Goal: Task Accomplishment & Management: Manage account settings

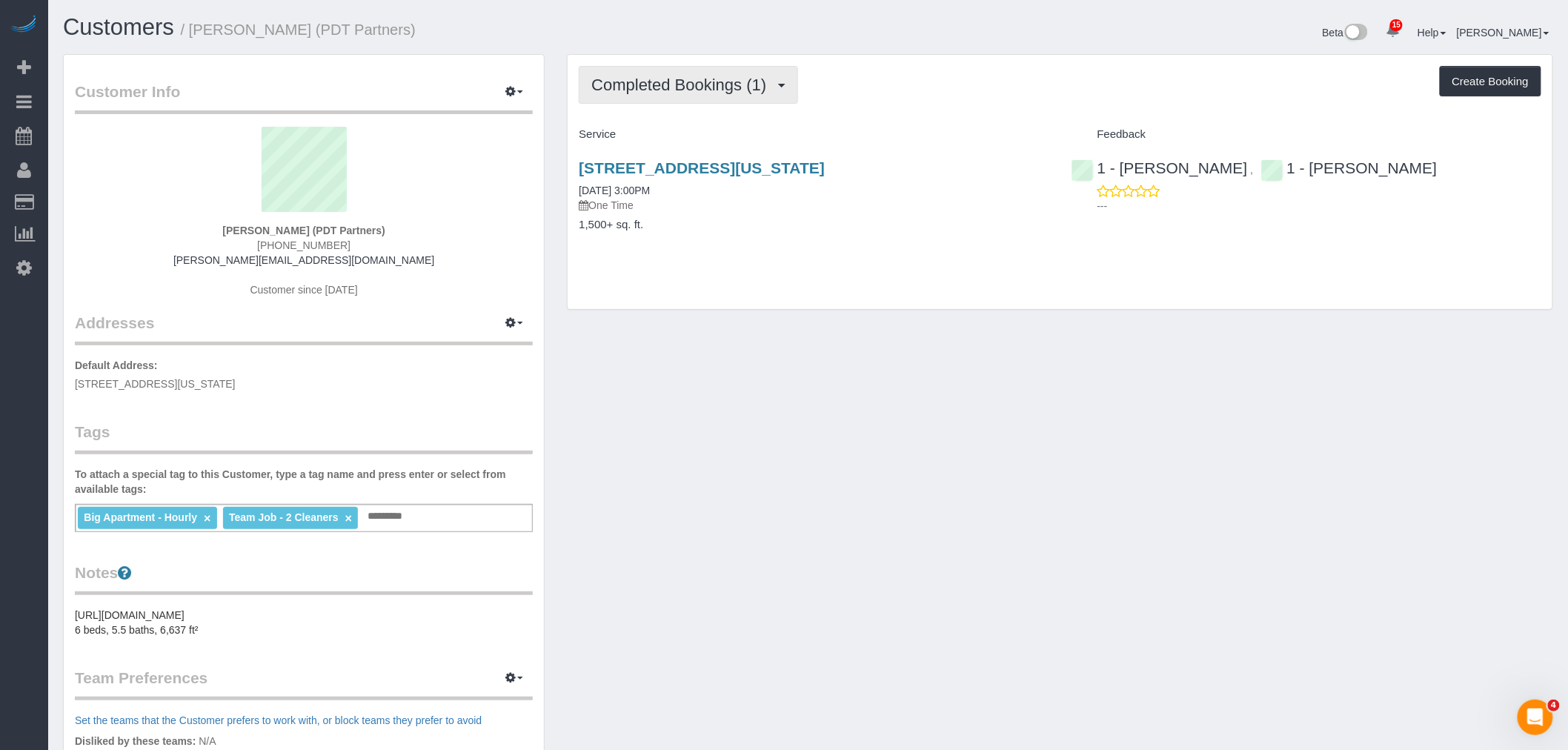
click at [701, 90] on span "Completed Bookings (1)" at bounding box center [682, 85] width 182 height 18
click at [680, 130] on link "Upcoming Bookings (1)" at bounding box center [656, 138] width 154 height 19
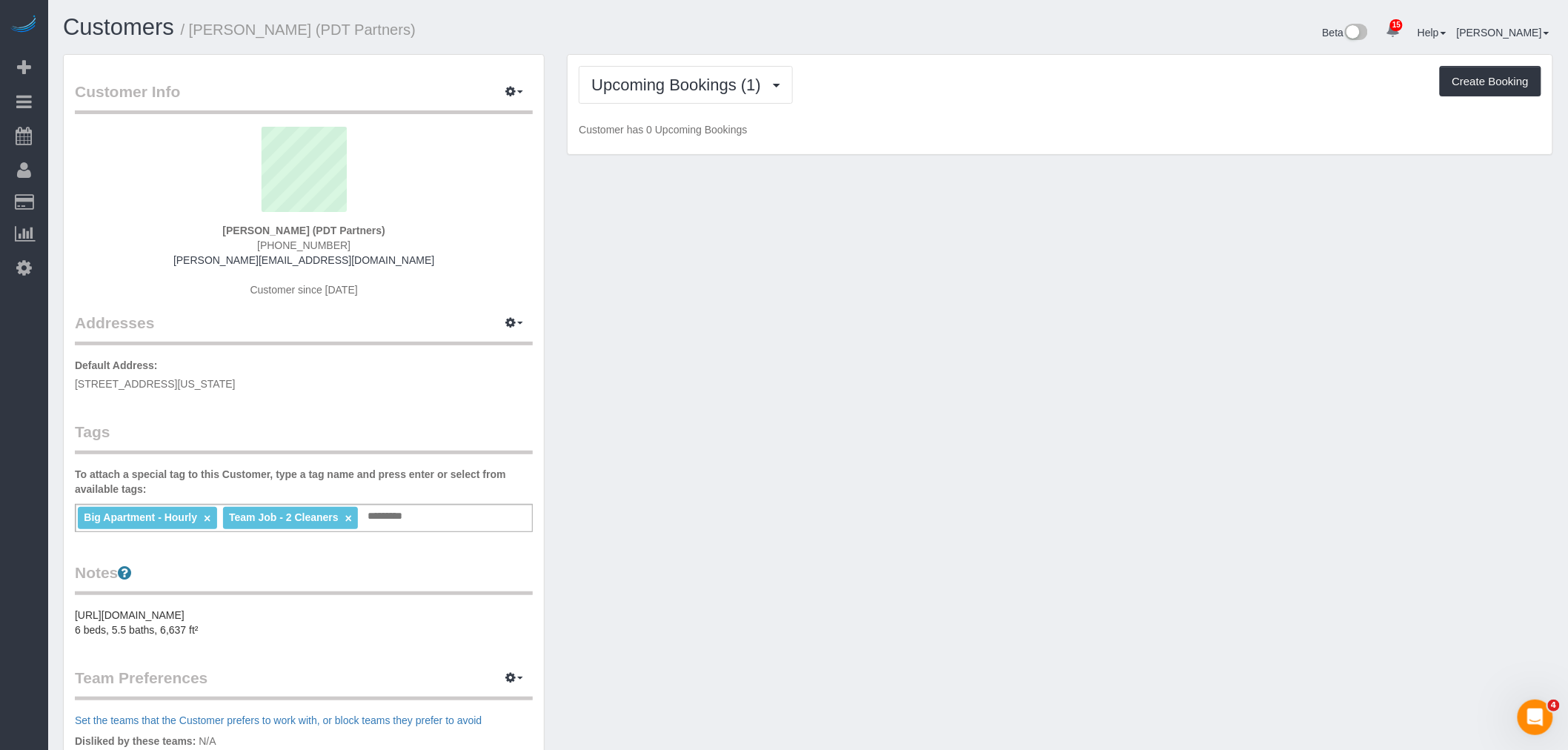
click at [974, 92] on div "Upcoming Bookings (1) Completed Bookings (1) Upcoming Bookings (1) Cancelled Bo…" at bounding box center [1060, 84] width 963 height 38
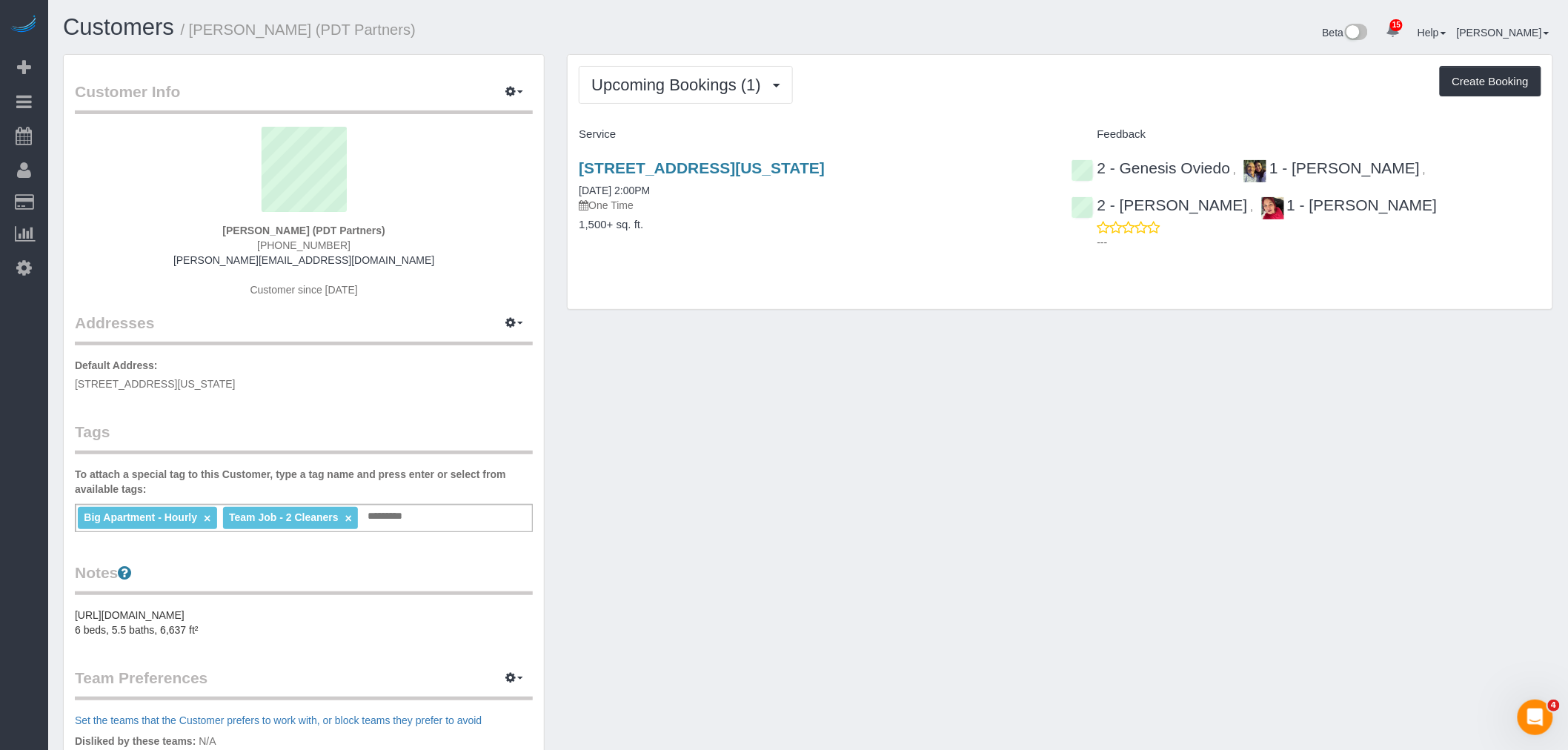
click at [968, 105] on div "Upcoming Bookings (1) Completed Bookings (1) Upcoming Bookings (1) Cancelled Bo…" at bounding box center [1060, 182] width 985 height 255
click at [930, 116] on div "Upcoming Bookings (1) Completed Bookings (1) Upcoming Bookings (1) Cancelled Bo…" at bounding box center [1060, 182] width 985 height 255
click at [772, 394] on div "Customer Info Edit Contact Info Send Message Email Preferences Special Sales Ta…" at bounding box center [808, 545] width 1512 height 982
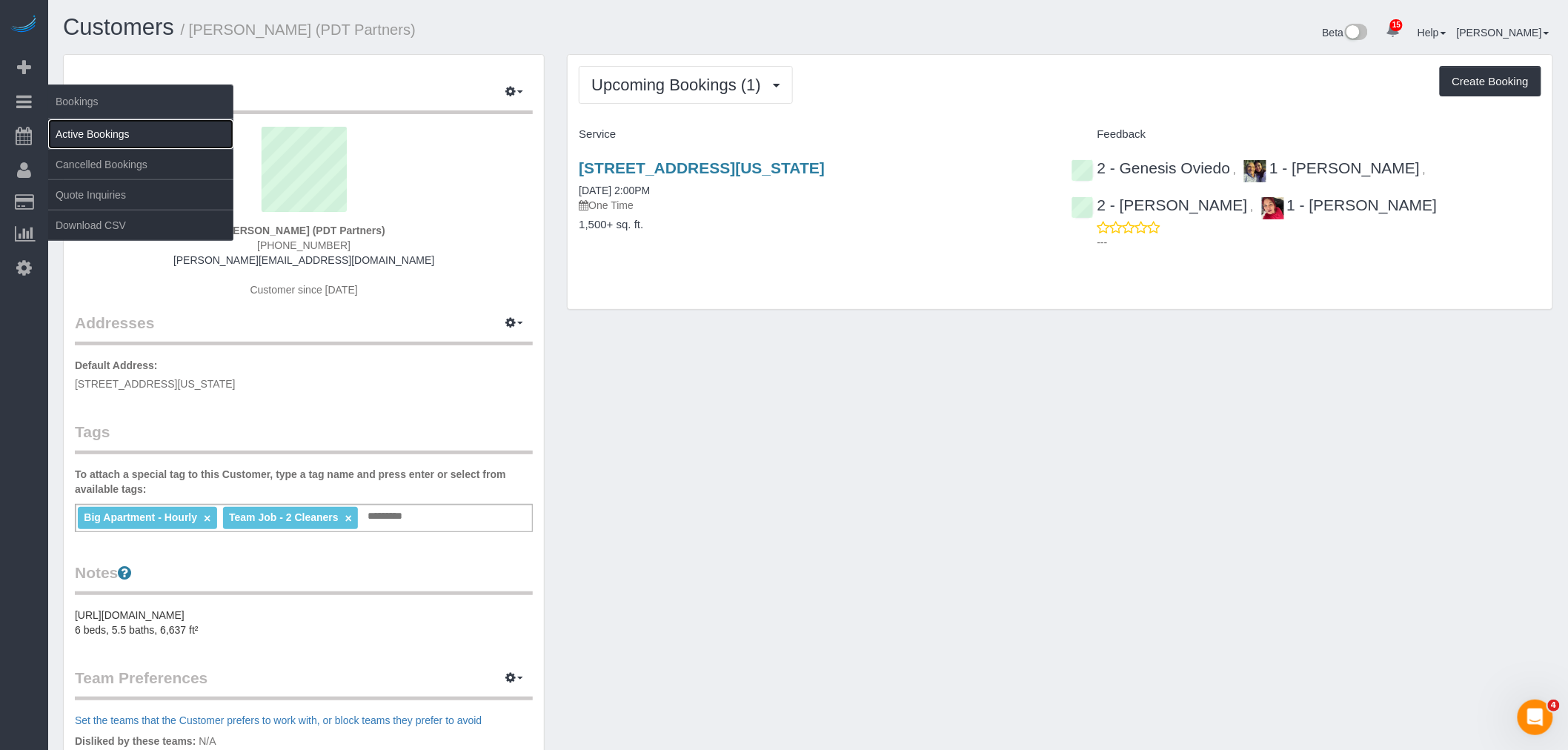
click at [84, 130] on link "Active Bookings" at bounding box center [141, 134] width 185 height 29
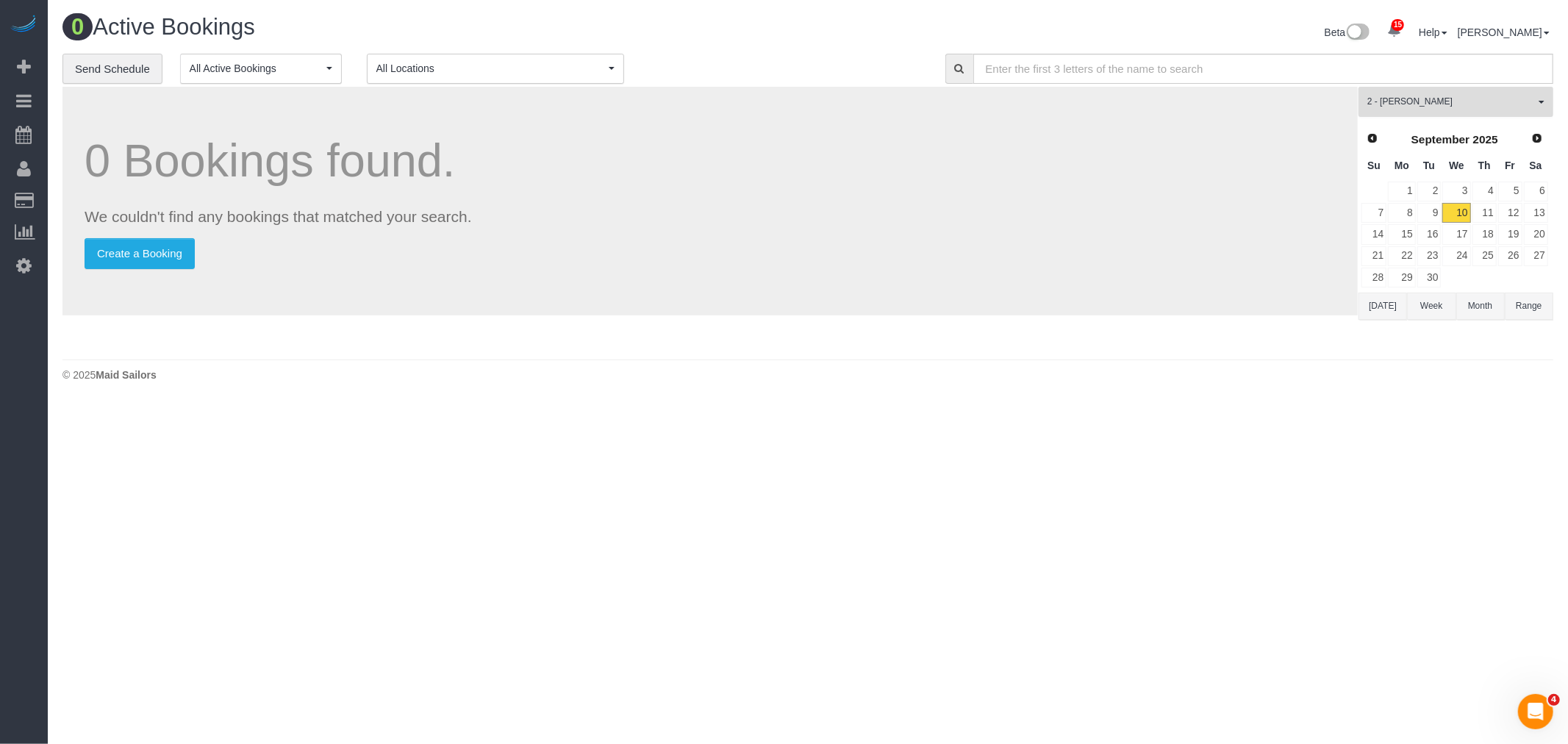
click at [1418, 105] on span "2 - [PERSON_NAME]" at bounding box center [1451, 102] width 168 height 13
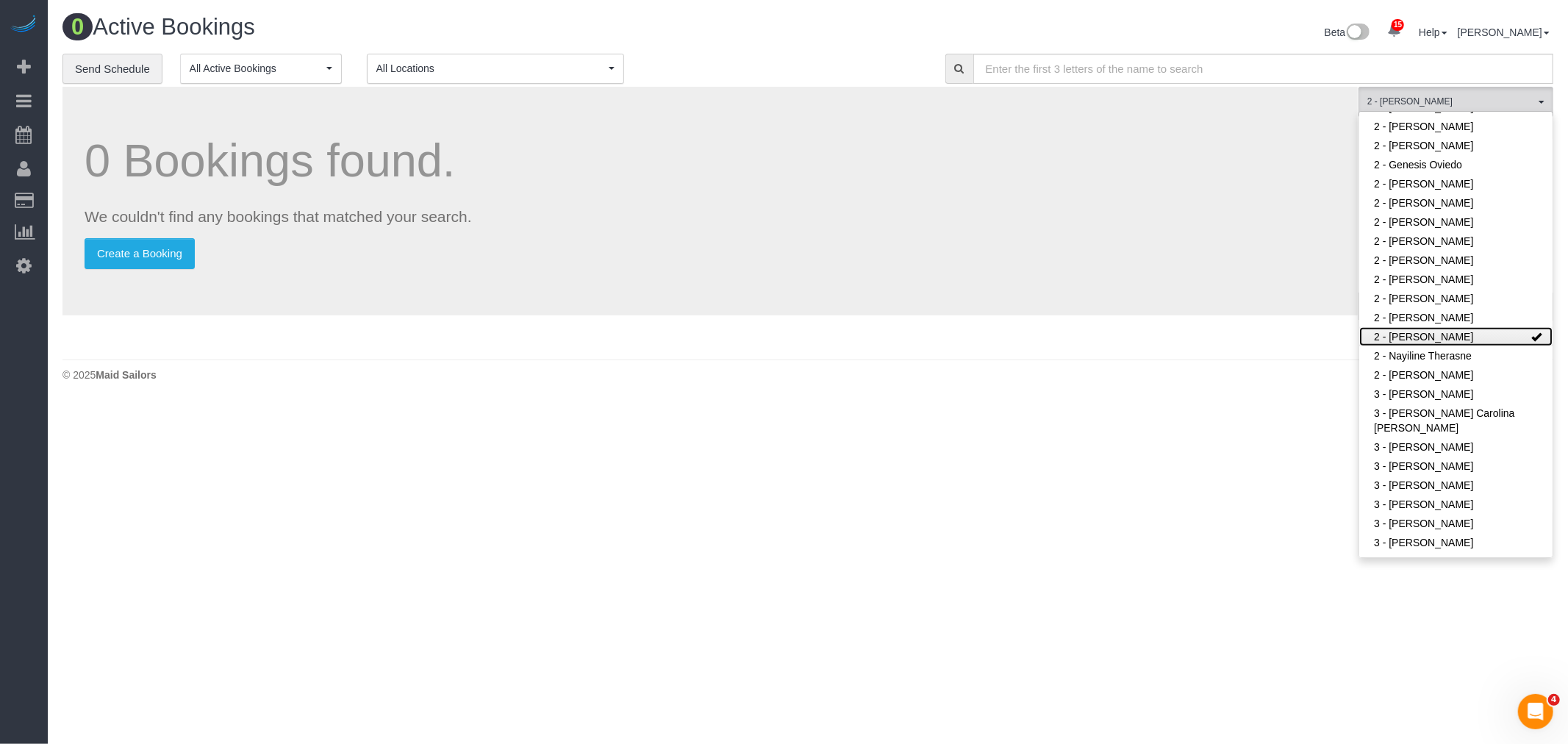
click at [1477, 333] on link "2 - [PERSON_NAME]" at bounding box center [1455, 336] width 193 height 19
click at [1074, 361] on footer "© 2025 Maid Sailors" at bounding box center [808, 374] width 1491 height 29
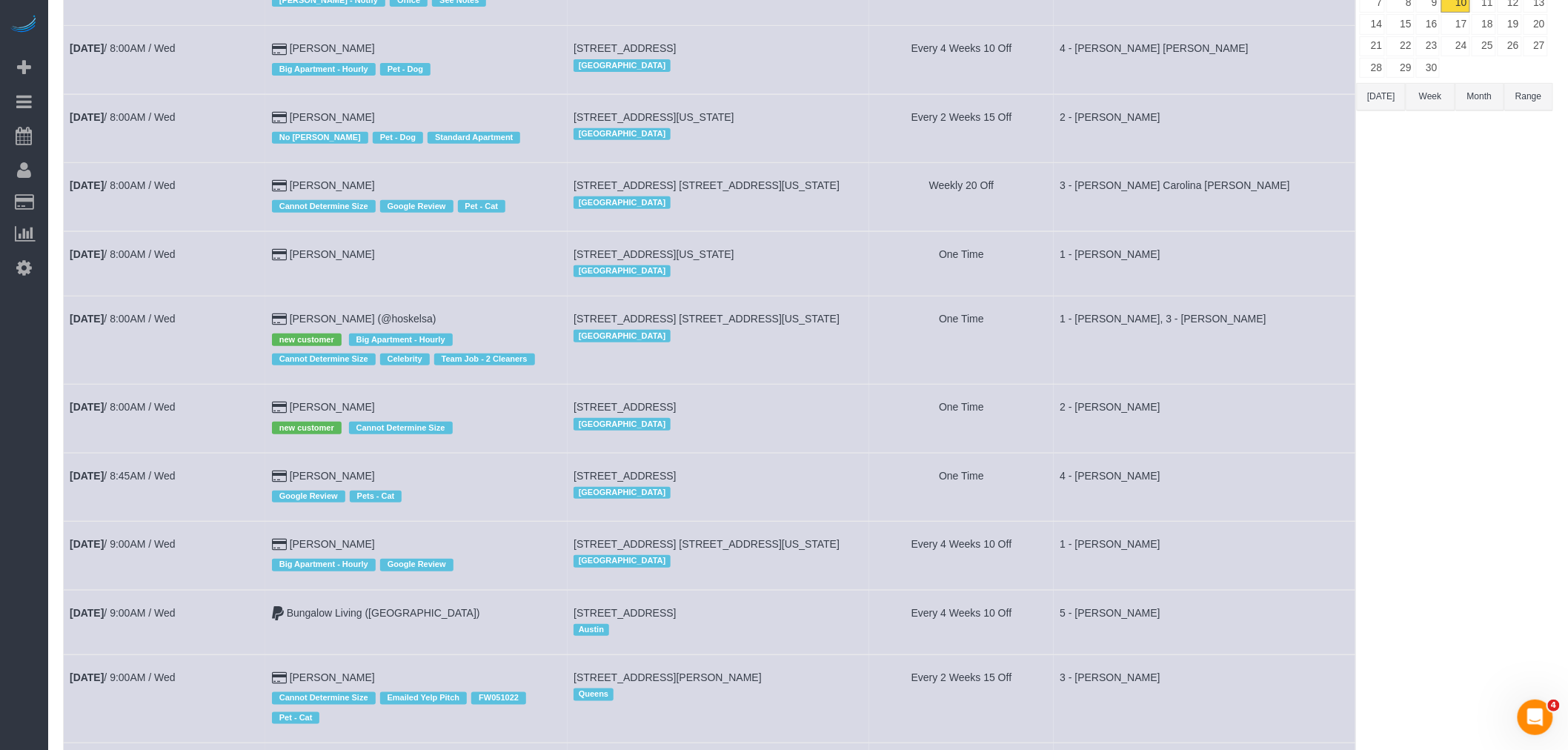
scroll to position [411, 0]
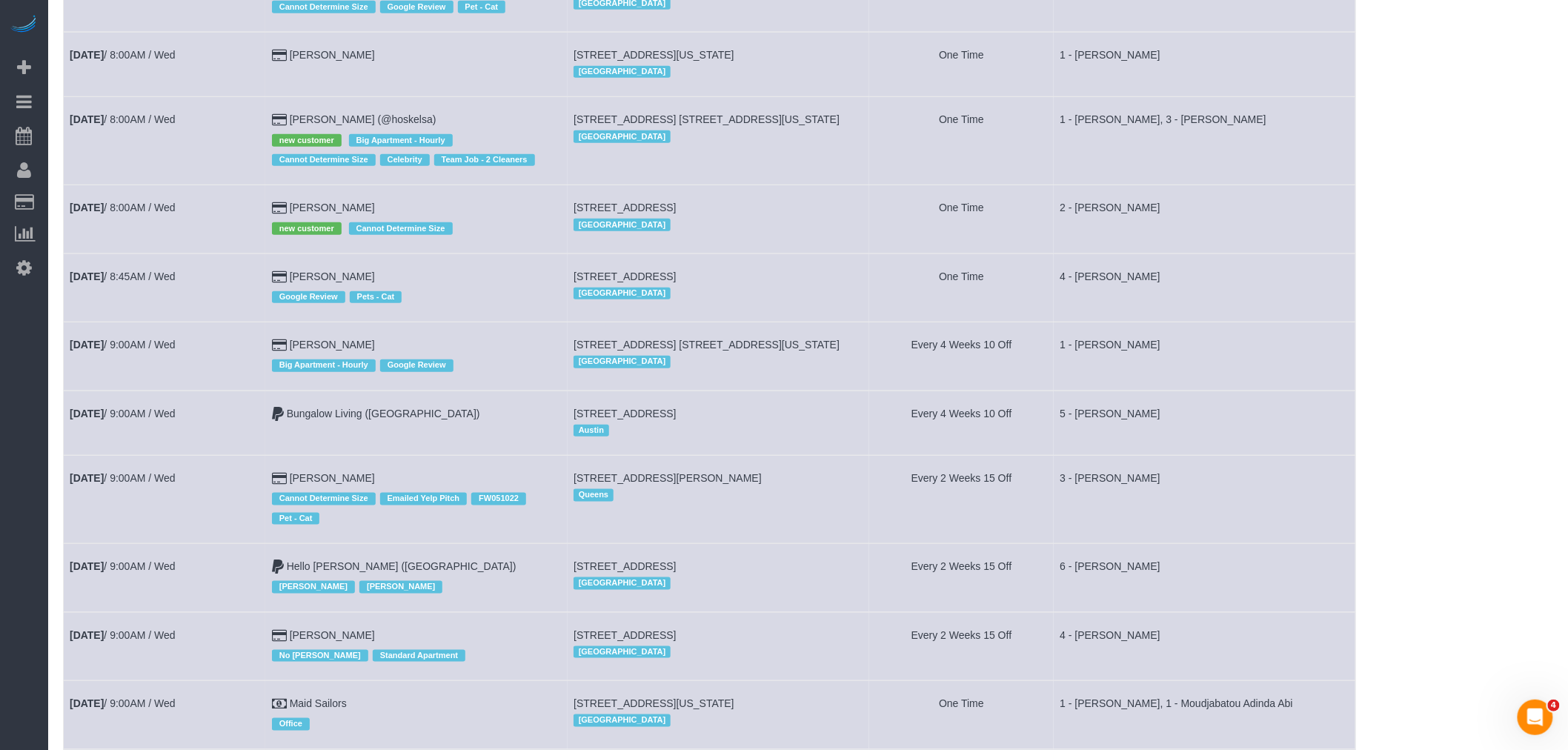
click at [903, 425] on td "Every 4 Weeks 10 Off" at bounding box center [962, 423] width 185 height 64
click at [870, 180] on td "106 Spring Street, Apt. 4n, New York, NY 10012 Manhattan" at bounding box center [718, 141] width 301 height 88
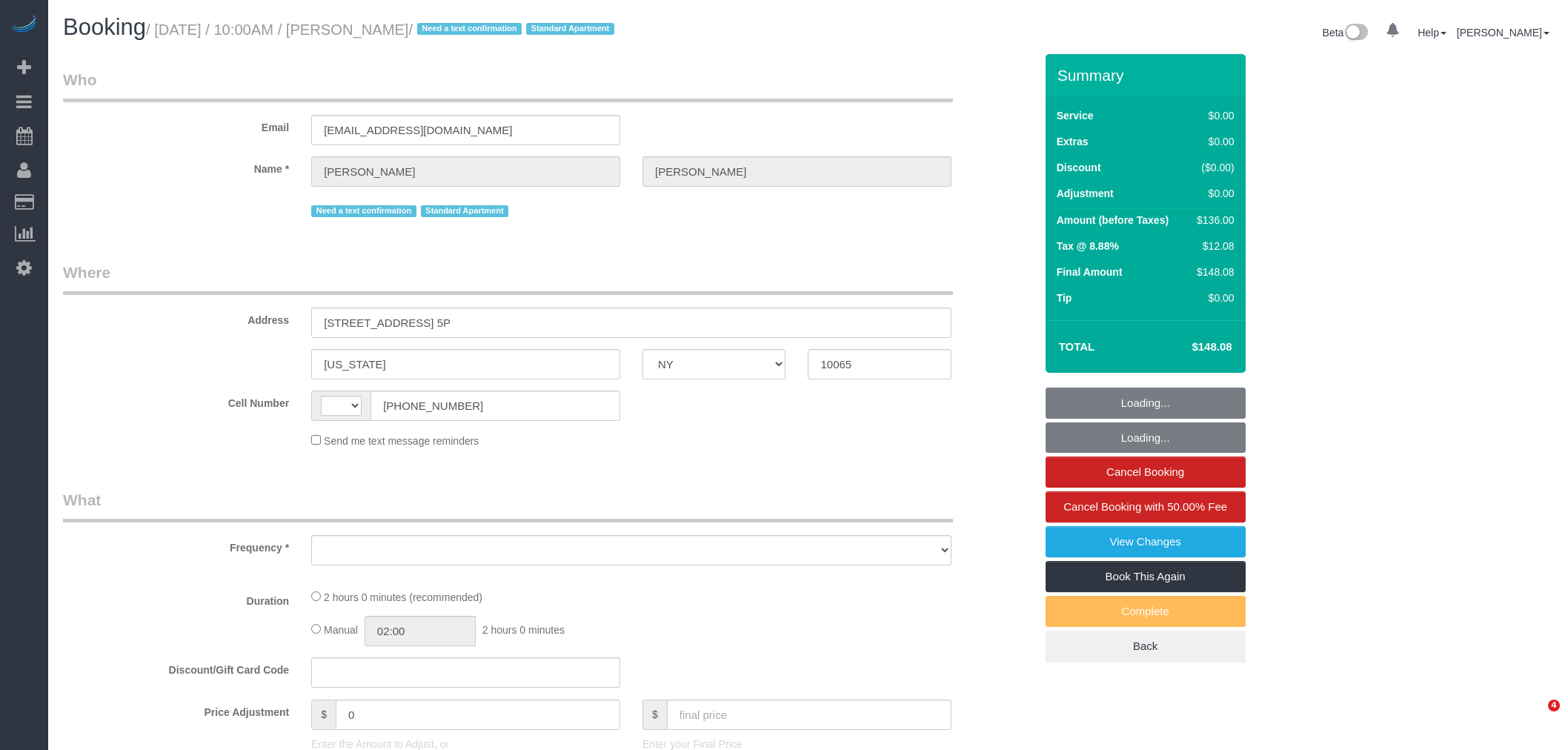
select select "NY"
select select "string:[GEOGRAPHIC_DATA]"
select select "object:763"
select select "string:stripe-pm_1Q7UsO4VGloSiKo7akDAINuf"
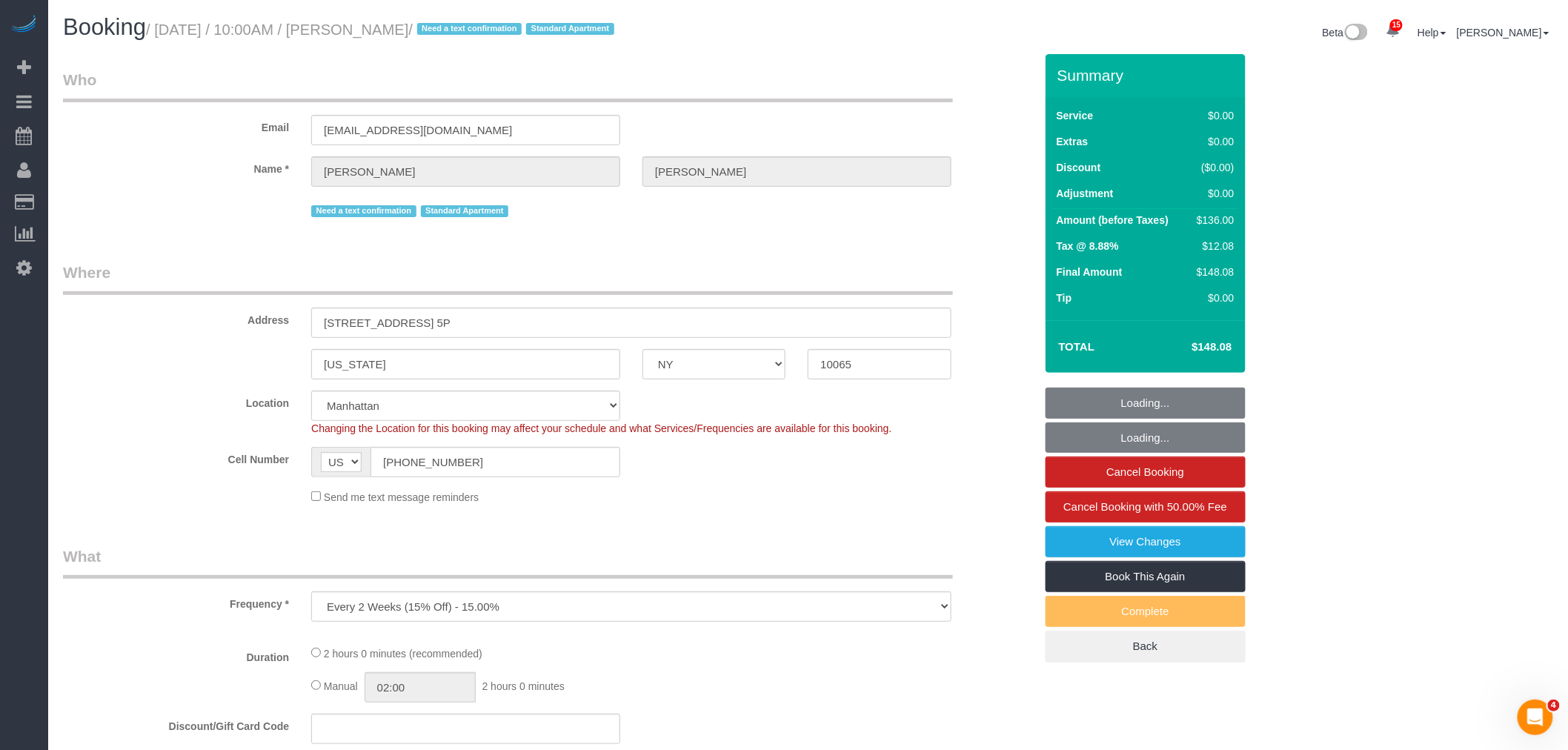
select select "1"
select select "number:57"
select select "number:75"
select select "number:15"
select select "number:5"
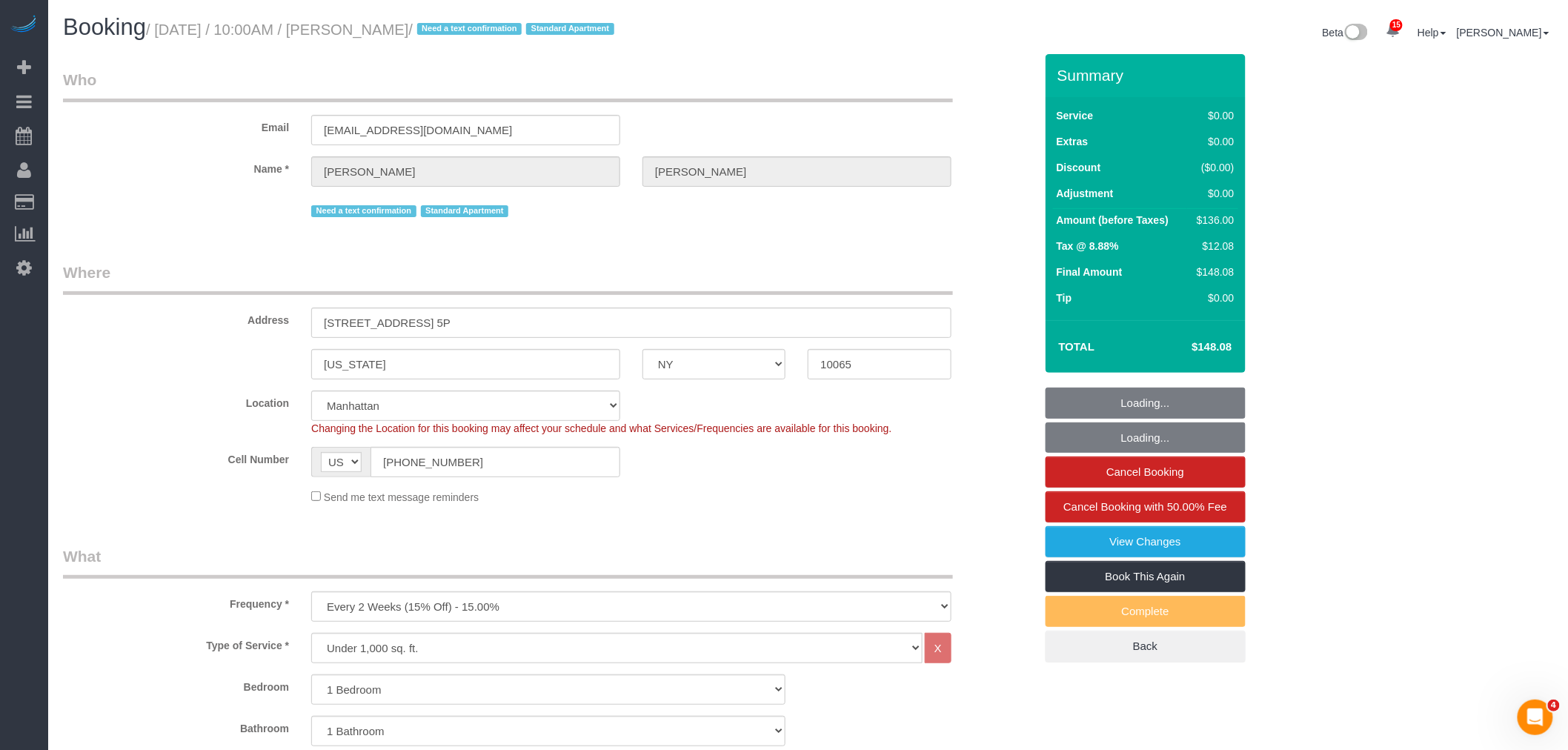
select select "object:1444"
select select "spot1"
select select "1"
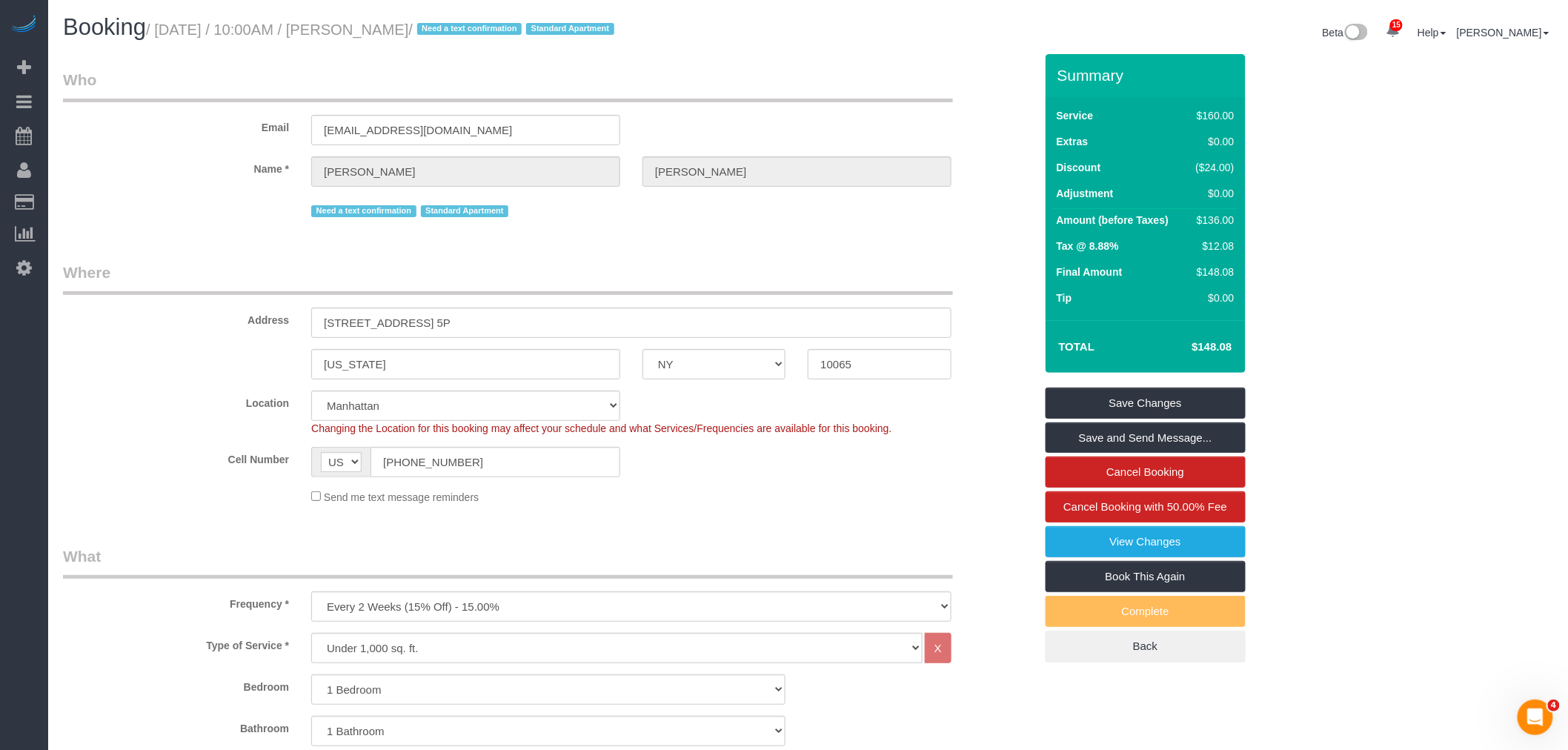
click at [775, 280] on legend "Where" at bounding box center [508, 278] width 890 height 33
drag, startPoint x: 816, startPoint y: 92, endPoint x: 1355, endPoint y: 206, distance: 550.9
click at [816, 92] on legend "Who" at bounding box center [508, 85] width 890 height 33
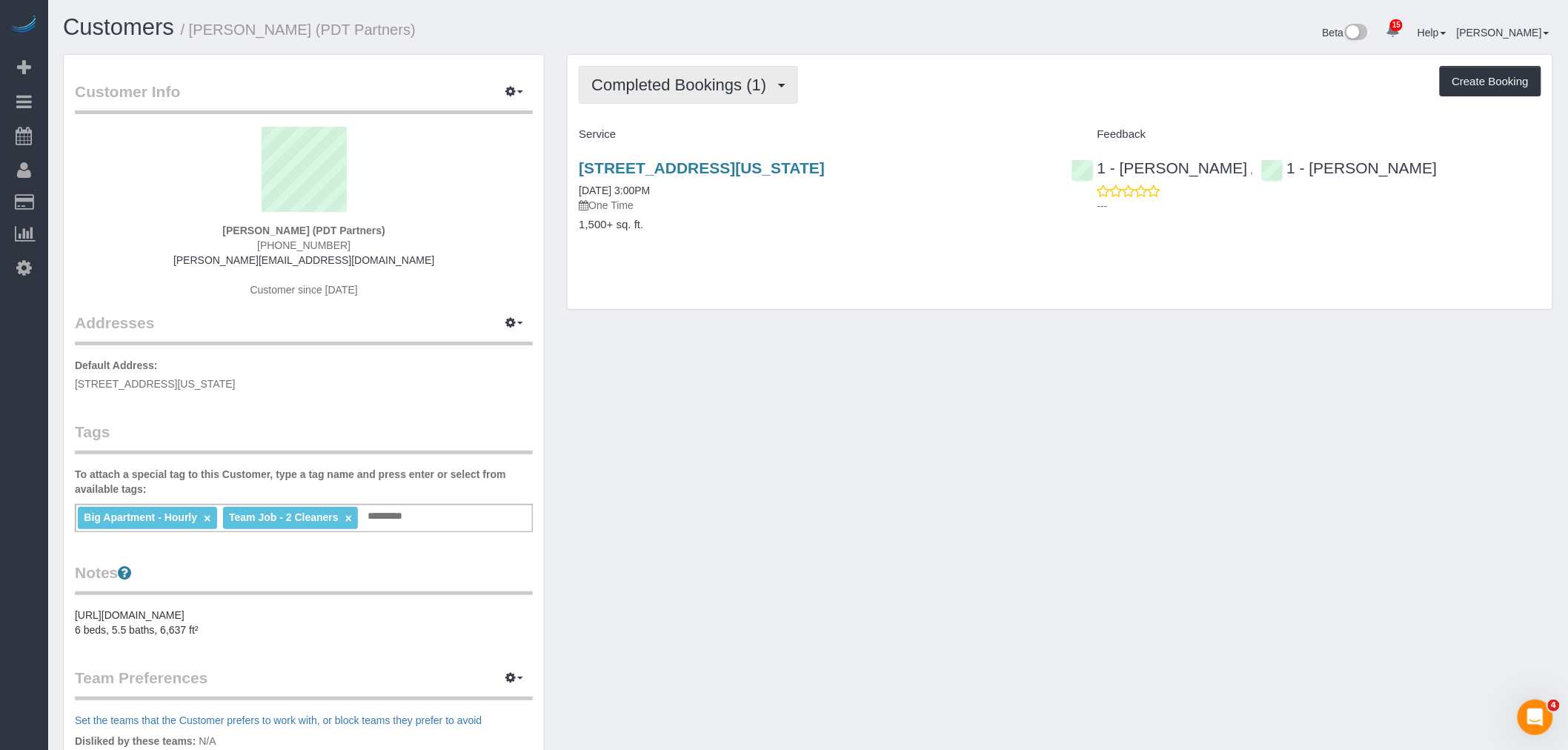
click at [690, 87] on span "Completed Bookings (1)" at bounding box center [682, 85] width 182 height 18
click at [693, 136] on link "Upcoming Bookings (1)" at bounding box center [656, 138] width 154 height 19
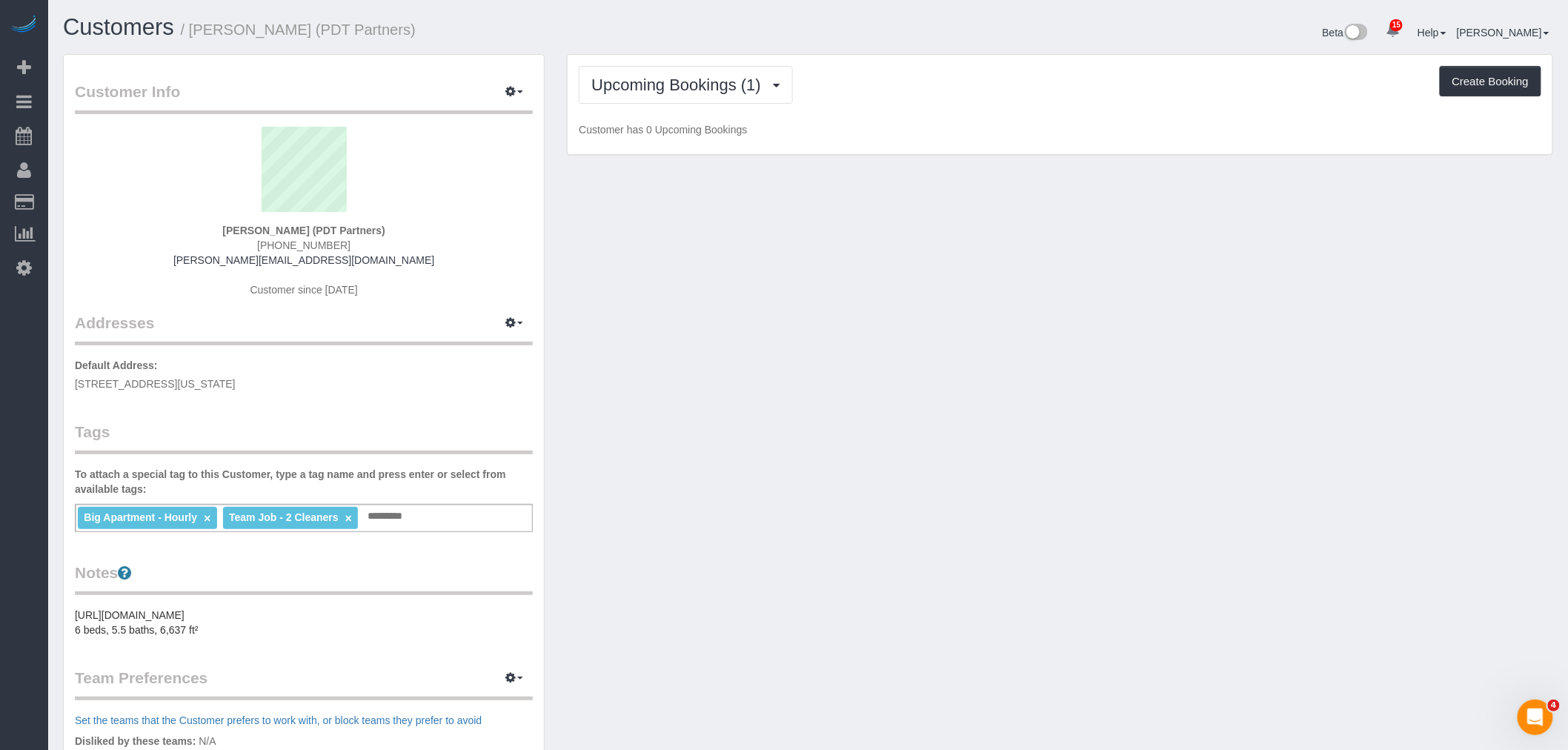
click at [914, 105] on div "Upcoming Bookings (1) Completed Bookings (1) Upcoming Bookings (1) Cancelled Bo…" at bounding box center [1060, 104] width 985 height 100
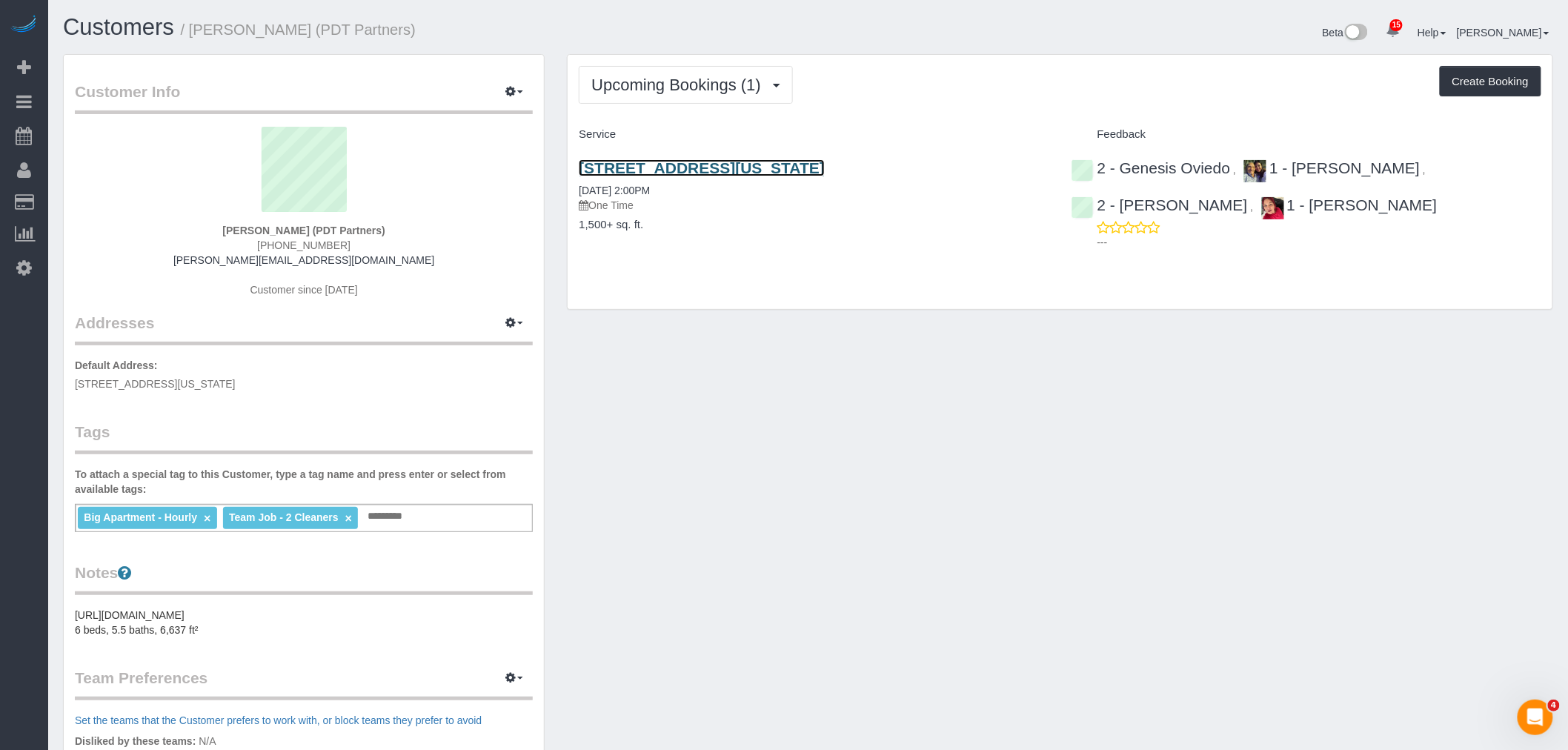
click at [816, 167] on link "535 West End Ave, Apt. 16, New York, NY 10024" at bounding box center [701, 168] width 246 height 17
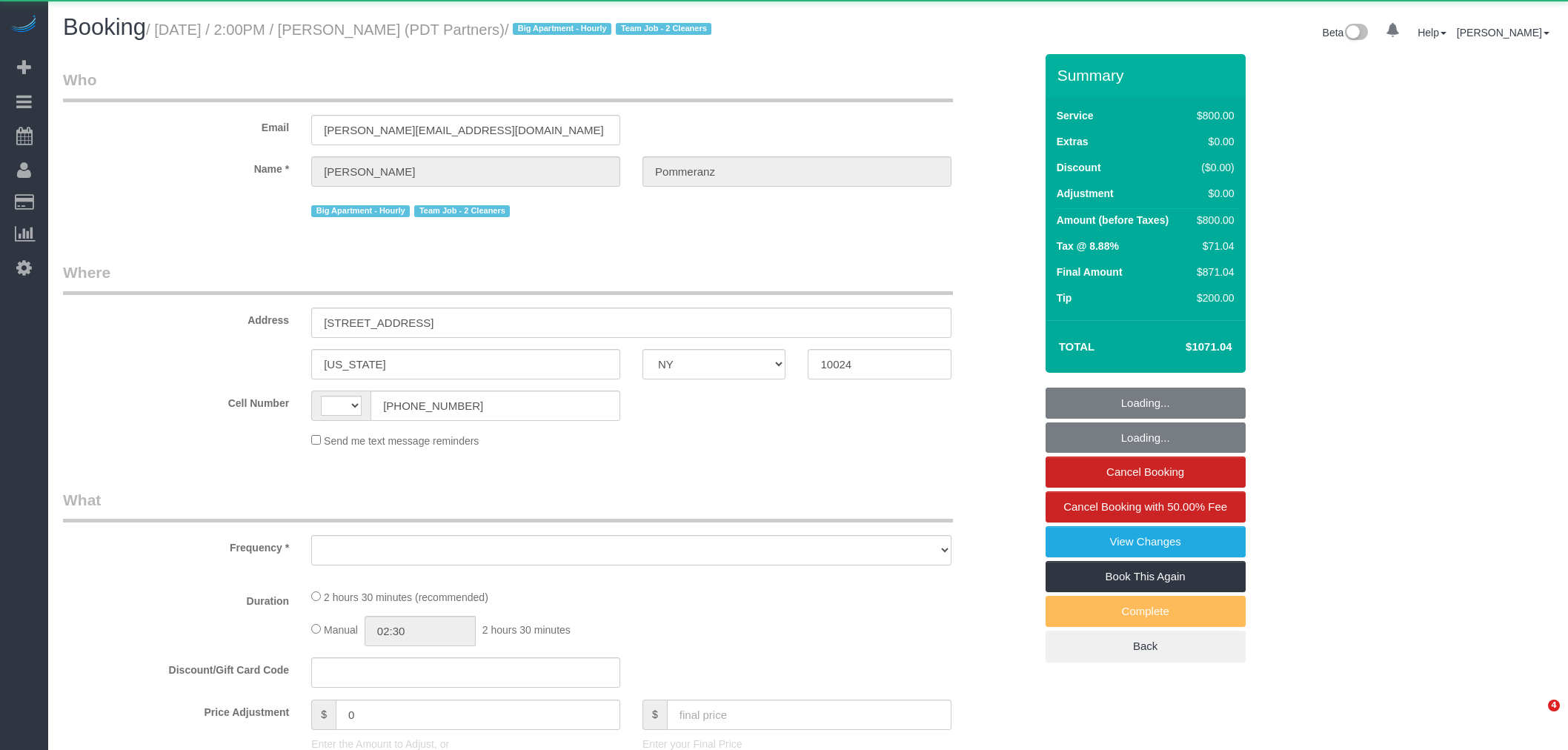
select select "NY"
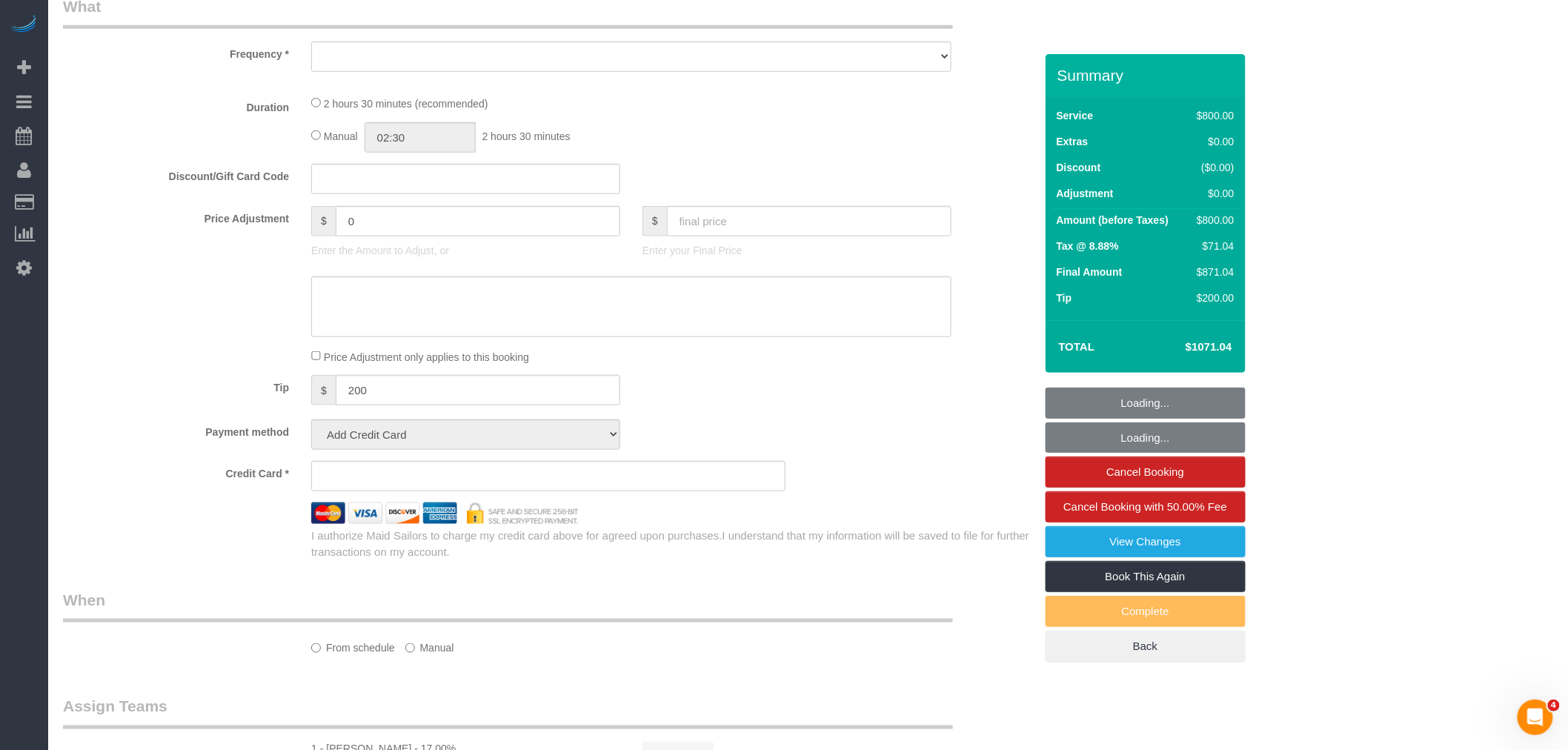
select select "string:[GEOGRAPHIC_DATA]"
select select "object:775"
select select "string:stripe-pm_1Rdx544VGloSiKo7eMdguZrP"
select select "4"
select select "150"
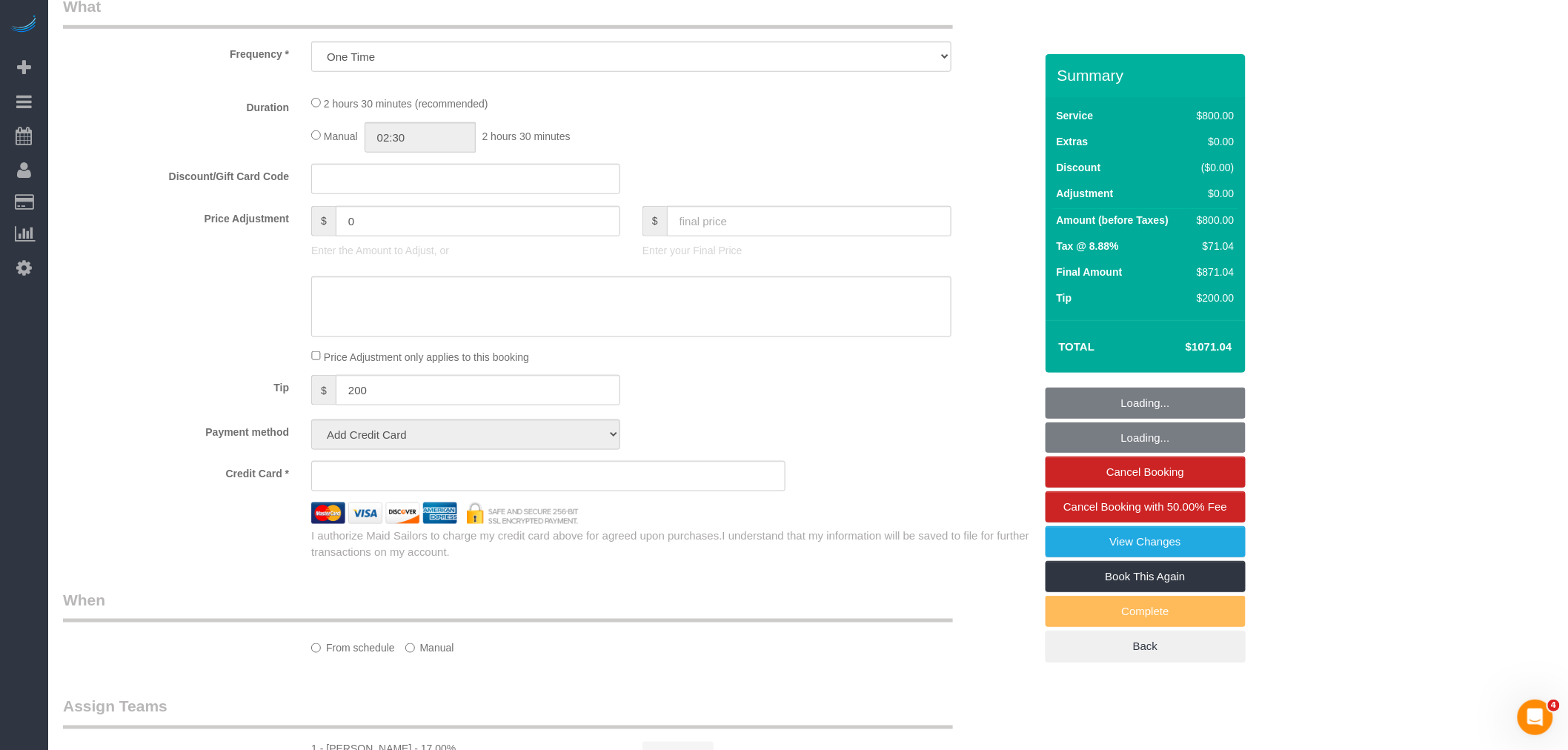
select select "spot1"
select select "number:60"
select select "number:76"
select select "number:15"
select select "number:5"
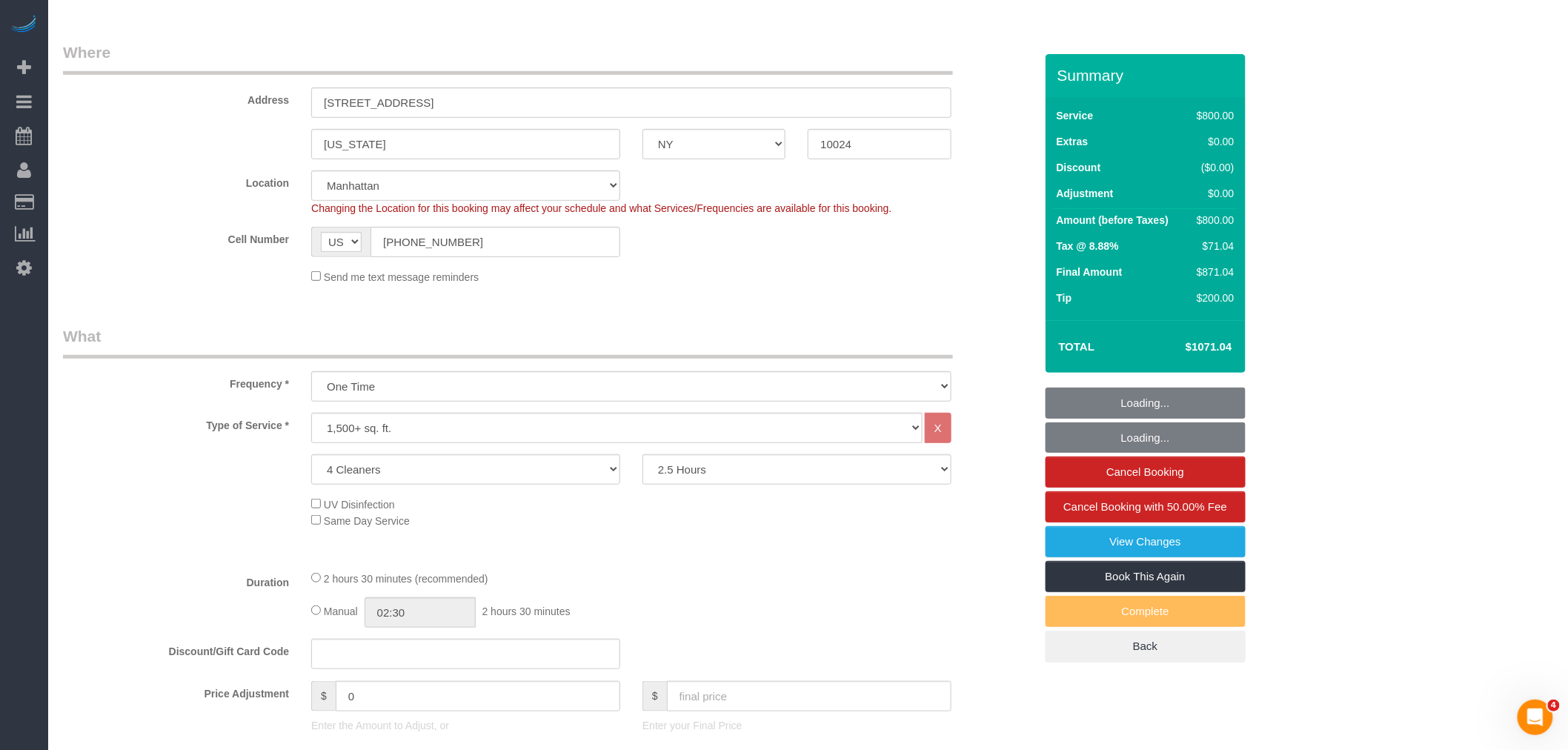
select select "object:1451"
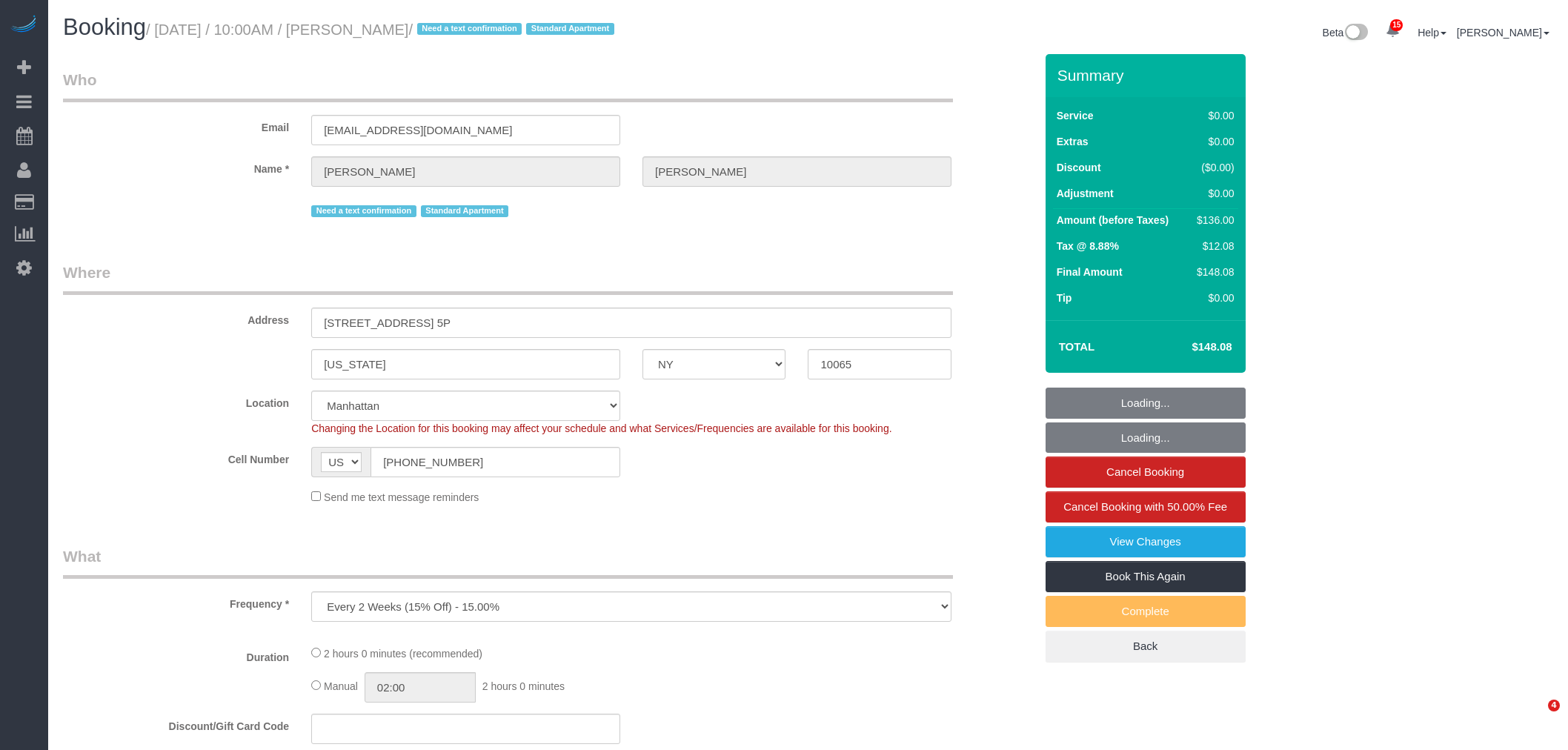
select select "NY"
select select "spot1"
select select "number:57"
select select "number:75"
select select "number:15"
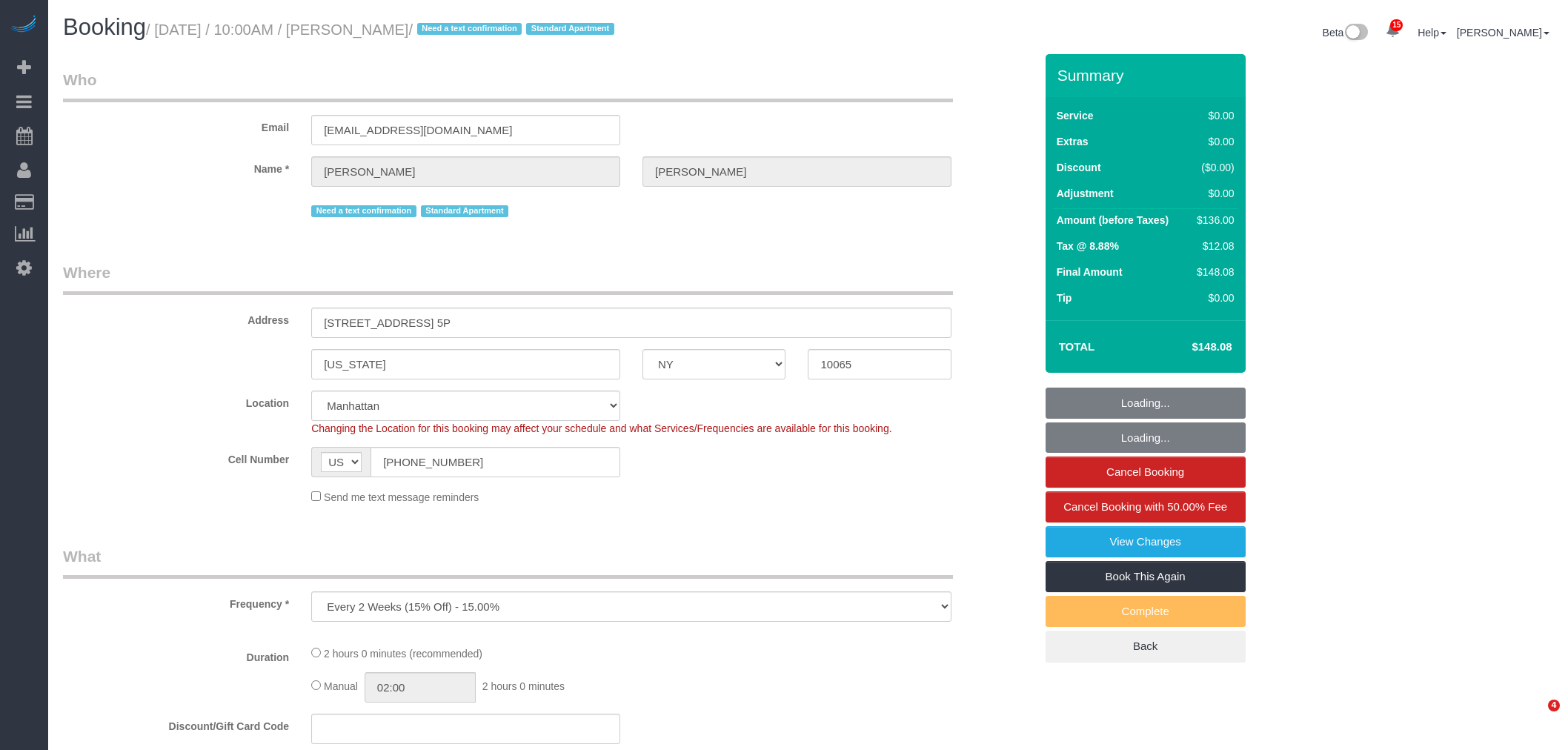
select select "number:5"
select select "object:919"
select select "string:stripe-pm_1Q7UsO4VGloSiKo7akDAINuf"
select select "1"
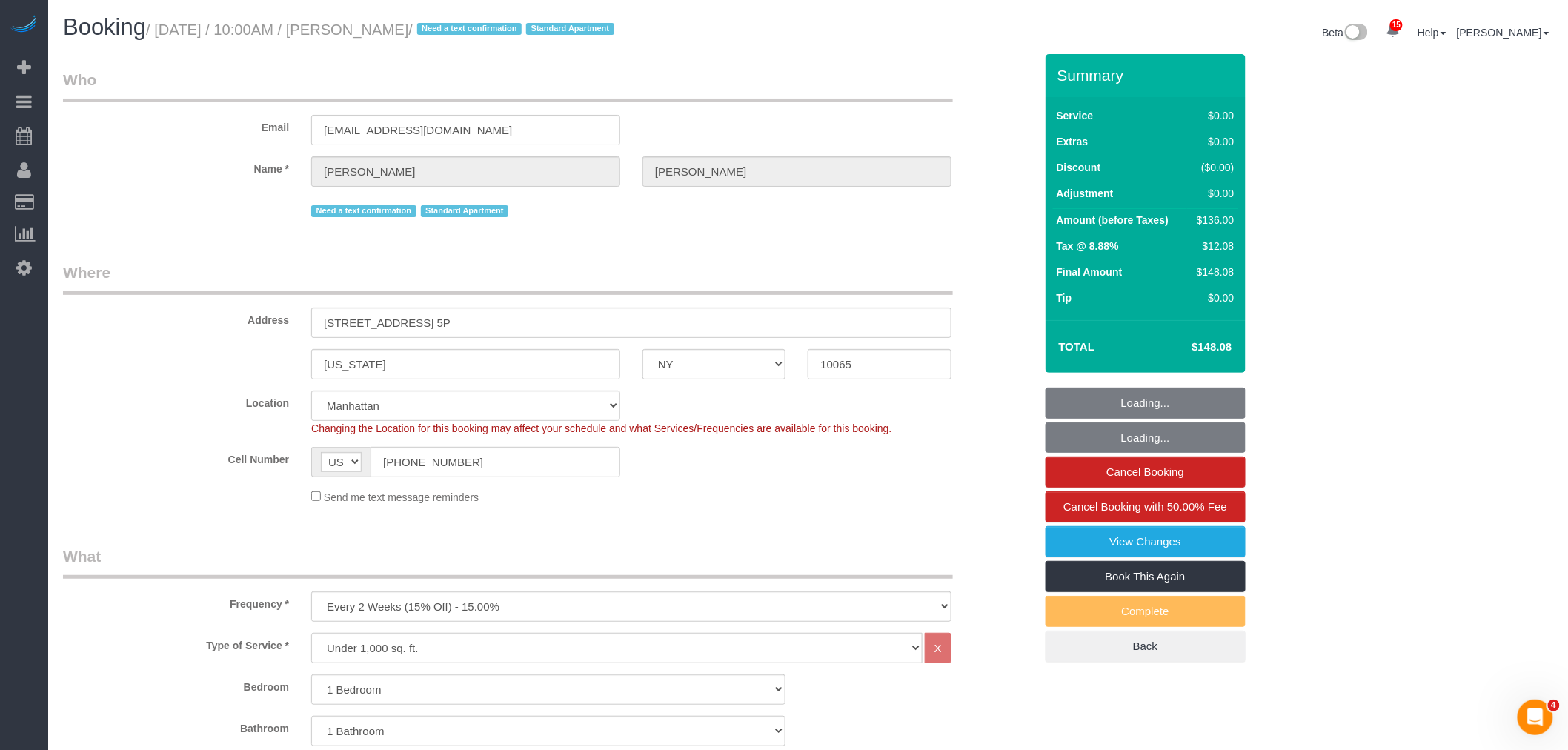
select select "1"
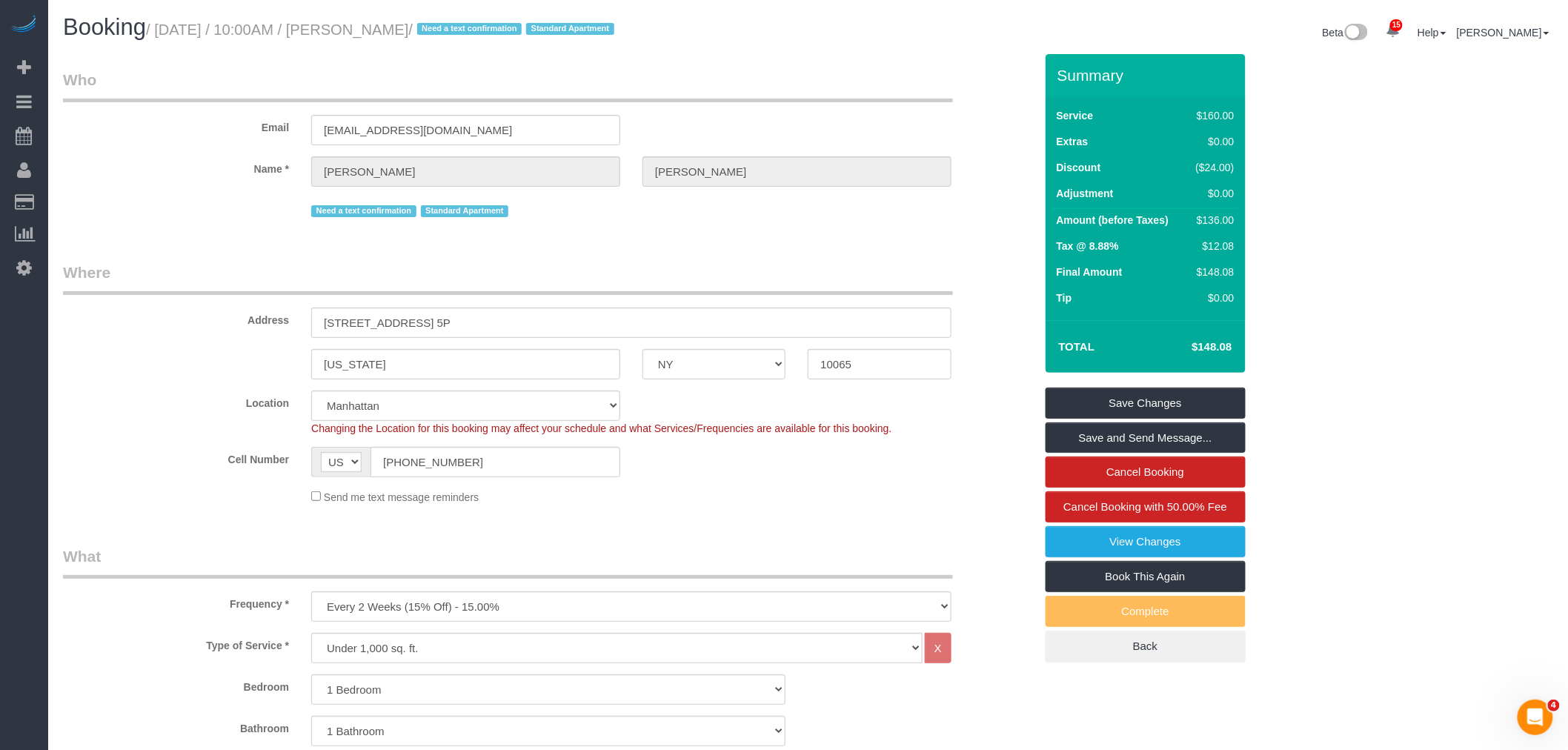
drag, startPoint x: 693, startPoint y: 258, endPoint x: 697, endPoint y: 290, distance: 32.2
drag, startPoint x: 223, startPoint y: 339, endPoint x: 423, endPoint y: 337, distance: 200.0
click at [217, 340] on sui-booking-address "Address 404 East 66TH Street, Apt. 5P New York AK AL AR AZ CA CO CT DC DE FL GA…" at bounding box center [548, 321] width 971 height 118
click at [552, 275] on legend "Where" at bounding box center [508, 278] width 890 height 33
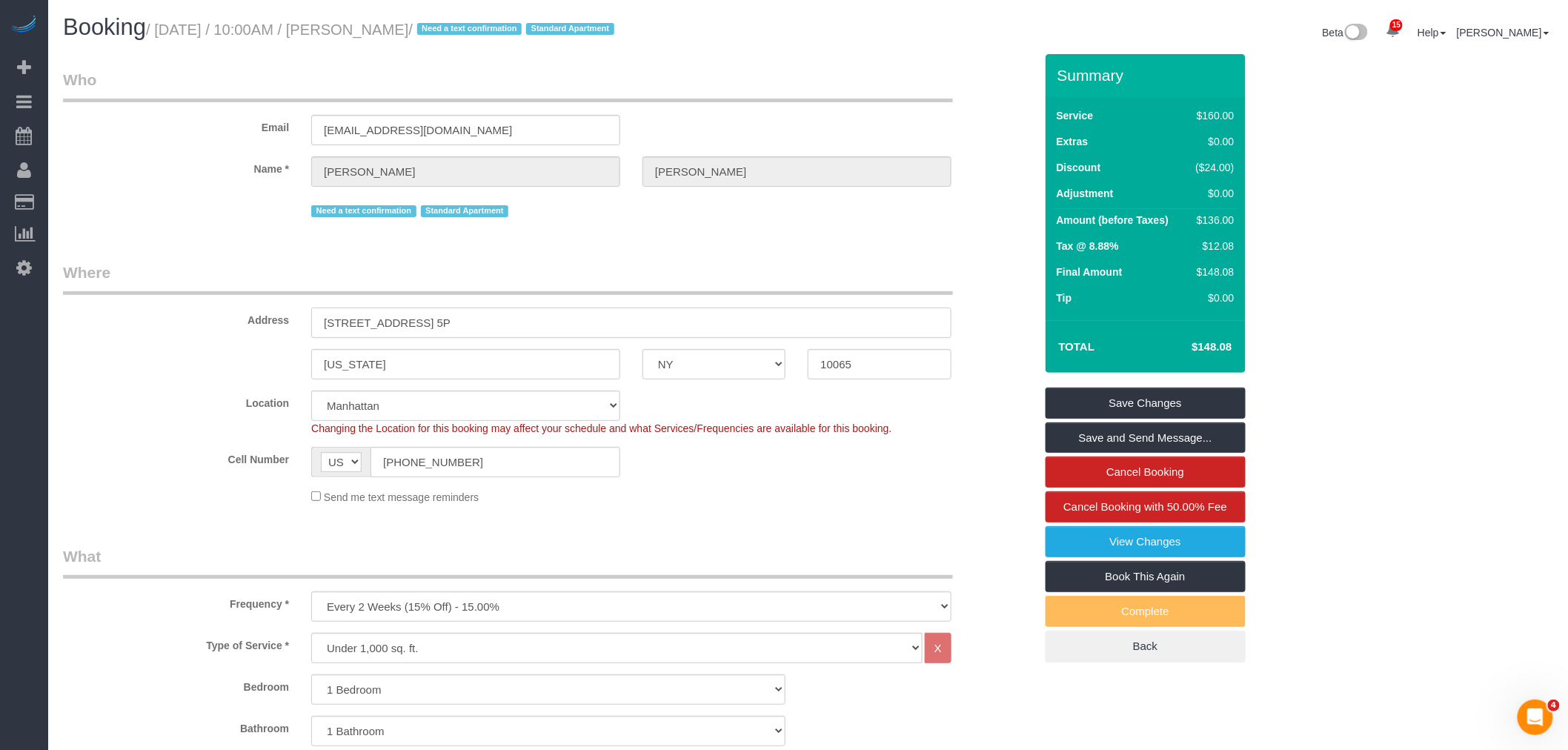
drag, startPoint x: 492, startPoint y: 324, endPoint x: 200, endPoint y: 323, distance: 292.0
click at [184, 326] on div "Address 404 East 66TH Street, Apt. 5P" at bounding box center [549, 299] width 994 height 76
click at [810, 266] on legend "Where" at bounding box center [508, 278] width 890 height 33
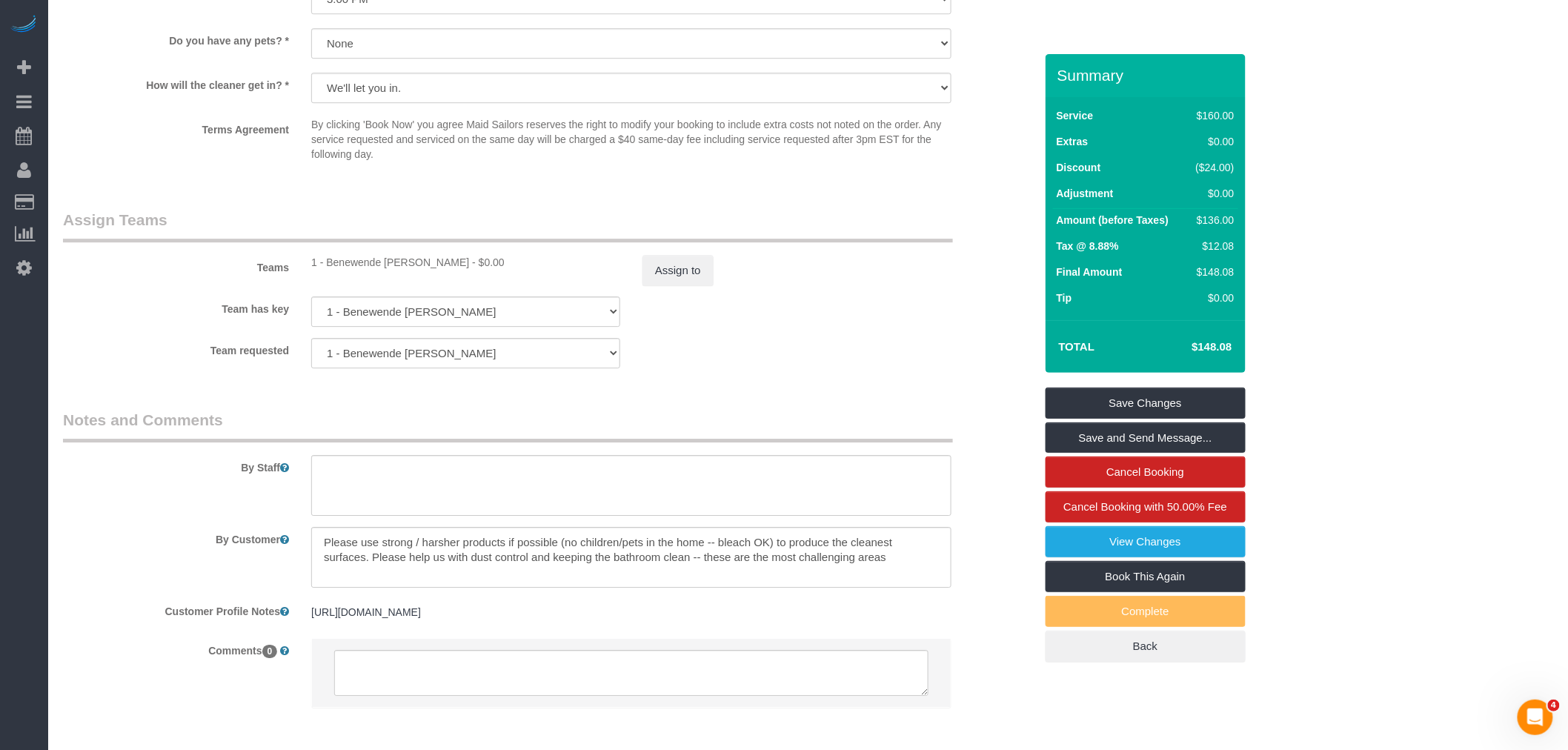
scroll to position [1851, 0]
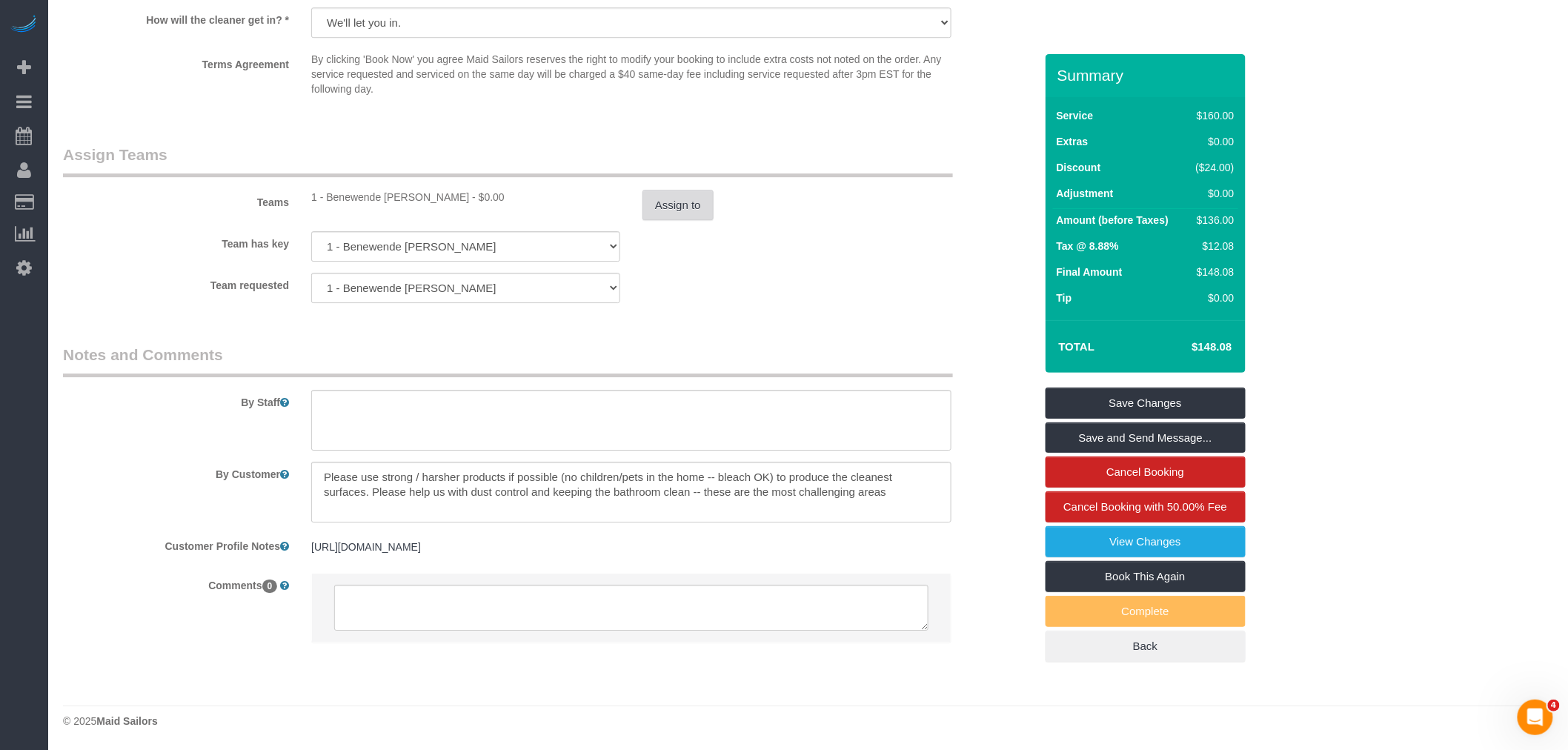
click at [662, 202] on button "Assign to" at bounding box center [678, 205] width 71 height 31
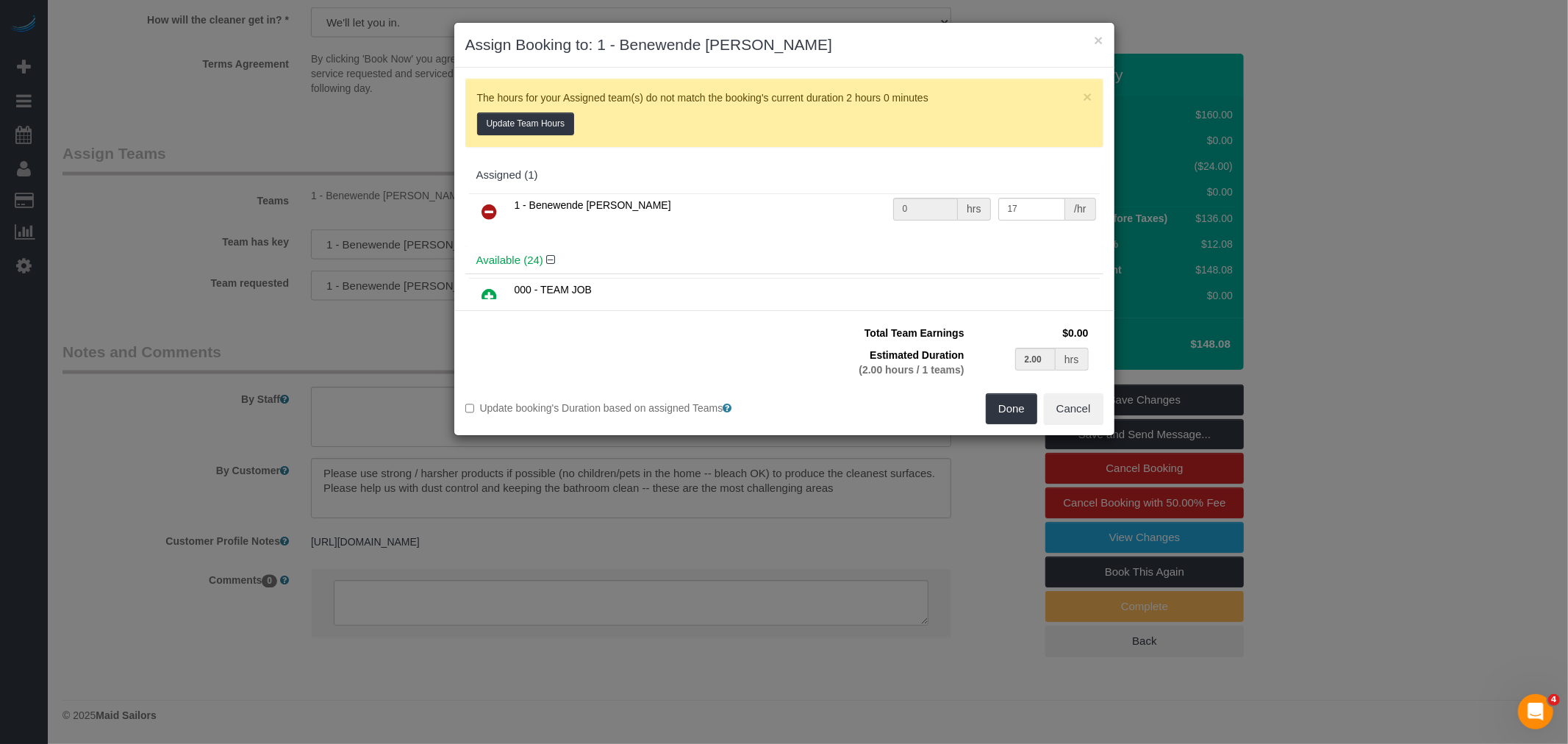
click at [491, 202] on link at bounding box center [490, 213] width 35 height 29
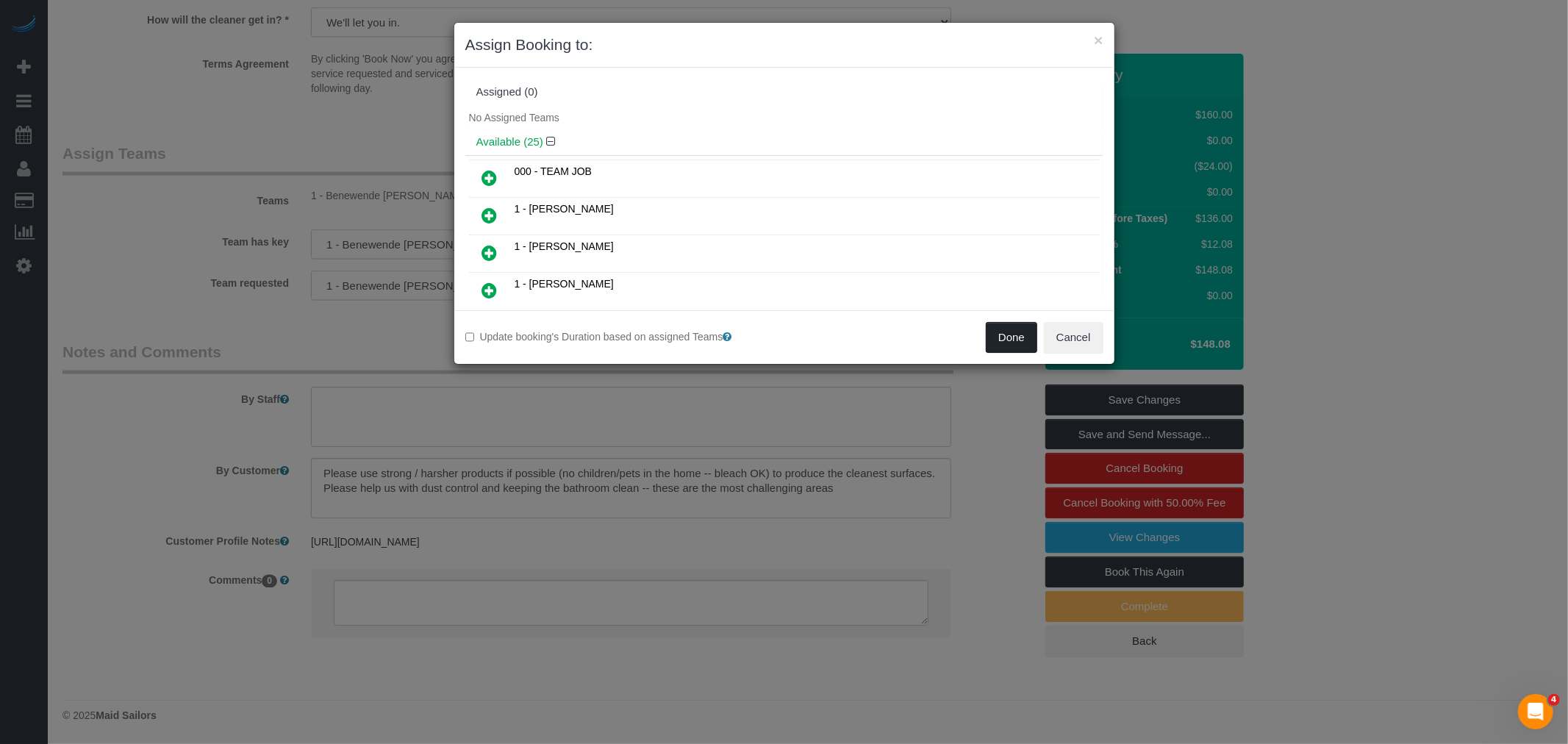
click at [1016, 342] on button "Done" at bounding box center [1011, 338] width 52 height 31
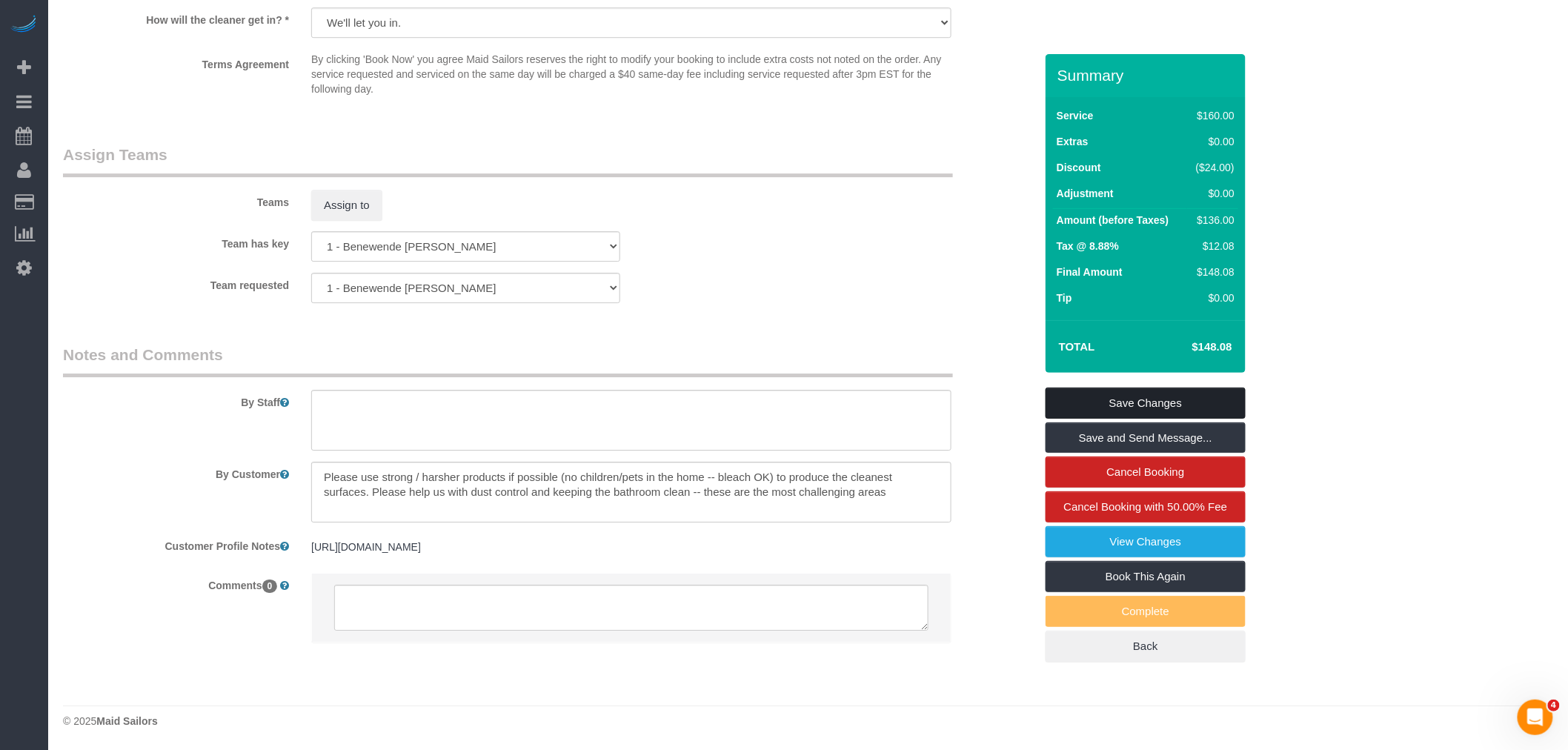
click at [1206, 407] on link "Save Changes" at bounding box center [1145, 403] width 200 height 31
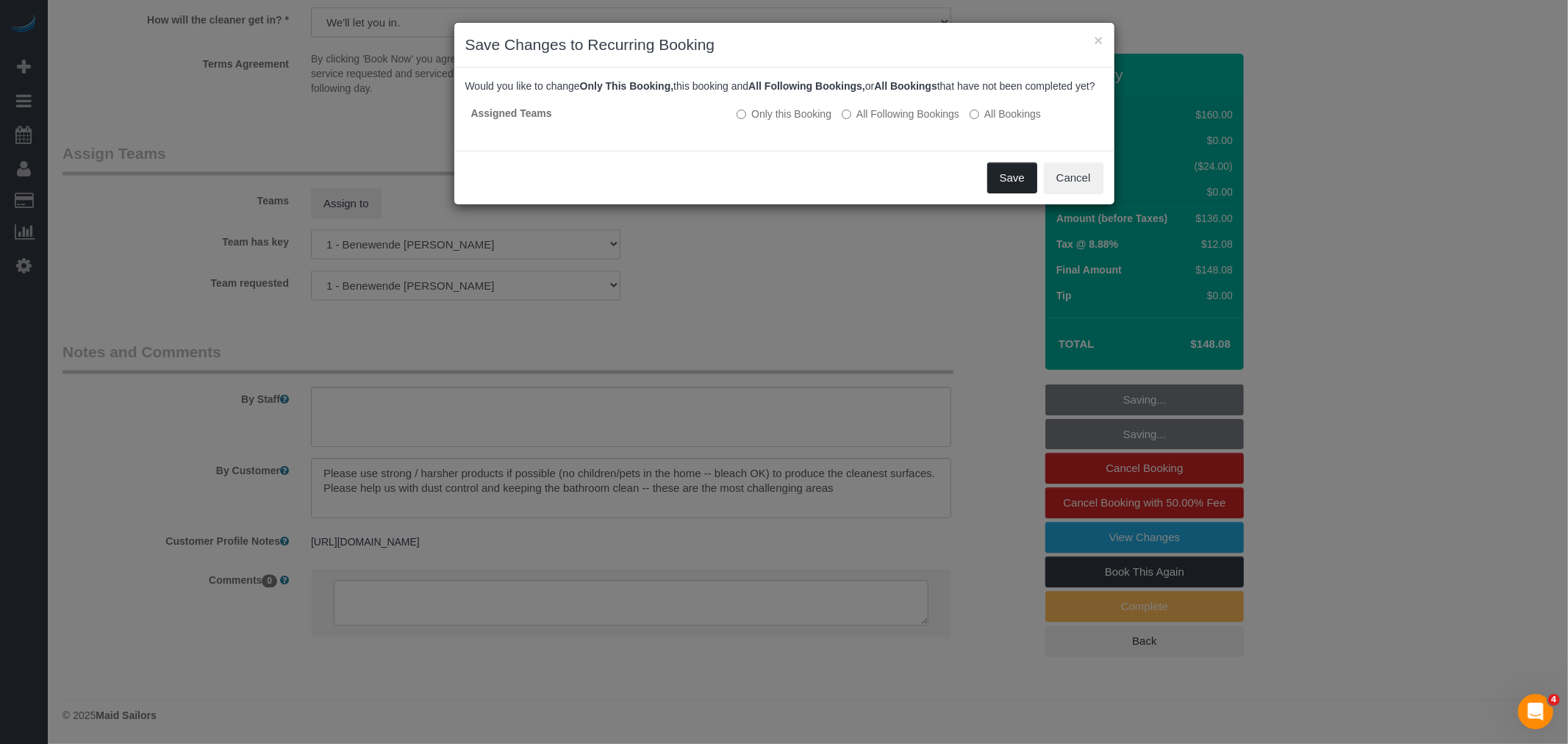
drag, startPoint x: 1001, startPoint y: 190, endPoint x: 1364, endPoint y: 214, distance: 363.8
click at [1002, 190] on button "Save" at bounding box center [1011, 178] width 50 height 31
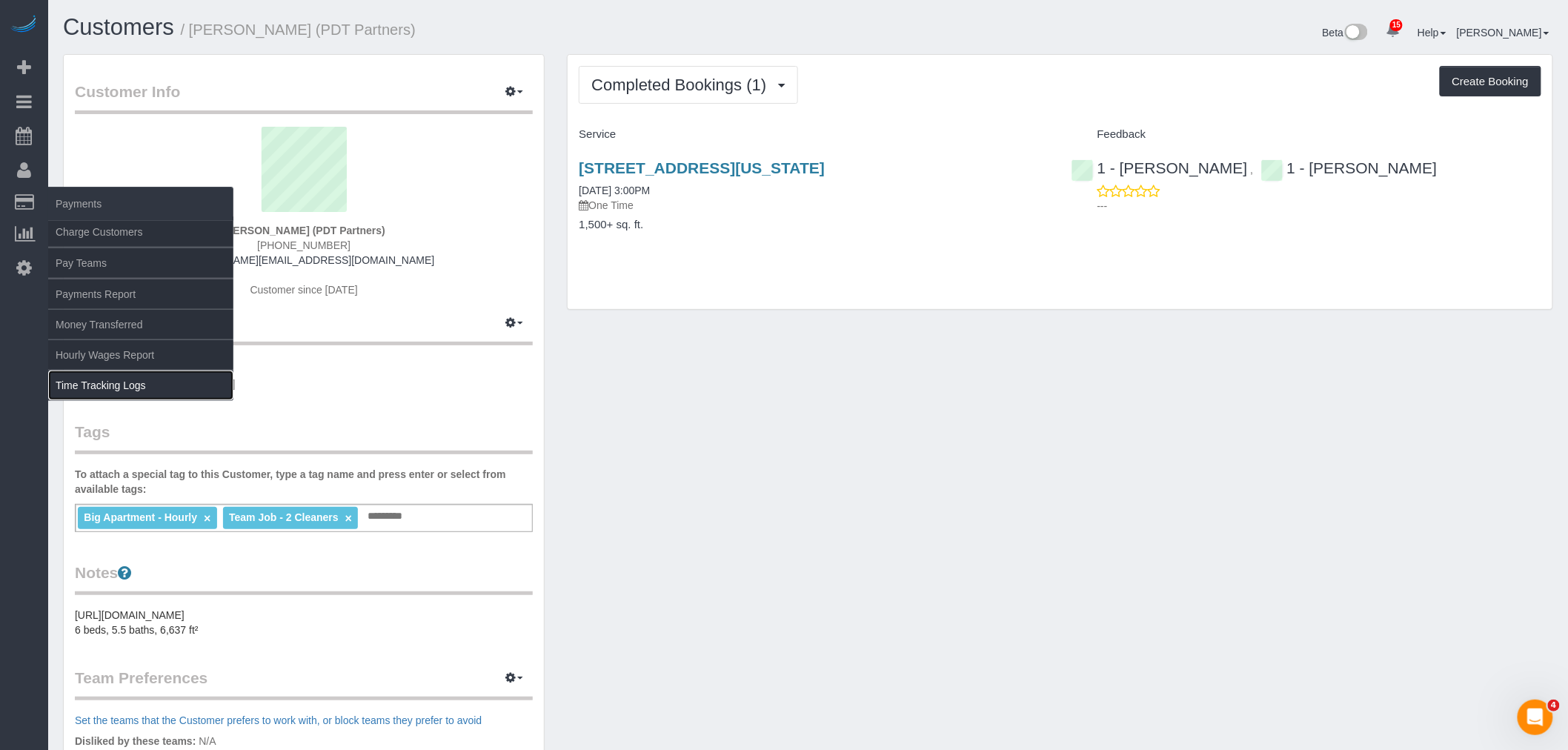
click at [131, 378] on link "Time Tracking Logs" at bounding box center [141, 386] width 185 height 29
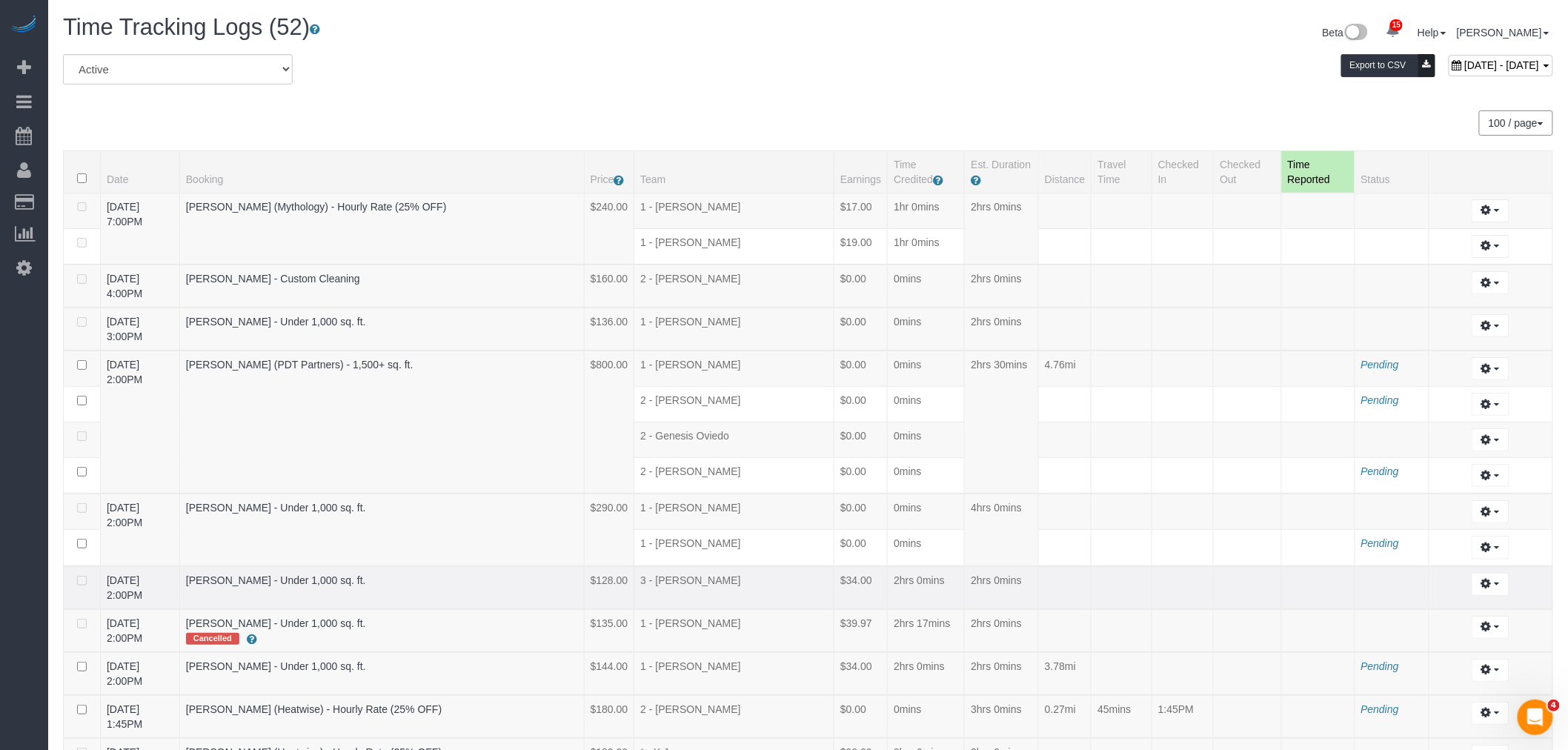
click at [967, 566] on td "2hrs 0mins" at bounding box center [1001, 587] width 74 height 43
click at [965, 546] on td "4hrs 0mins" at bounding box center [1001, 529] width 74 height 72
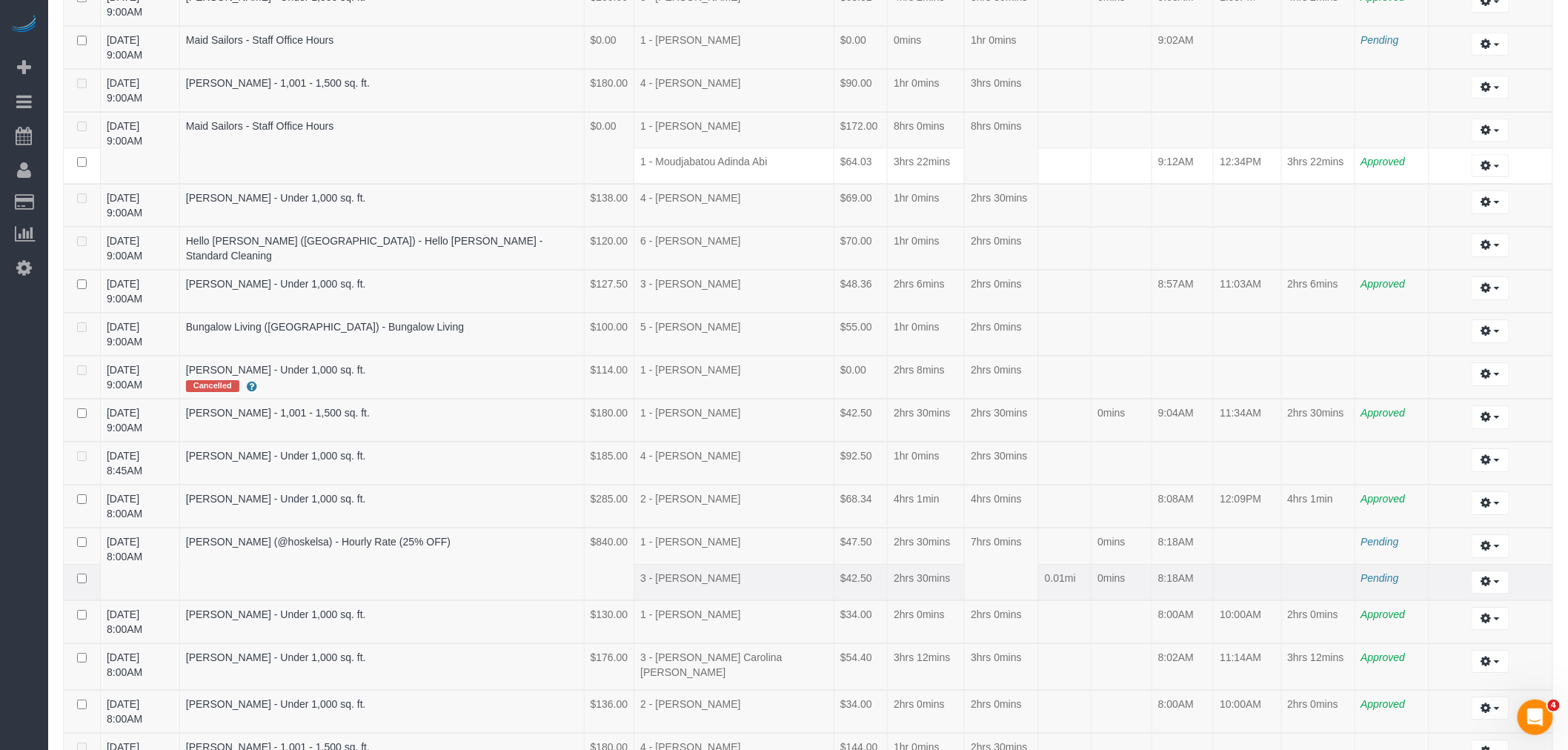
click at [1076, 527] on tbody "09/10/2025 8:00AM Claire Pham (@hoskelsa) - Hourly Rate (25% OFF) $840.00 1 - X…" at bounding box center [808, 563] width 1489 height 72
click at [1174, 564] on td "8:18AM" at bounding box center [1182, 582] width 61 height 37
drag, startPoint x: 1033, startPoint y: 396, endPoint x: 1159, endPoint y: 435, distance: 131.9
click at [1159, 527] on tbody "09/10/2025 8:00AM Claire Pham (@hoskelsa) - Hourly Rate (25% OFF) $840.00 1 - X…" at bounding box center [808, 563] width 1489 height 72
click at [1224, 564] on td at bounding box center [1248, 582] width 68 height 37
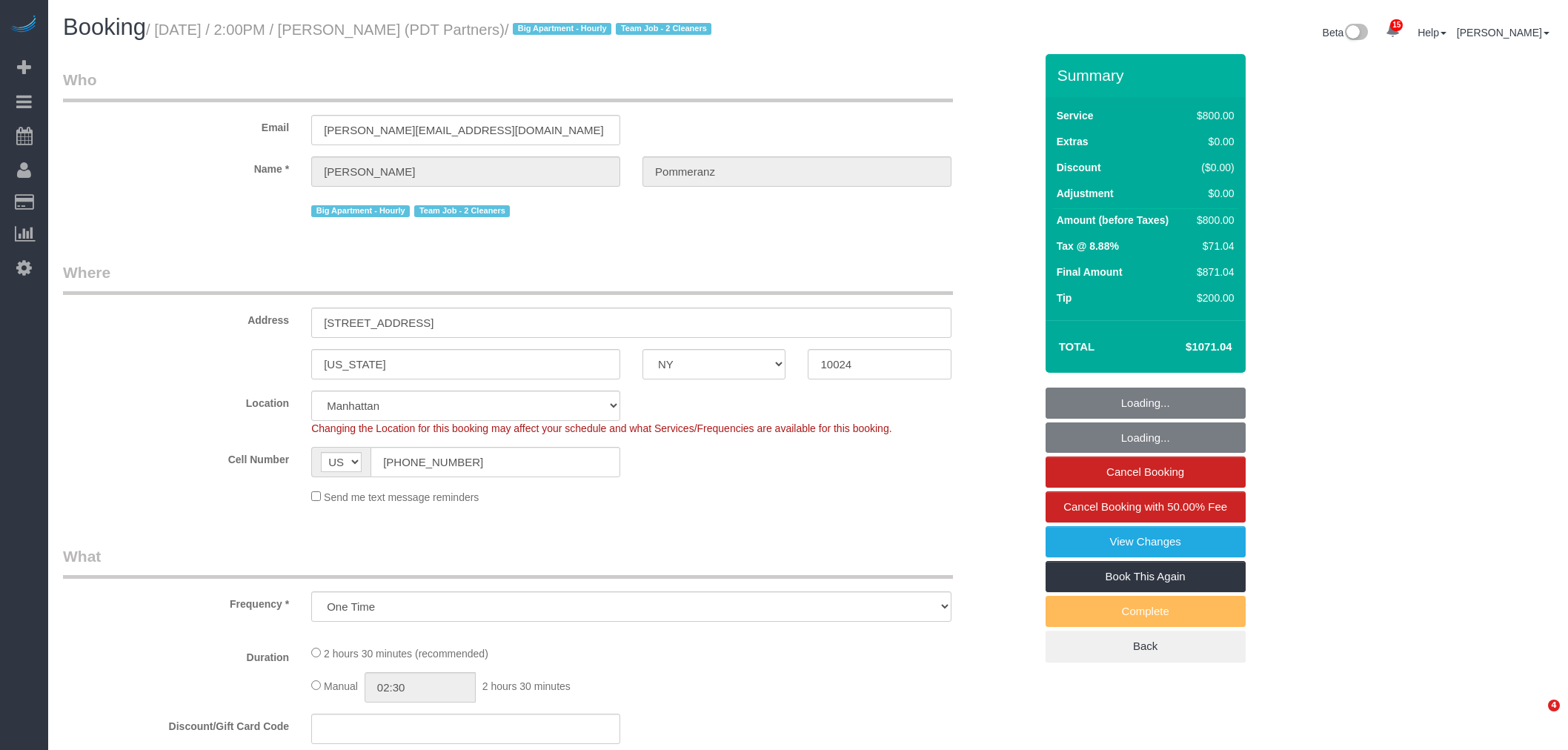
select select "NY"
select select "number:60"
select select "number:76"
select select "number:15"
select select "number:5"
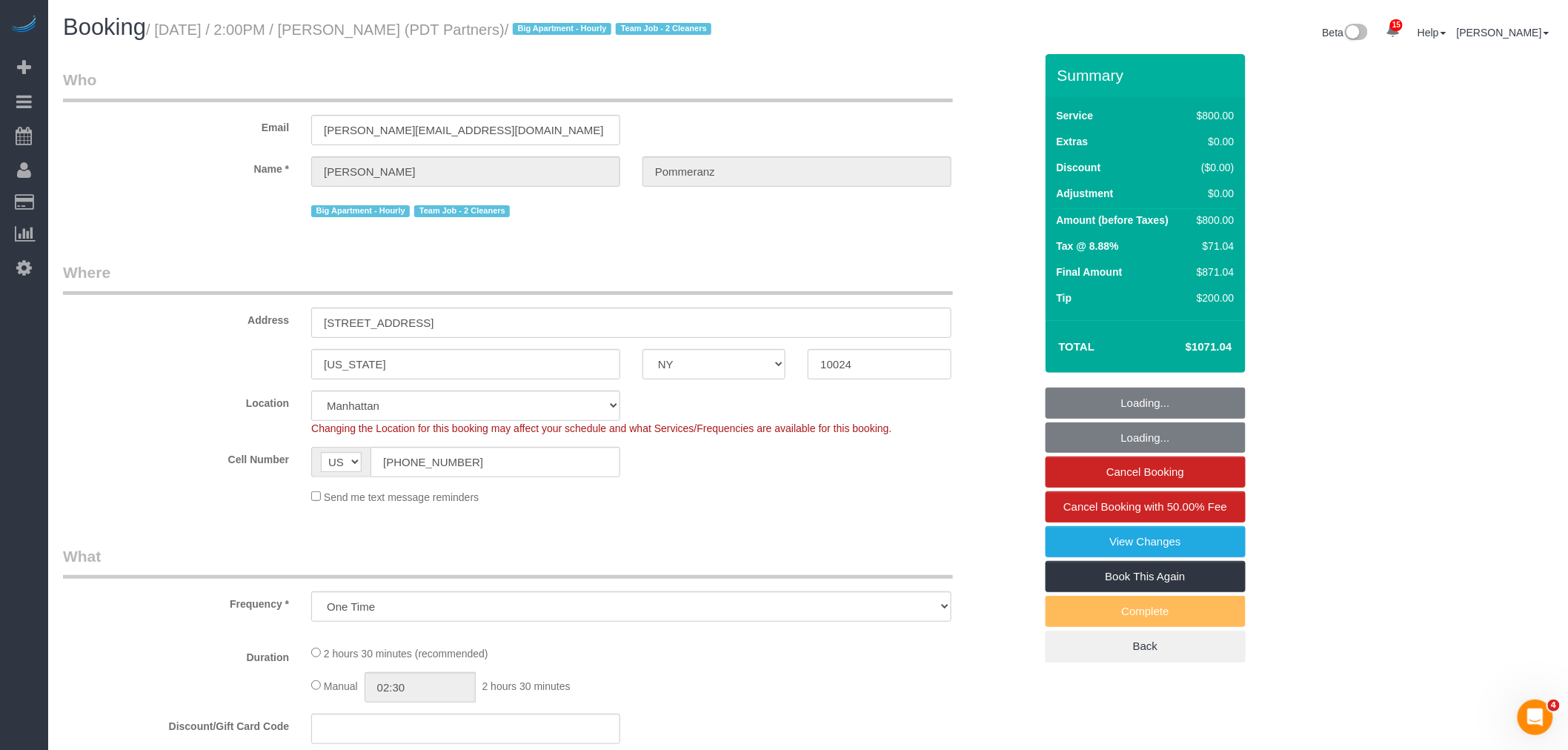
select select "4"
select select "150"
select select "object:1017"
select select "spot1"
click at [421, 34] on small "/ September 10, 2025 / 2:00PM / Elizabeth Pommeranz (PDT Partners) / Big Apartm…" at bounding box center [430, 29] width 570 height 16
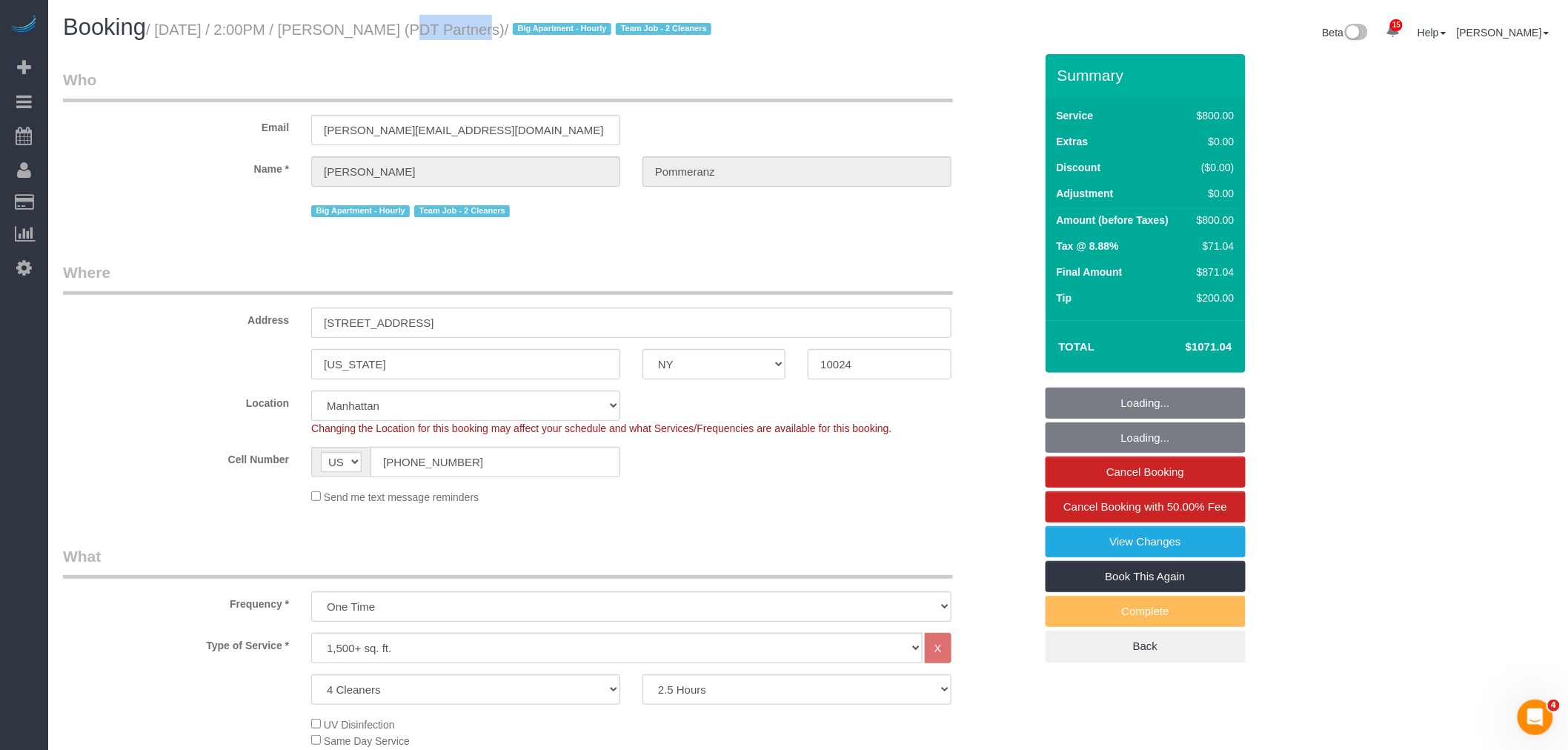
click at [421, 34] on small "/ September 10, 2025 / 2:00PM / Elizabeth Pommeranz (PDT Partners) / Big Apartm…" at bounding box center [430, 29] width 570 height 16
click at [479, 33] on small "/ September 10, 2025 / 2:00PM / Elizabeth Pommeranz (PDT Partners) / Big Apartm…" at bounding box center [430, 29] width 570 height 16
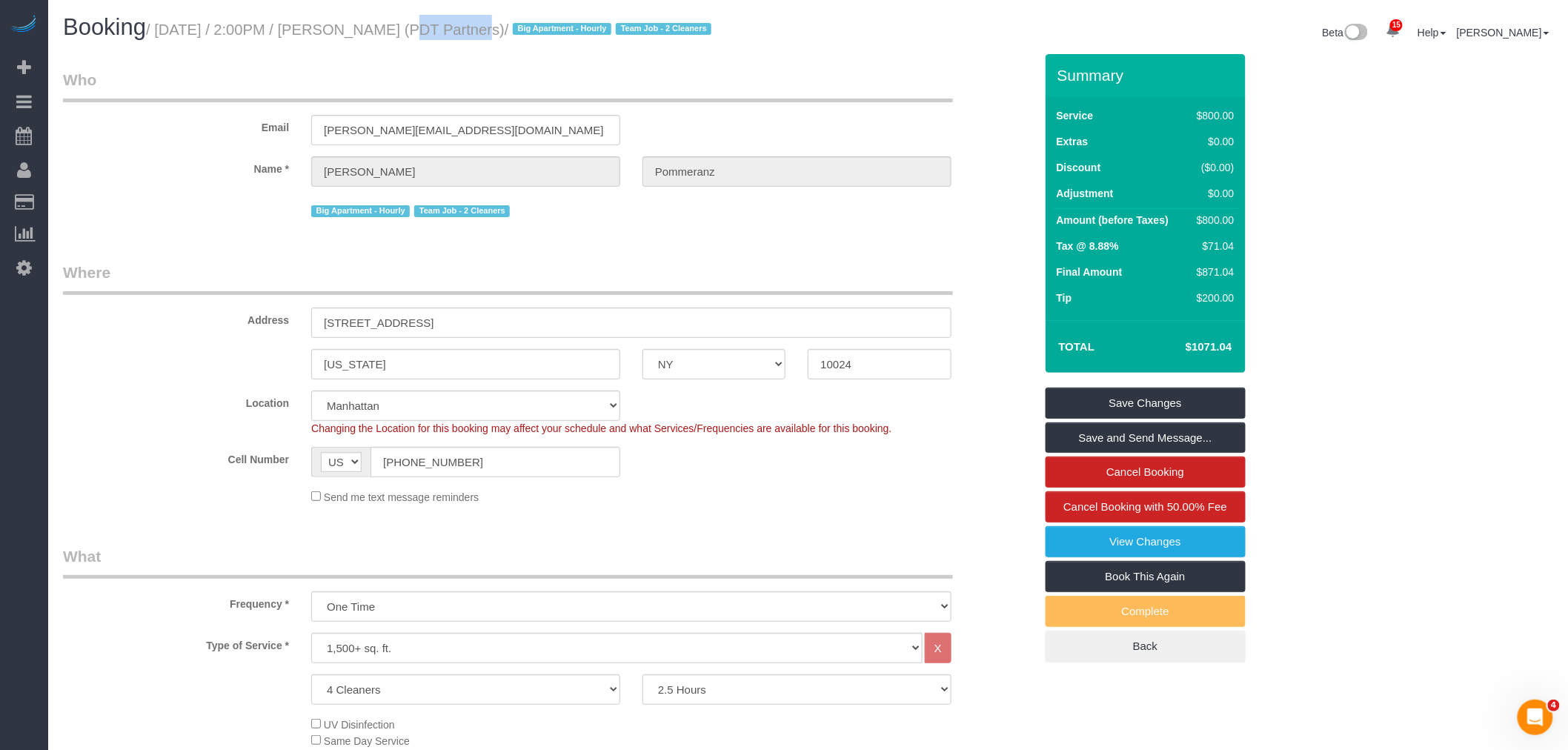
copy small "Elizabeth Pommeranz"
drag, startPoint x: 1433, startPoint y: 148, endPoint x: 1530, endPoint y: 171, distance: 99.7
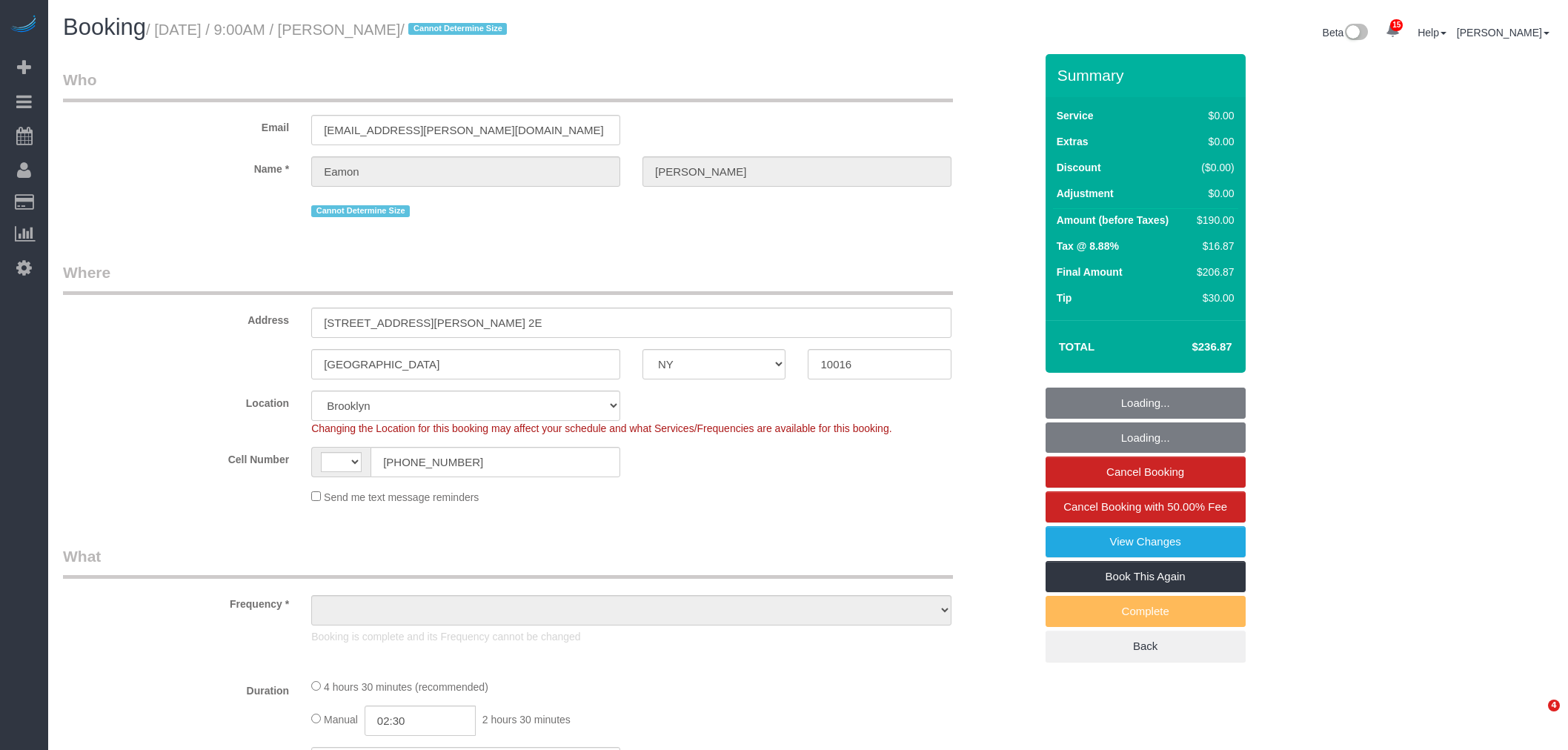
select select "NY"
select select "spot1"
select select "string:US"
select select "string:stripe-pm_1S3hZ94VGloSiKo72zB0xEVE"
select select "2"
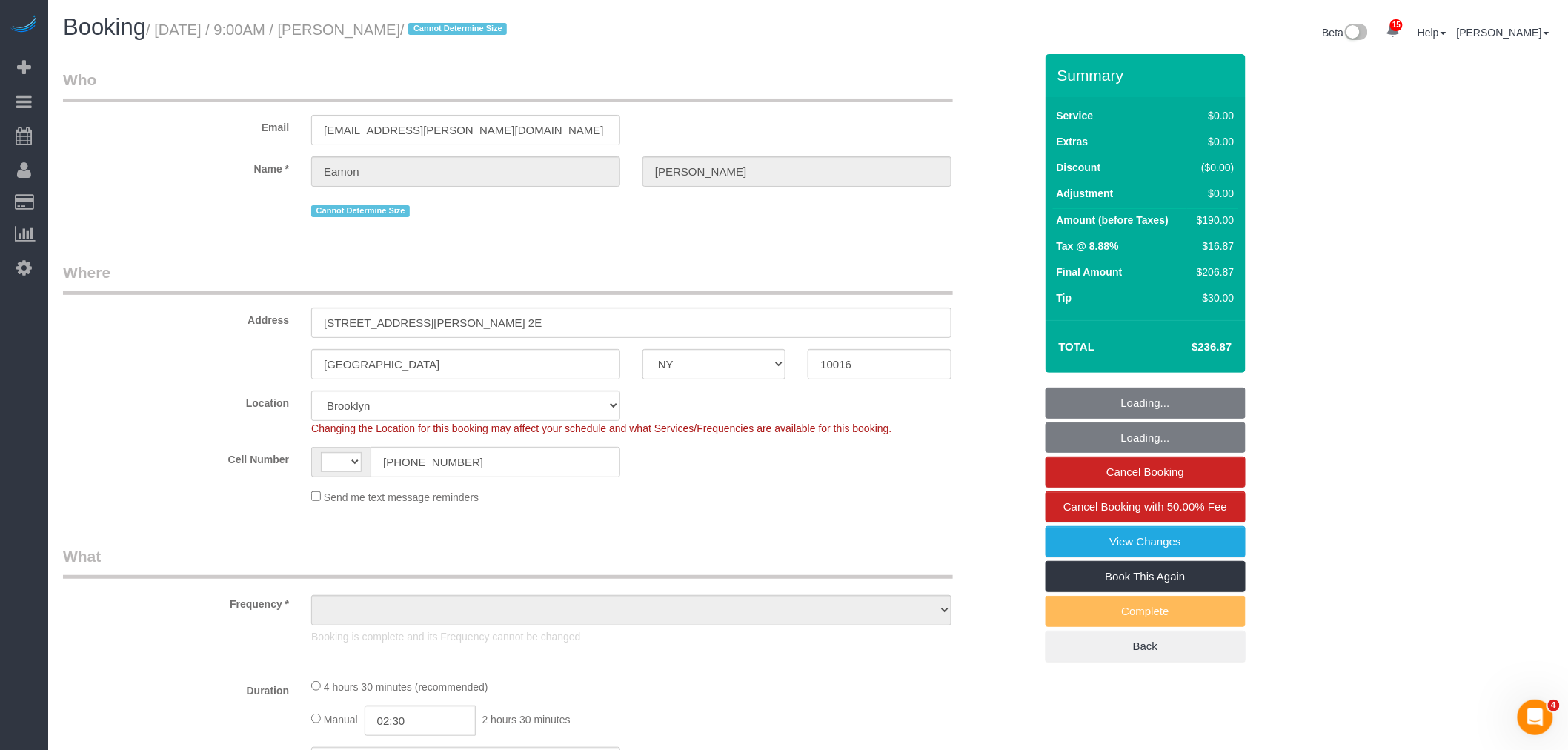
select select "number:89"
select select "number:90"
select select "number:15"
select select "number:5"
select select "object:1021"
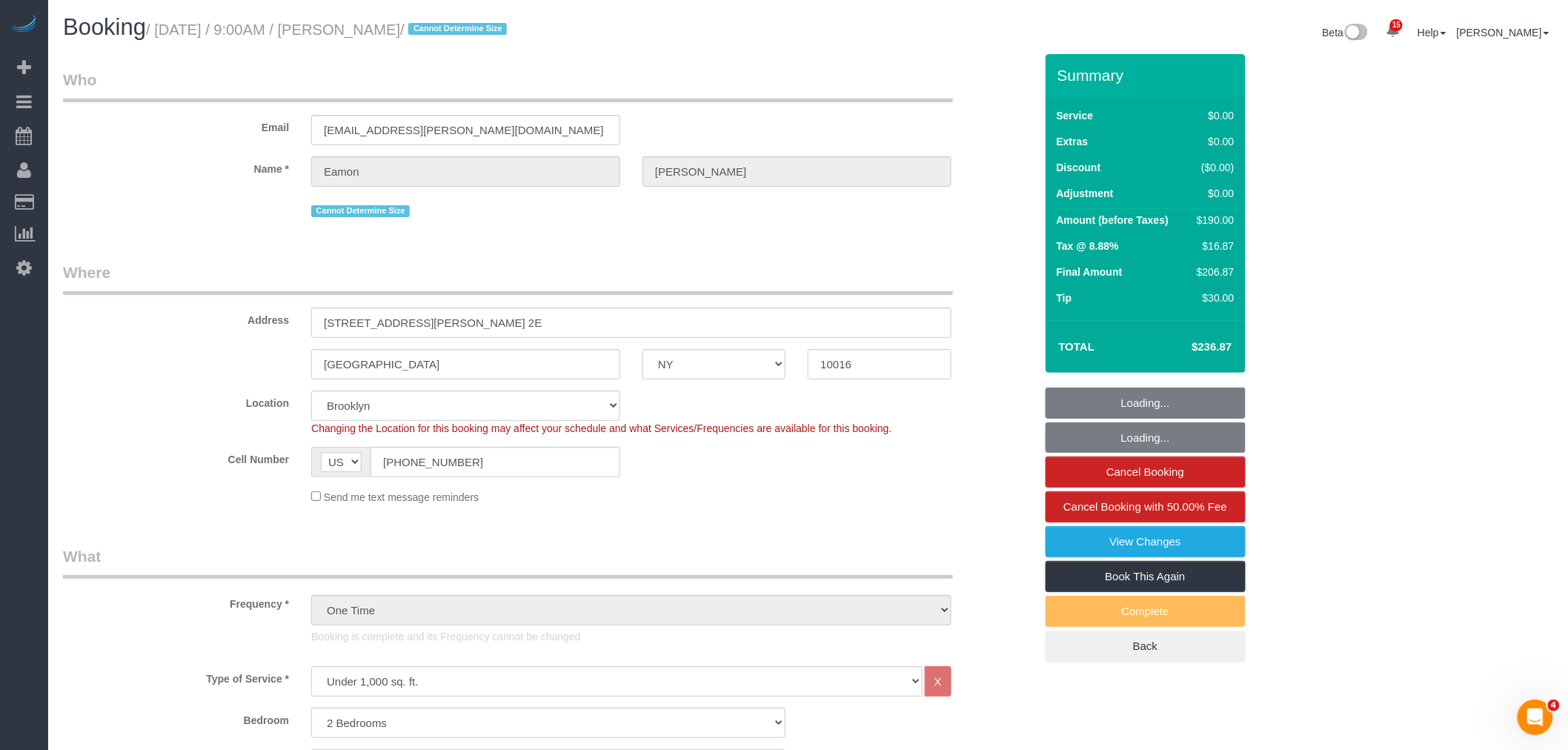
select select "spot6"
select select "2"
select select "object:1439"
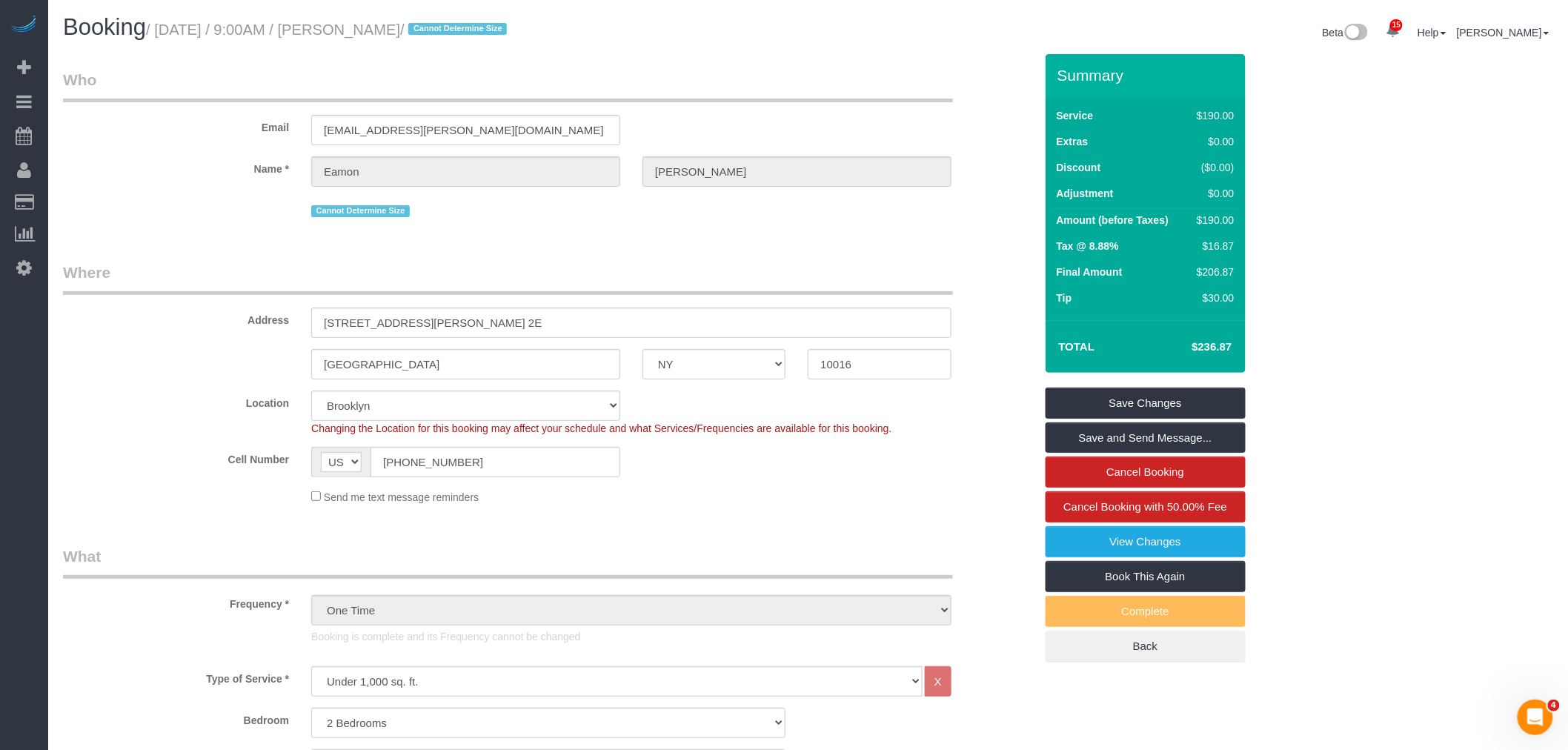
click at [798, 92] on legend "Who" at bounding box center [508, 85] width 890 height 33
drag, startPoint x: 168, startPoint y: 144, endPoint x: 161, endPoint y: 142, distance: 7.3
click at [161, 142] on div "Email eamon.wizner@gmail.com" at bounding box center [549, 106] width 994 height 76
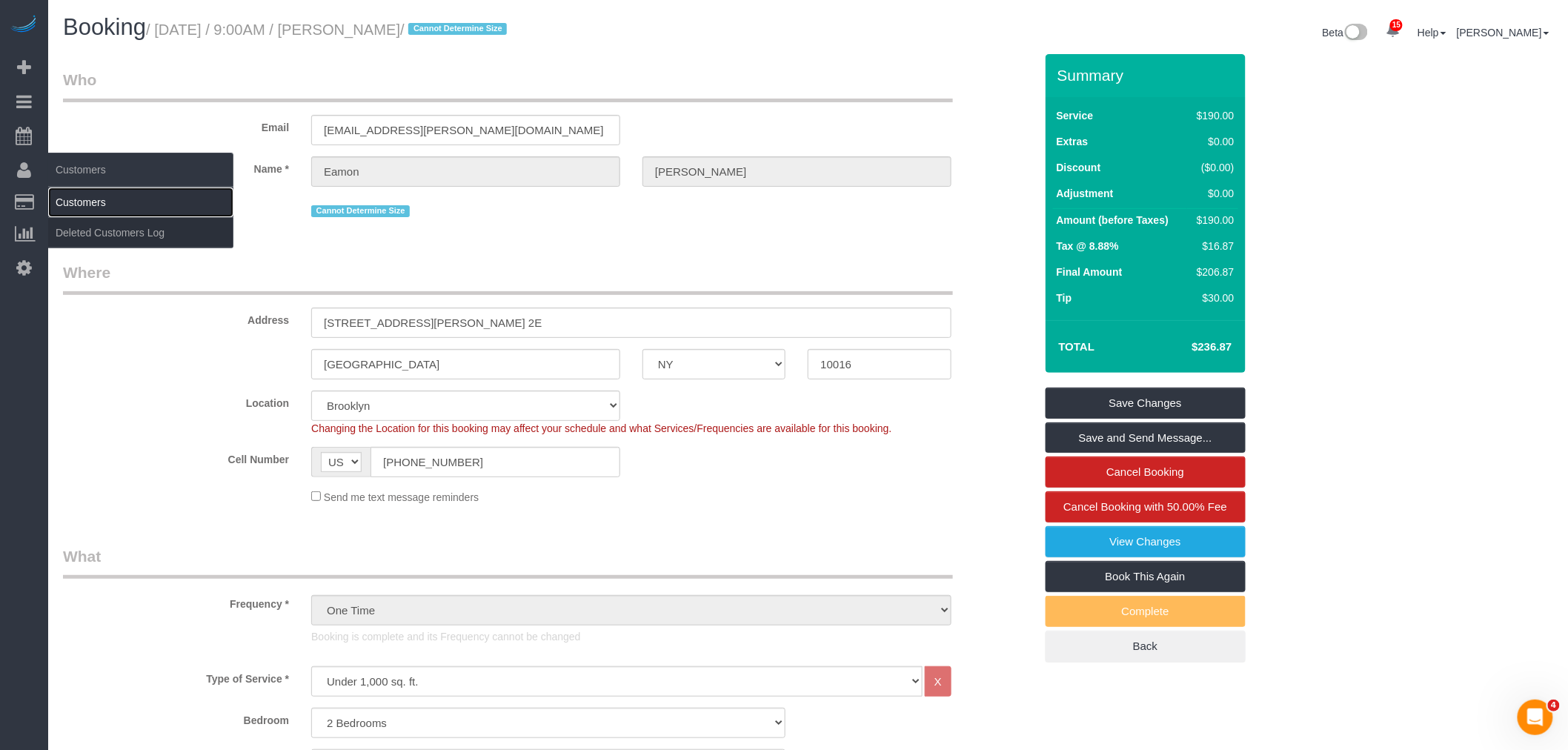
click at [97, 194] on link "Customers" at bounding box center [141, 202] width 185 height 29
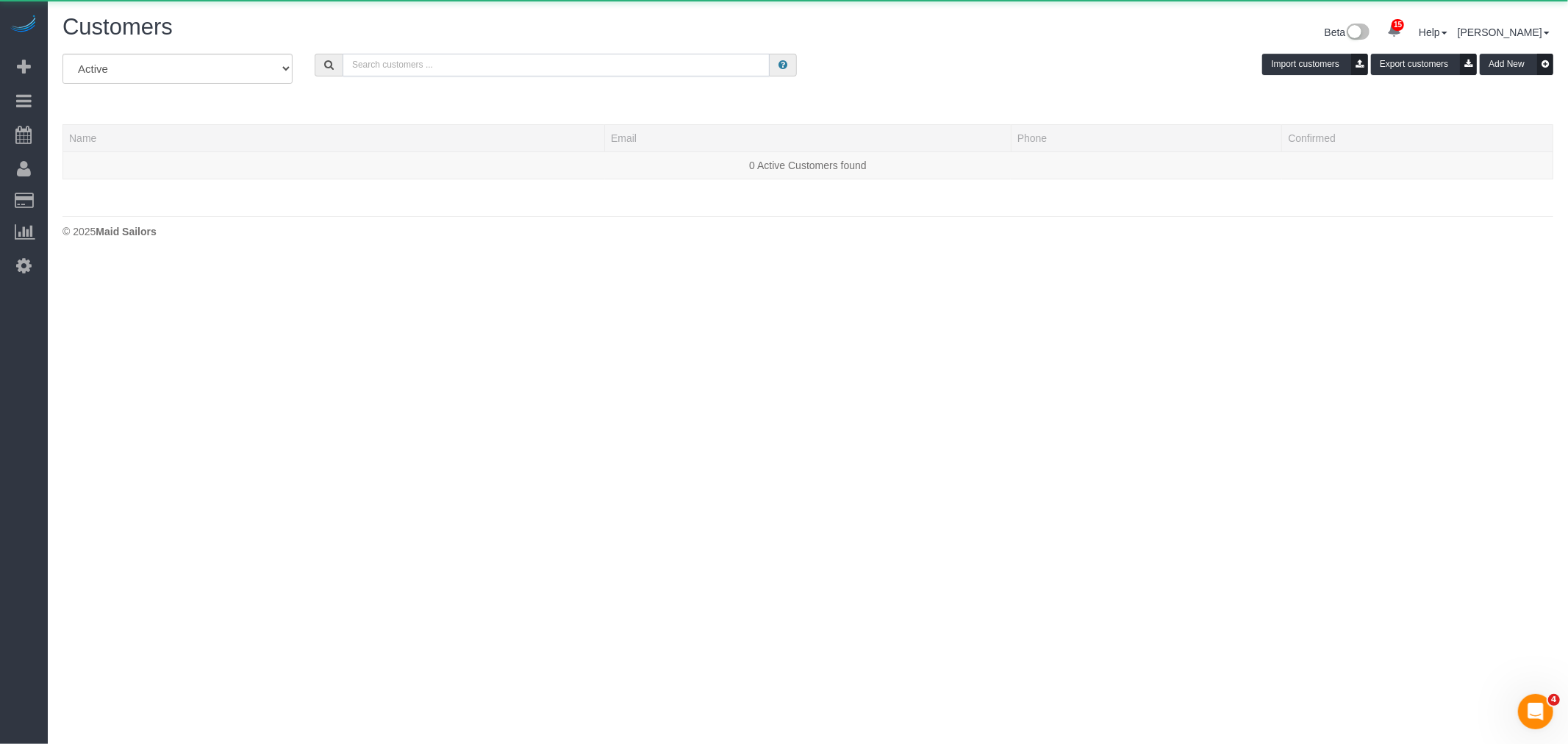
click at [439, 68] on input "text" at bounding box center [556, 64] width 427 height 23
paste input "eamon.wizner@gmail.com"
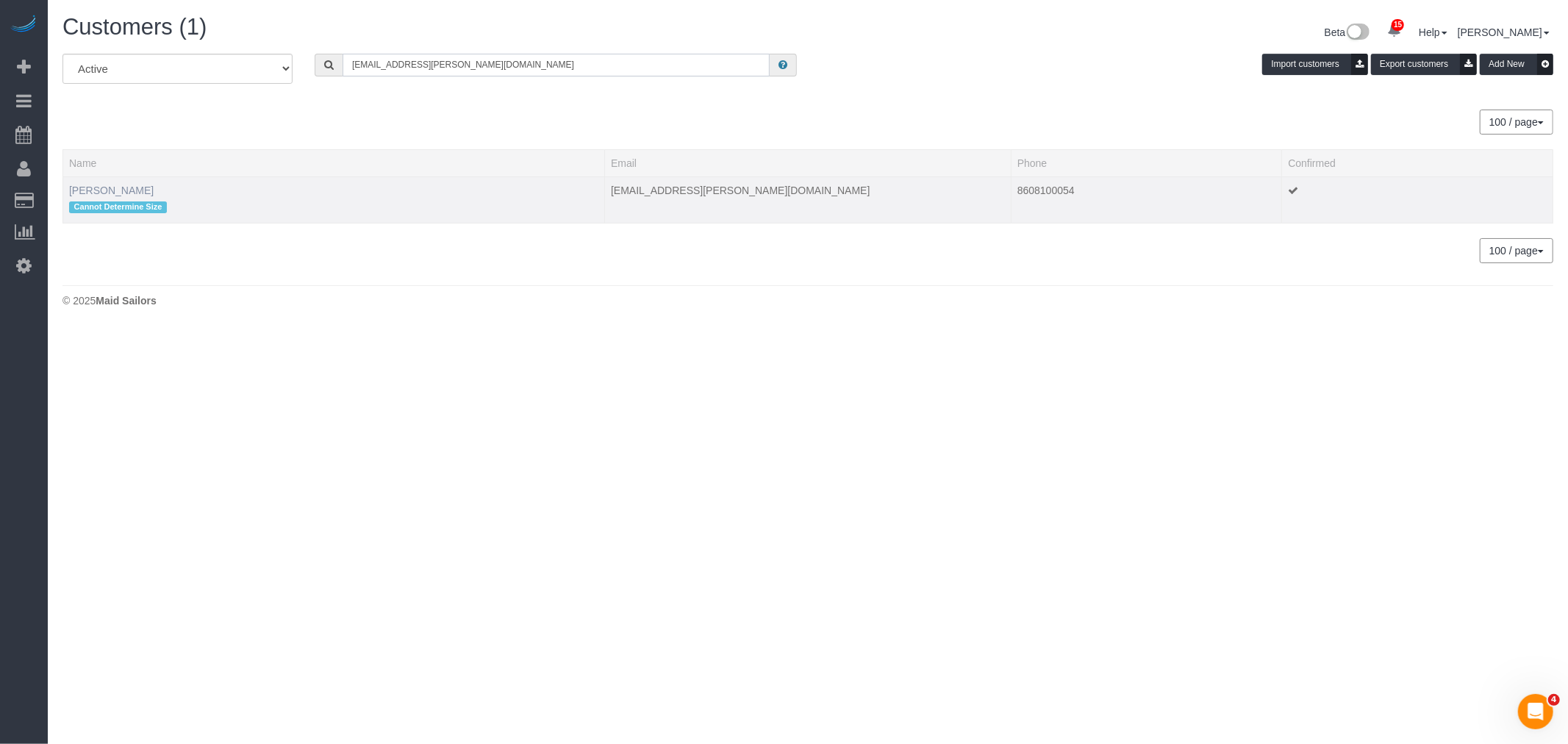
type input "eamon.wizner@gmail.com"
click at [104, 191] on link "Eamon Wizner" at bounding box center [111, 190] width 84 height 12
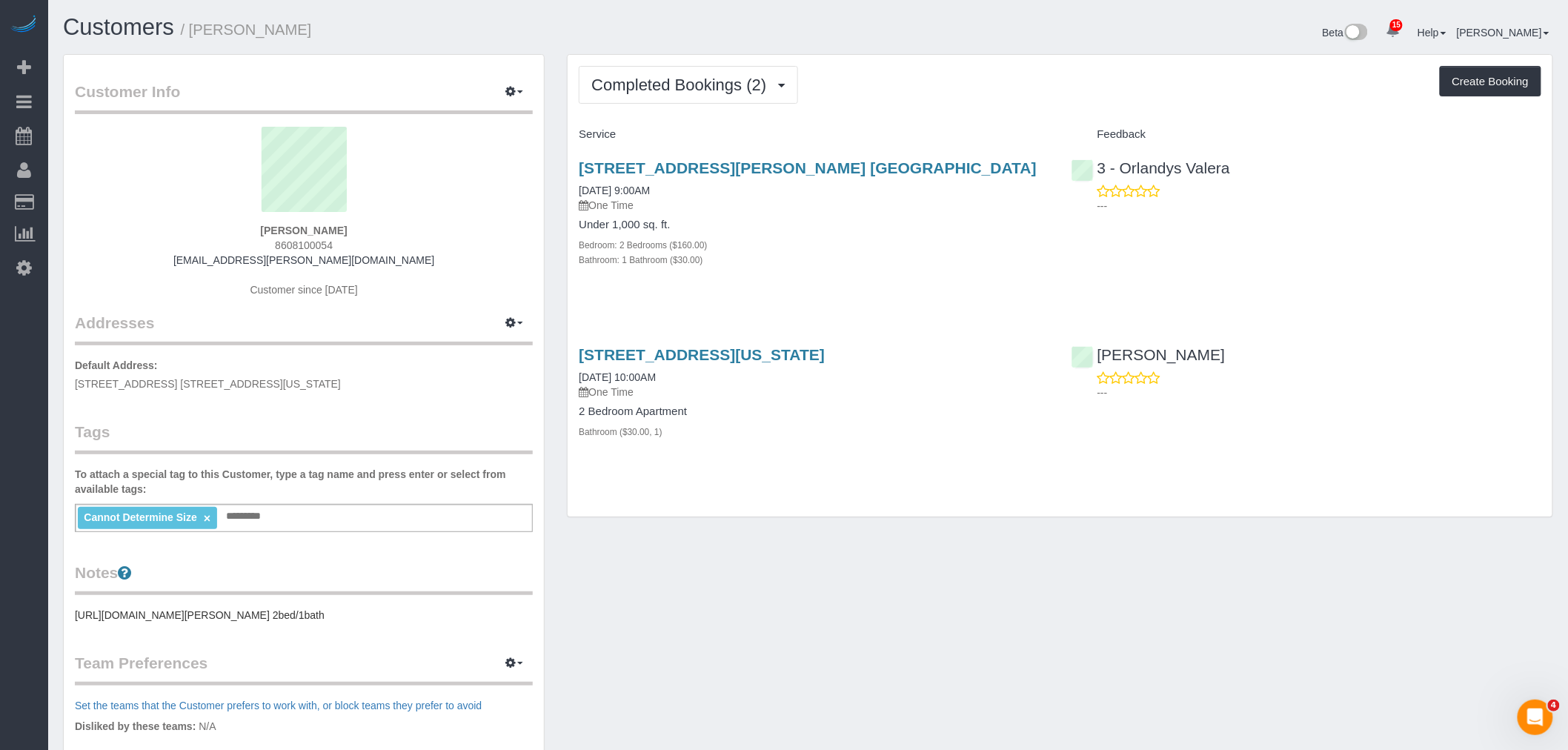
click at [976, 100] on div "Completed Bookings (2) Completed Bookings (2) Upcoming Bookings (0) Cancelled B…" at bounding box center [1060, 84] width 963 height 38
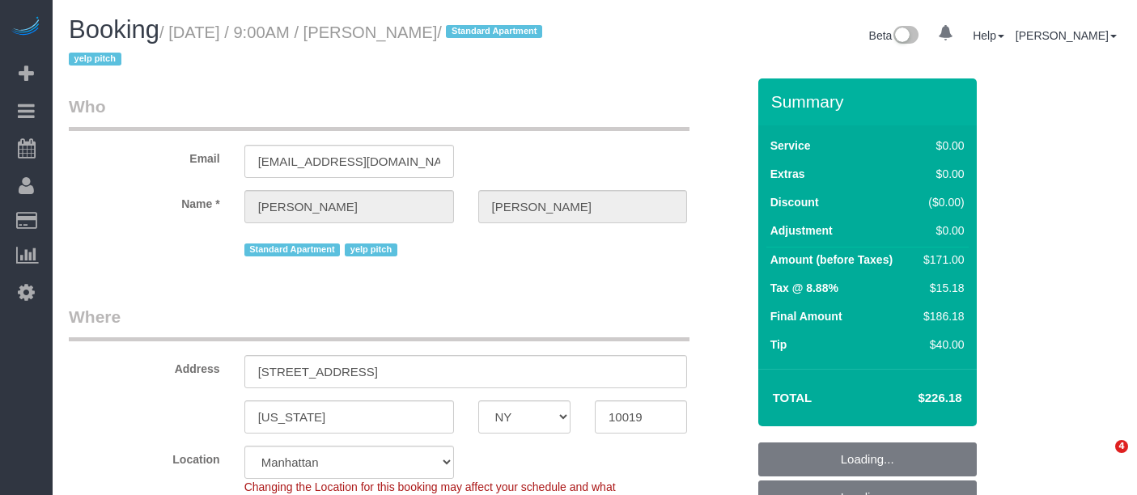
select select "NY"
select select "number:89"
select select "number:76"
select select "number:15"
select select "number:6"
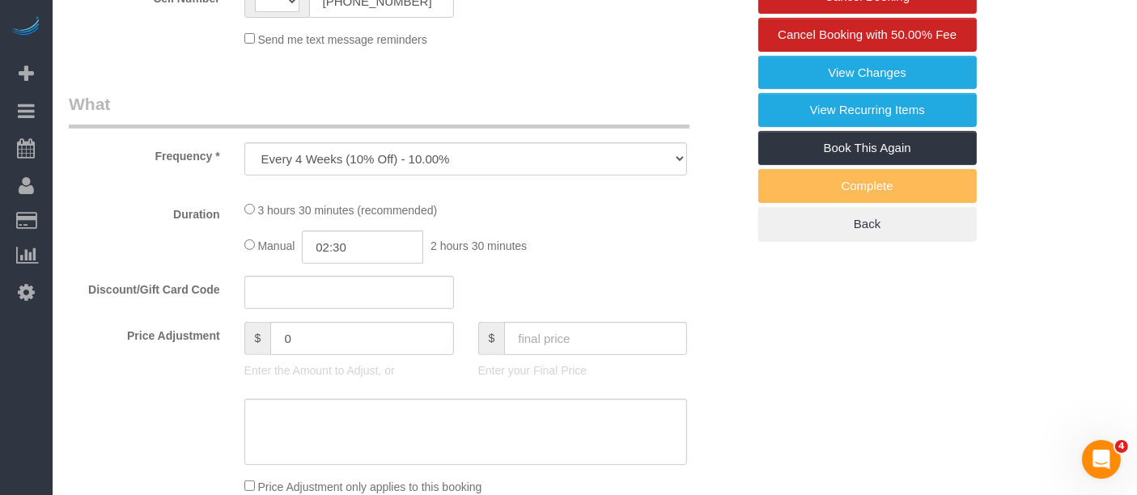
select select "object:916"
select select "string:[GEOGRAPHIC_DATA]"
select select "spot1"
select select "1"
select select "2"
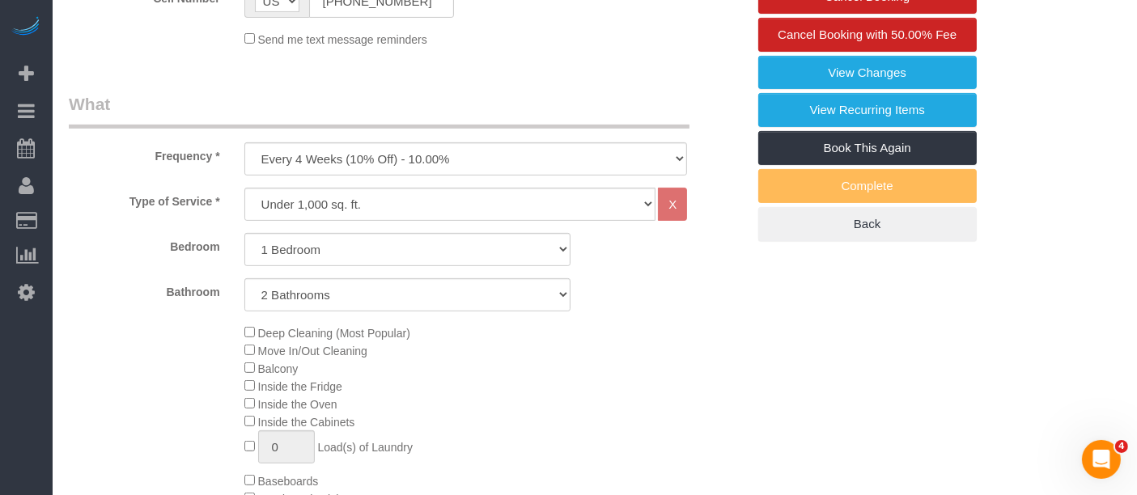
select select "string:stripe-pm_1QH8S84VGloSiKo7VgkjQ1Wt"
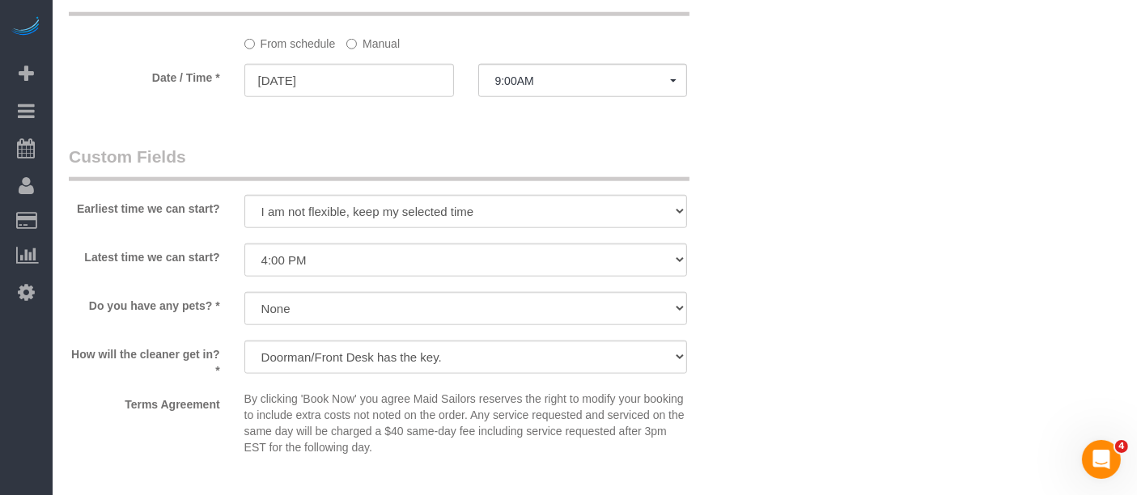
scroll to position [1799, 0]
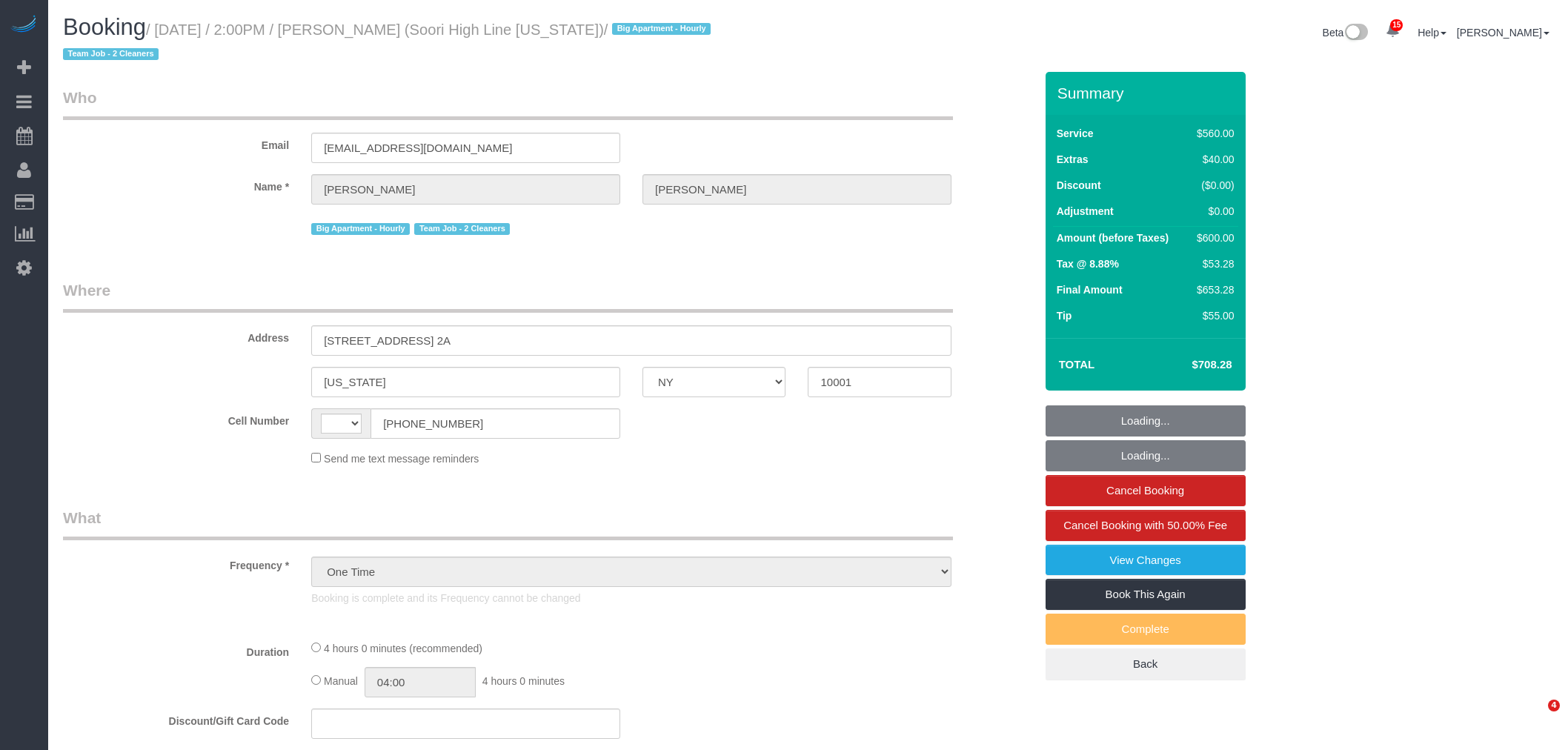
select select "NY"
select select "string:[GEOGRAPHIC_DATA]"
select select "string:stripe-pm_1S2nb74VGloSiKo7818leay8"
select select "number:57"
select select "number:74"
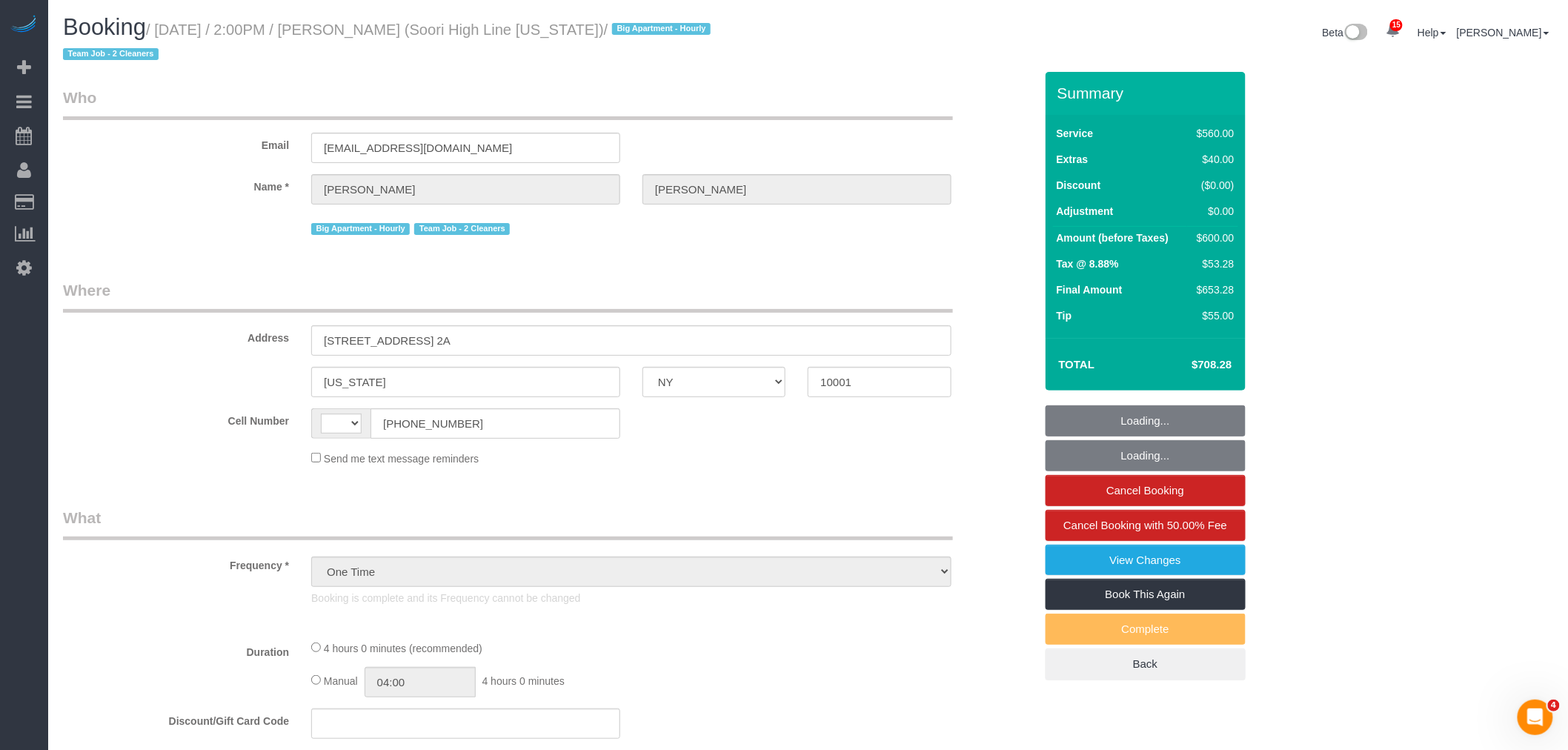
select select "number:15"
select select "number:6"
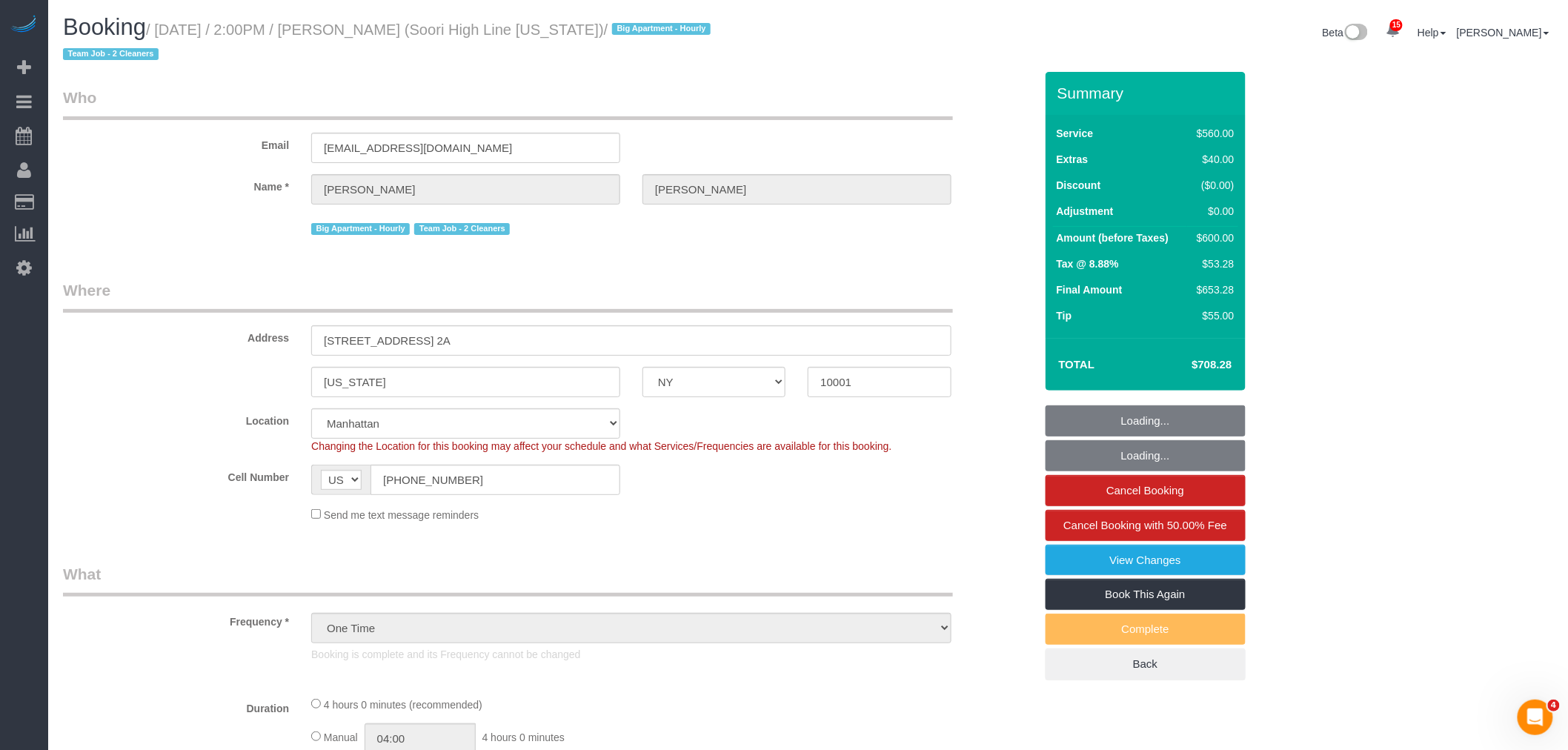
select select "210"
select select "spot1"
select select "object:1446"
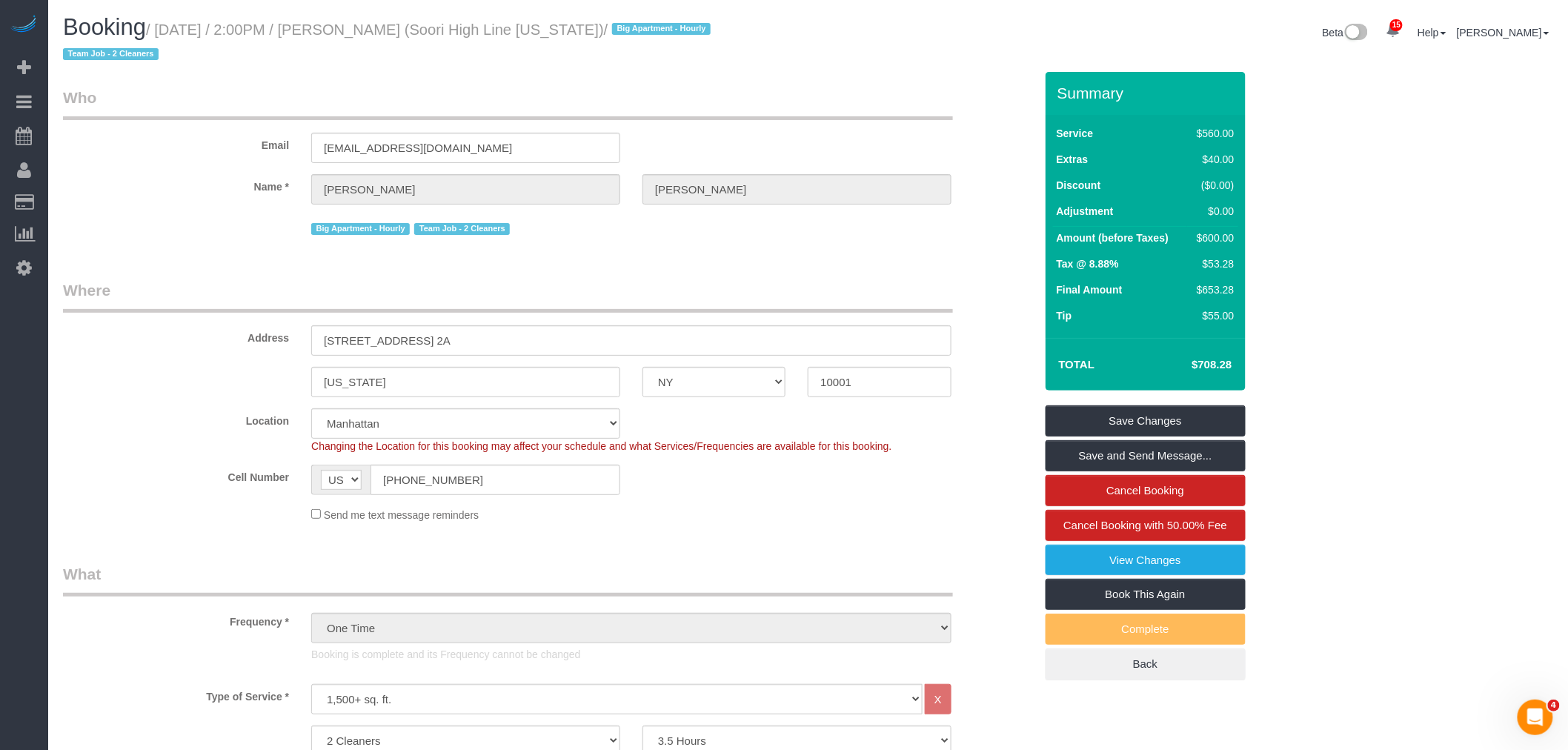
click at [384, 34] on small "/ September 03, 2025 / 2:00PM / Joshua Salcedo (Soori High Line New York) / Big…" at bounding box center [389, 41] width 652 height 41
click at [431, 27] on small "/ September 03, 2025 / 2:00PM / Joshua Salcedo (Soori High Line New York) / Big…" at bounding box center [389, 41] width 652 height 41
copy small "Joshua Salcedo"
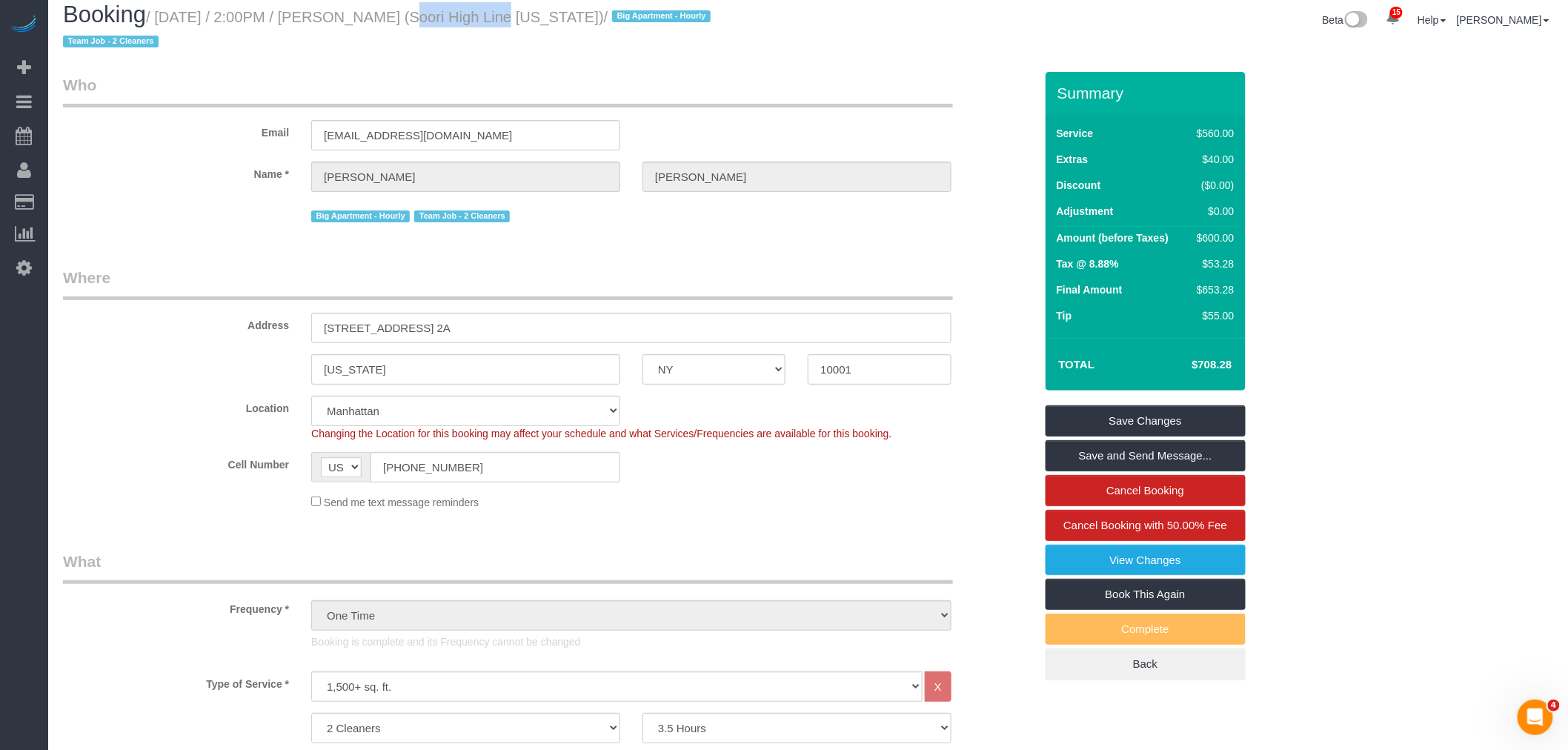
scroll to position [247, 0]
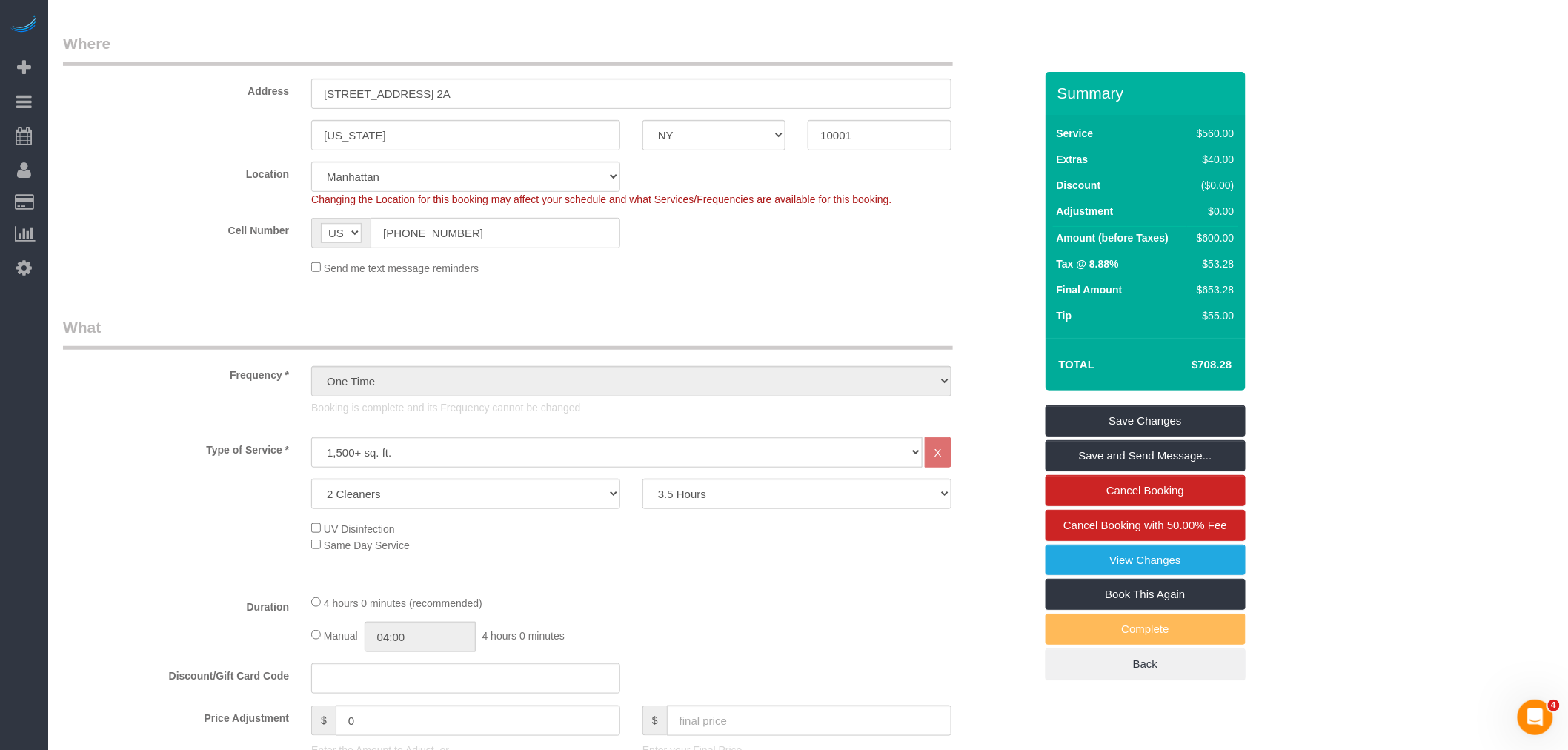
click at [885, 285] on fieldset "Where Address 522 West 29th Street, Apt. 2A New York AK AL AR AZ CA CO CT DC DE…" at bounding box center [548, 160] width 971 height 255
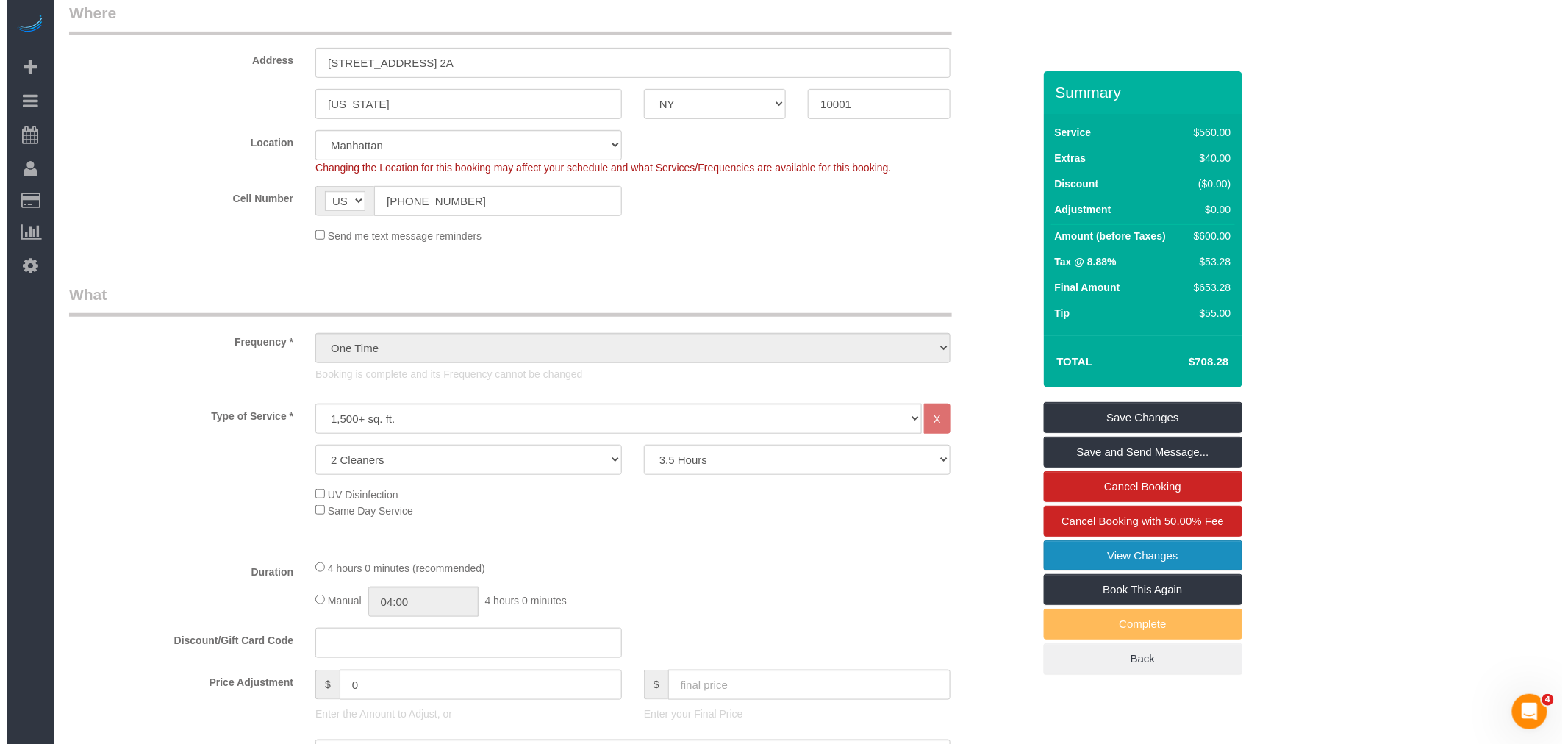
scroll to position [326, 0]
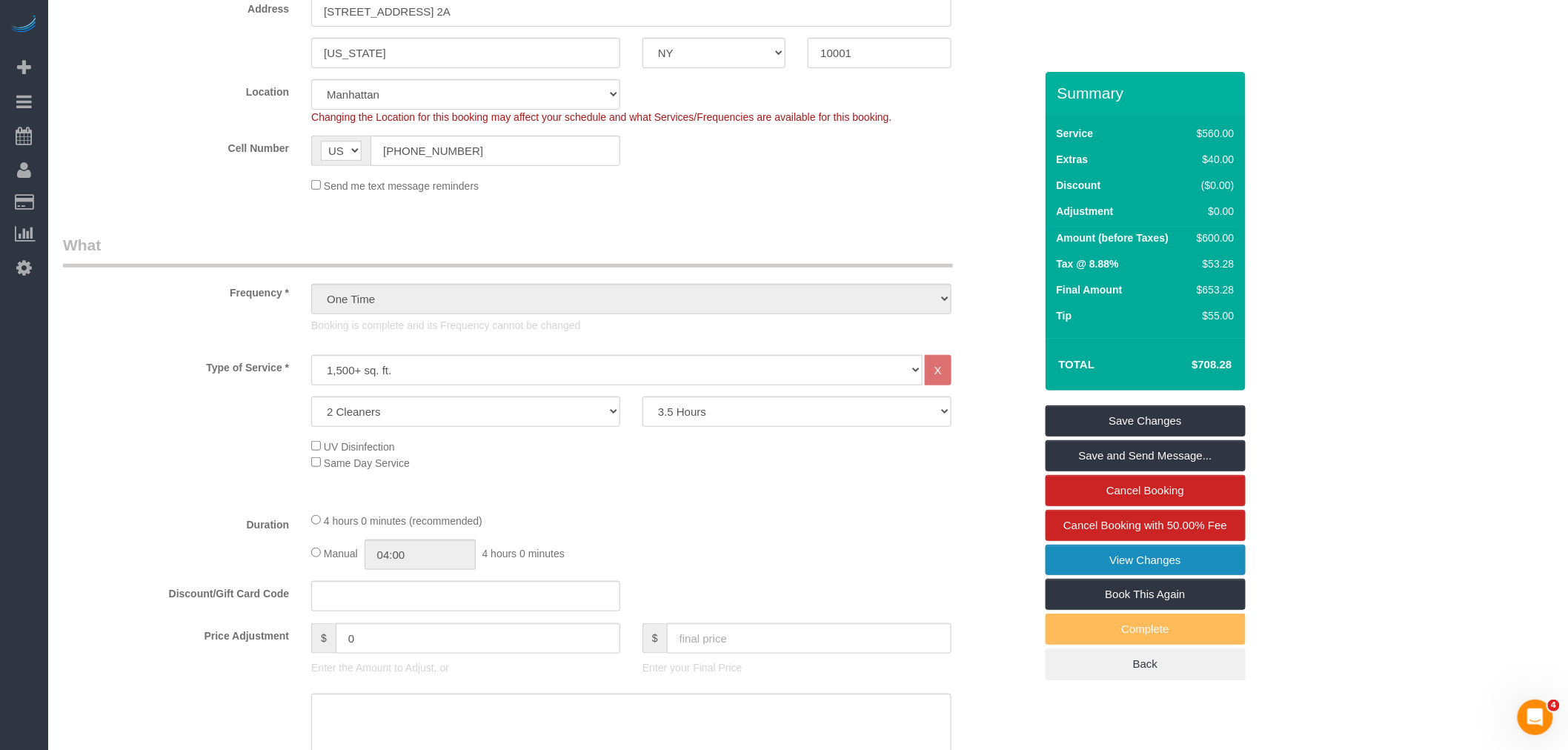
click at [1093, 556] on link "View Changes" at bounding box center [1145, 560] width 200 height 31
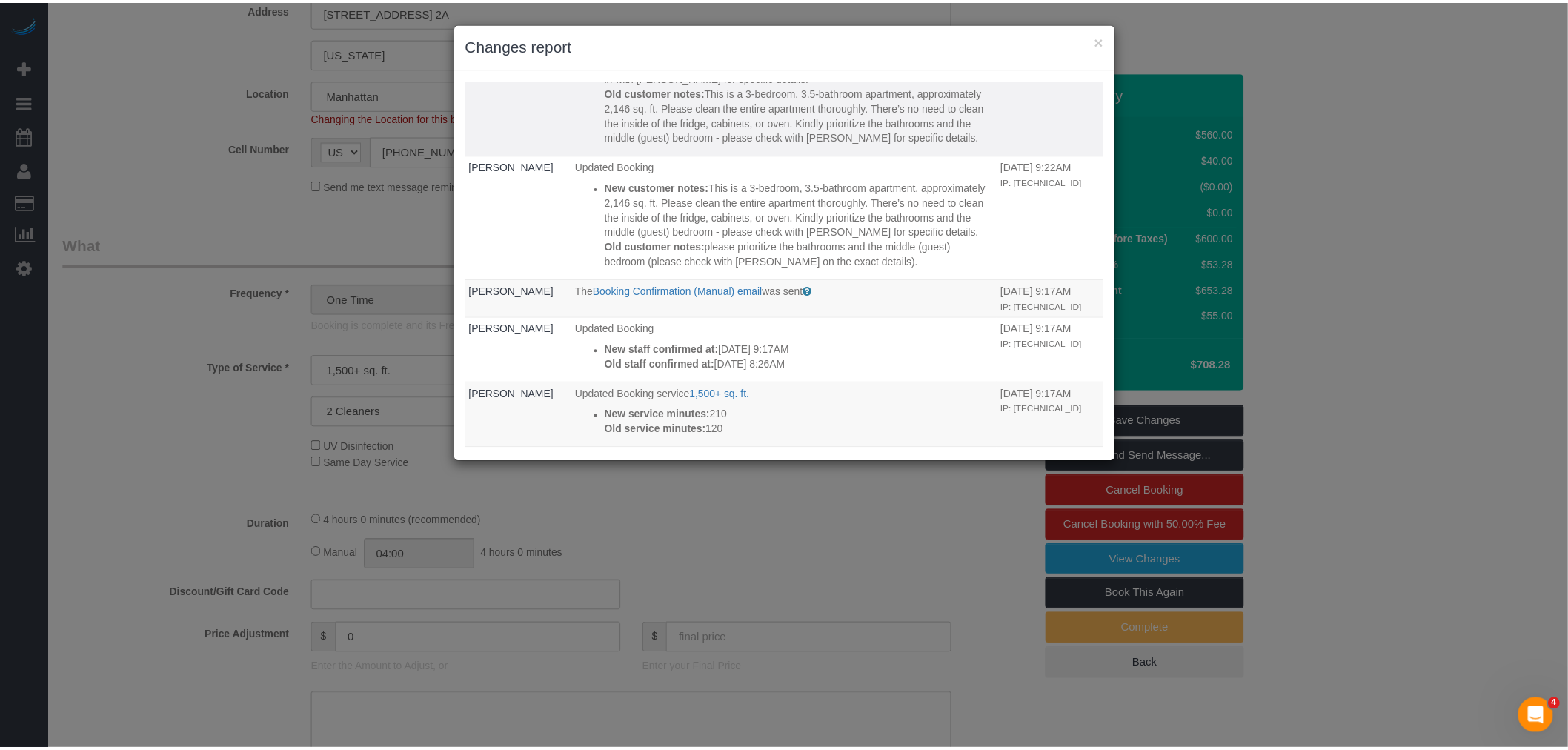
scroll to position [576, 0]
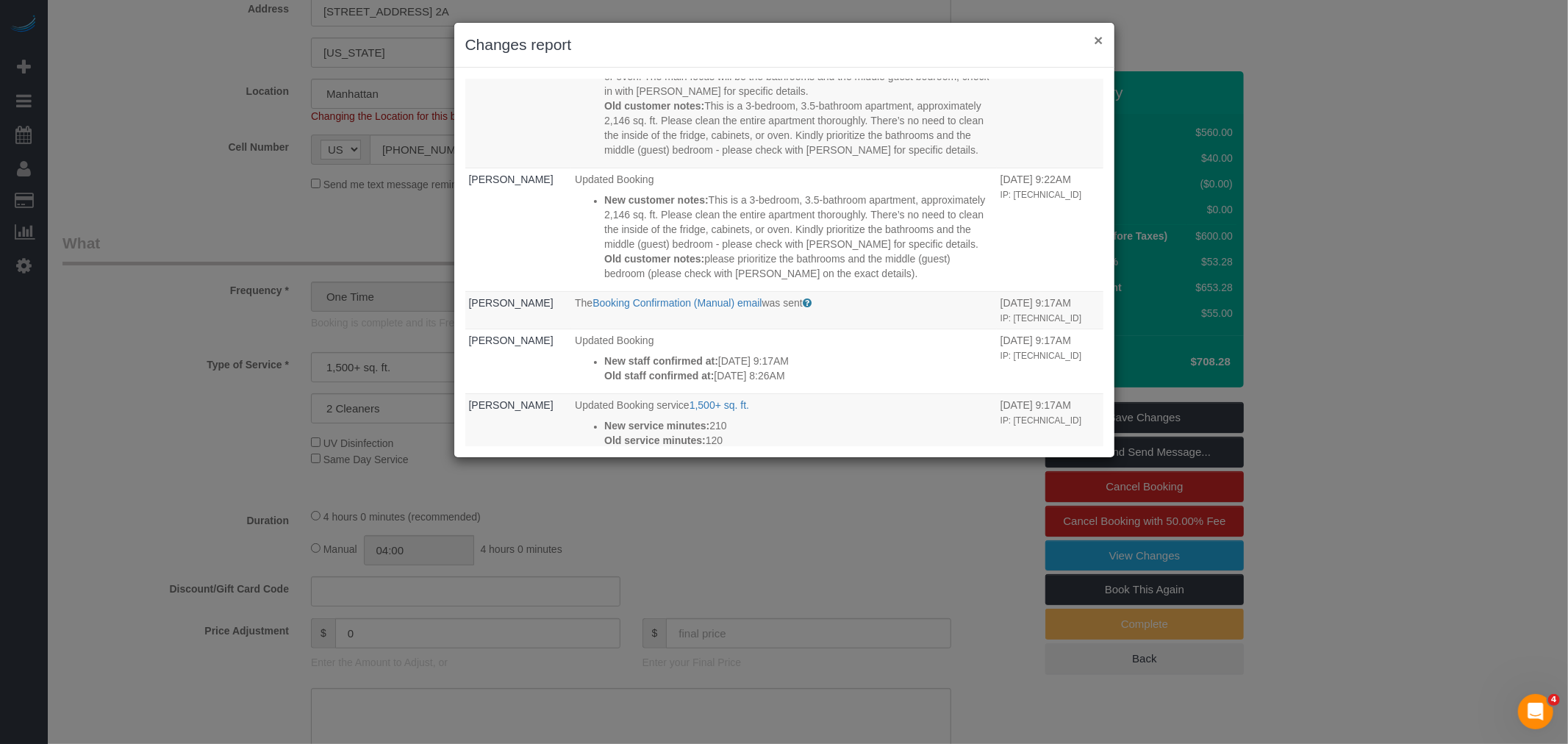
click at [1094, 35] on button "×" at bounding box center [1099, 40] width 9 height 15
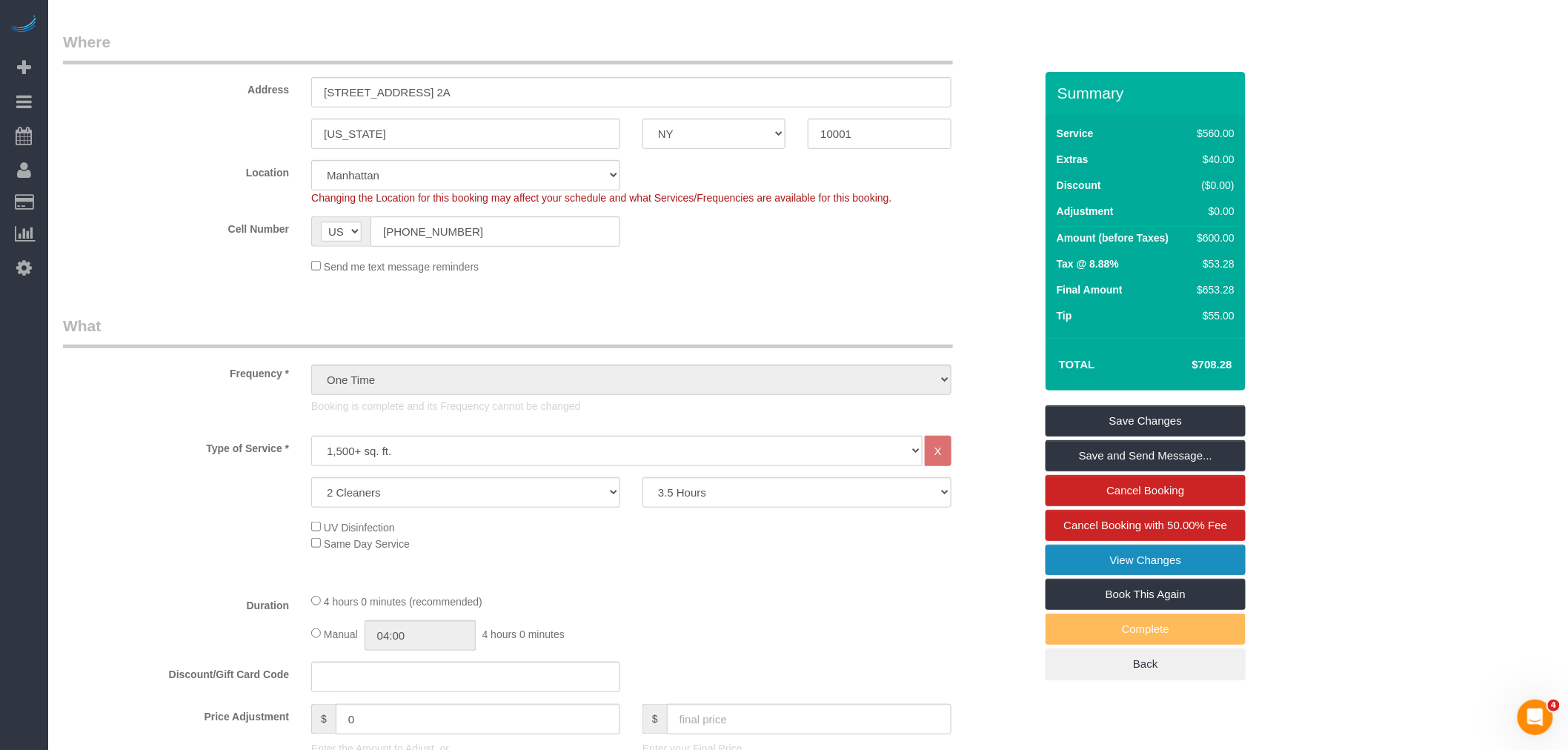
scroll to position [0, 0]
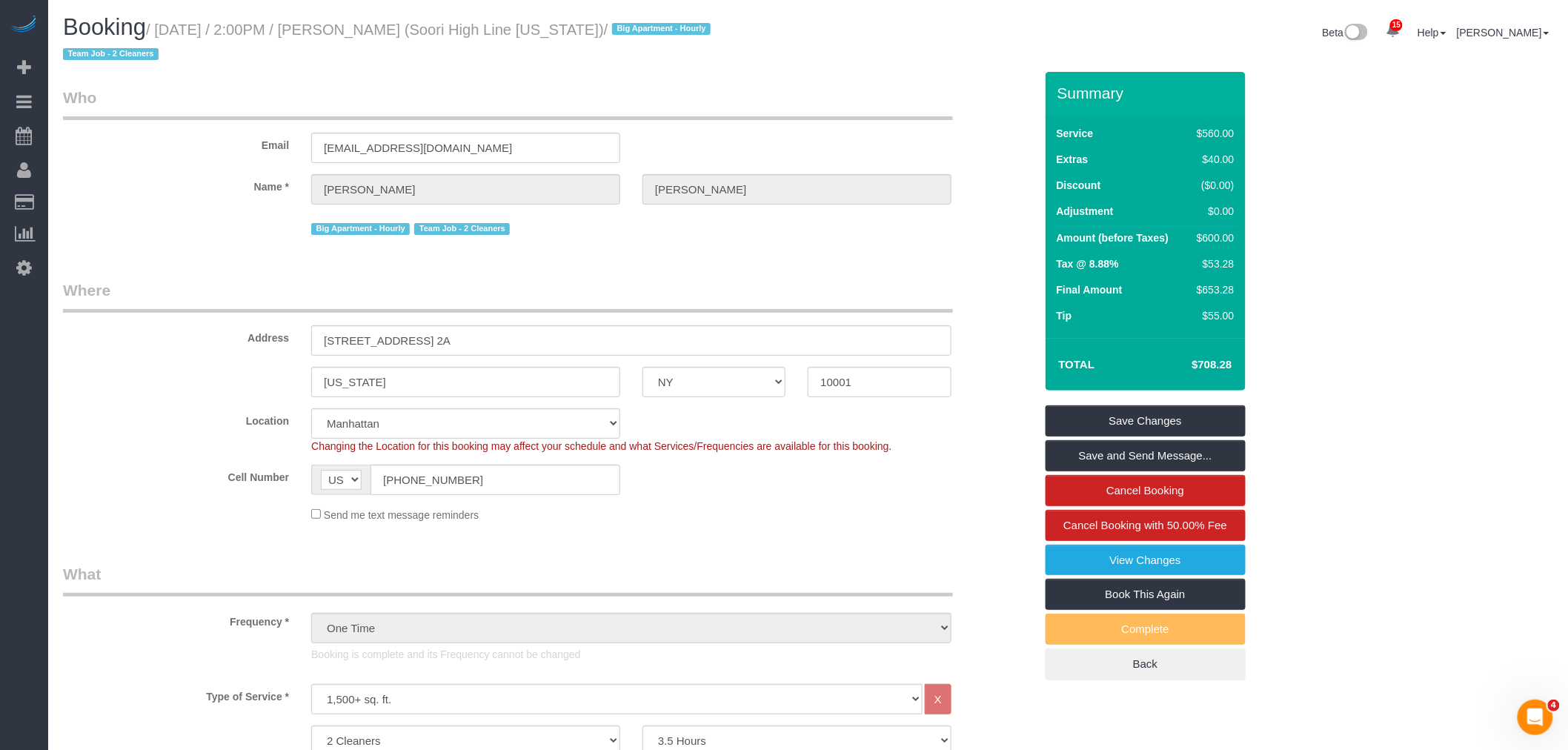
click at [854, 151] on div "Email manager@soorihighlineny.com" at bounding box center [549, 125] width 994 height 76
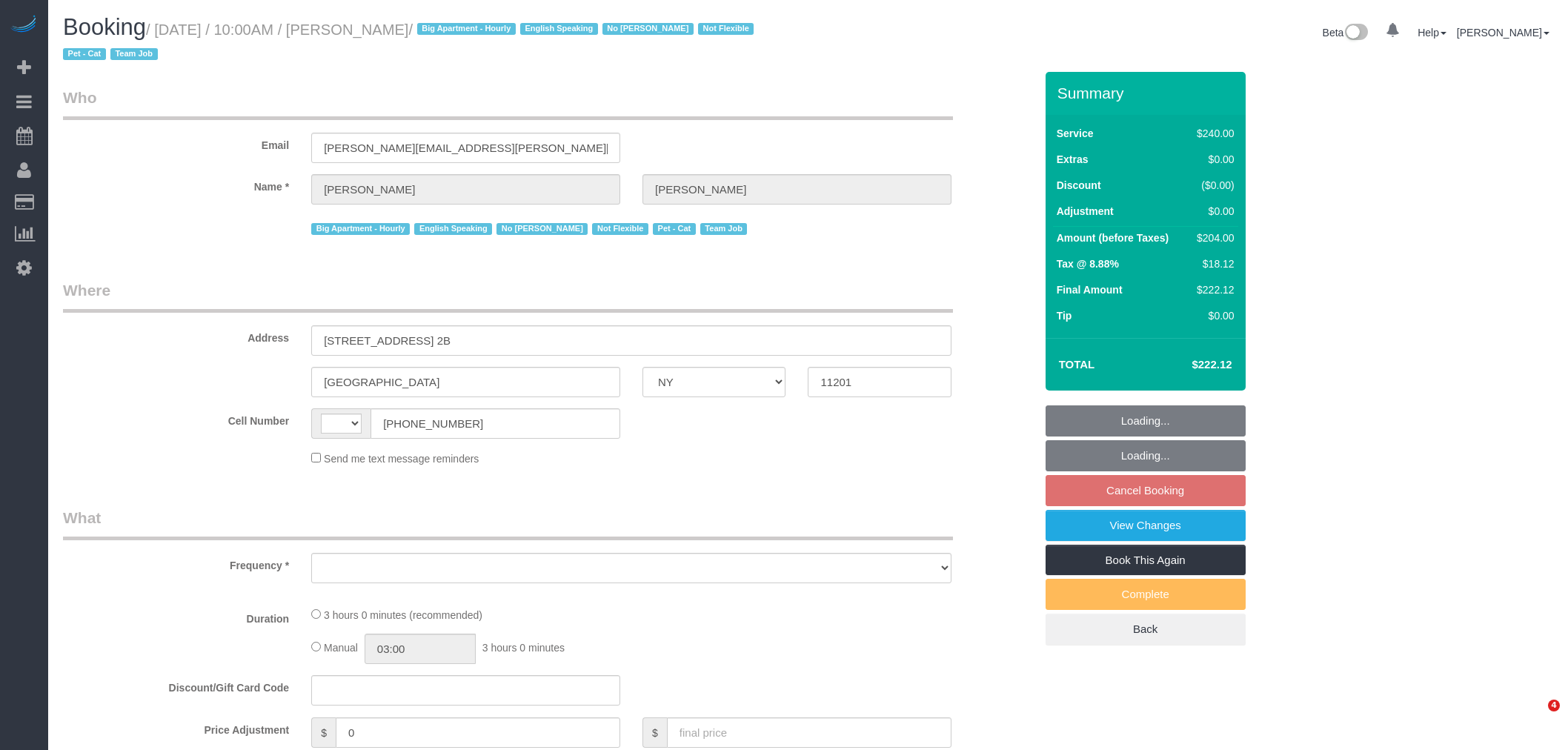
select select "NY"
select select "string:[GEOGRAPHIC_DATA]"
select select "object:775"
select select "spot3"
select select "number:89"
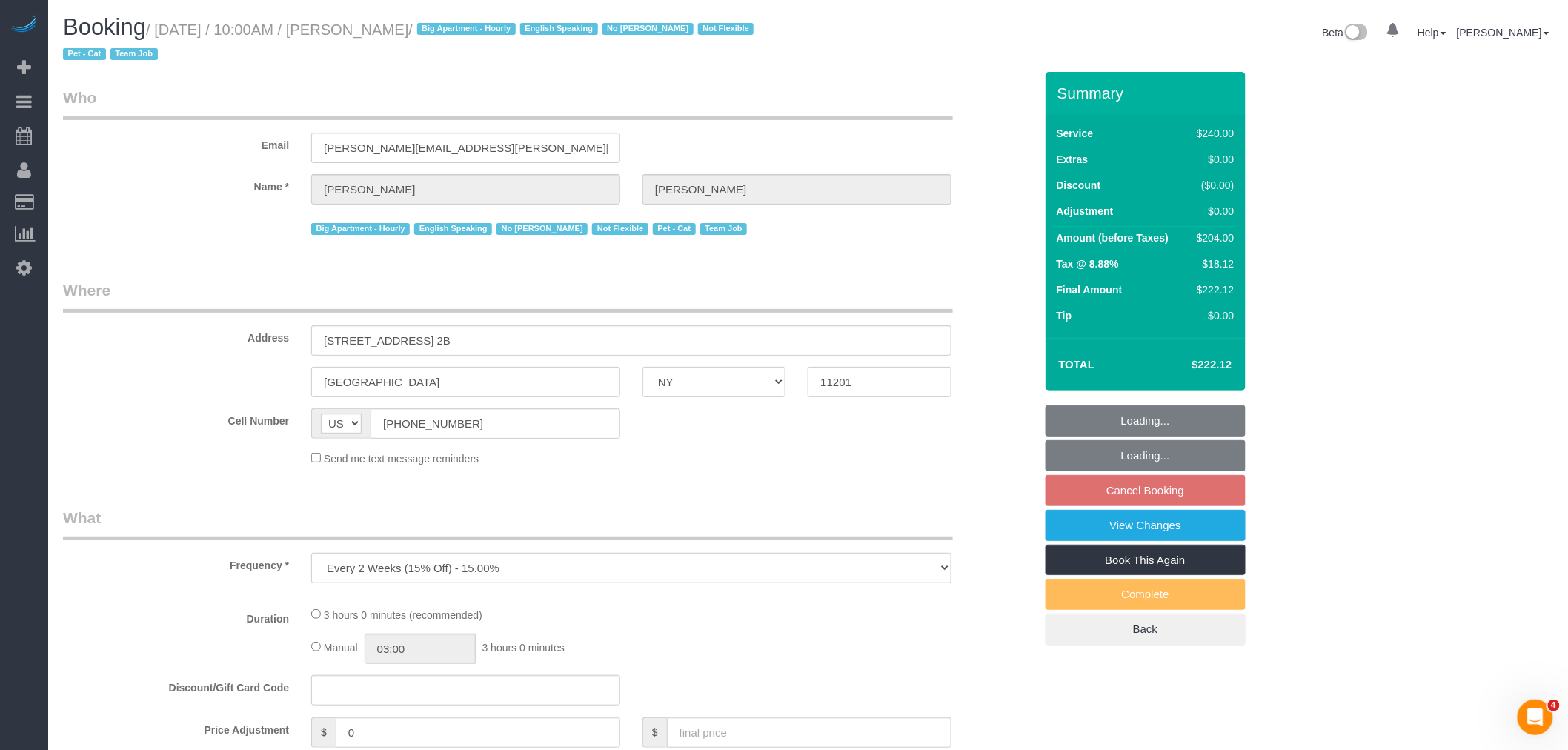
select select "number:90"
select select "number:14"
select select "number:5"
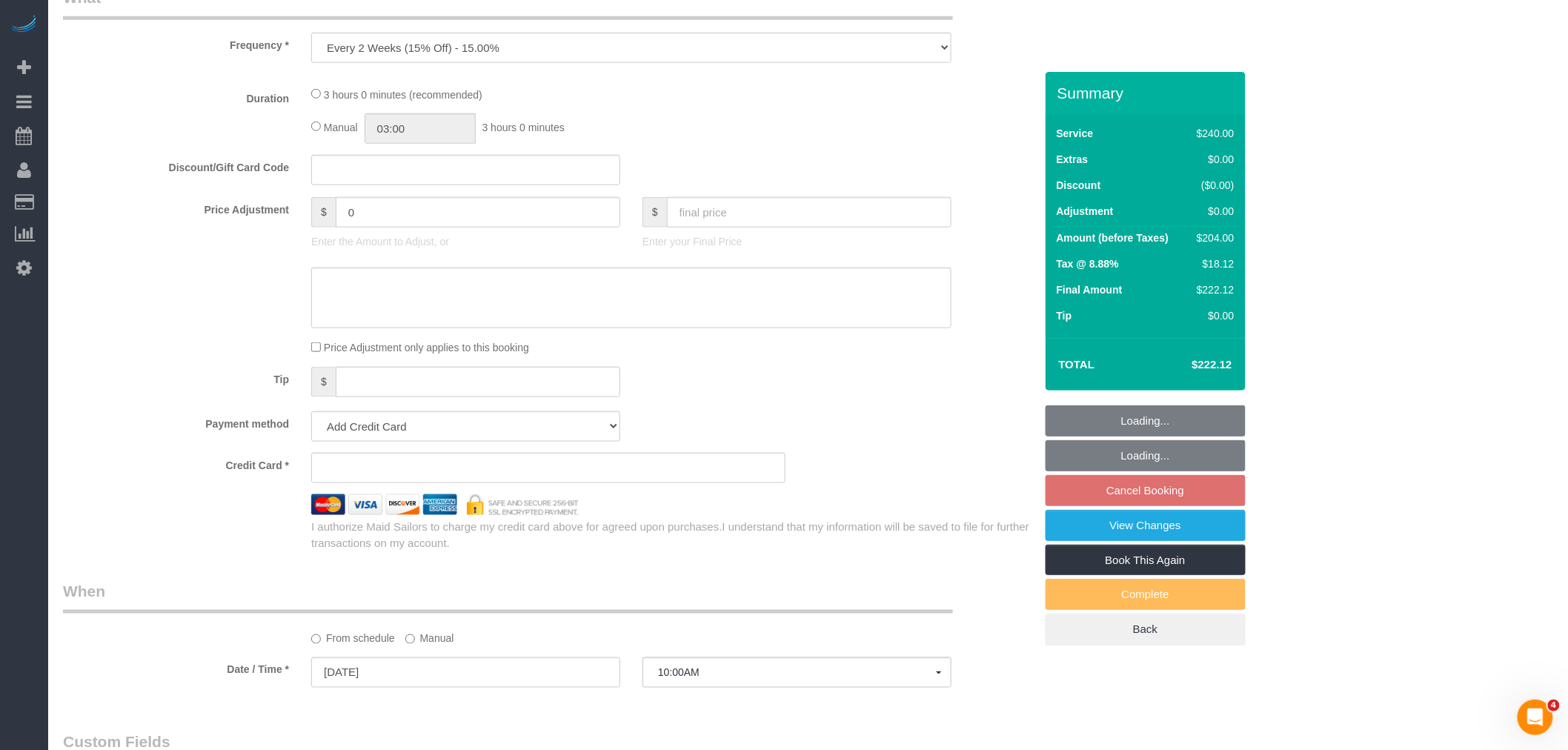
select select "string:stripe-pm_1Ro8Hr4VGloSiKo7kqJISDBj"
select select "180"
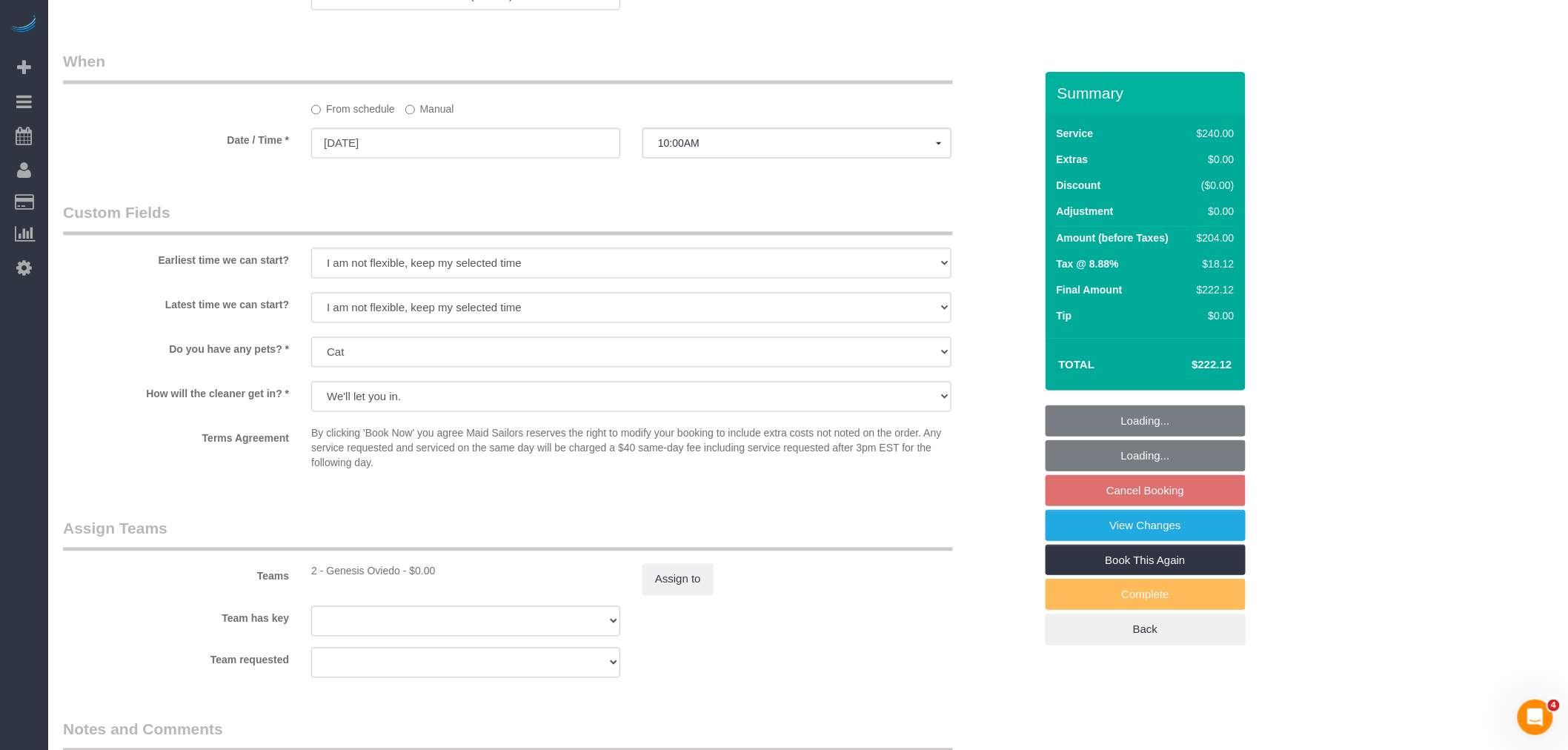
select select "object:1438"
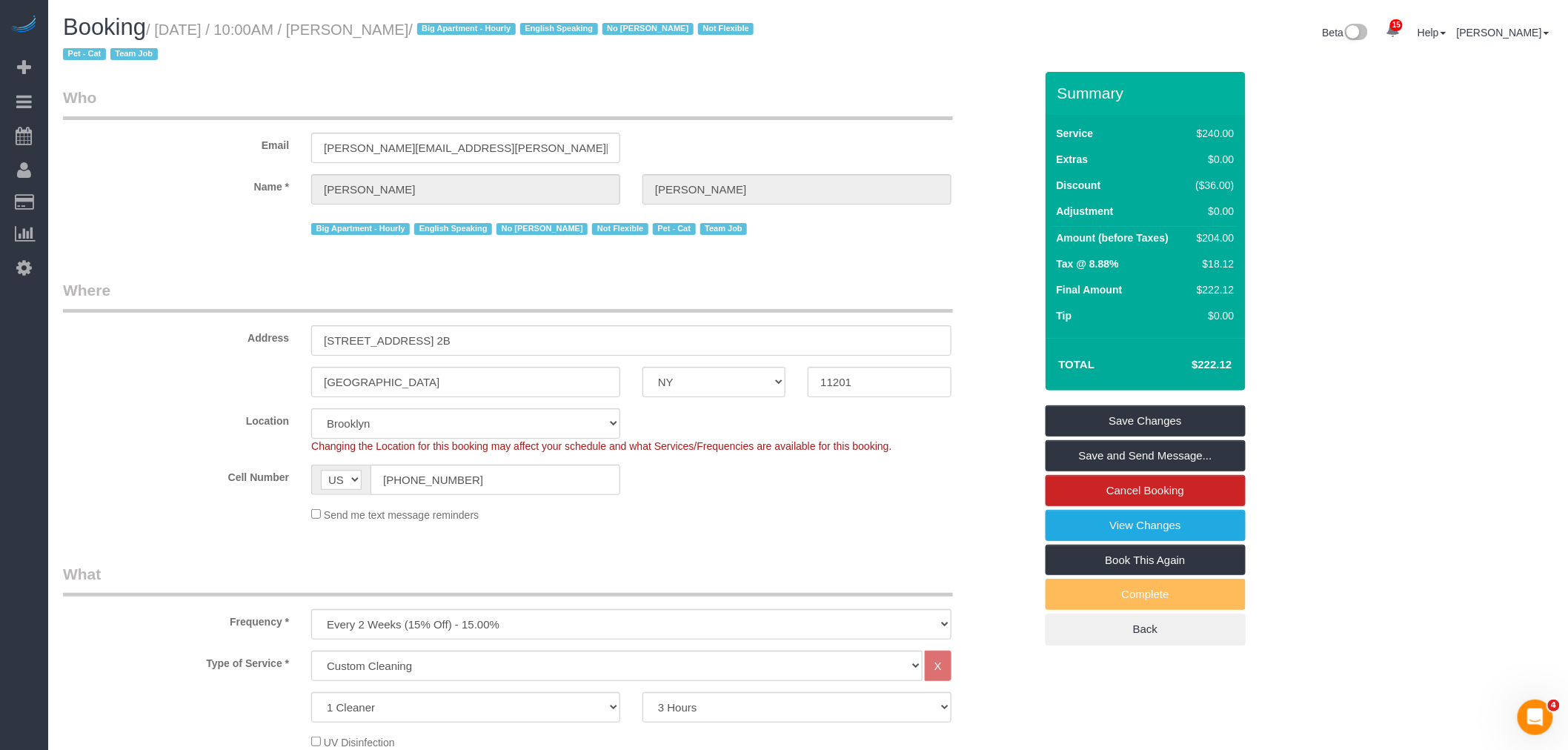
click at [883, 103] on legend "Who" at bounding box center [508, 103] width 890 height 33
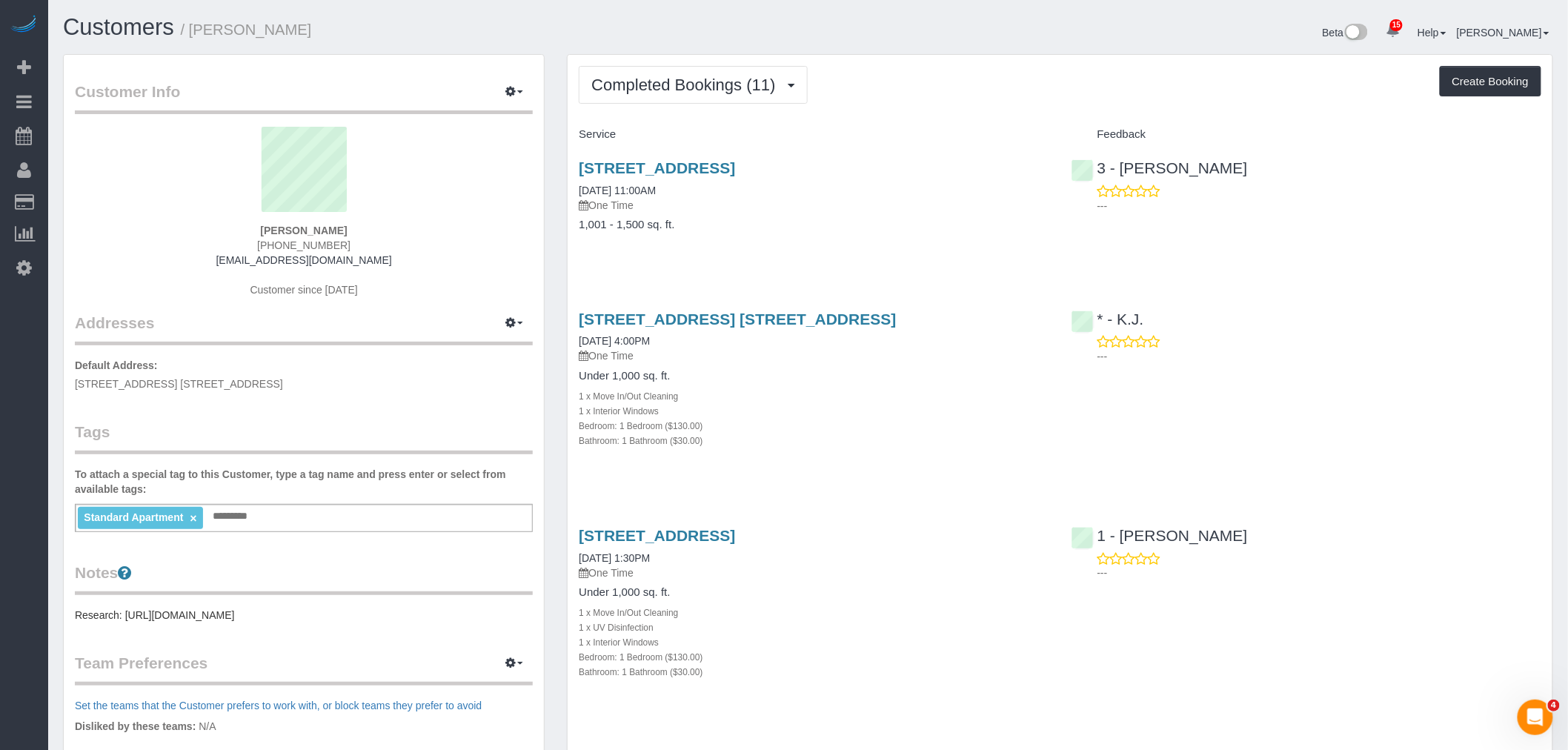
click at [927, 41] on div "Beta 15 Your Notifications You have 0 alerts × You have 5 to charge for [DATE] …" at bounding box center [1186, 34] width 757 height 39
drag, startPoint x: 993, startPoint y: 168, endPoint x: 579, endPoint y: 170, distance: 414.0
click at [579, 170] on h3 "[STREET_ADDRESS]" at bounding box center [813, 168] width 470 height 17
copy link "[STREET_ADDRESS]"
click at [694, 92] on span "Completed Bookings (11)" at bounding box center [687, 85] width 191 height 18
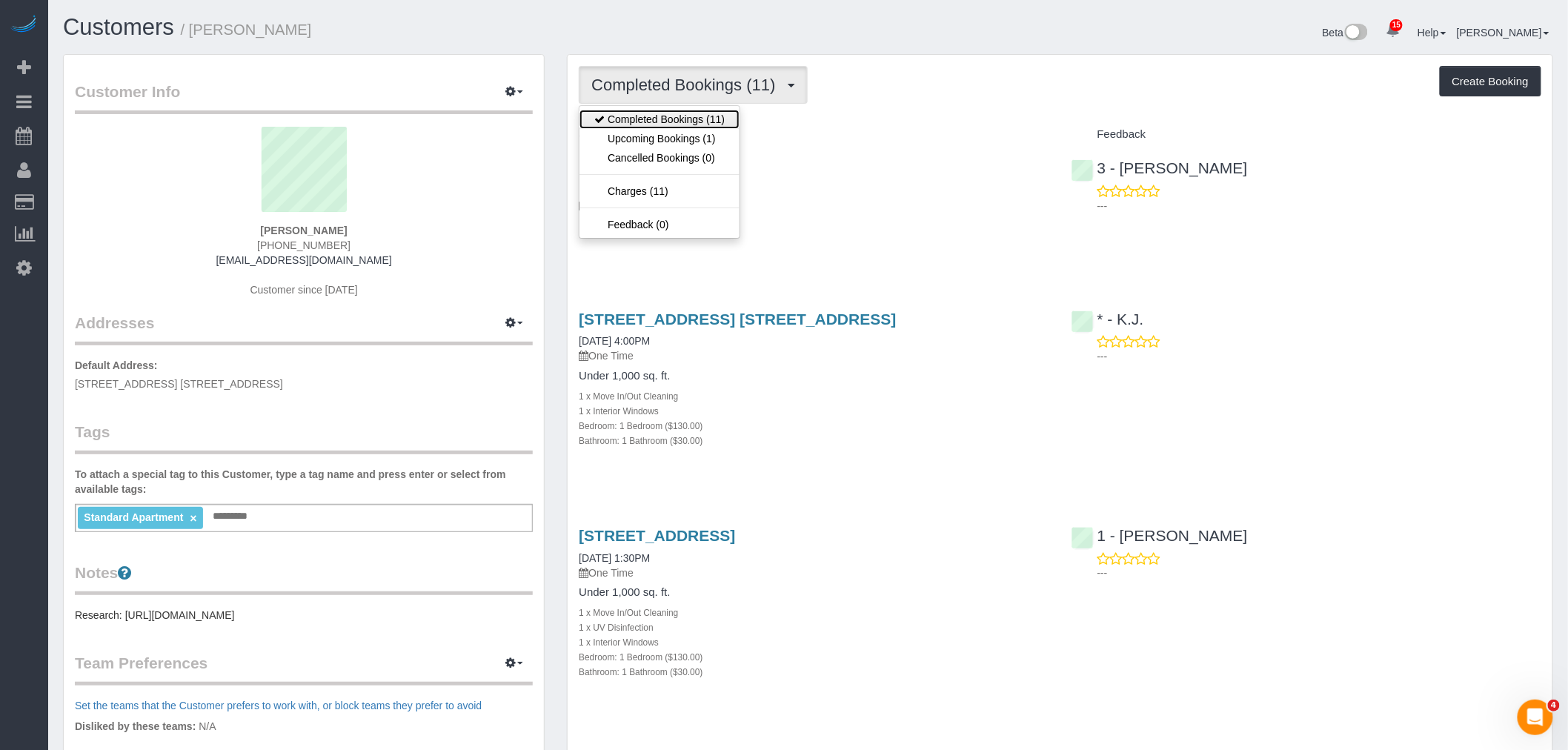
click at [685, 126] on link "Completed Bookings (11)" at bounding box center [659, 119] width 160 height 19
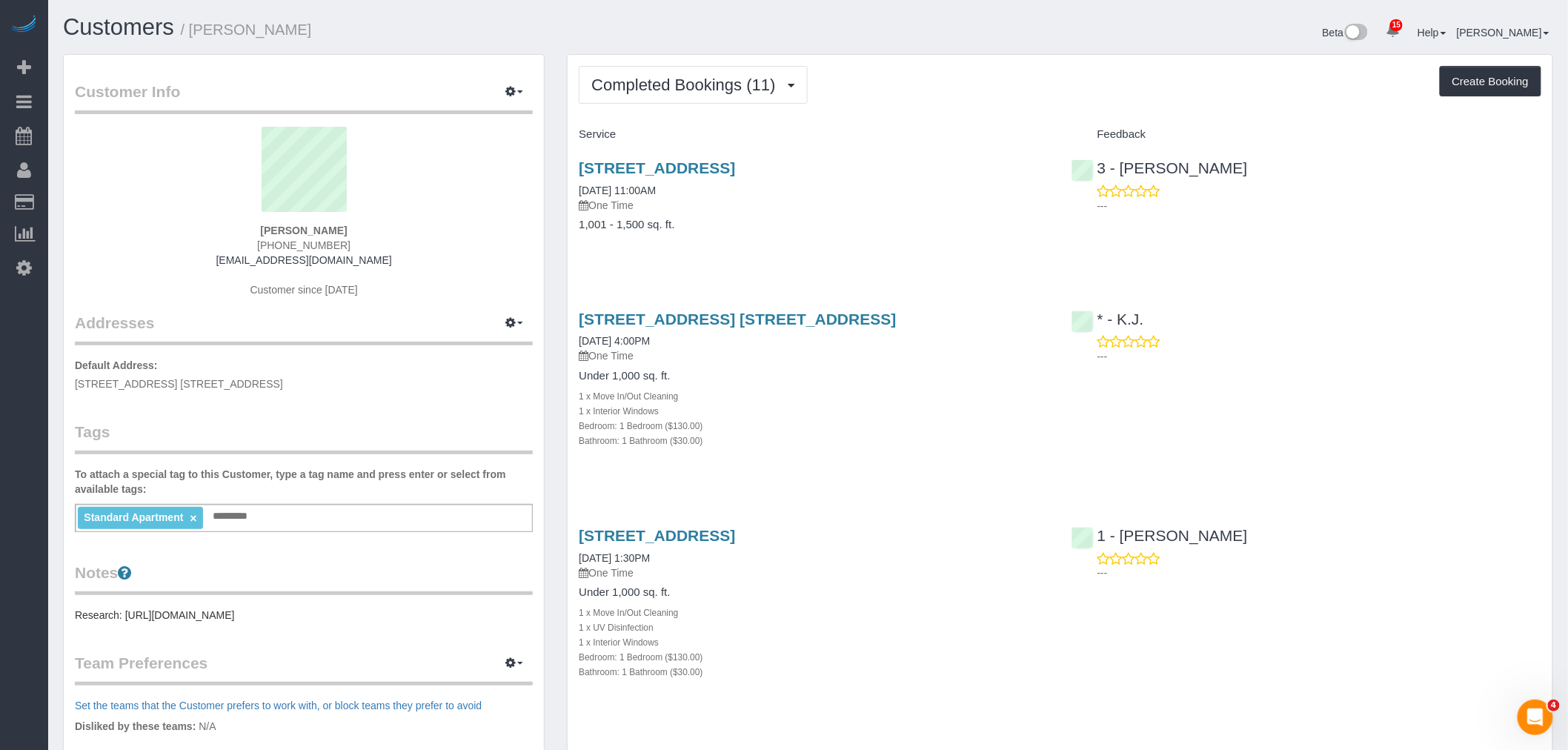
click at [996, 99] on div "Completed Bookings (11) Completed Bookings (11) Upcoming Bookings (1) Cancelled…" at bounding box center [1060, 84] width 963 height 38
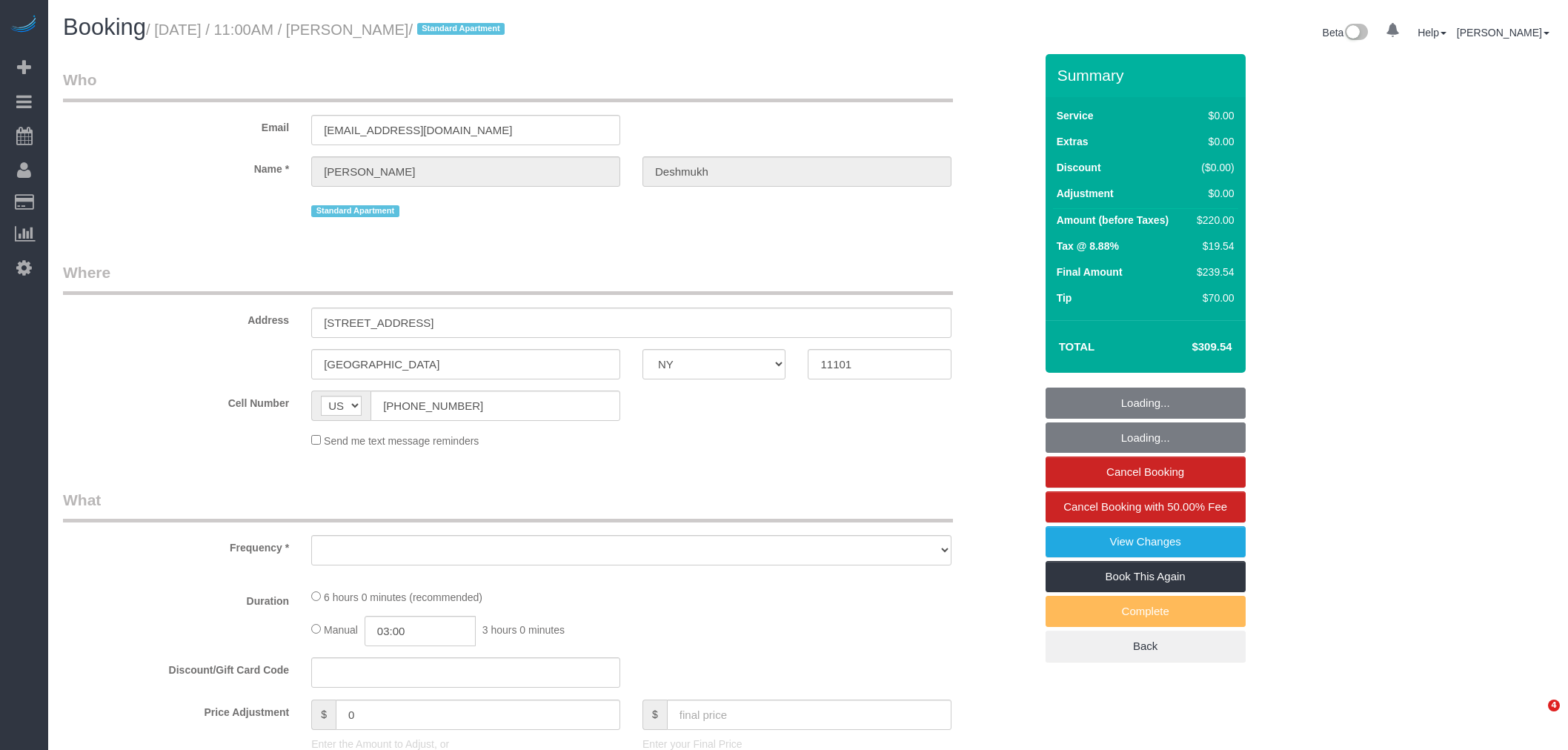
select select "NY"
select select "object:708"
select select "number:59"
select select "number:73"
select select "number:15"
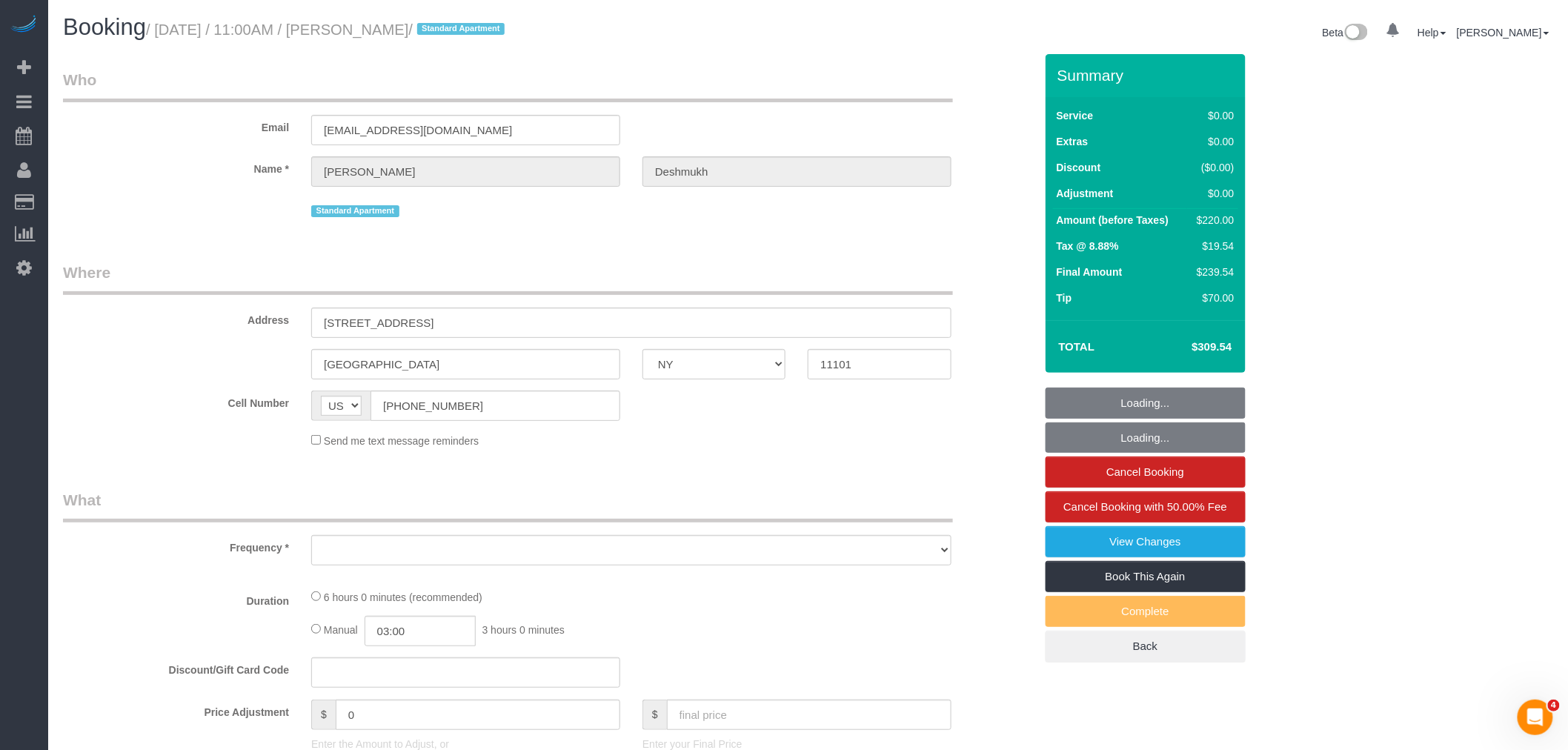
select select "number:6"
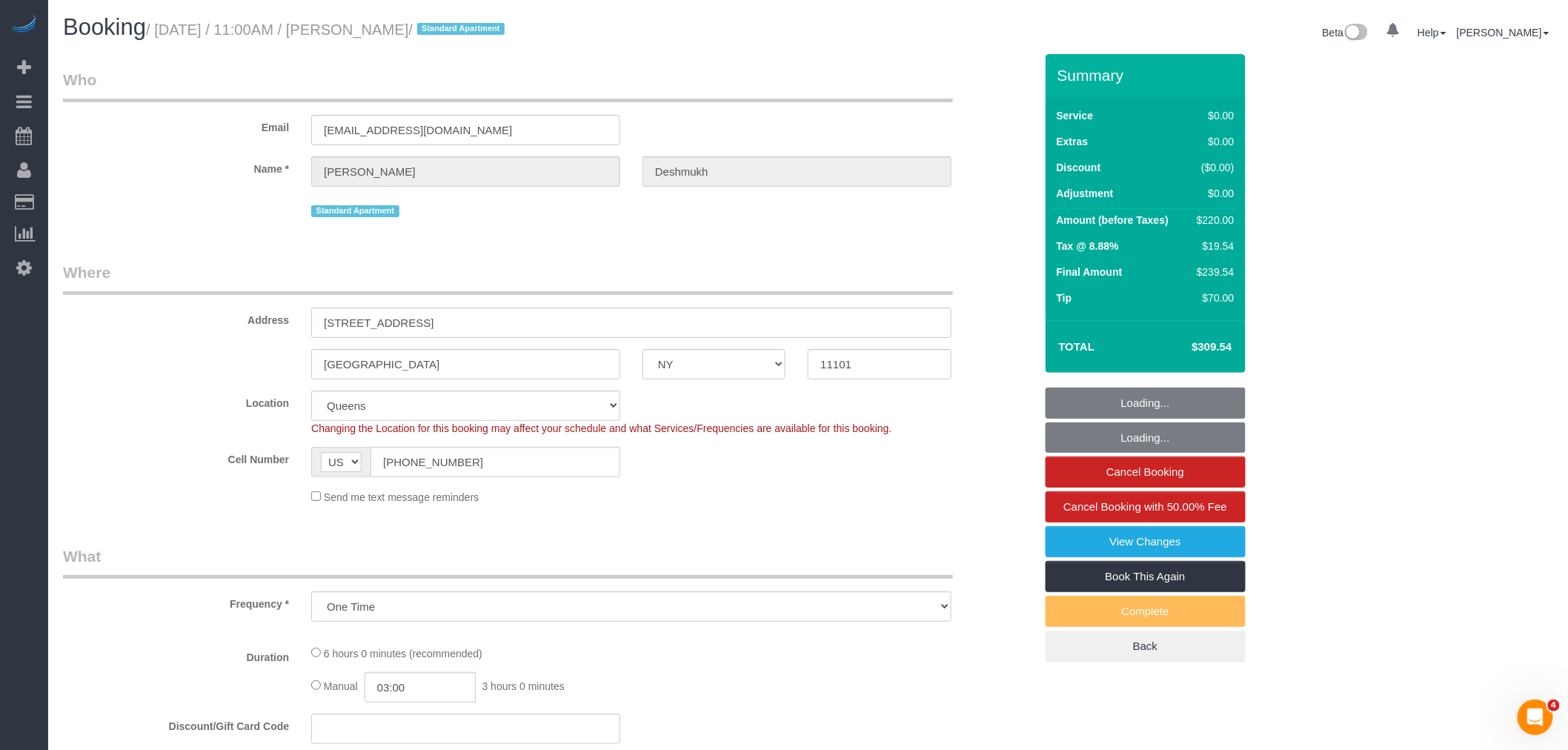
select select "string:stripe-pm_1R1vrD4VGloSiKo7D9kUgxNx"
select select "2"
select select "object:1007"
select select "spot1"
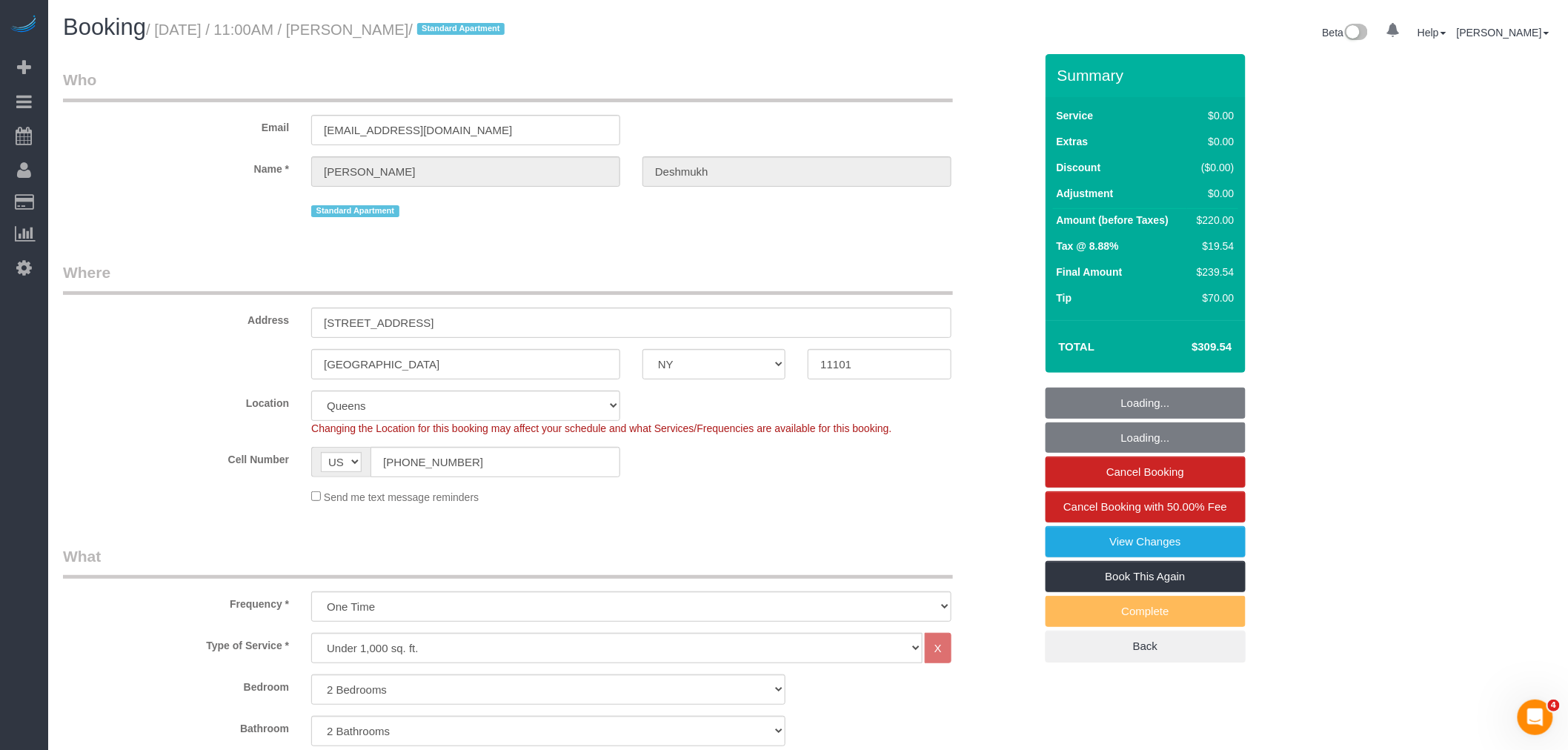
select select "2"
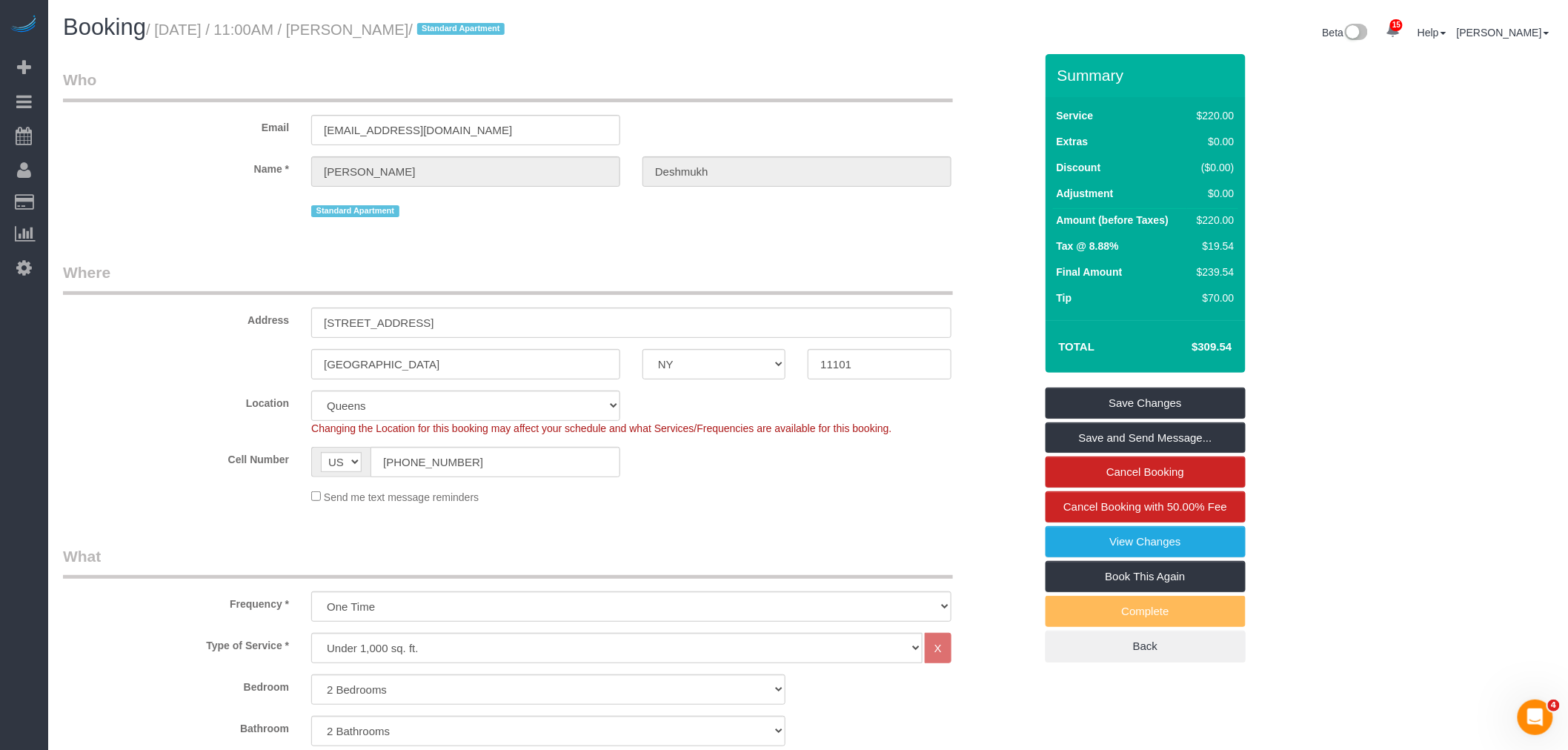
click at [917, 80] on legend "Who" at bounding box center [508, 85] width 890 height 33
click at [683, 127] on div "Email [EMAIL_ADDRESS][DOMAIN_NAME]" at bounding box center [549, 106] width 994 height 76
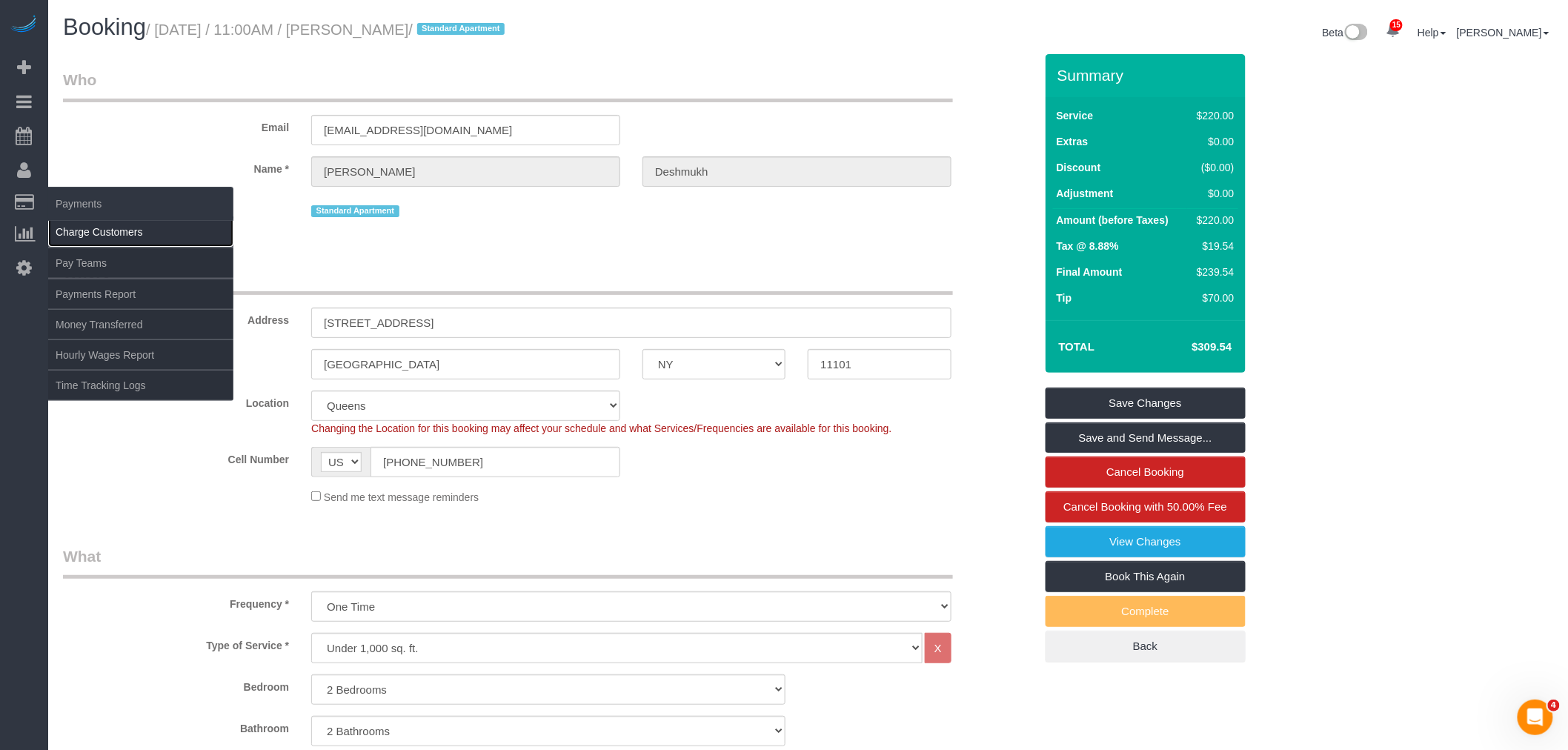
drag, startPoint x: 87, startPoint y: 234, endPoint x: 164, endPoint y: 240, distance: 77.2
click at [89, 234] on link "Charge Customers" at bounding box center [141, 232] width 185 height 29
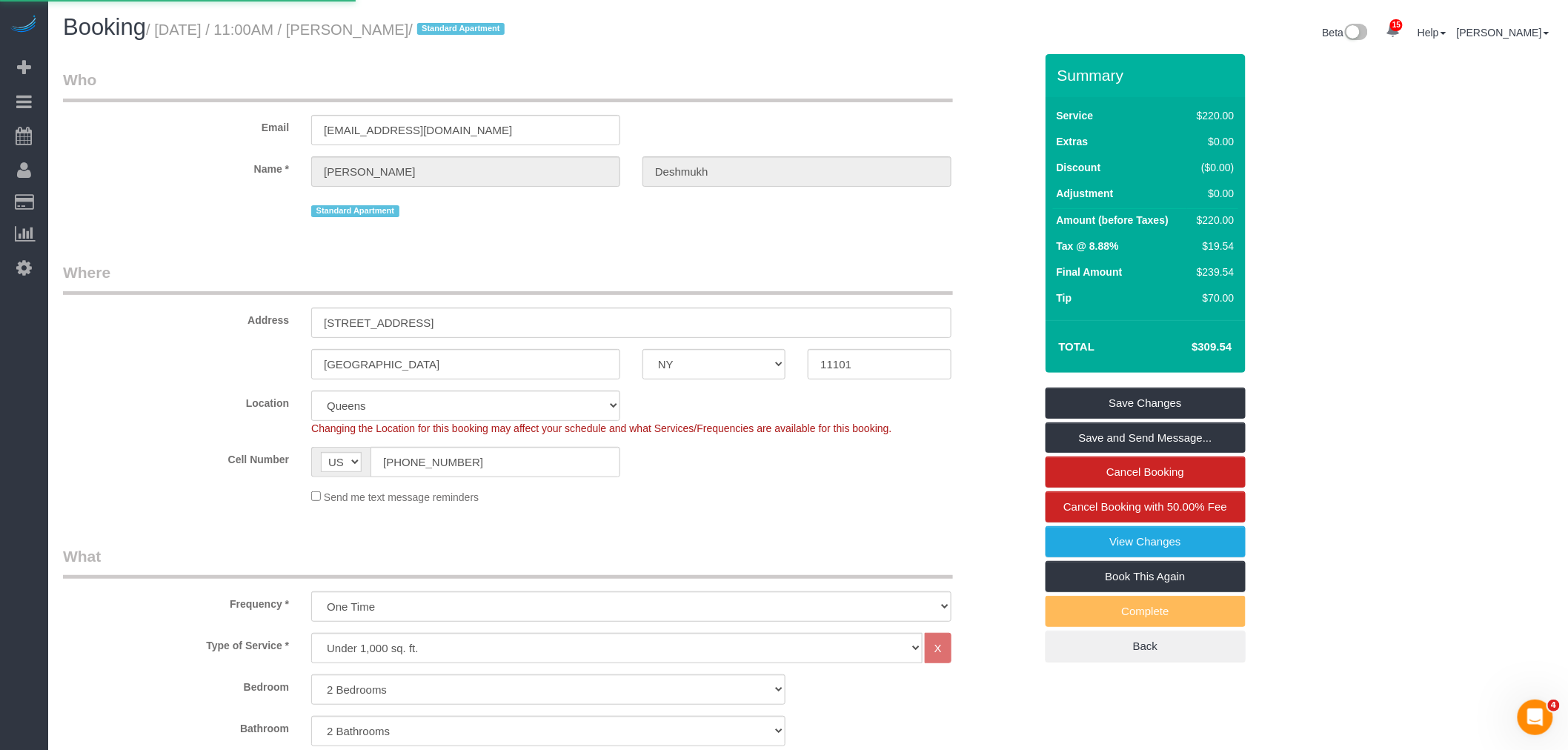
select select
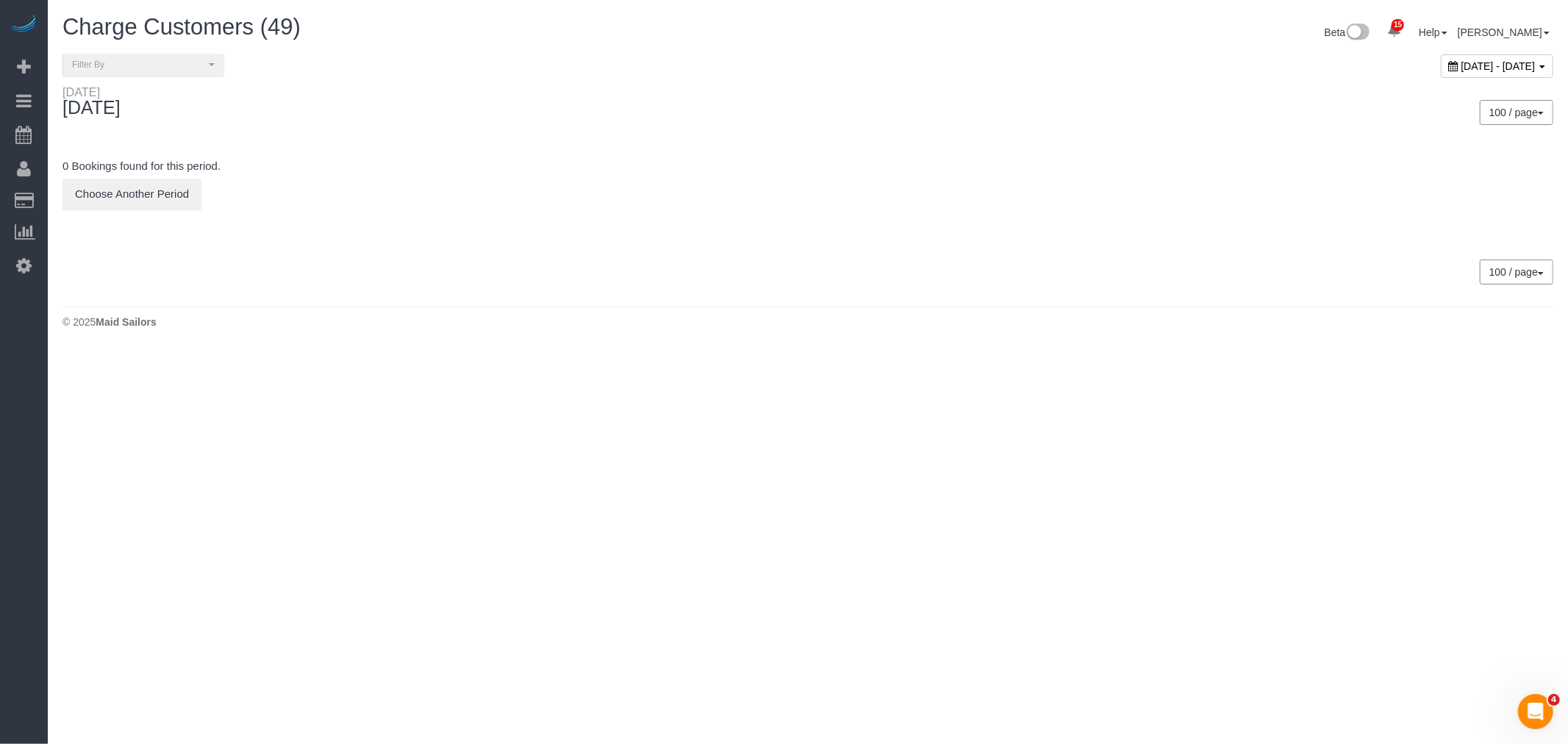
click at [1461, 67] on span "September 10, 2025 - September 10, 2025" at bounding box center [1498, 65] width 74 height 12
type input "**********"
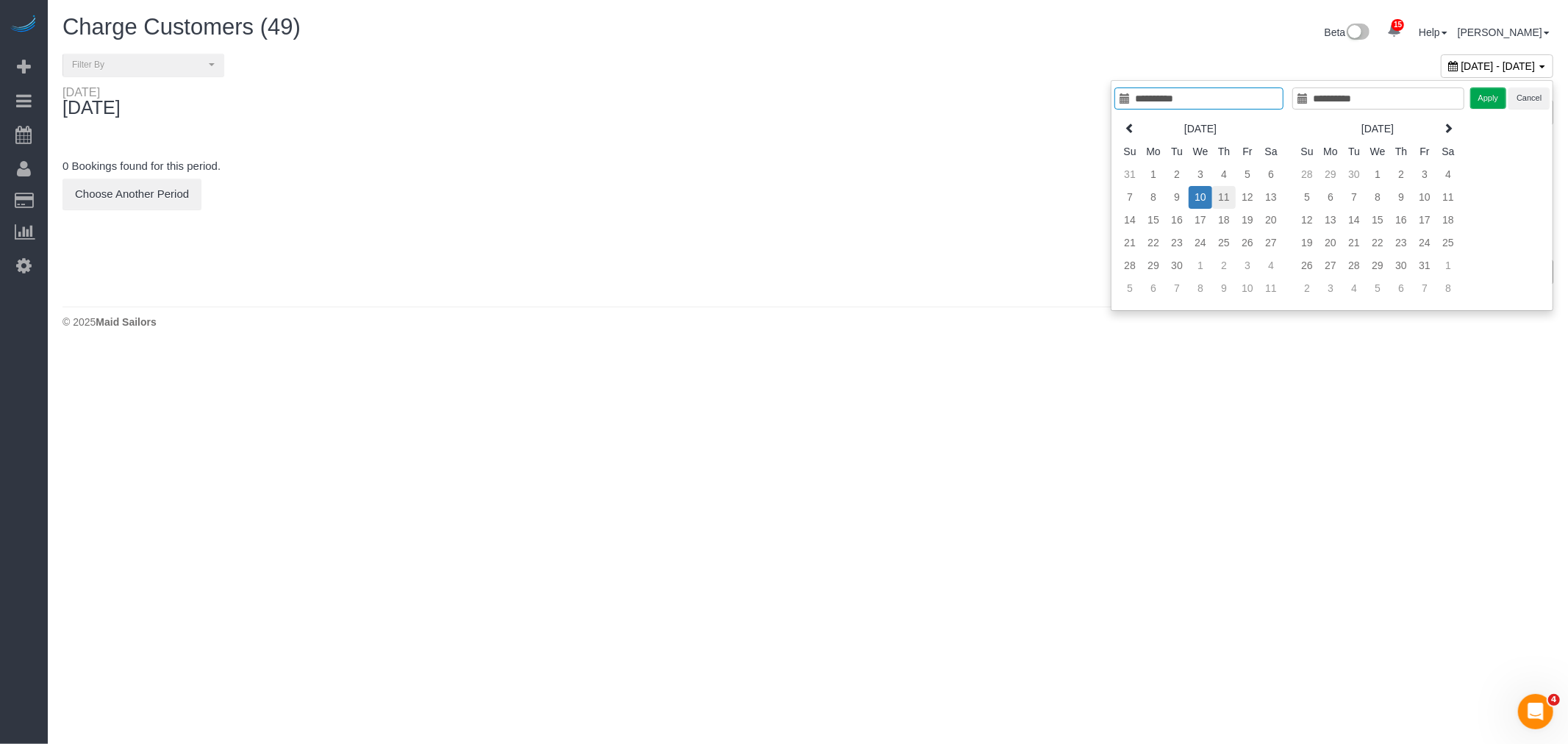
type input "**********"
click at [1221, 200] on td "11" at bounding box center [1224, 197] width 24 height 23
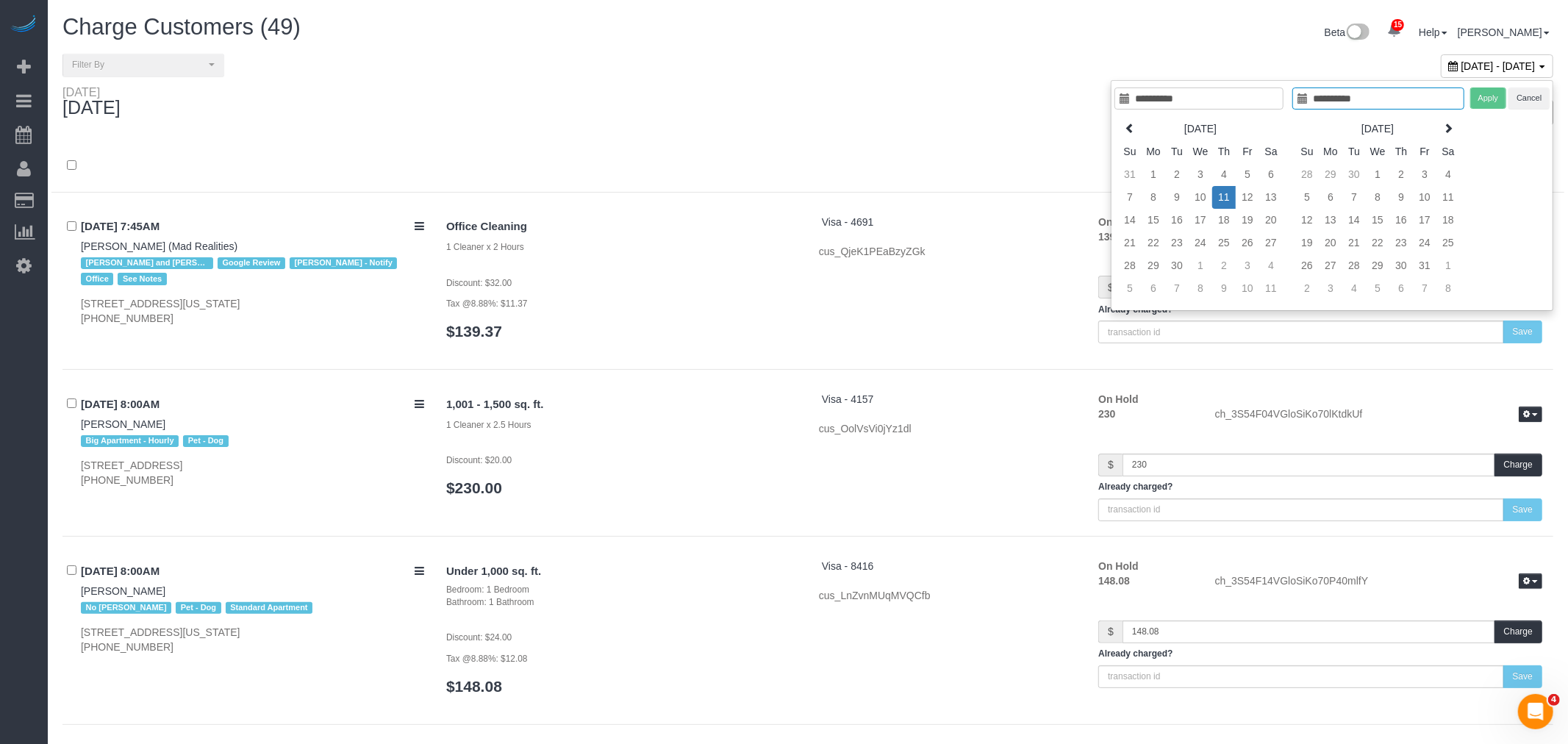
click at [1221, 200] on td "11" at bounding box center [1224, 197] width 24 height 23
type input "**********"
click at [1480, 89] on button "Apply" at bounding box center [1475, 97] width 36 height 21
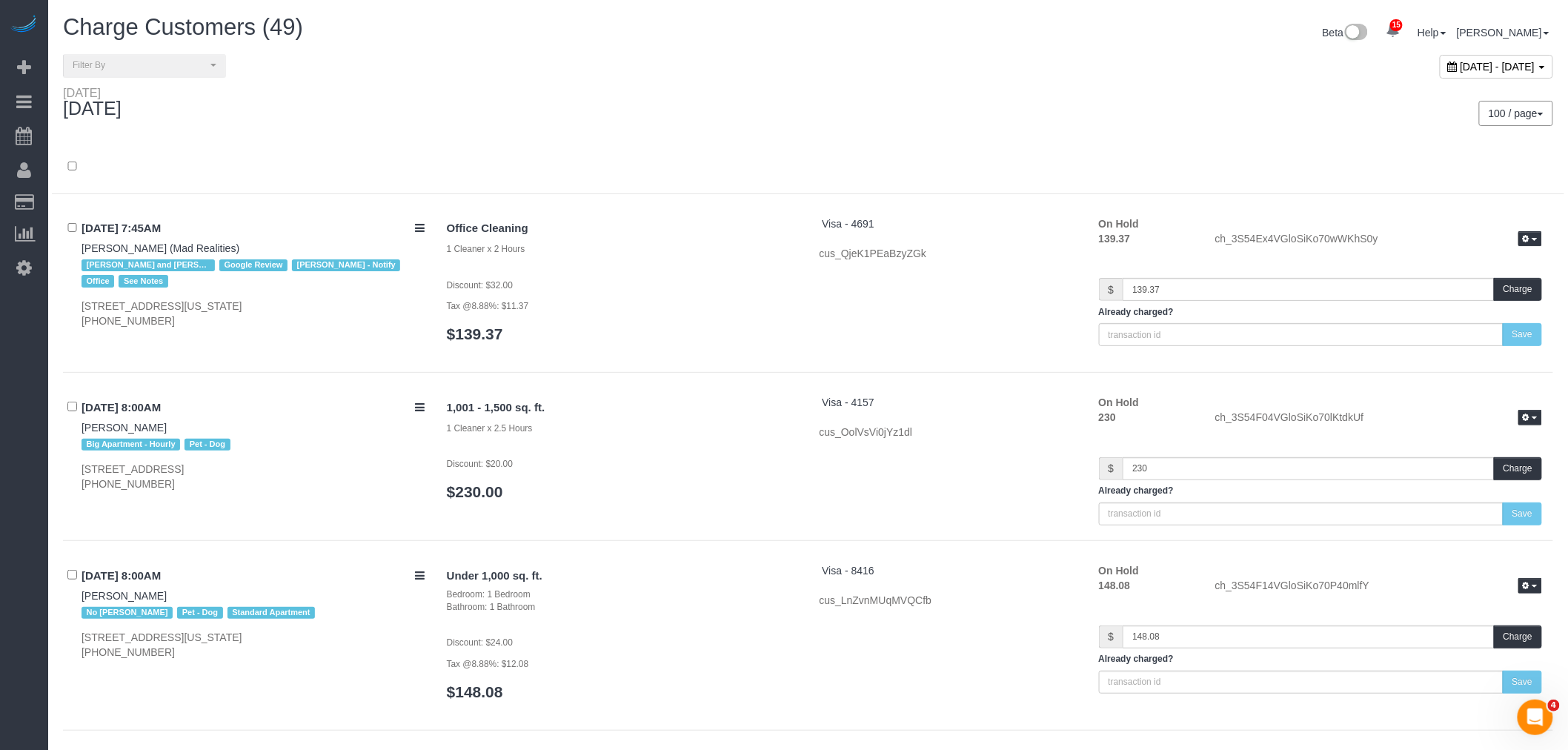
click at [527, 166] on div at bounding box center [808, 175] width 1512 height 38
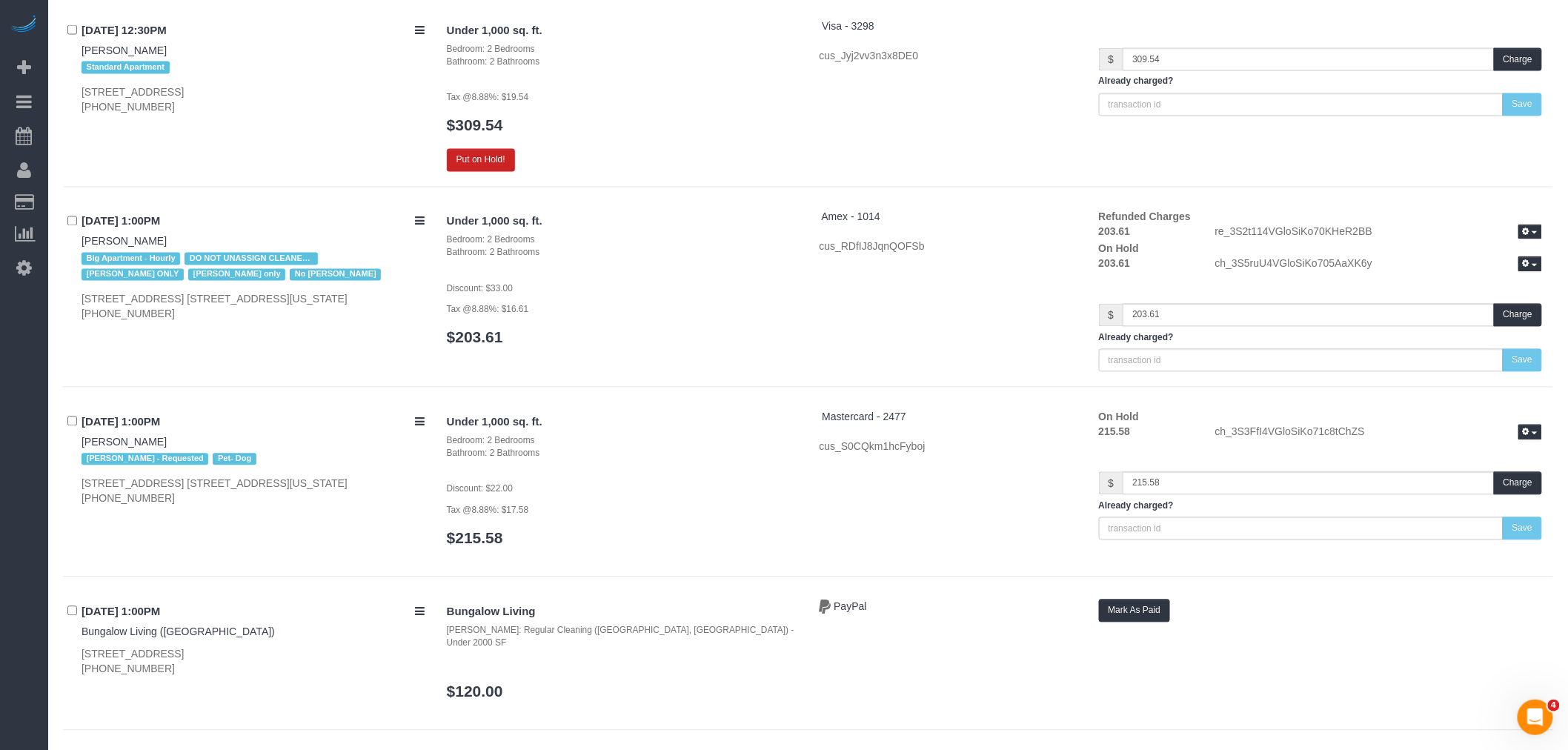
scroll to position [8071, 0]
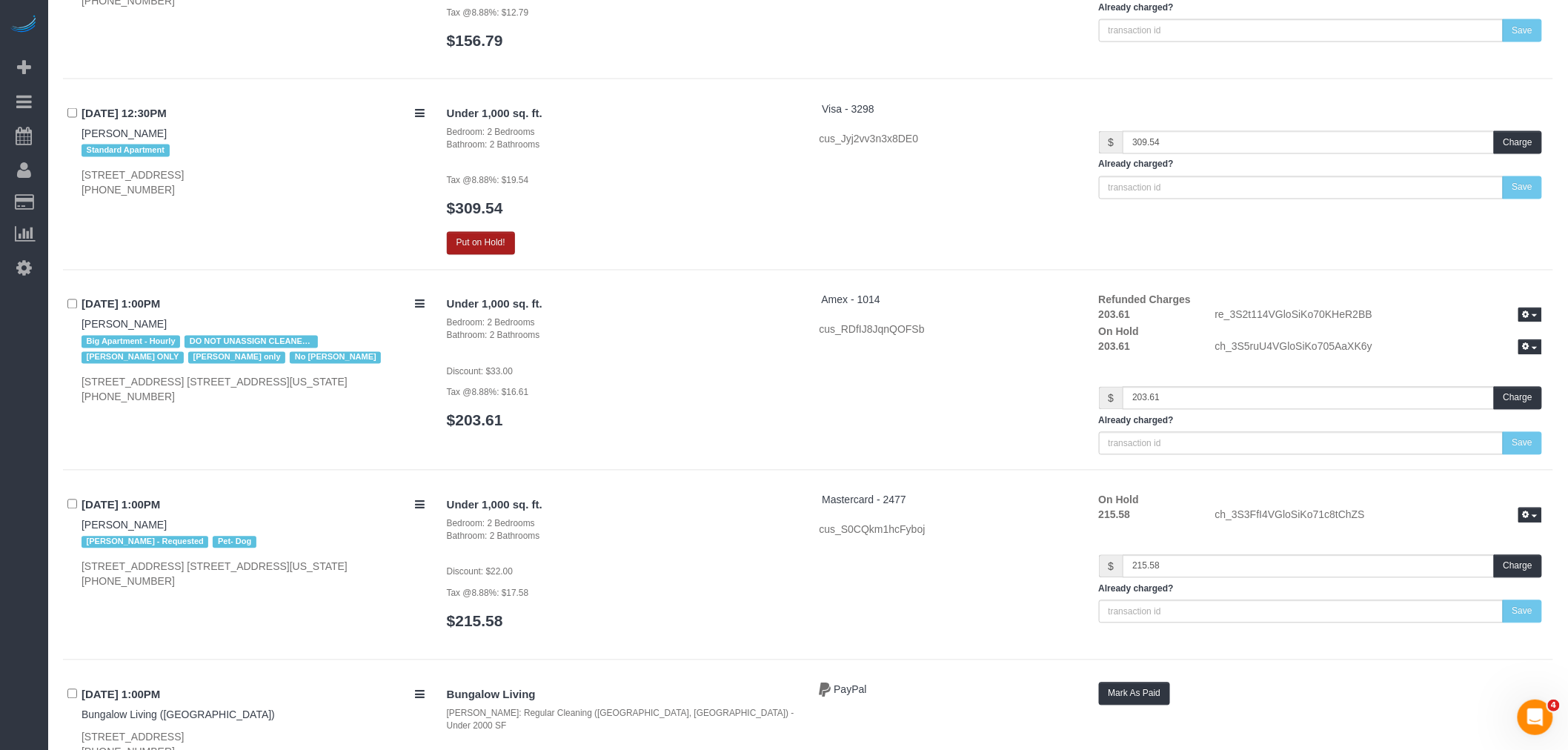
click at [491, 232] on button "Put on Hold!" at bounding box center [481, 243] width 68 height 23
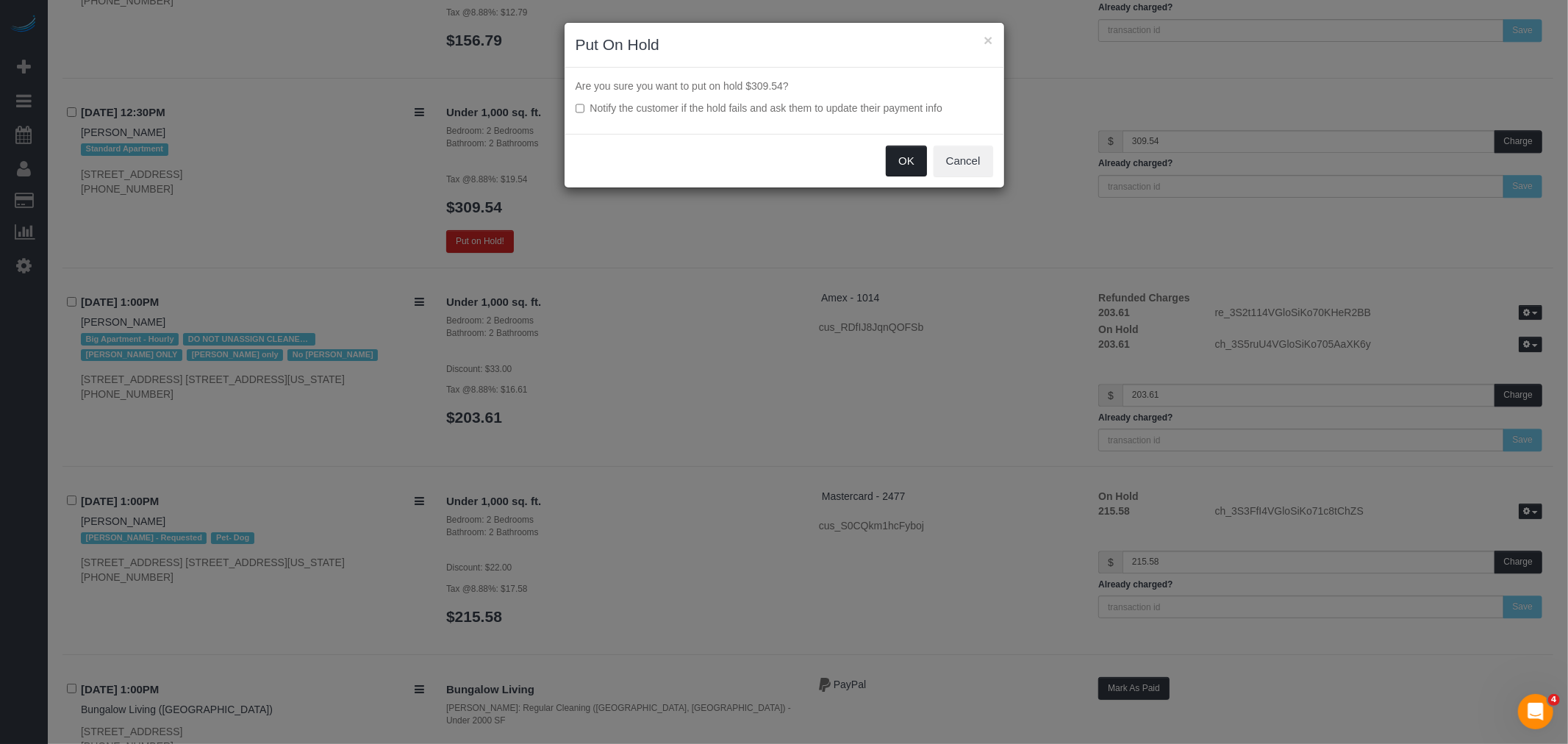
click at [901, 163] on button "OK" at bounding box center [905, 161] width 41 height 31
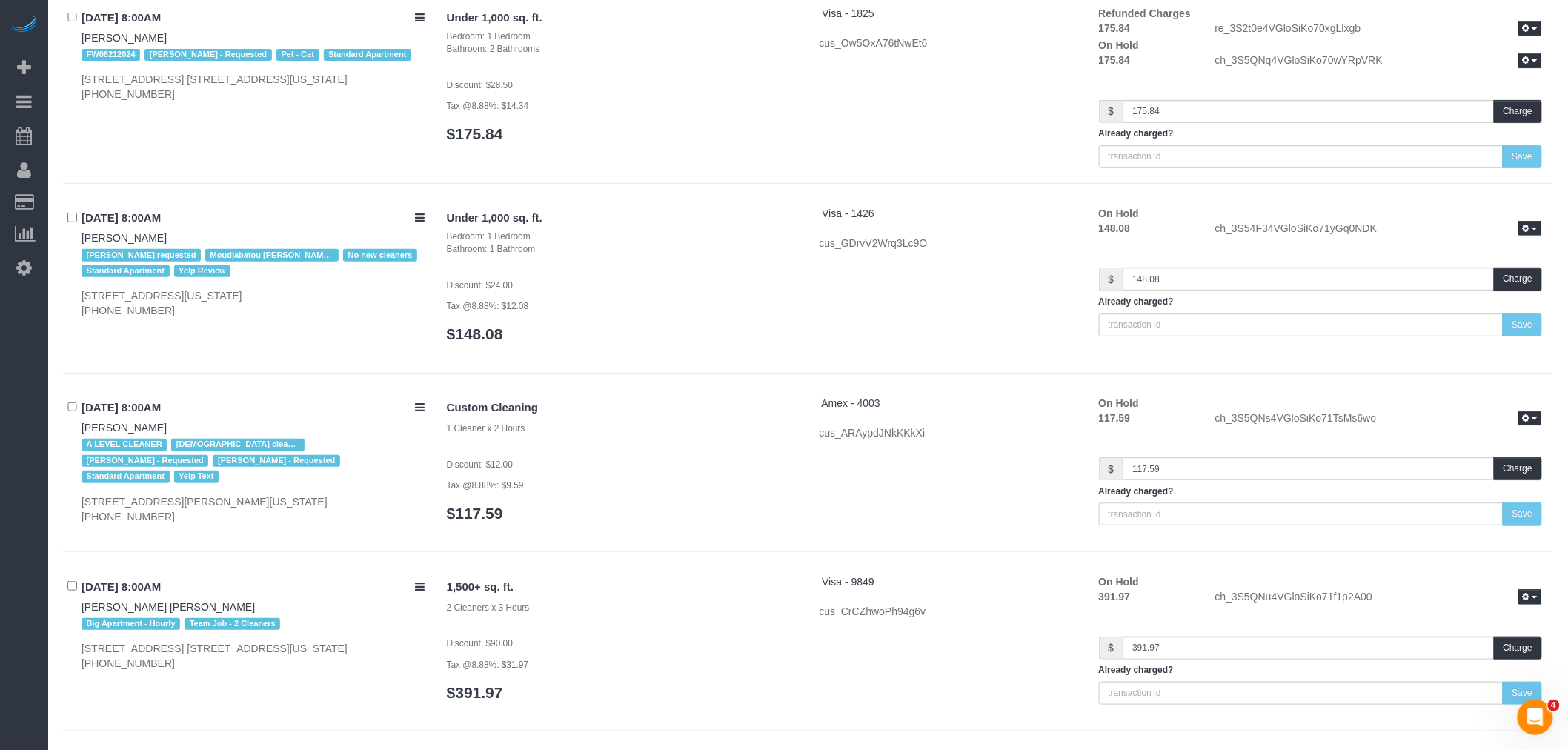
scroll to position [0, 0]
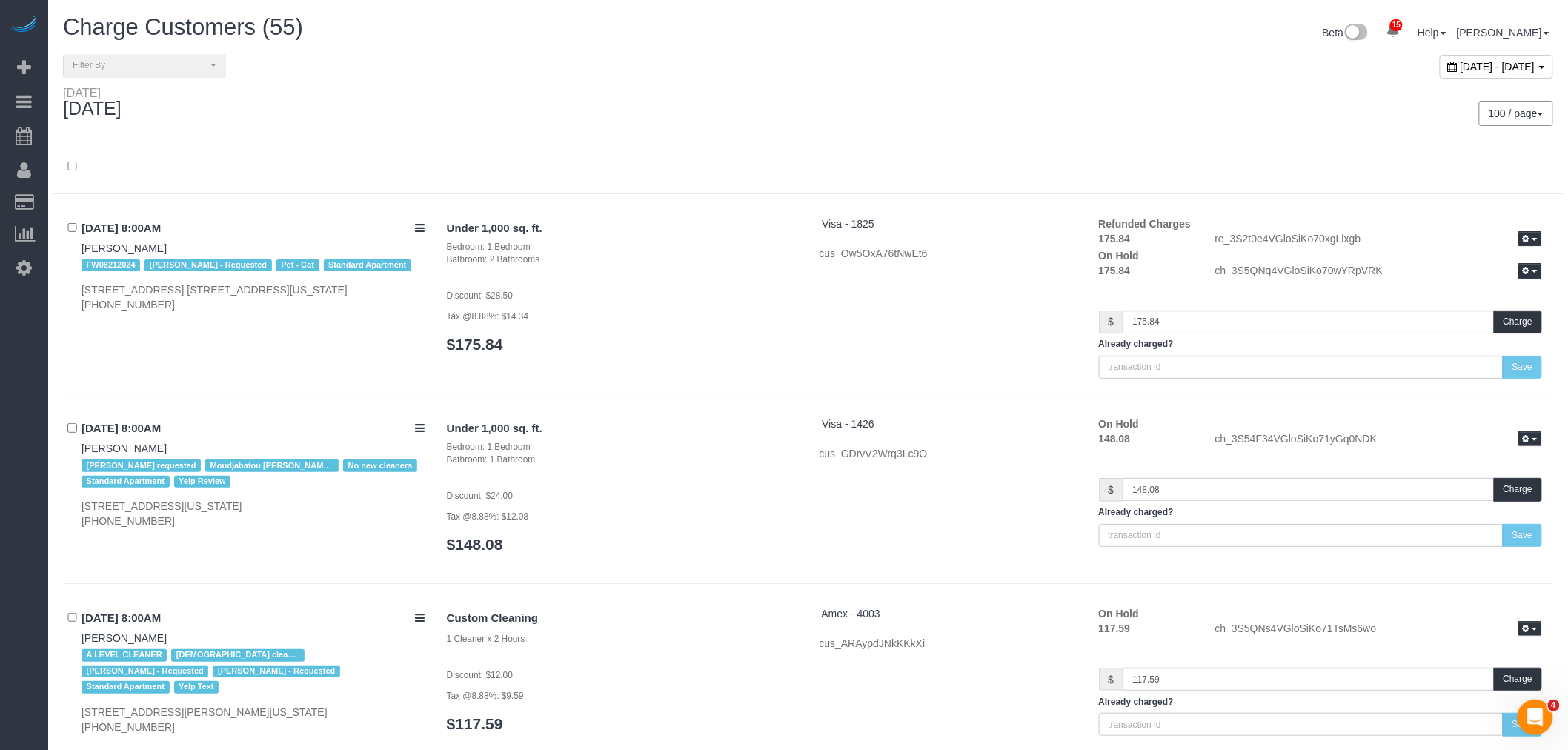
click at [1035, 114] on div "100 / page 10 / page 20 / page 30 / page 40 / page 50 / page 100 / page" at bounding box center [1186, 114] width 734 height 26
click at [687, 116] on div "Thursday September 11, 2025" at bounding box center [430, 105] width 757 height 39
click at [930, 90] on div "100 / page 10 / page 20 / page 30 / page 40 / page 50 / page 100 / page" at bounding box center [1186, 114] width 757 height 55
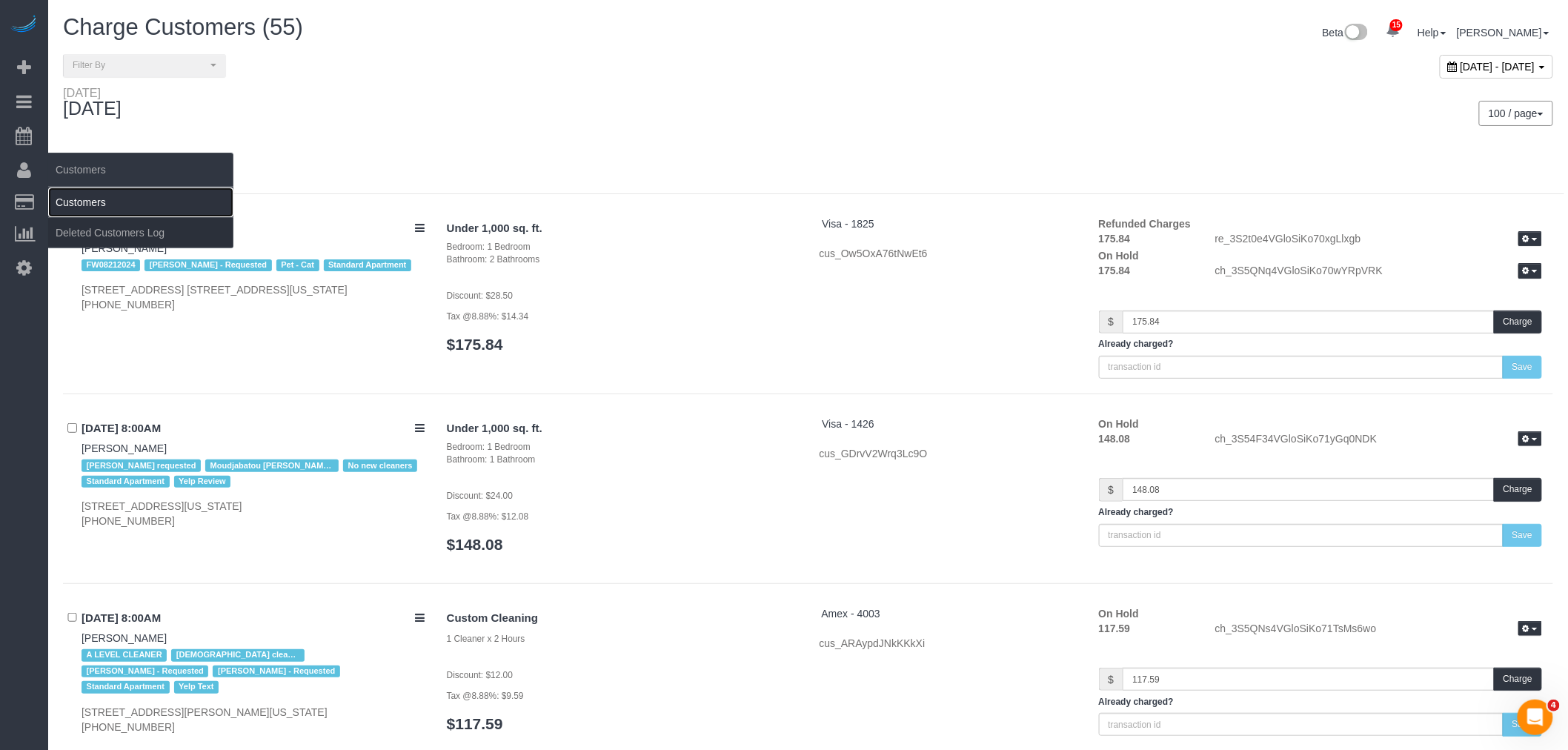
click at [92, 197] on link "Customers" at bounding box center [141, 202] width 185 height 29
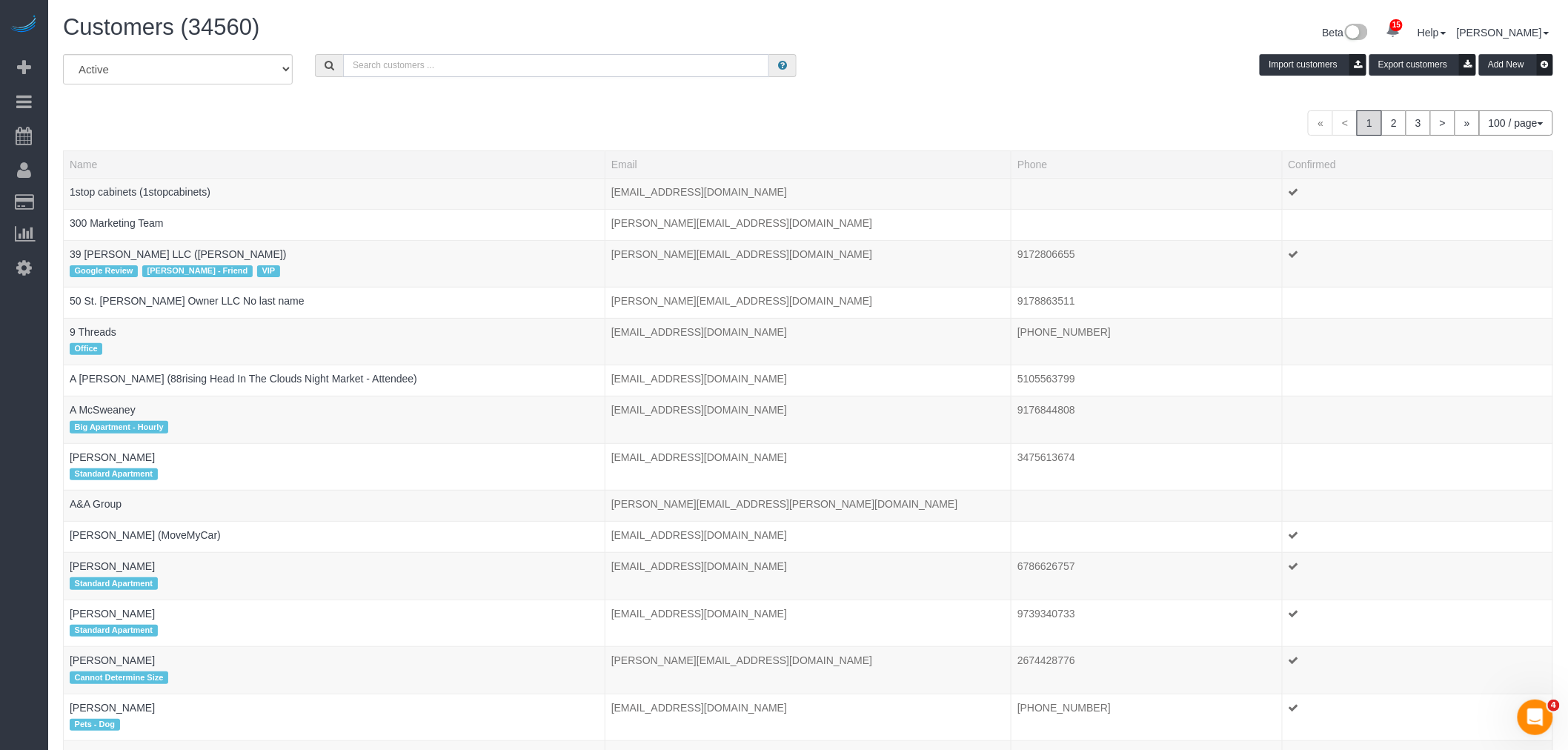
click at [441, 71] on input "text" at bounding box center [556, 65] width 426 height 23
paste input "Laetitia Laurin"
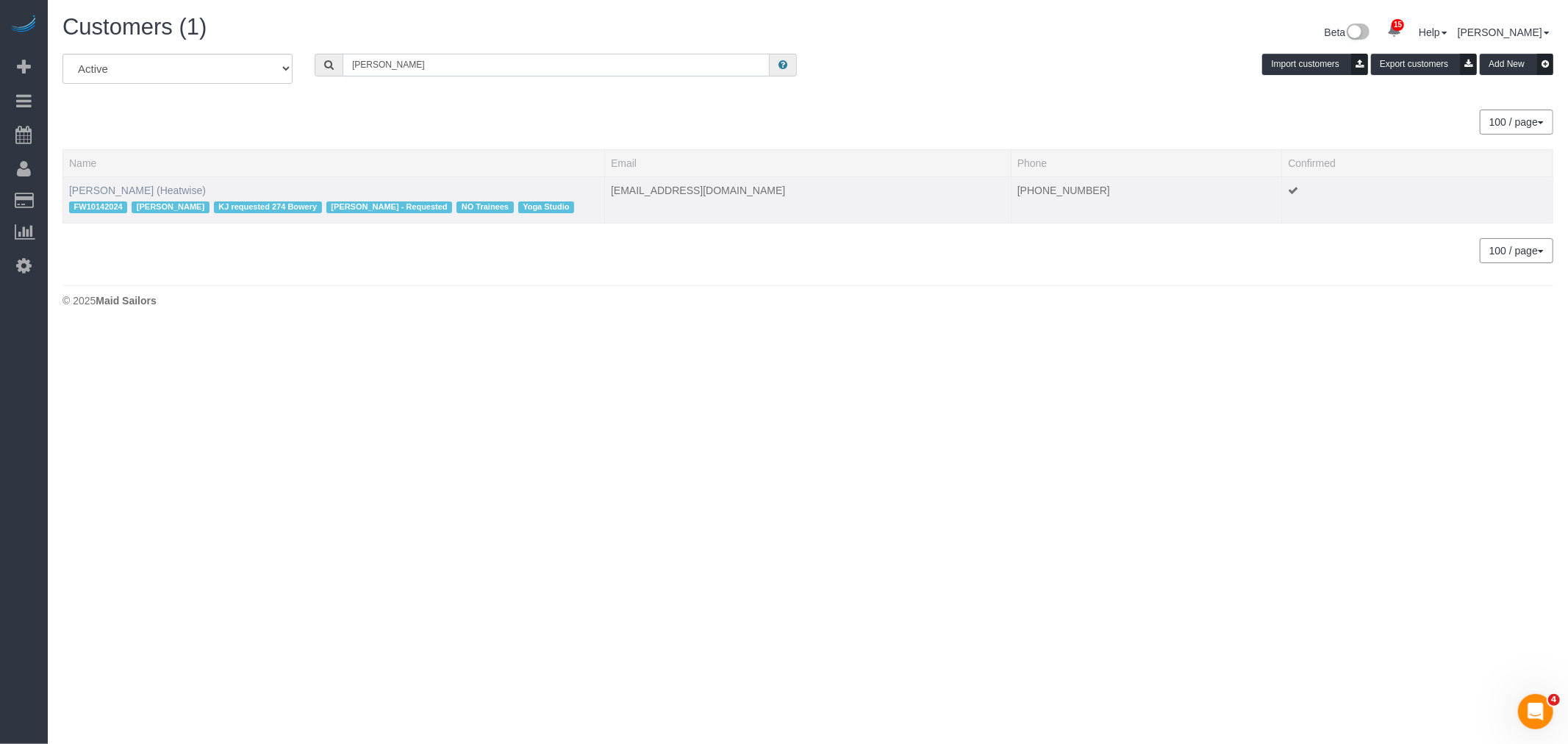
type input "Laetitia Laurin"
click at [147, 189] on link "Laetitia Laurin (Heatwise)" at bounding box center [137, 190] width 137 height 12
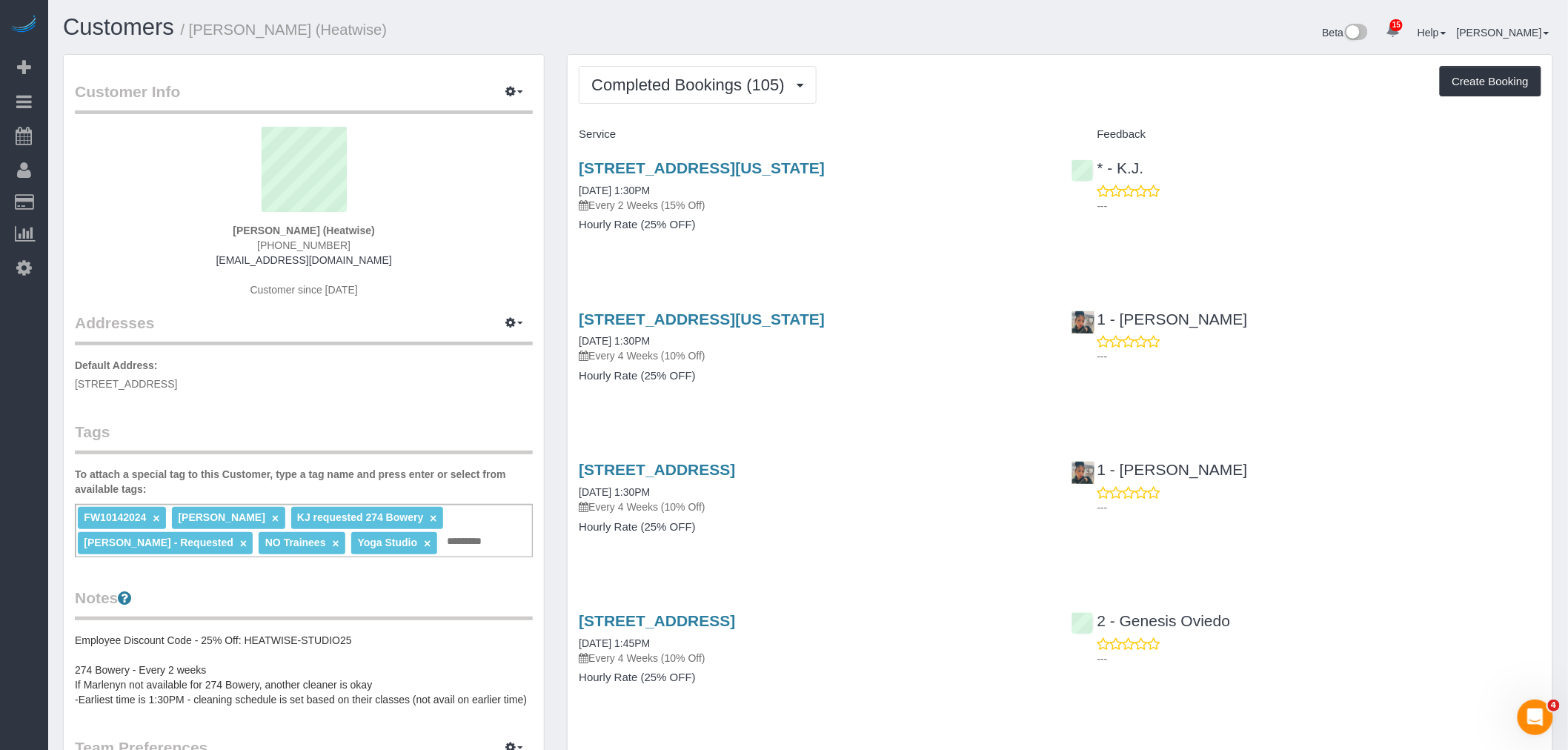
click at [959, 130] on h4 "Service" at bounding box center [813, 135] width 470 height 13
click at [725, 87] on span "Completed Bookings (105)" at bounding box center [691, 85] width 200 height 18
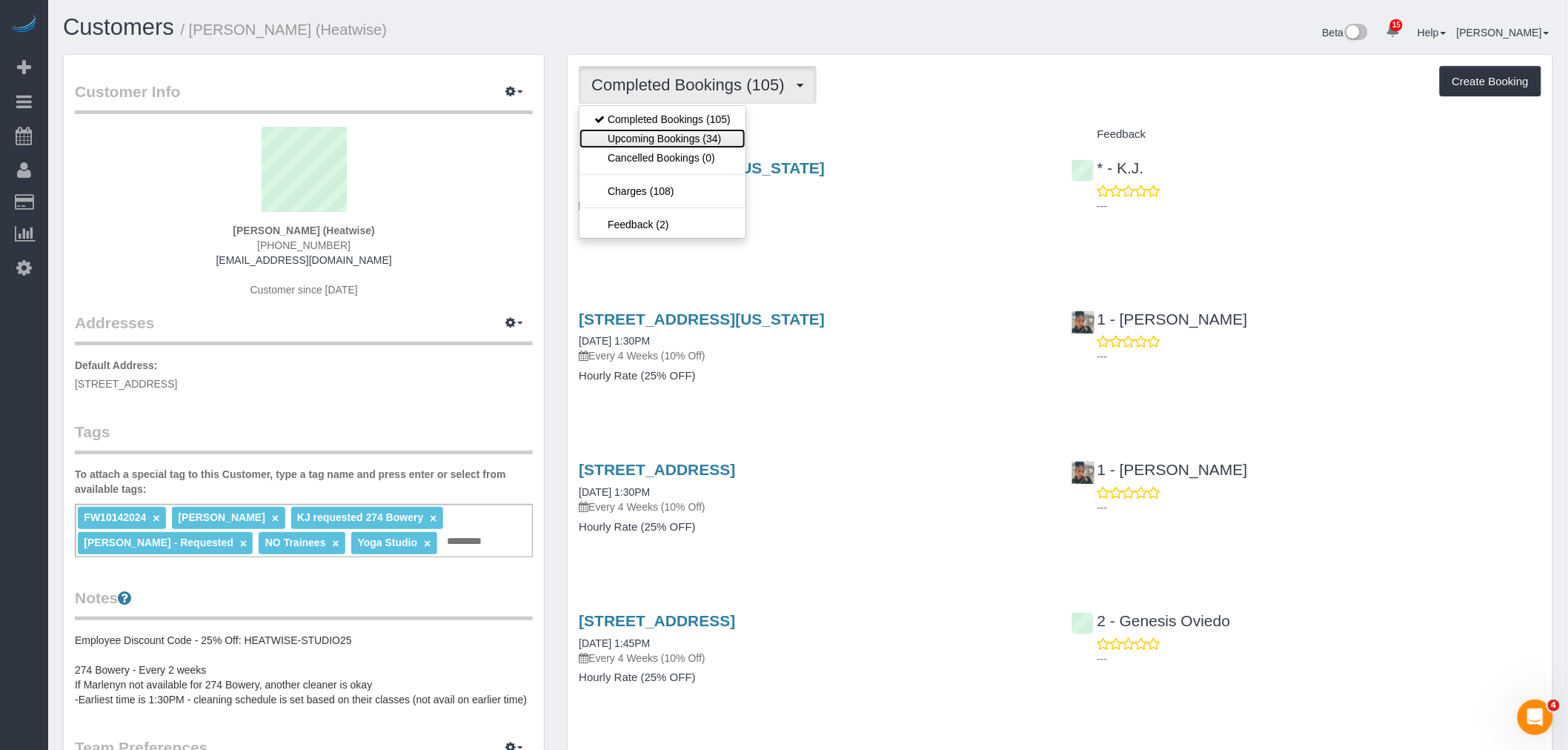
click at [709, 134] on link "Upcoming Bookings (34)" at bounding box center [662, 138] width 166 height 19
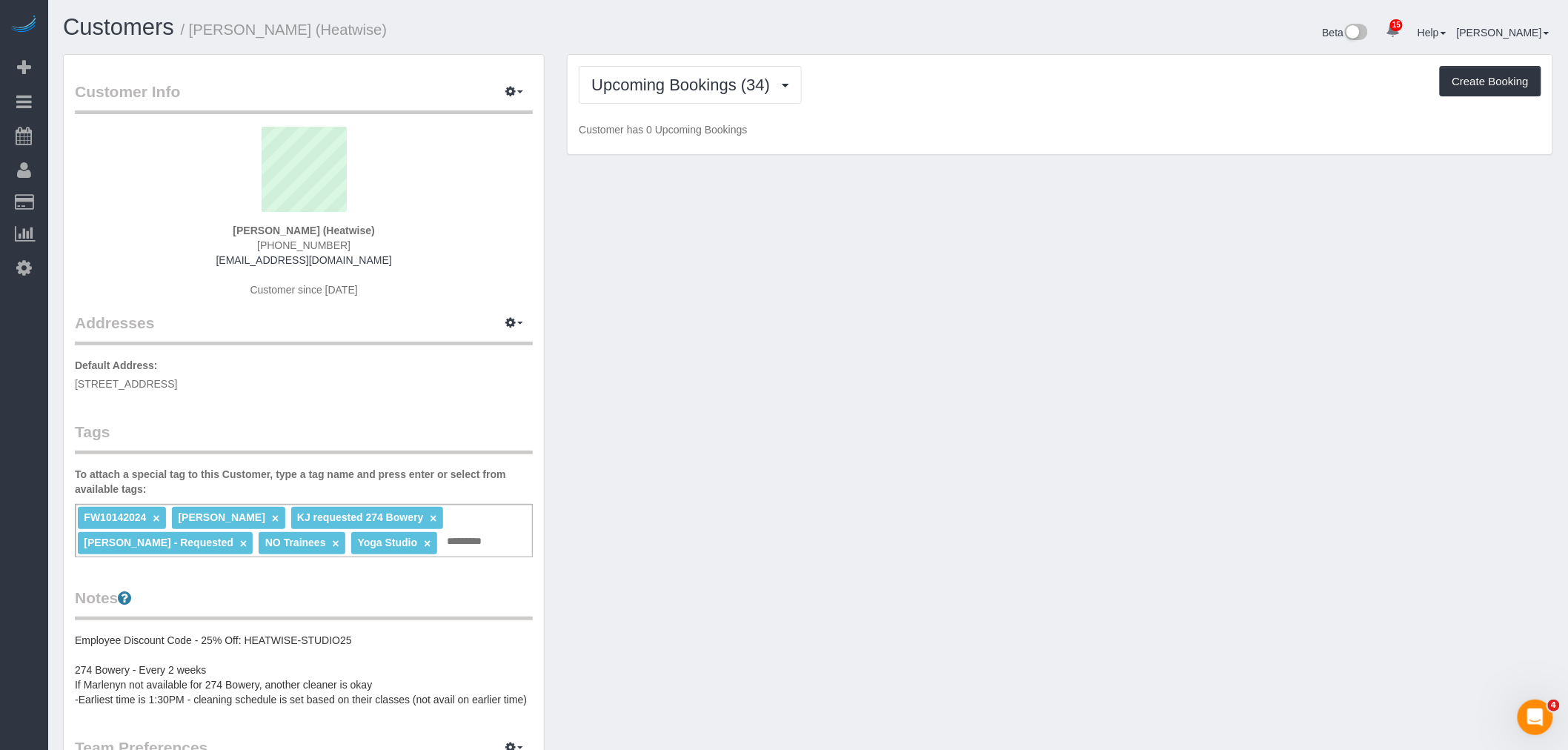
click at [1042, 100] on div "Upcoming Bookings (34) Completed Bookings (105) Upcoming Bookings (34) Cancelle…" at bounding box center [1060, 84] width 963 height 38
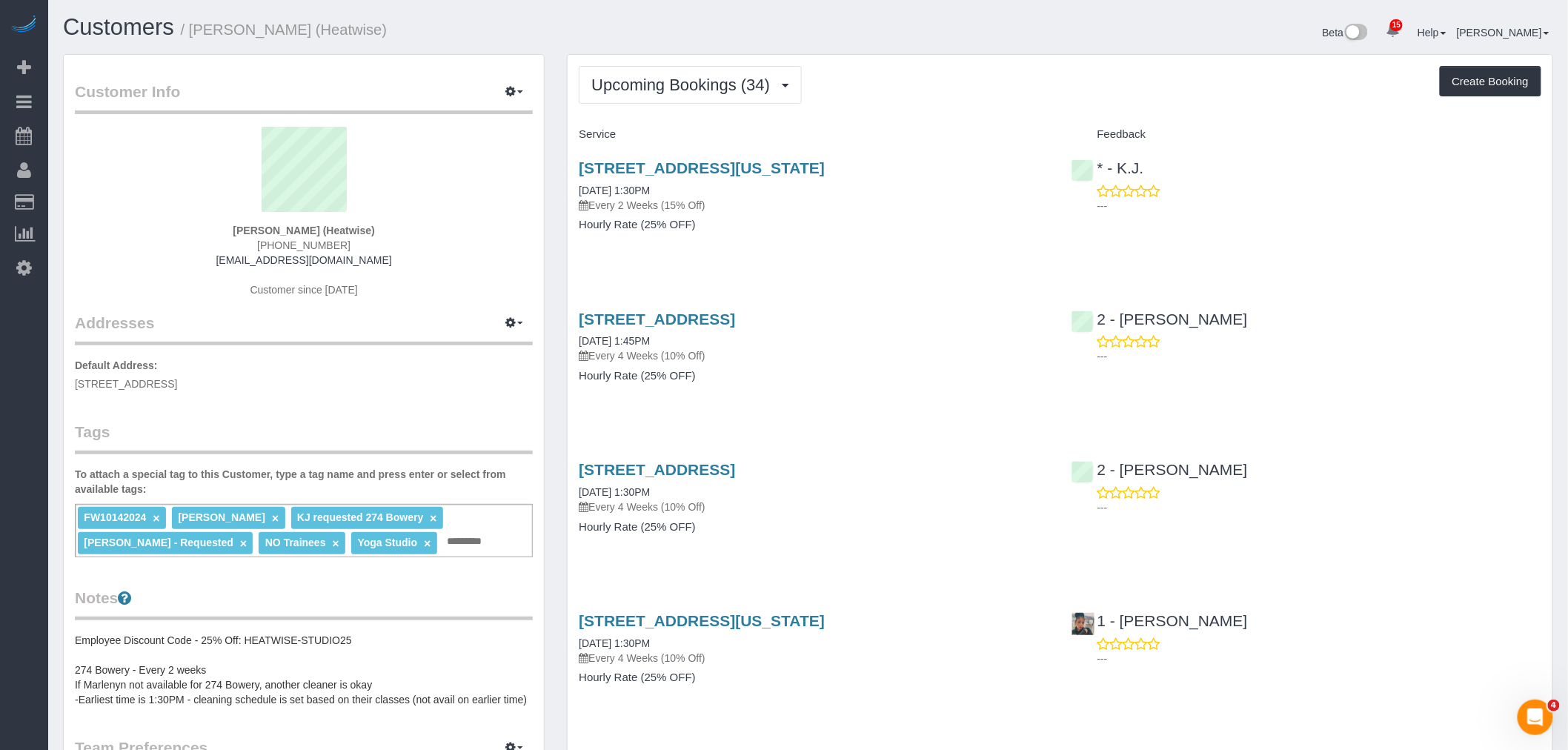
click at [1001, 209] on p "Every 2 Weeks (15% Off)" at bounding box center [813, 205] width 470 height 15
click at [939, 239] on div "274 Bowery, New York, NY 10012 09/10/2025 1:30PM Every 2 Weeks (15% Off) Hourly…" at bounding box center [814, 203] width 492 height 114
click at [950, 234] on div "274 Bowery, New York, NY 10012 09/10/2025 1:30PM Every 2 Weeks (15% Off) Hourly…" at bounding box center [814, 203] width 492 height 114
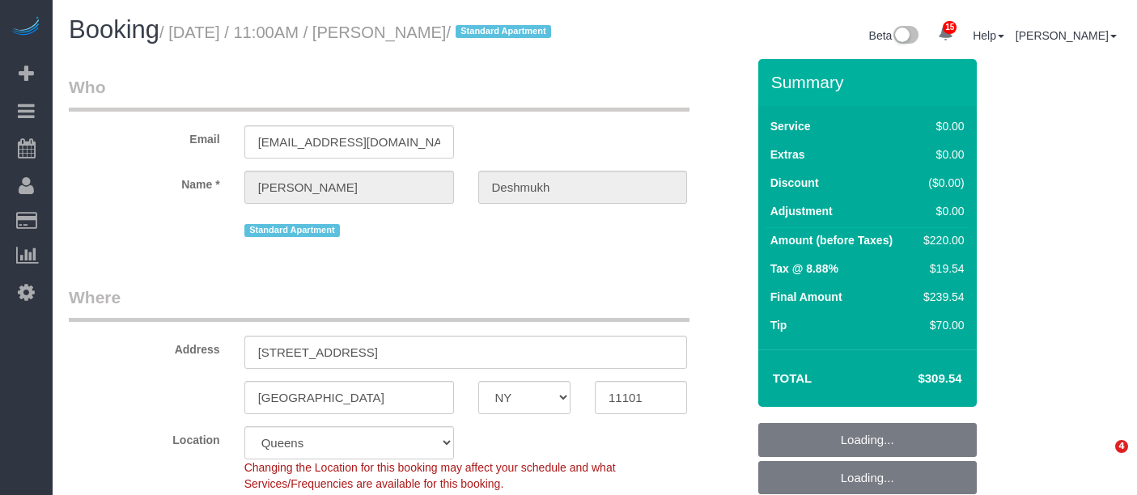
select select "NY"
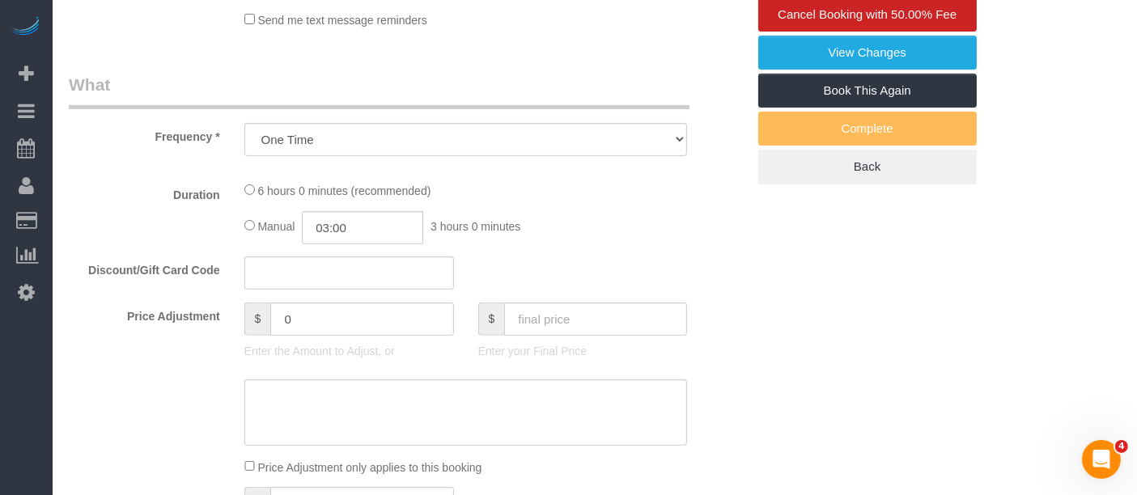
select select "object:862"
select select "string:stripe-pm_1R1vrD4VGloSiKo7D9kUgxNx"
select select "2"
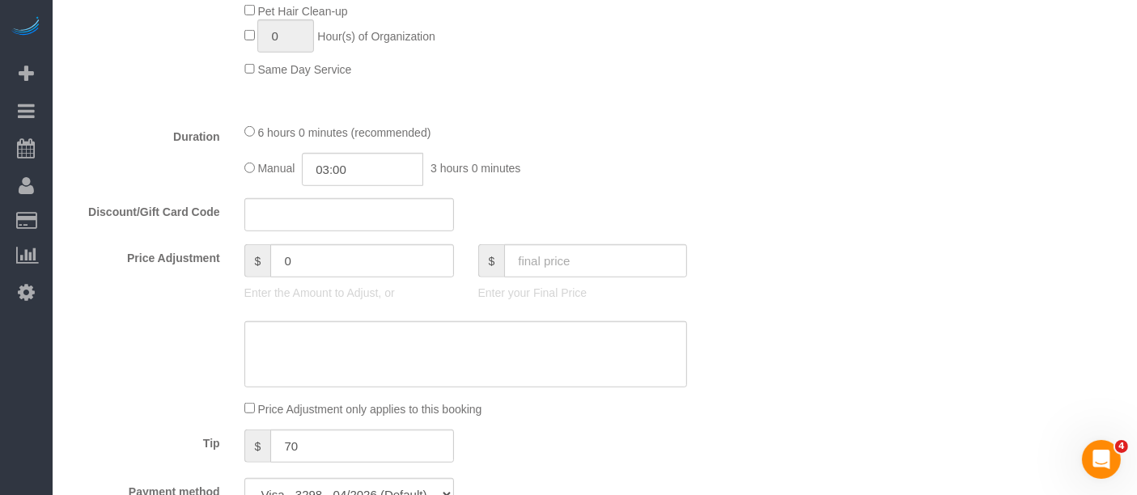
select select "spot1"
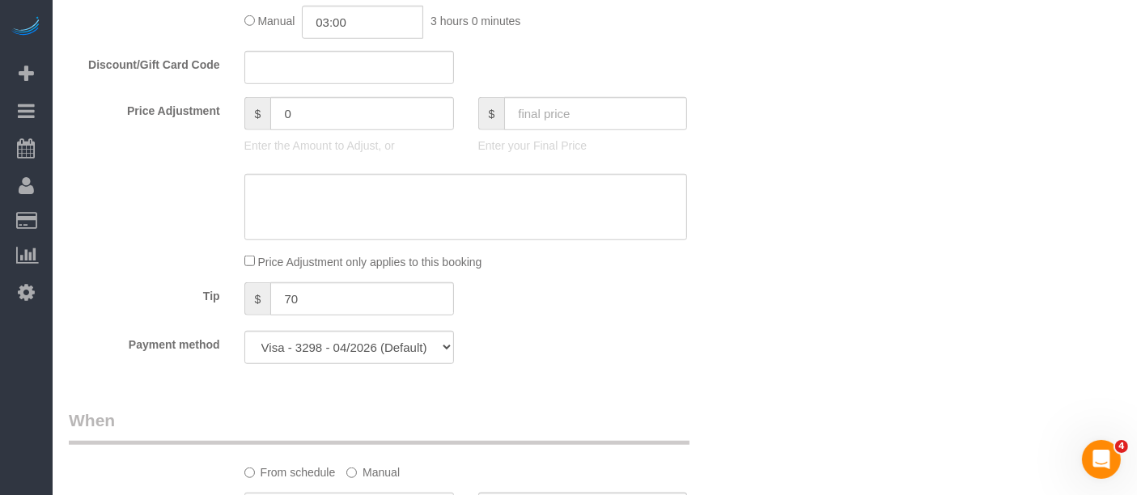
select select "number:59"
select select "number:73"
select select "number:15"
select select "number:6"
select select "2"
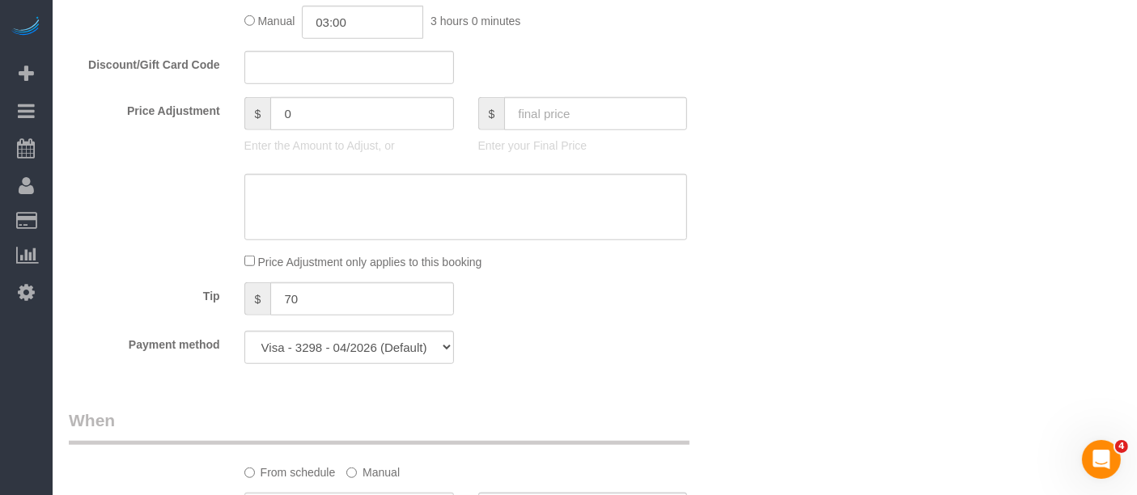
select select "2"
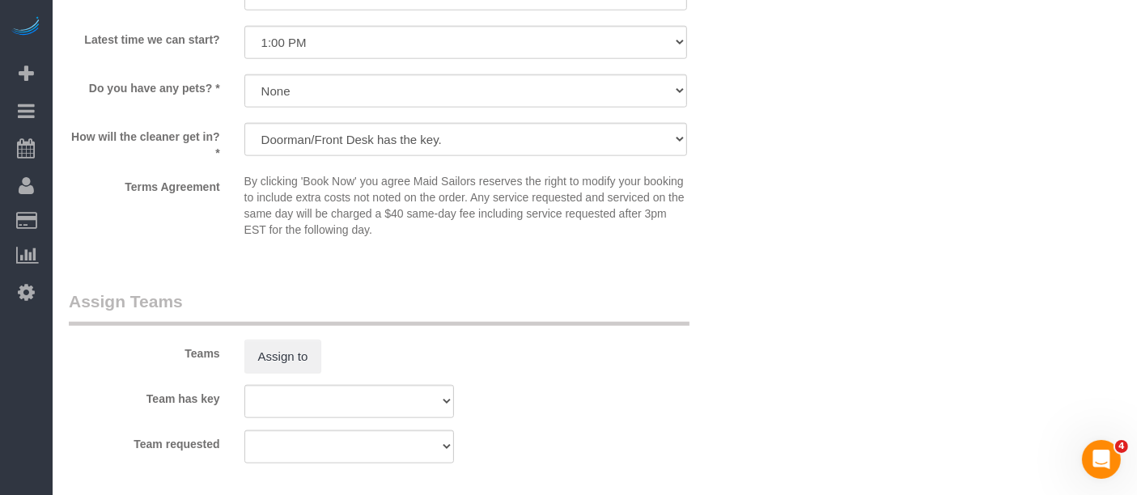
scroll to position [1978, 0]
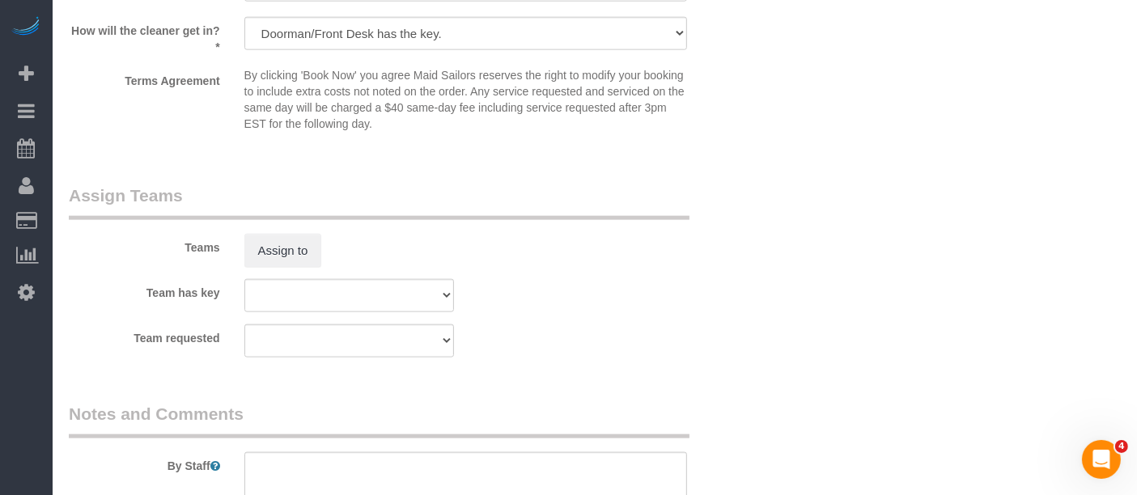
drag, startPoint x: 673, startPoint y: 298, endPoint x: 737, endPoint y: 342, distance: 78.6
click at [674, 298] on div "Team has key 000- Donna Mercado 000 - Partnerships 000 - TEAM JOB 0 - Kate Loja…" at bounding box center [408, 295] width 702 height 33
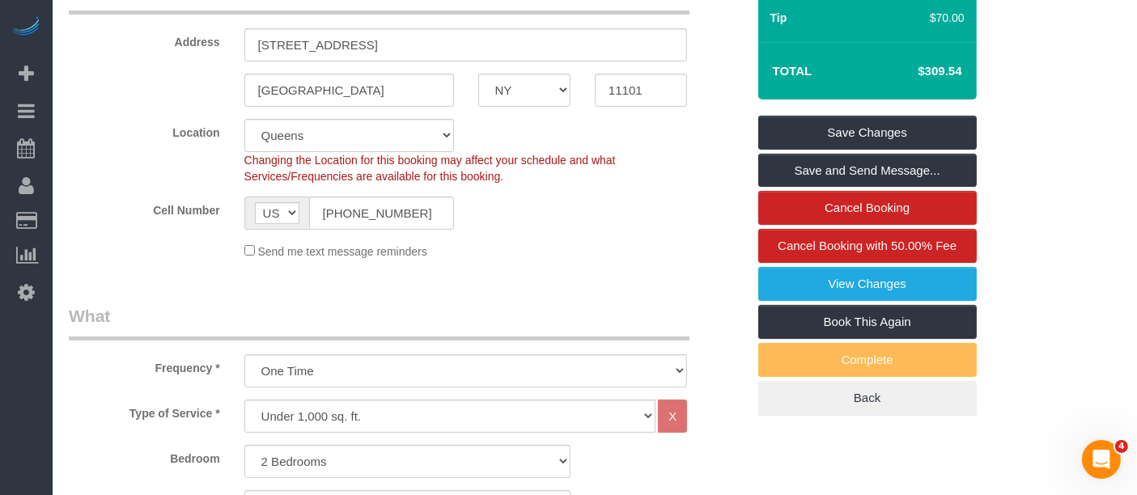
scroll to position [180, 0]
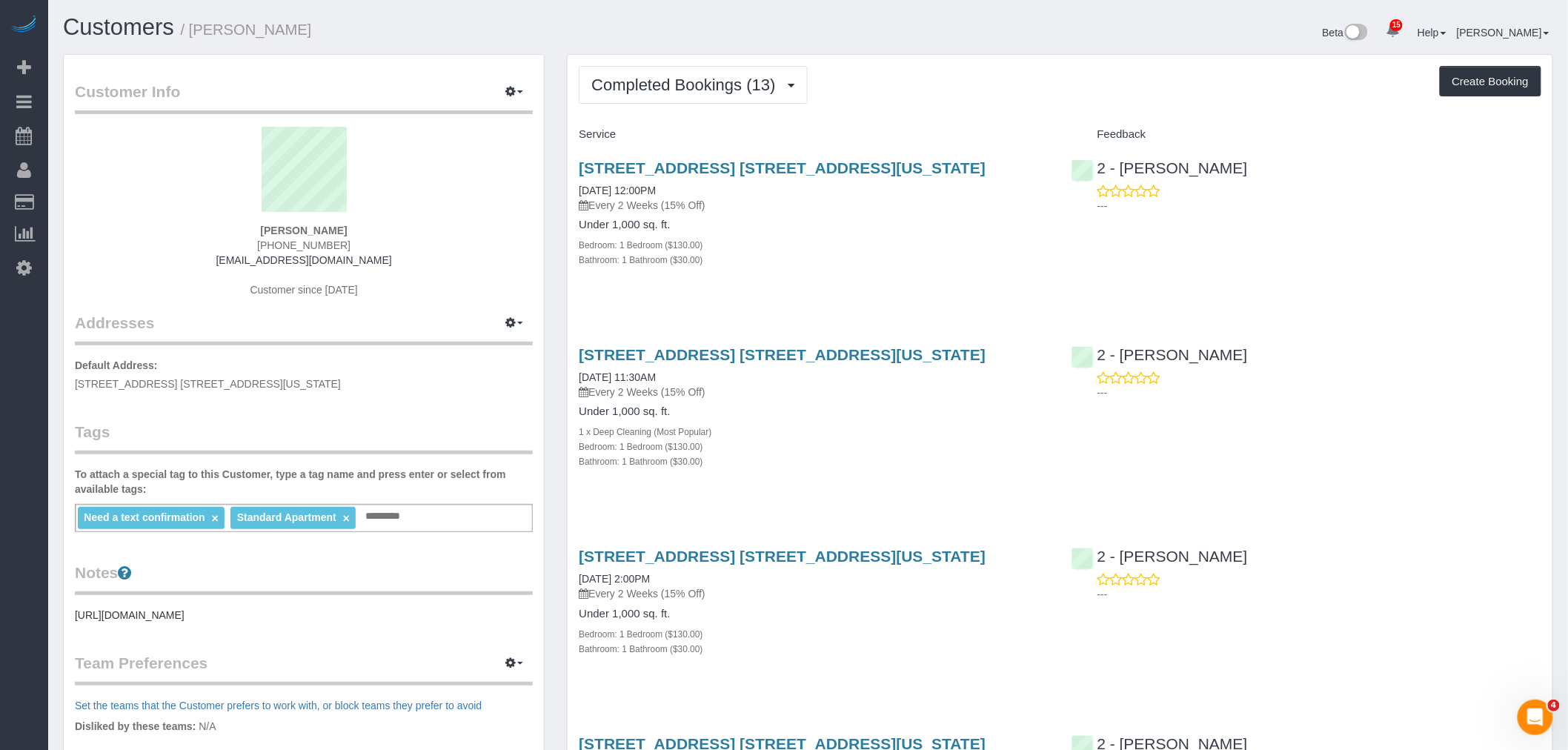
click at [1086, 275] on div "[STREET_ADDRESS] [STREET_ADDRESS][US_STATE] [DATE] 12:00PM Every 2 Weeks (15% O…" at bounding box center [1060, 222] width 985 height 150
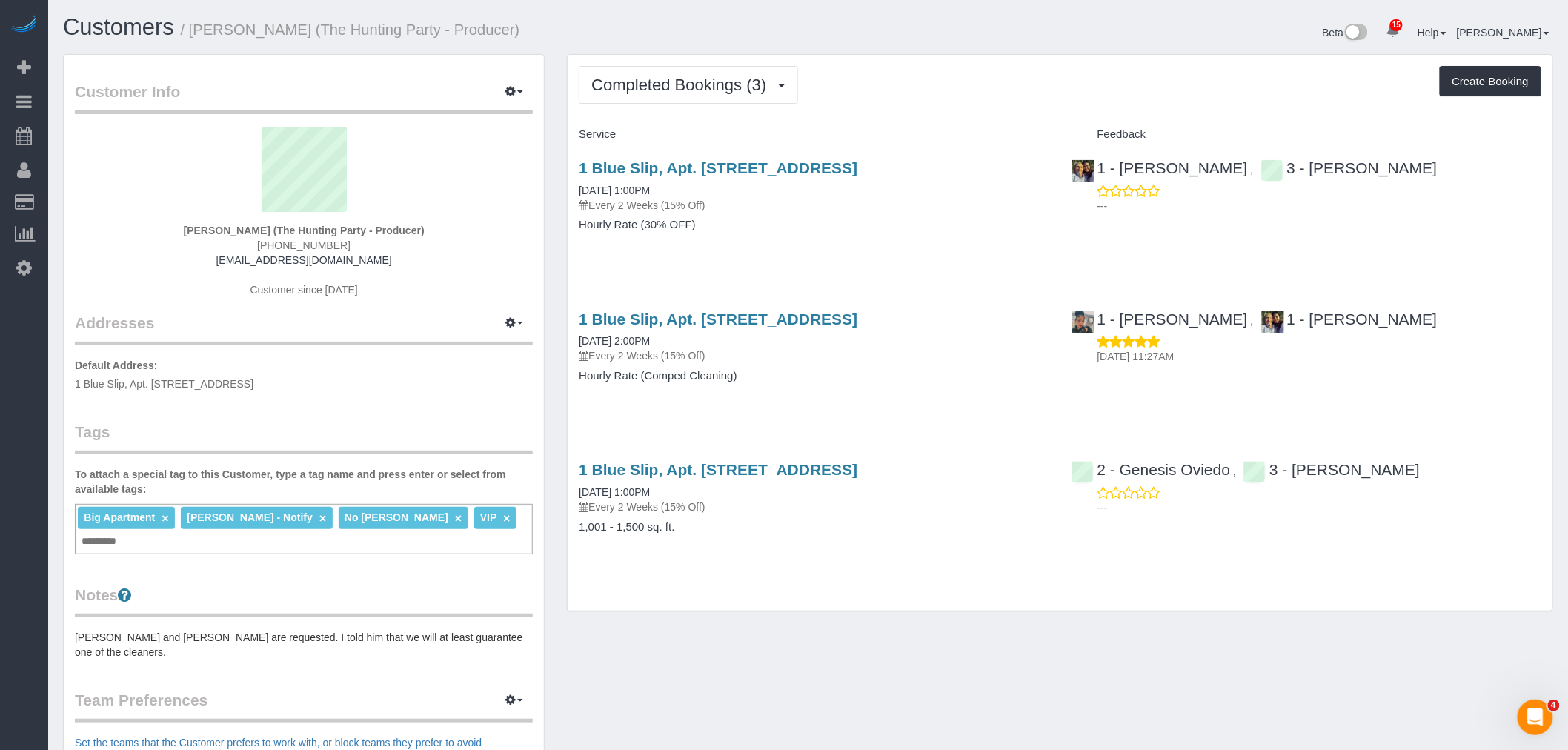
click at [924, 244] on div "1 Blue Slip, Apt. [STREET_ADDRESS] [DATE] 1:00PM Every 2 Weeks (15% Off) Hourly…" at bounding box center [814, 203] width 492 height 114
click at [971, 119] on div "Completed Bookings (3) Completed Bookings (3) Upcoming Bookings (6) Cancelled B…" at bounding box center [1060, 333] width 985 height 557
click at [966, 92] on div "Completed Bookings (3) Completed Bookings (3) Upcoming Bookings (6) Cancelled B…" at bounding box center [1060, 84] width 963 height 38
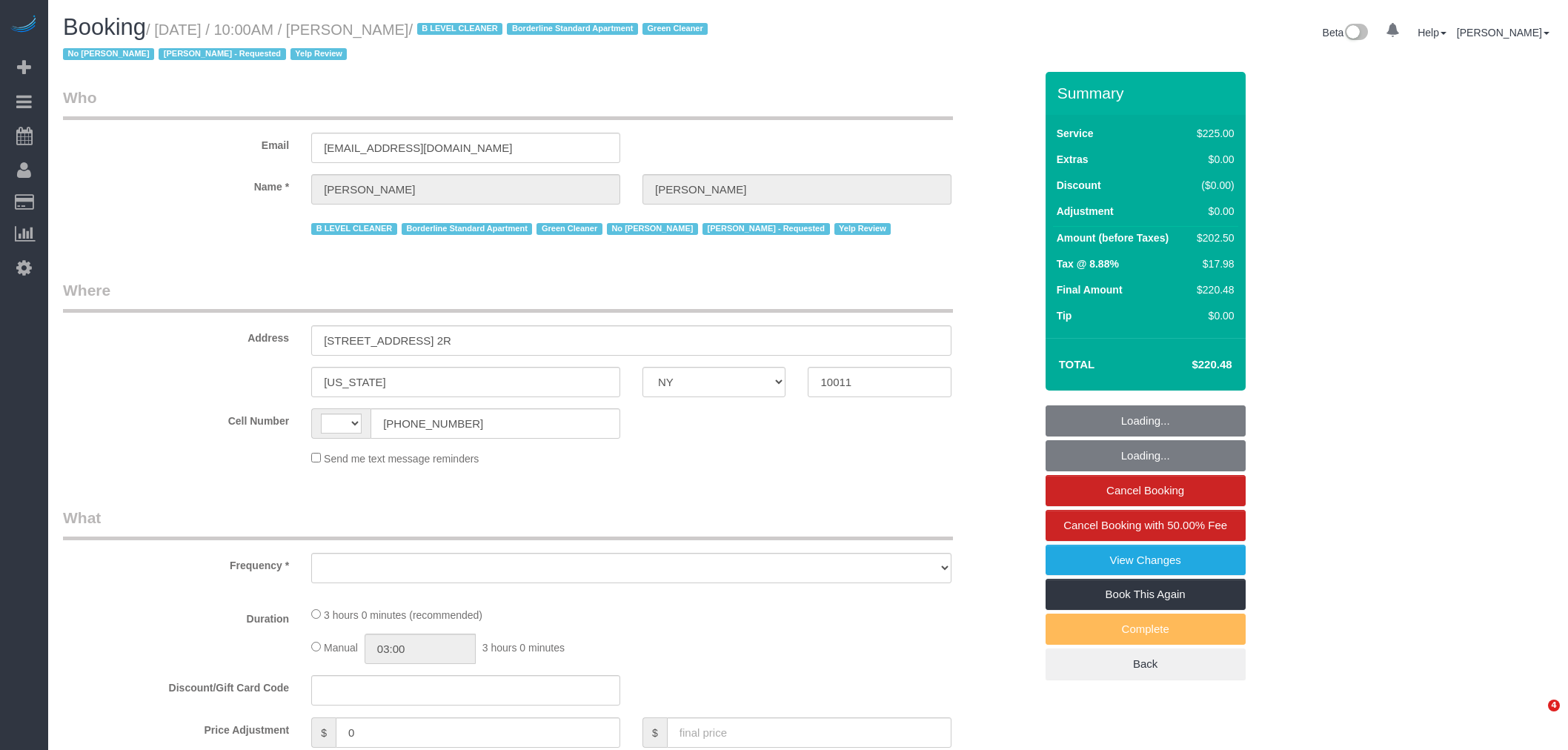
select select "NY"
select select "string:[GEOGRAPHIC_DATA]"
select select "object:734"
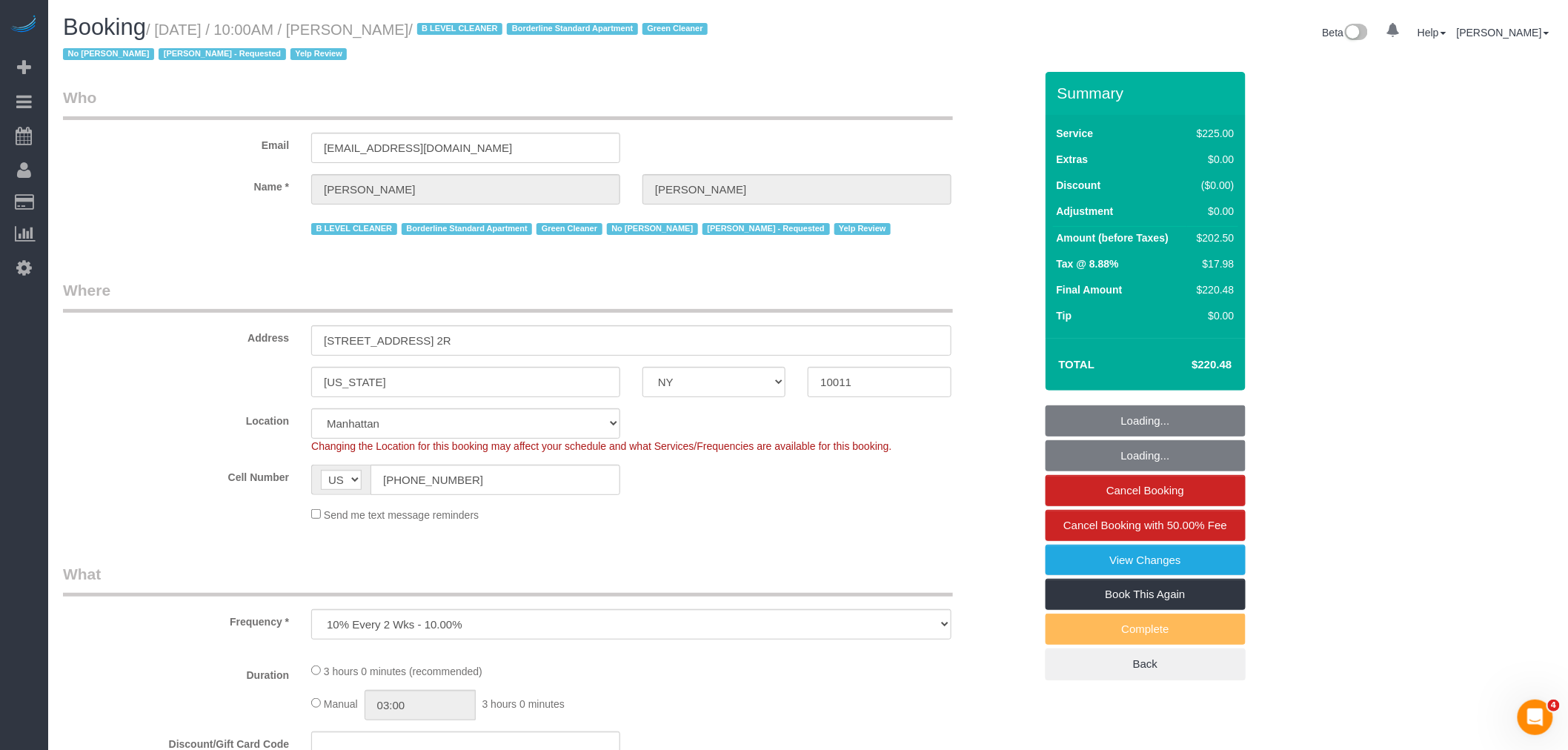
select select "string:stripe-pm_1JZ5044VGloSiKo7i4QiPjXD"
select select "180"
select select "number:58"
select select "number:72"
select select "number:15"
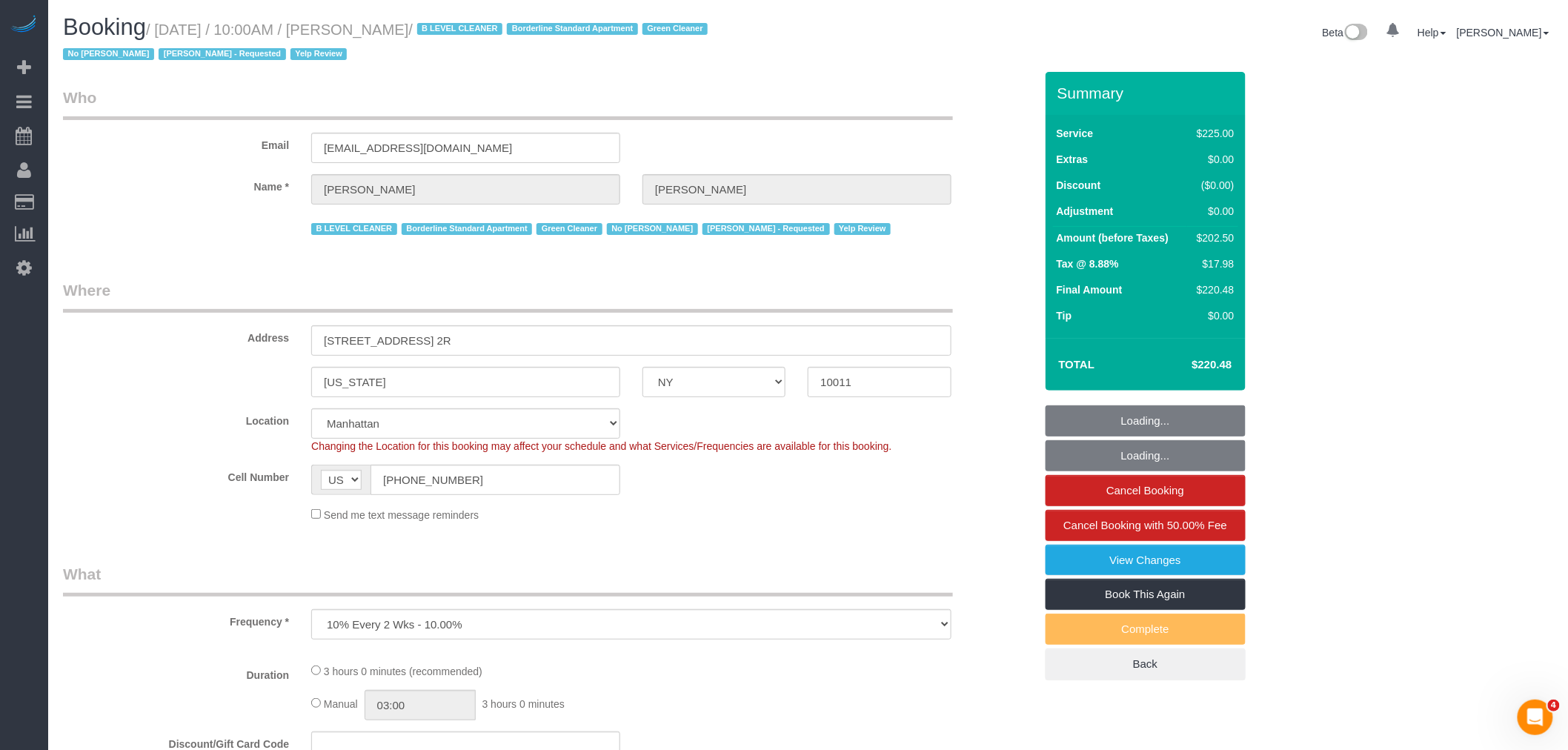
select select "number:5"
select select "number:21"
select select "object:1032"
select select "spot1"
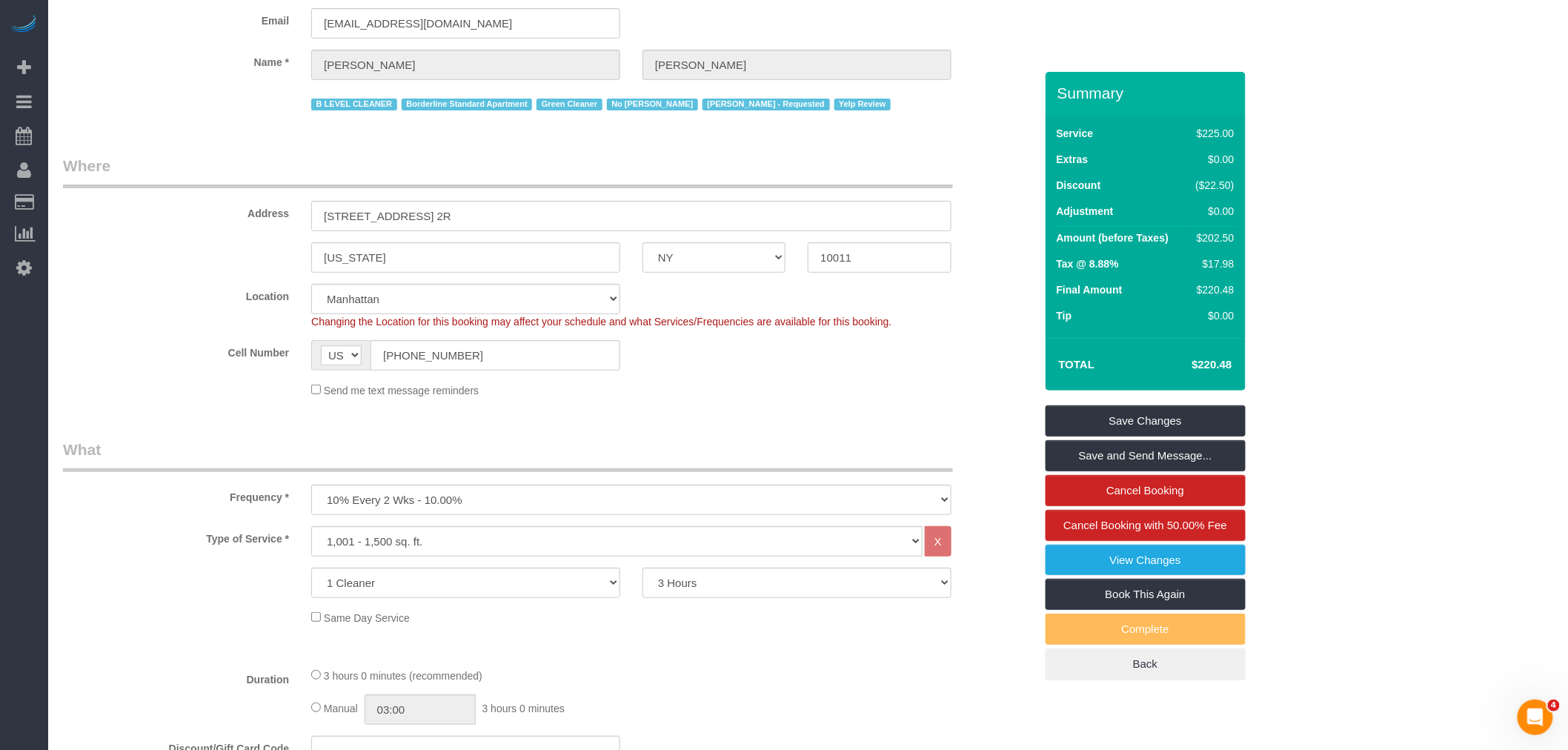
scroll to position [82, 0]
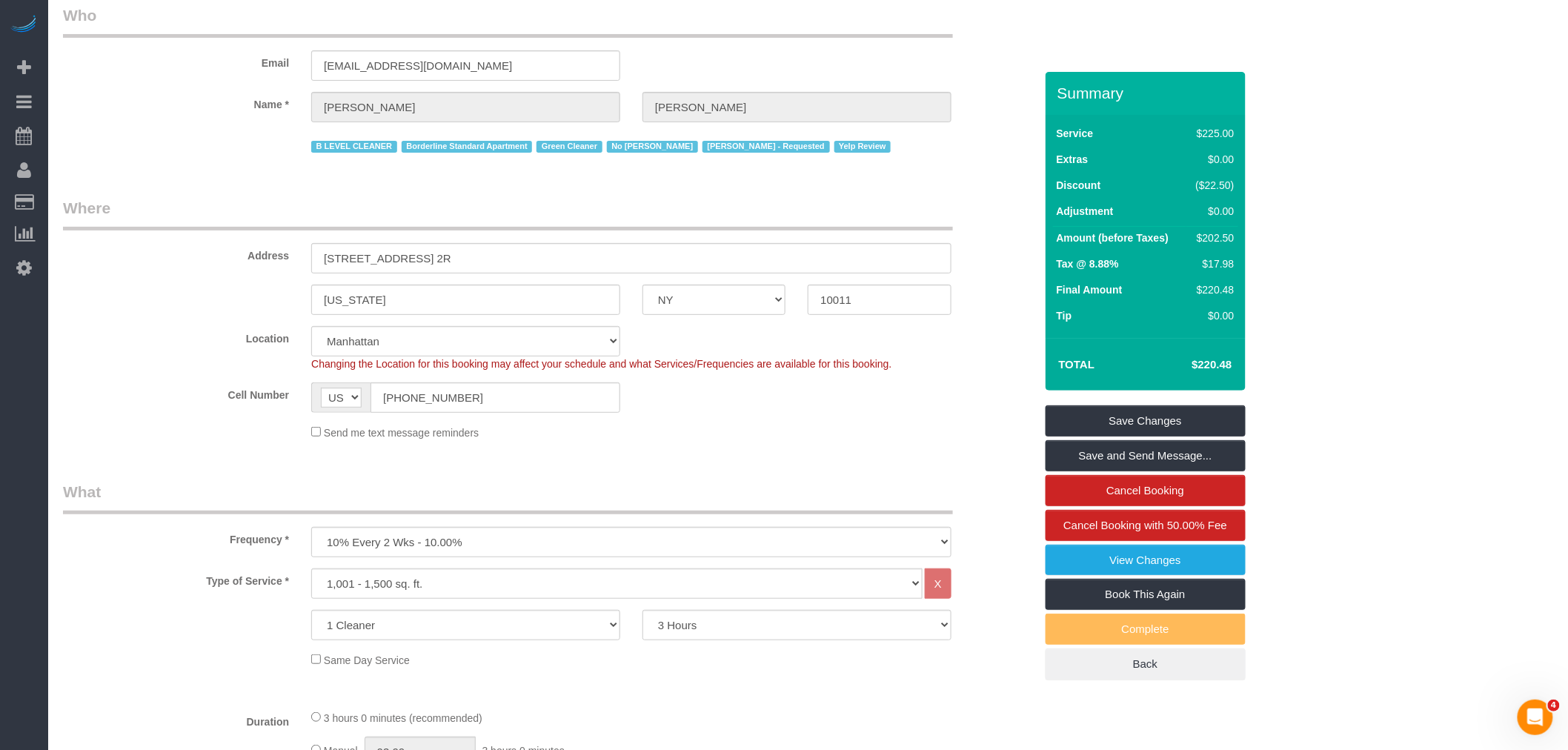
click at [893, 52] on div "Email nthron@gmail.com" at bounding box center [549, 42] width 994 height 76
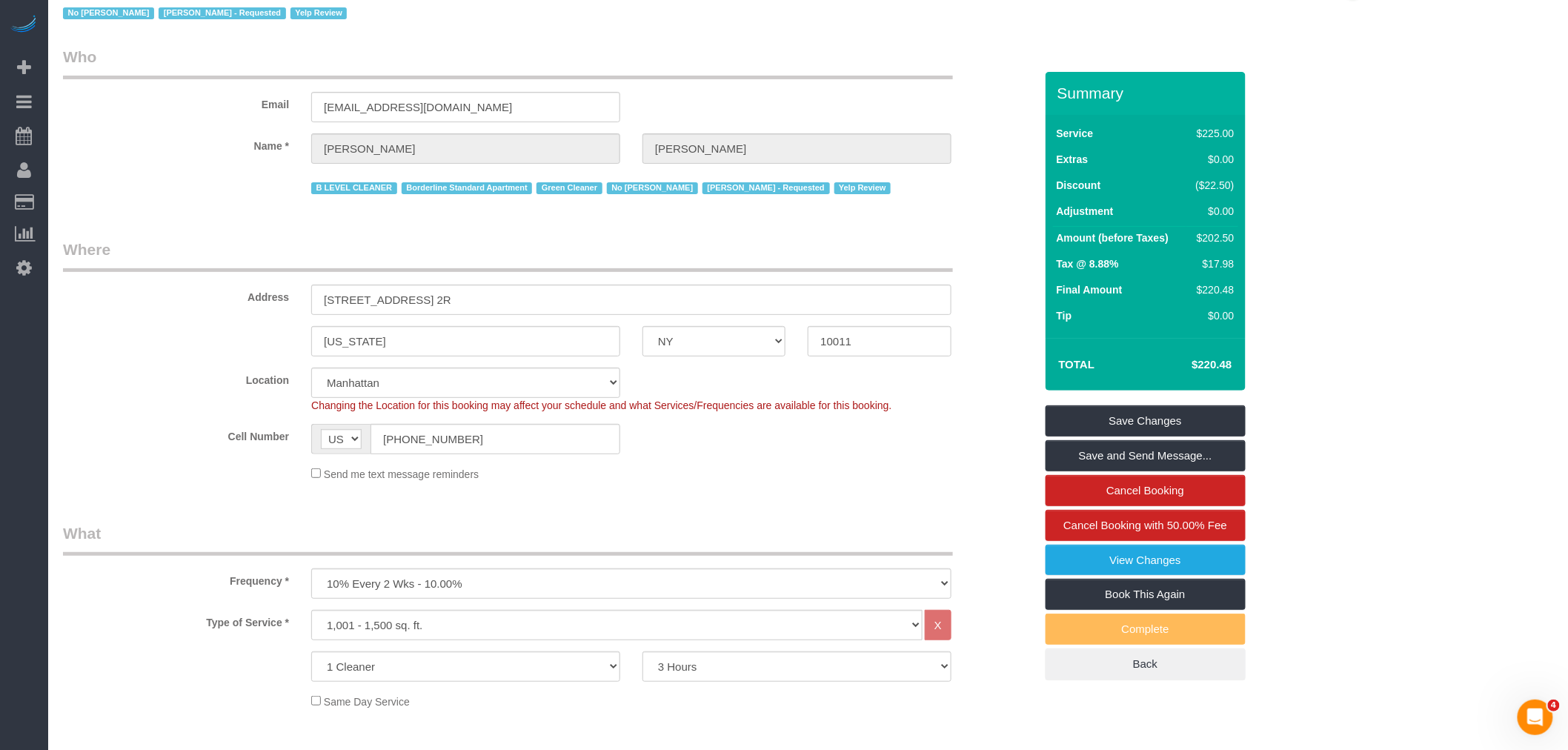
scroll to position [0, 0]
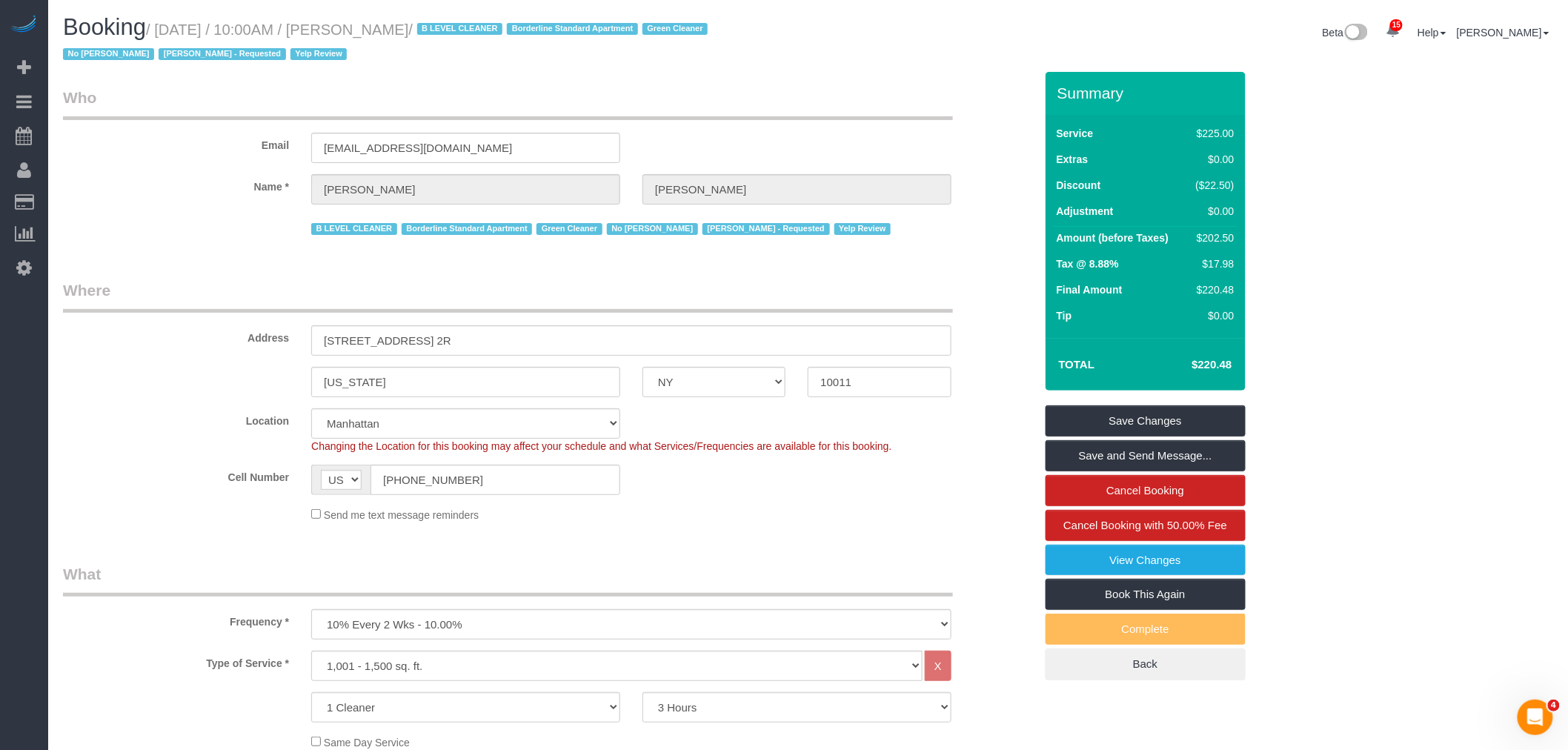
click at [913, 157] on div "Email nthron@gmail.com" at bounding box center [549, 125] width 994 height 76
click at [806, 126] on div "Email nthron@gmail.com" at bounding box center [549, 125] width 994 height 76
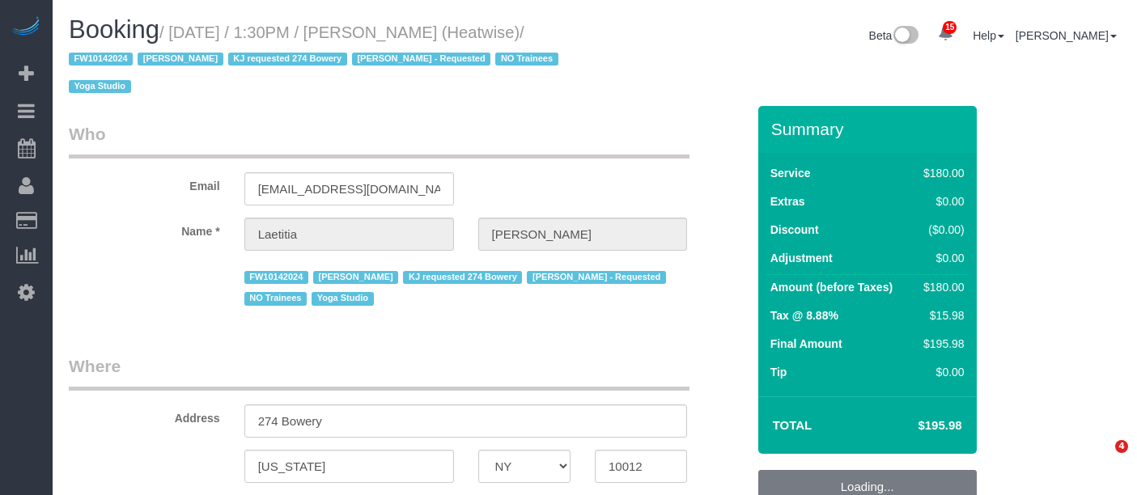
select select "NY"
select select "string:[GEOGRAPHIC_DATA]"
select select "object:785"
select select "180"
select select "number:89"
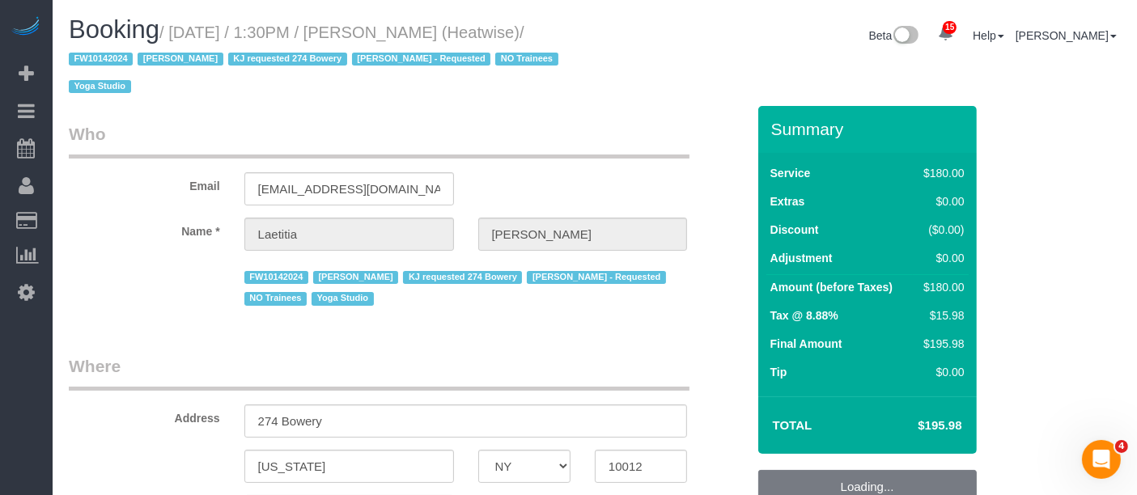
select select "number:90"
select select "number:15"
select select "number:7"
select select "string:stripe-pm_1RaIPN4VGloSiKo7a9kdhFlp"
click at [599, 155] on legend "Who" at bounding box center [379, 140] width 621 height 36
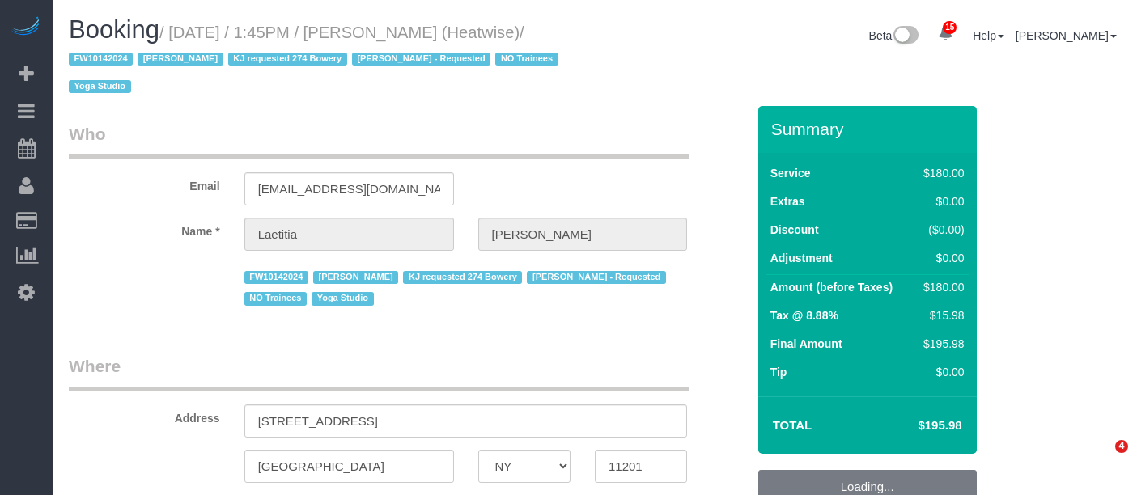
select select "NY"
select select "string:stripe-pm_1RaIPN4VGloSiKo7a9kdhFlp"
select select "number:89"
select select "number:90"
select select "number:15"
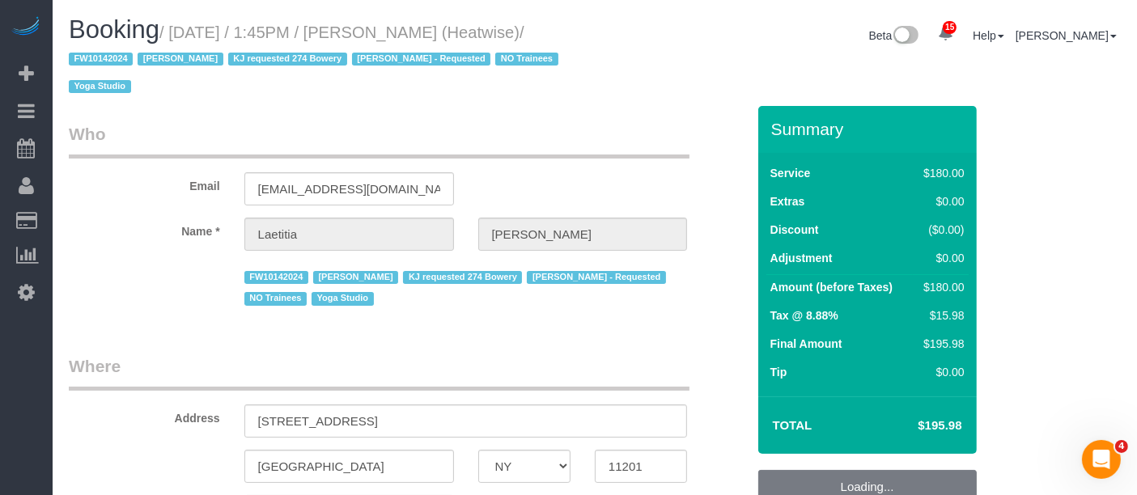
select select "number:7"
select select "string:US"
select select "object:930"
select select "180"
select select "object:1472"
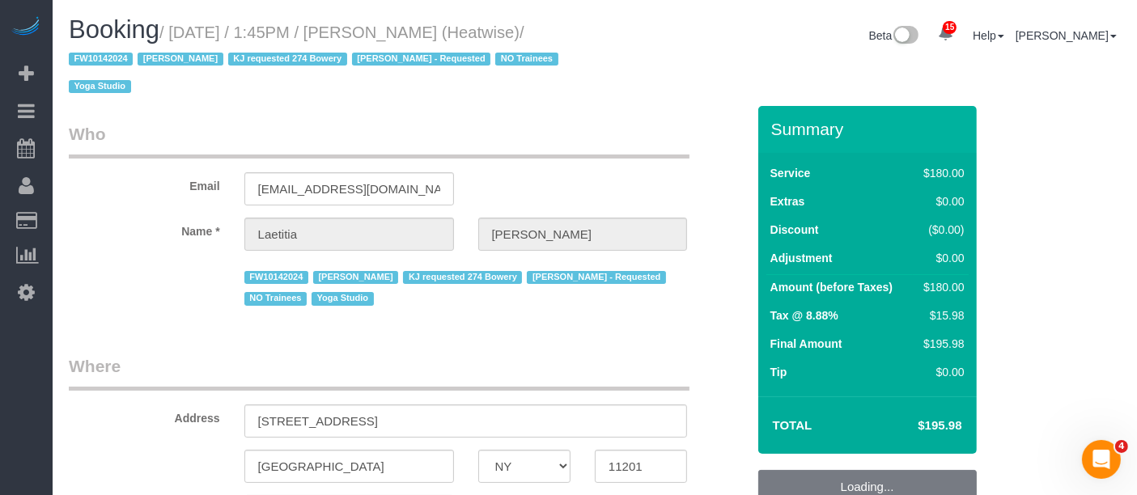
scroll to position [180, 0]
select select "NY"
select select "object:1077"
select select "string:stripe-pm_1RaIPN4VGloSiKo7a9kdhFlp"
select select "180"
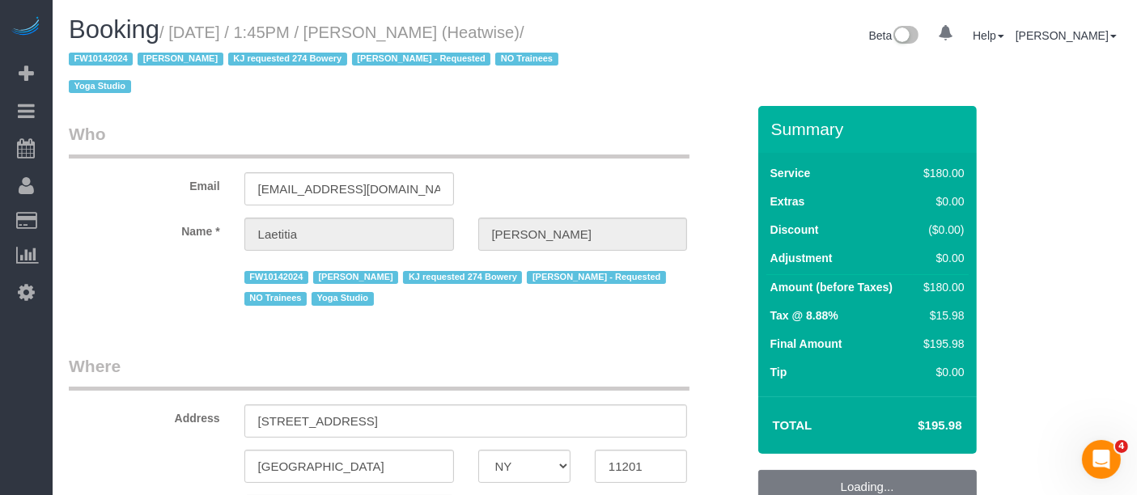
select select "number:89"
select select "number:90"
select select "number:15"
select select "number:7"
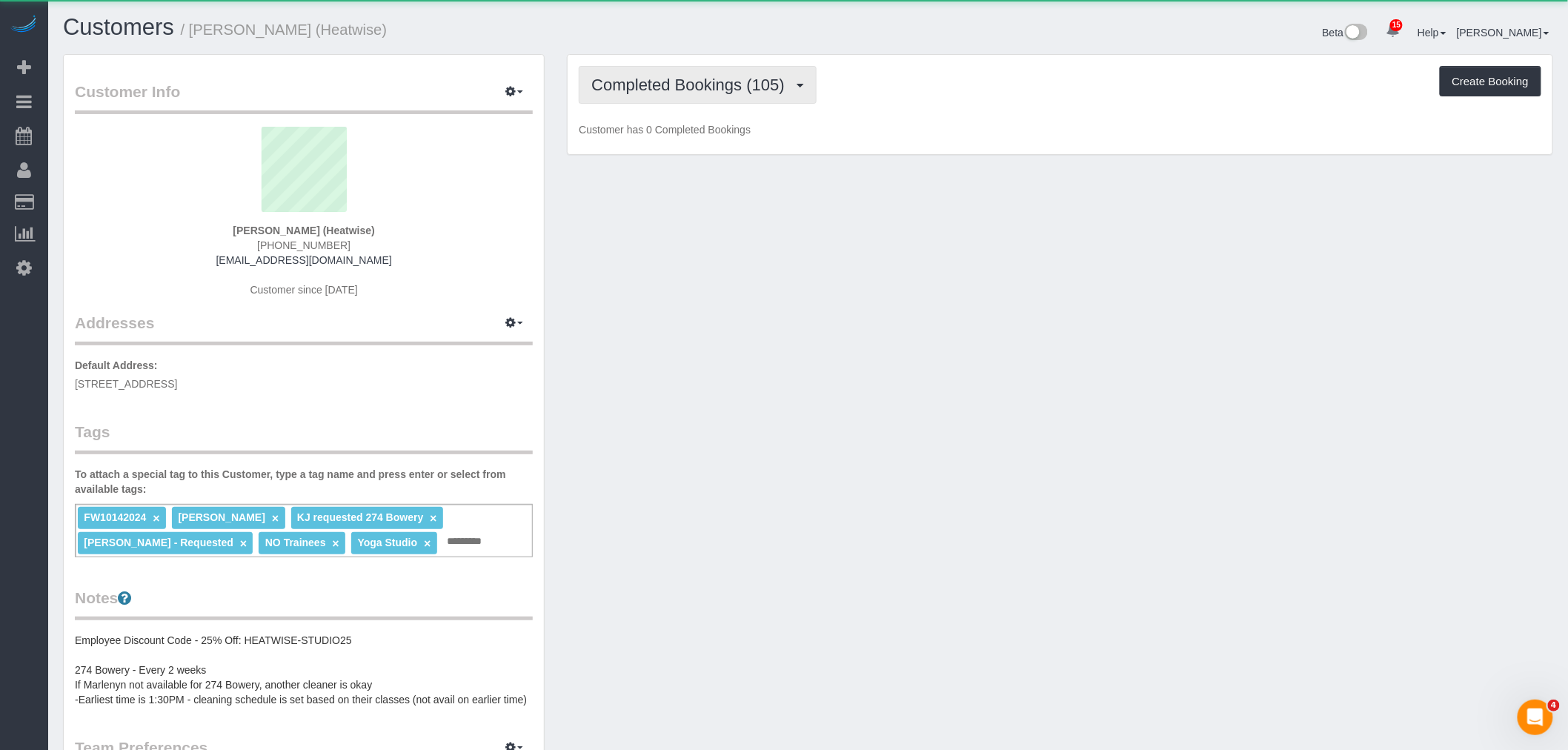
click at [757, 94] on button "Completed Bookings (105)" at bounding box center [697, 84] width 238 height 38
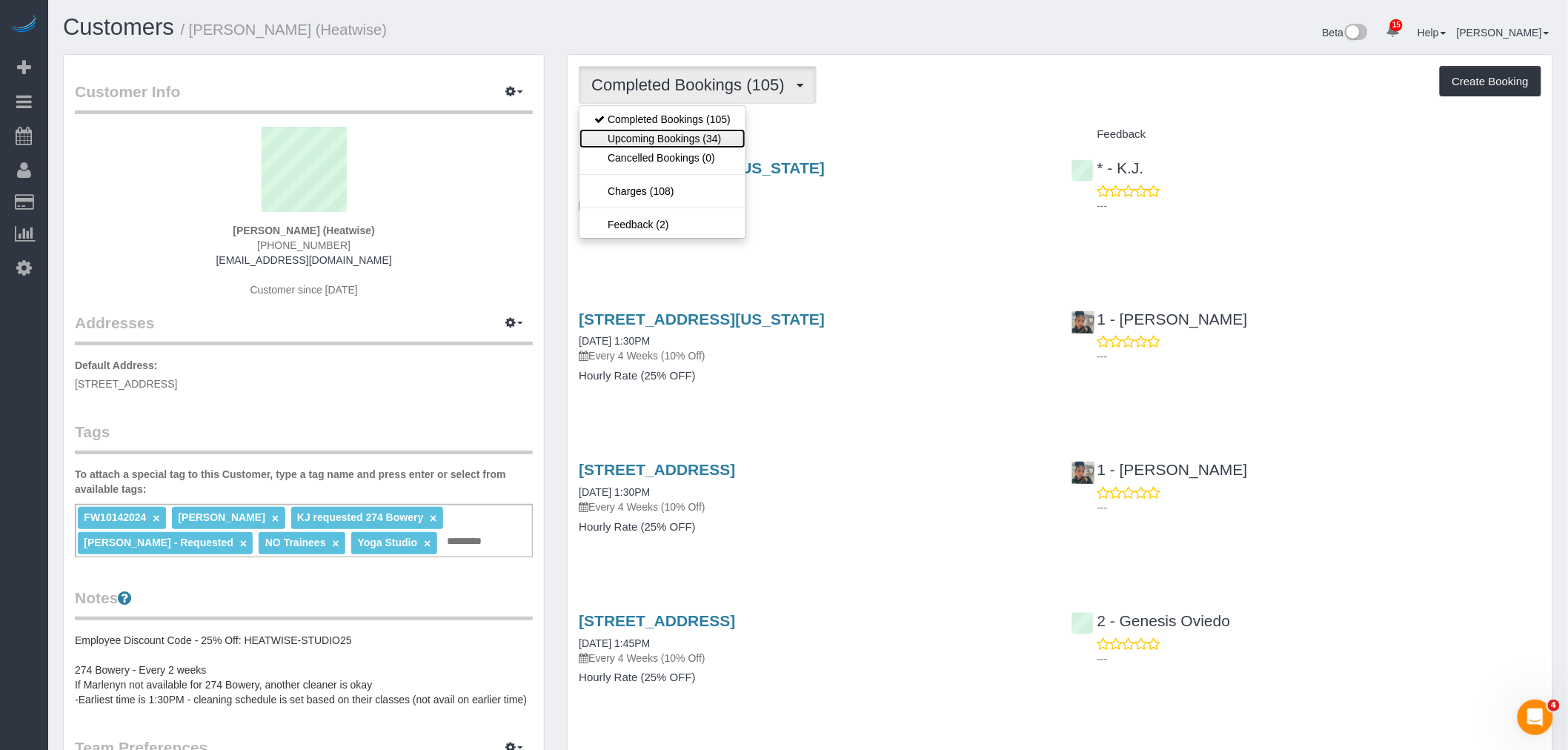
click at [702, 138] on link "Upcoming Bookings (34)" at bounding box center [662, 138] width 166 height 19
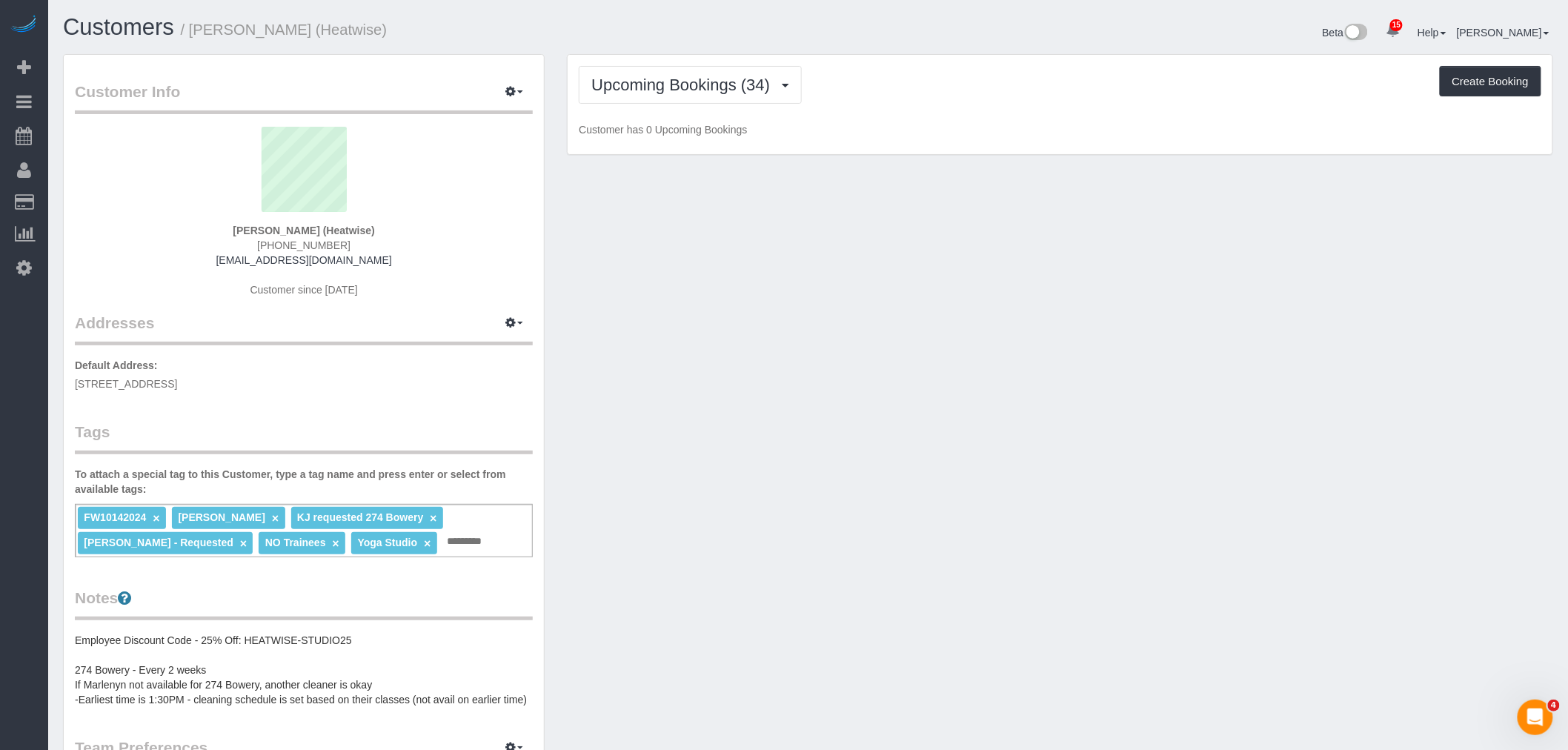
click at [951, 136] on p "Customer has 0 Upcoming Bookings" at bounding box center [1060, 130] width 963 height 15
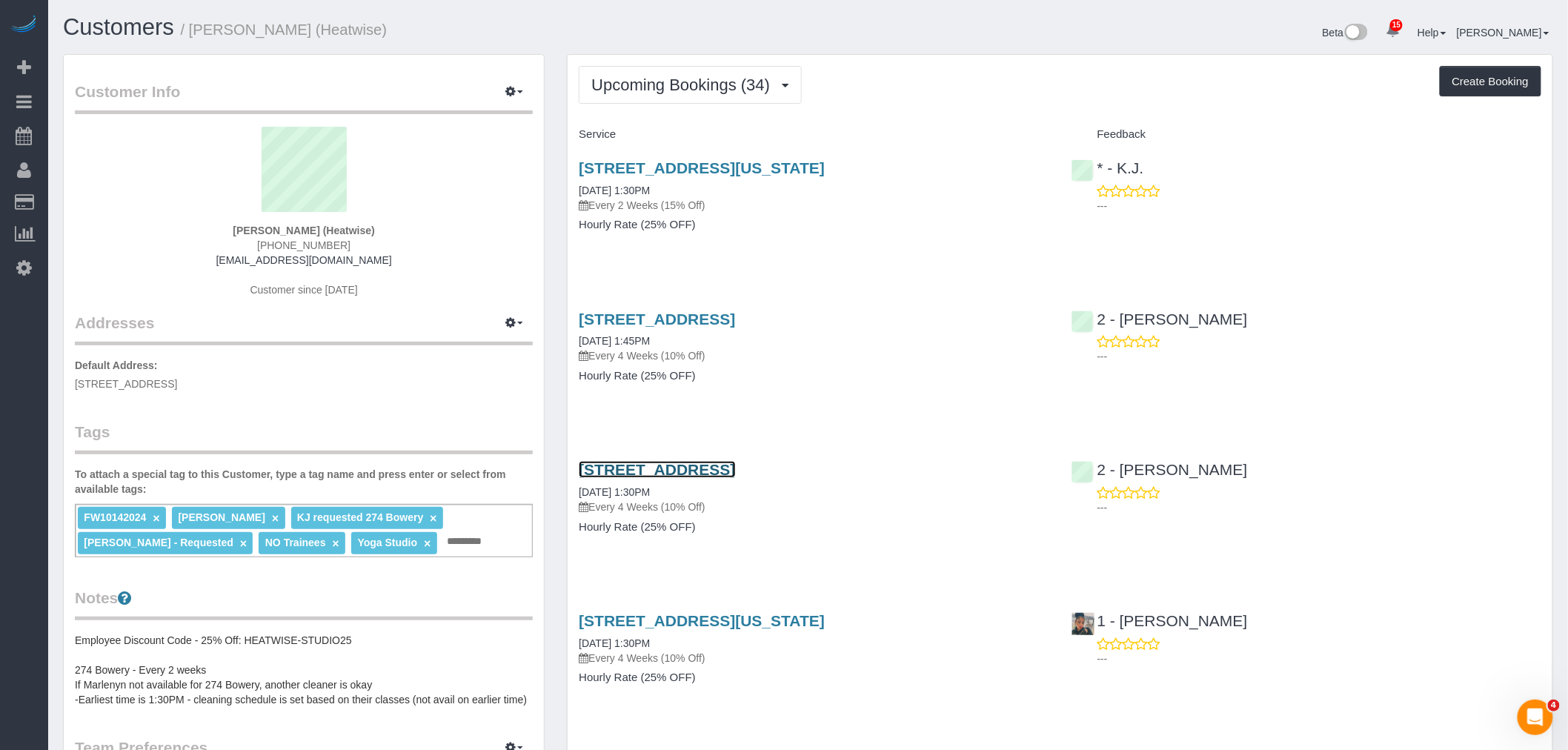
click at [735, 469] on link "[STREET_ADDRESS]" at bounding box center [656, 470] width 157 height 17
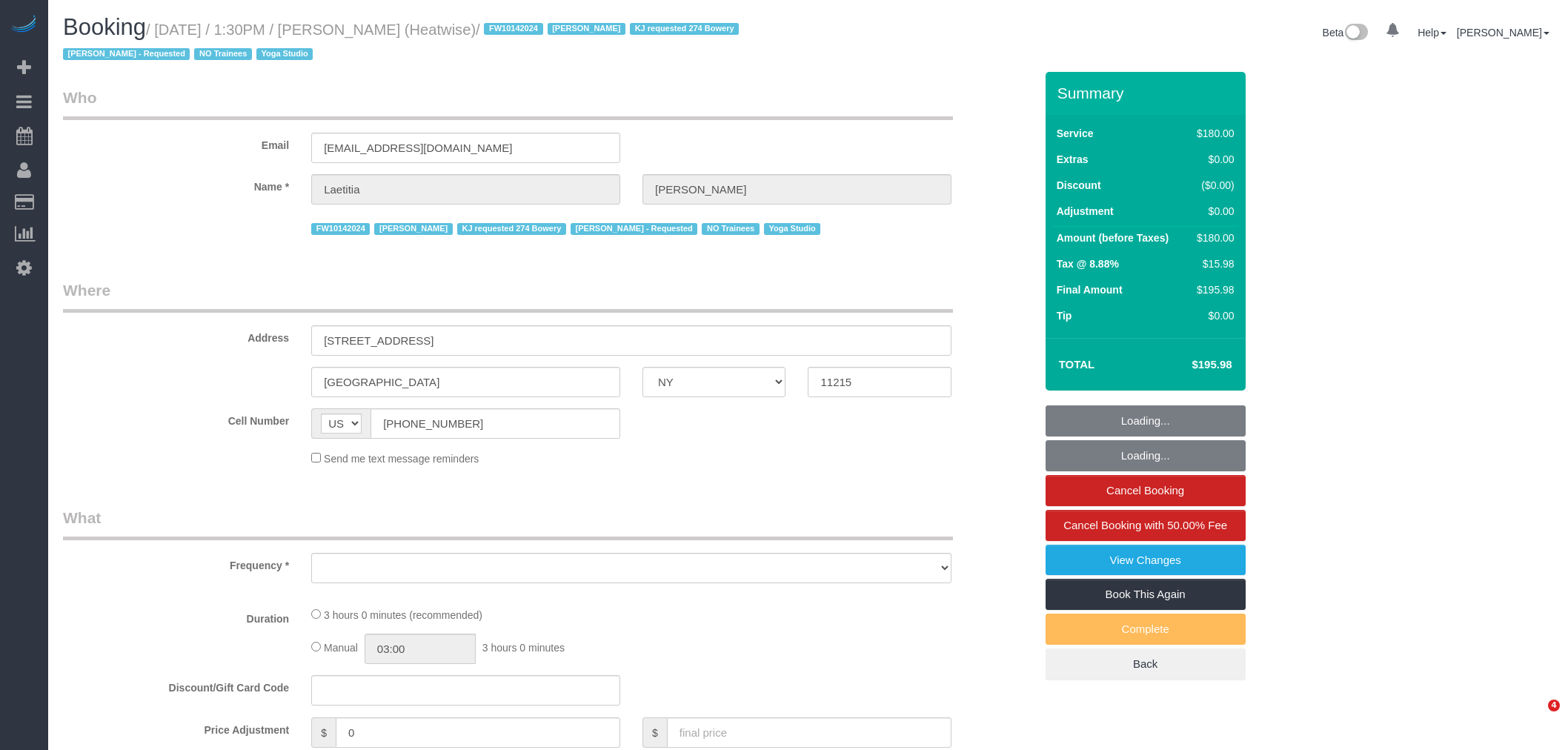
select select "NY"
select select "object:924"
select select "string:stripe-pm_1RaIPN4VGloSiKo7a9kdhFlp"
select select "180"
select select "number:89"
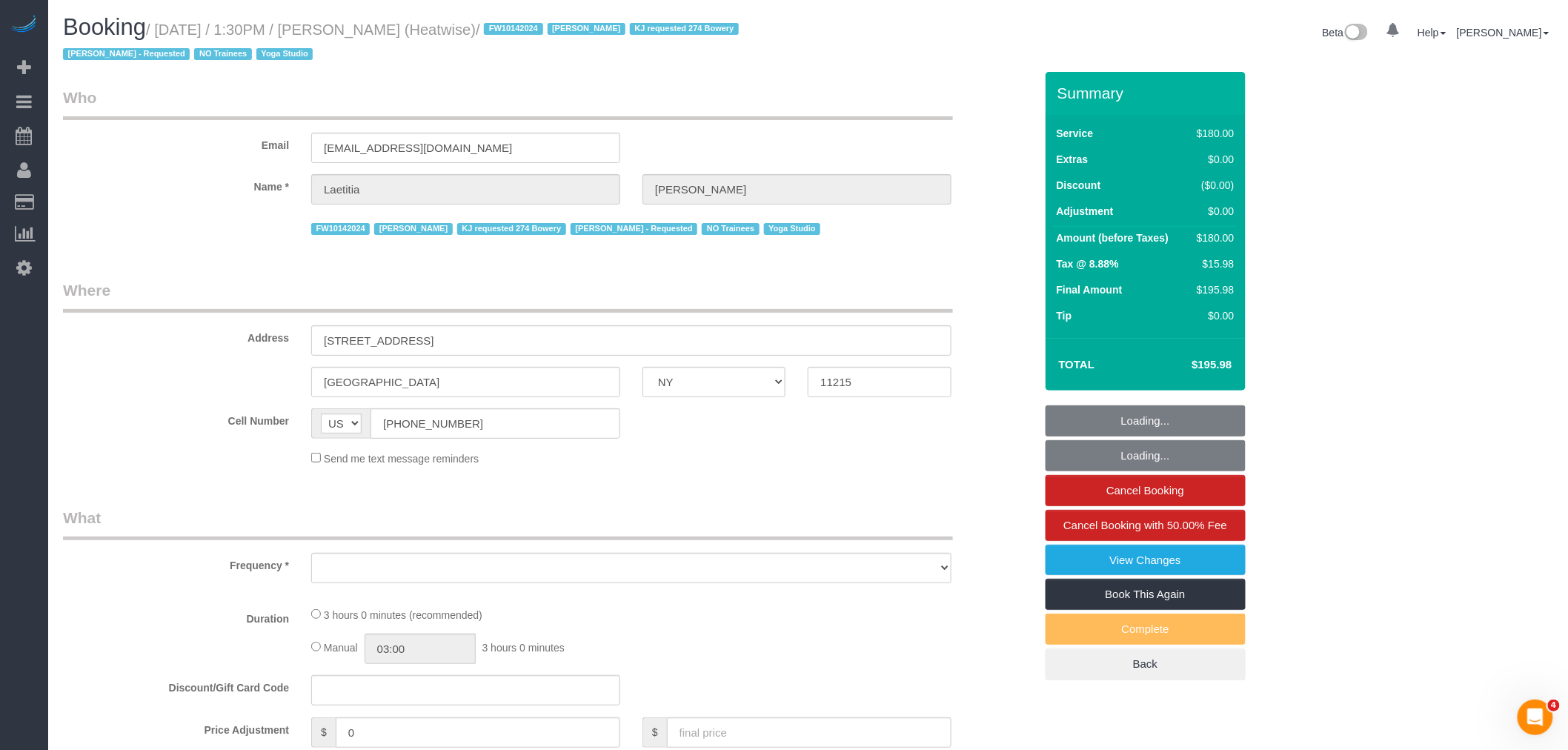
select select "number:90"
select select "number:15"
select select "number:7"
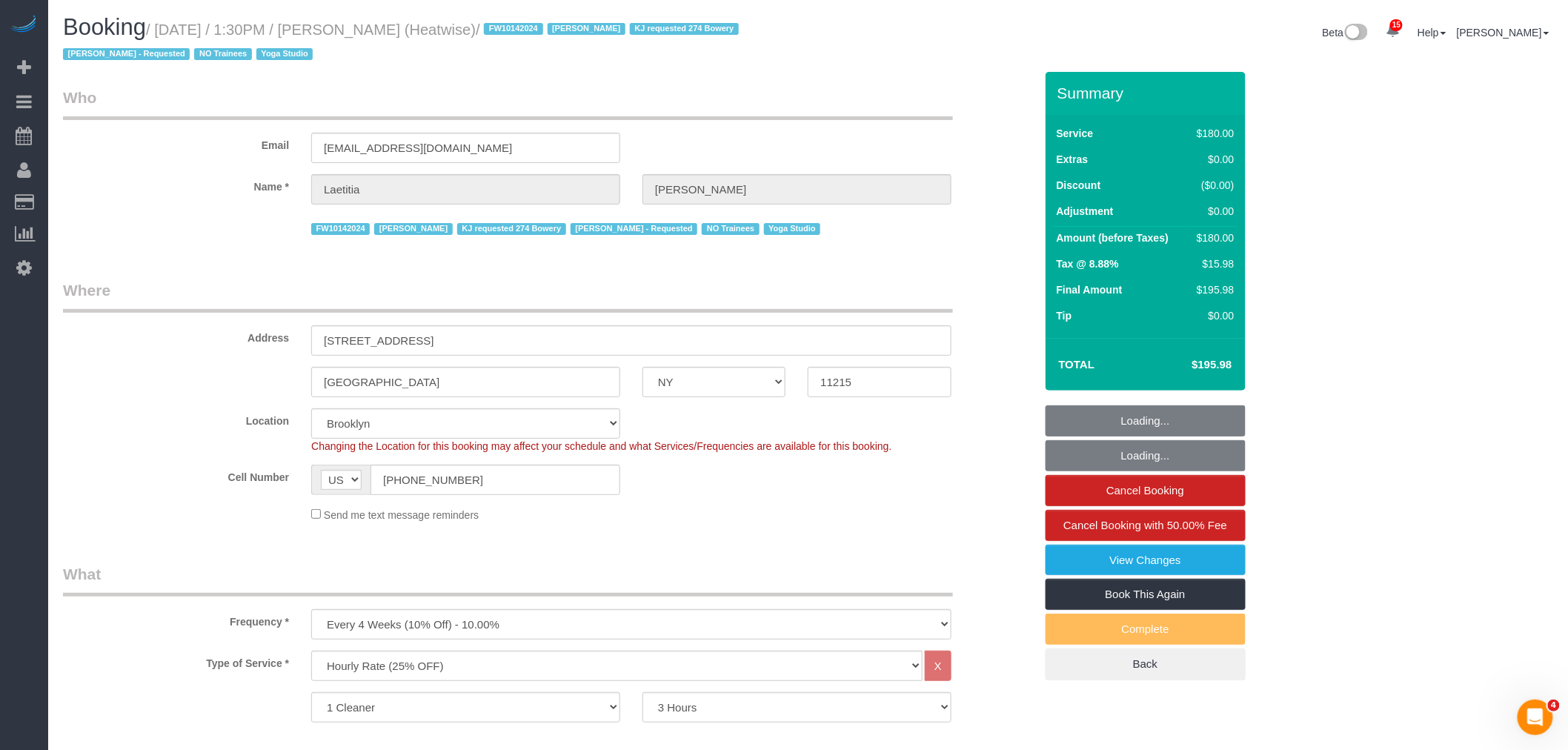
select select "object:1472"
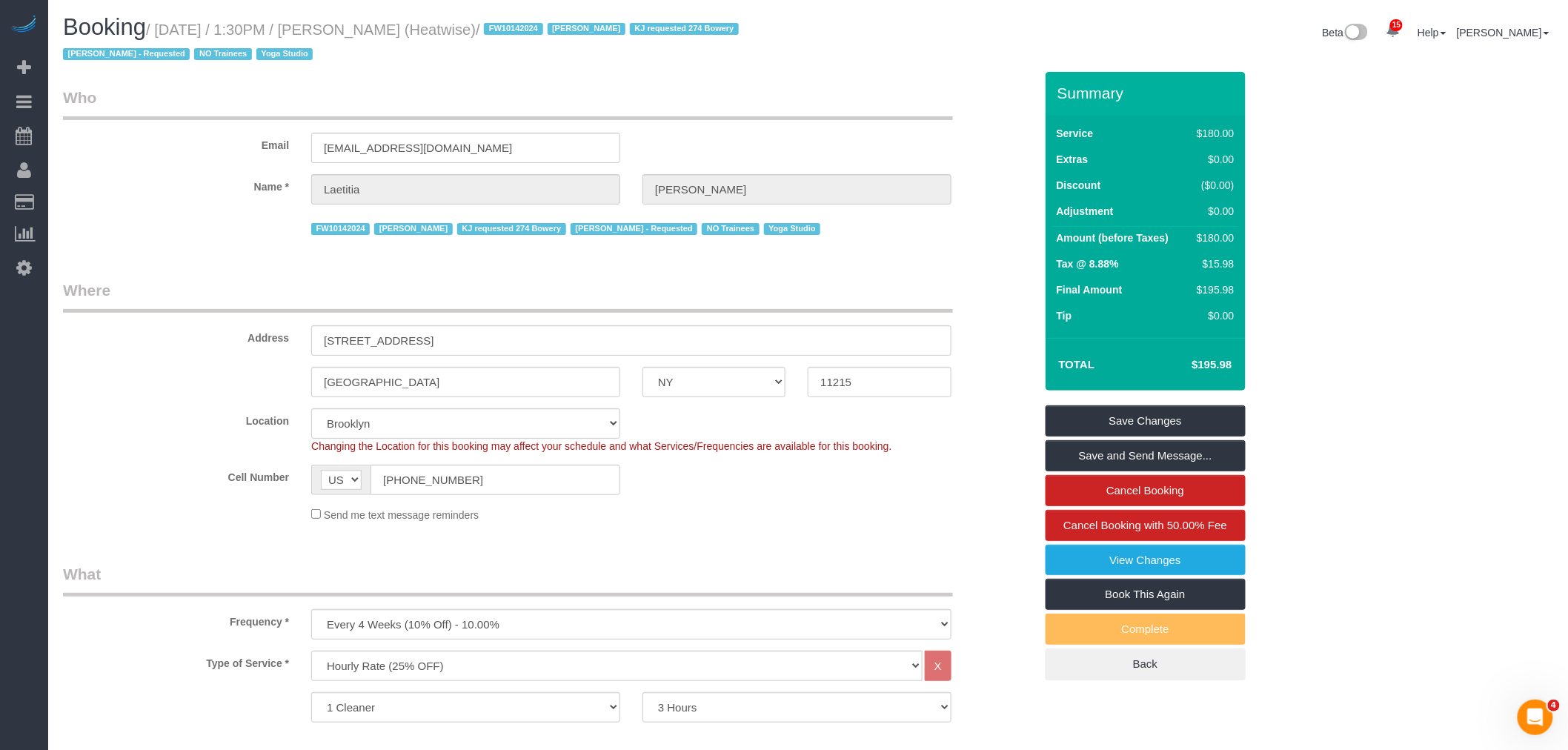
click at [187, 26] on small "/ September 11, 2025 / 1:30PM / Laetitia Laurin (Heatwise) / FW10142024 Jacky X…" at bounding box center [403, 41] width 680 height 41
click at [537, 26] on small "/ September 11, 2025 / 1:30PM / Laetitia Laurin (Heatwise) / FW10142024 Jacky X…" at bounding box center [403, 41] width 680 height 41
copy small "September 11, 2025 / 1:30PM / Laetitia Laurin (Heatwise)"
click at [767, 164] on sui-booking-customer "Email laetitia@heatwise-studio.com Name * Laetitia Laurin FW10142024 Jacky Xu K…" at bounding box center [548, 163] width 971 height 152
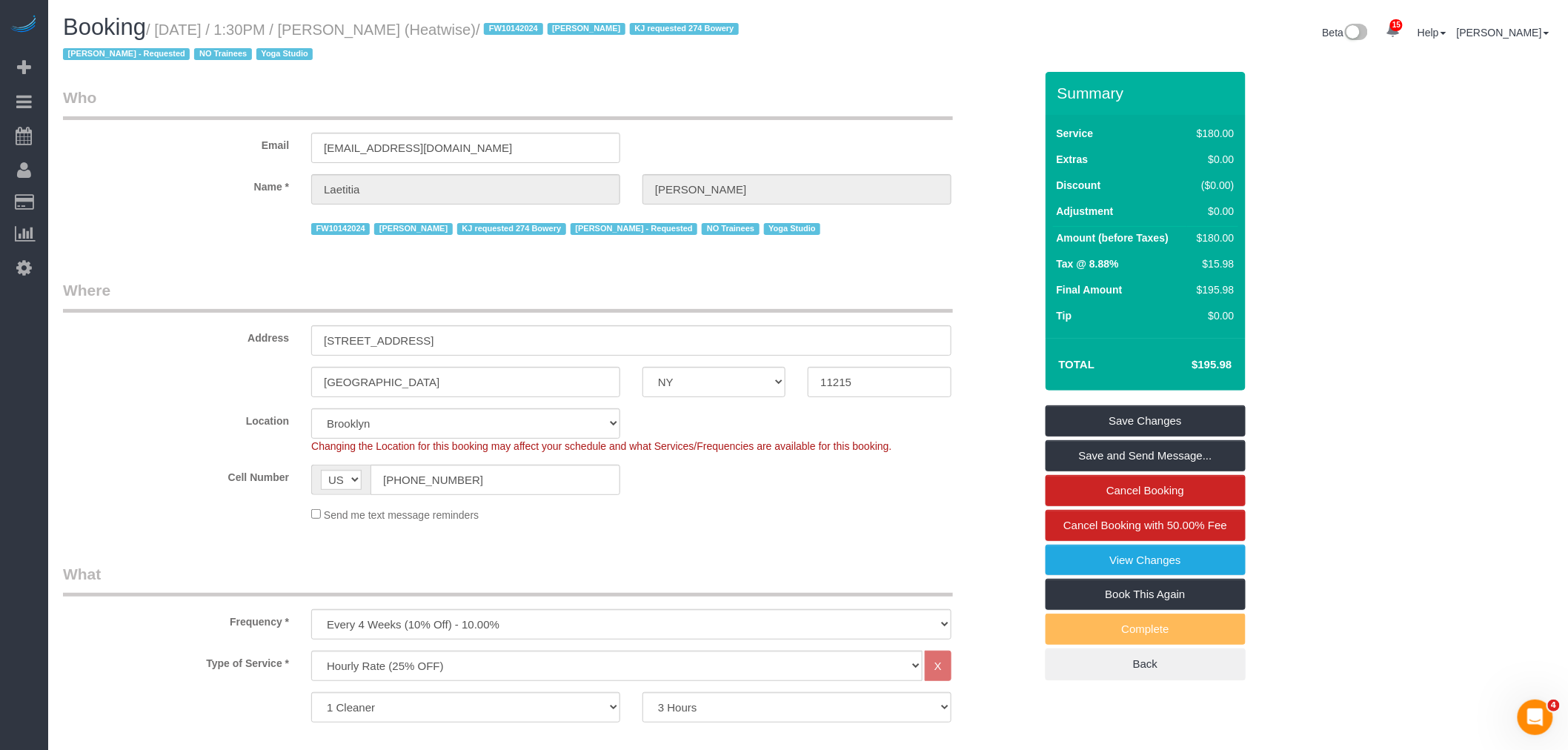
click at [862, 283] on legend "Where" at bounding box center [508, 296] width 890 height 33
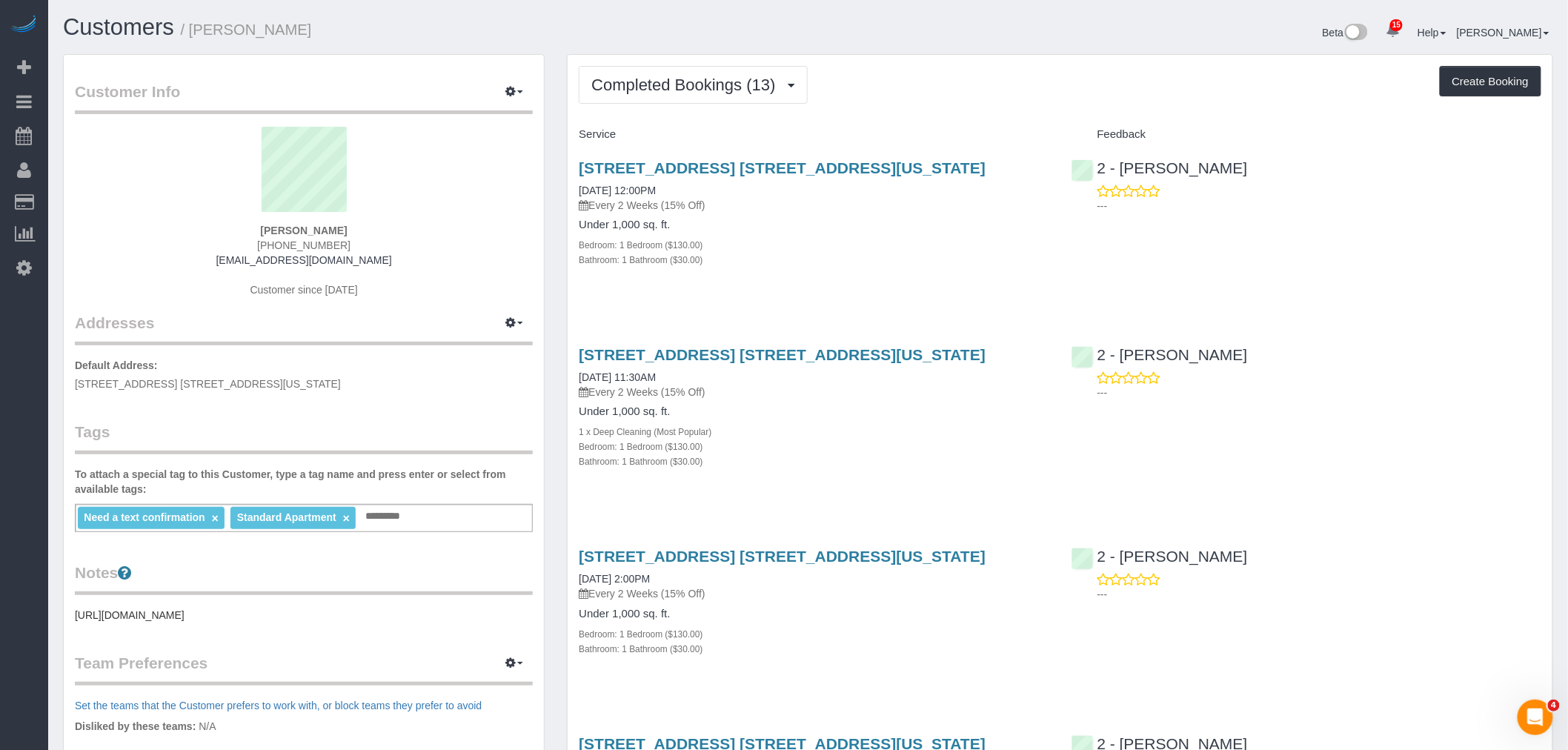
click at [942, 282] on div "[STREET_ADDRESS] [STREET_ADDRESS][US_STATE] [DATE] 12:00PM Every 2 Weeks (15% O…" at bounding box center [814, 222] width 492 height 150
click at [994, 254] on div "Bathroom: 1 Bathroom ($30.00)" at bounding box center [813, 259] width 470 height 15
click at [873, 290] on div "[STREET_ADDRESS] [STREET_ADDRESS][US_STATE] [DATE] 12:00PM Every 2 Weeks (15% O…" at bounding box center [814, 222] width 492 height 150
click at [858, 289] on div "[STREET_ADDRESS] [STREET_ADDRESS][US_STATE] [DATE] 12:00PM Every 2 Weeks (15% O…" at bounding box center [814, 222] width 492 height 150
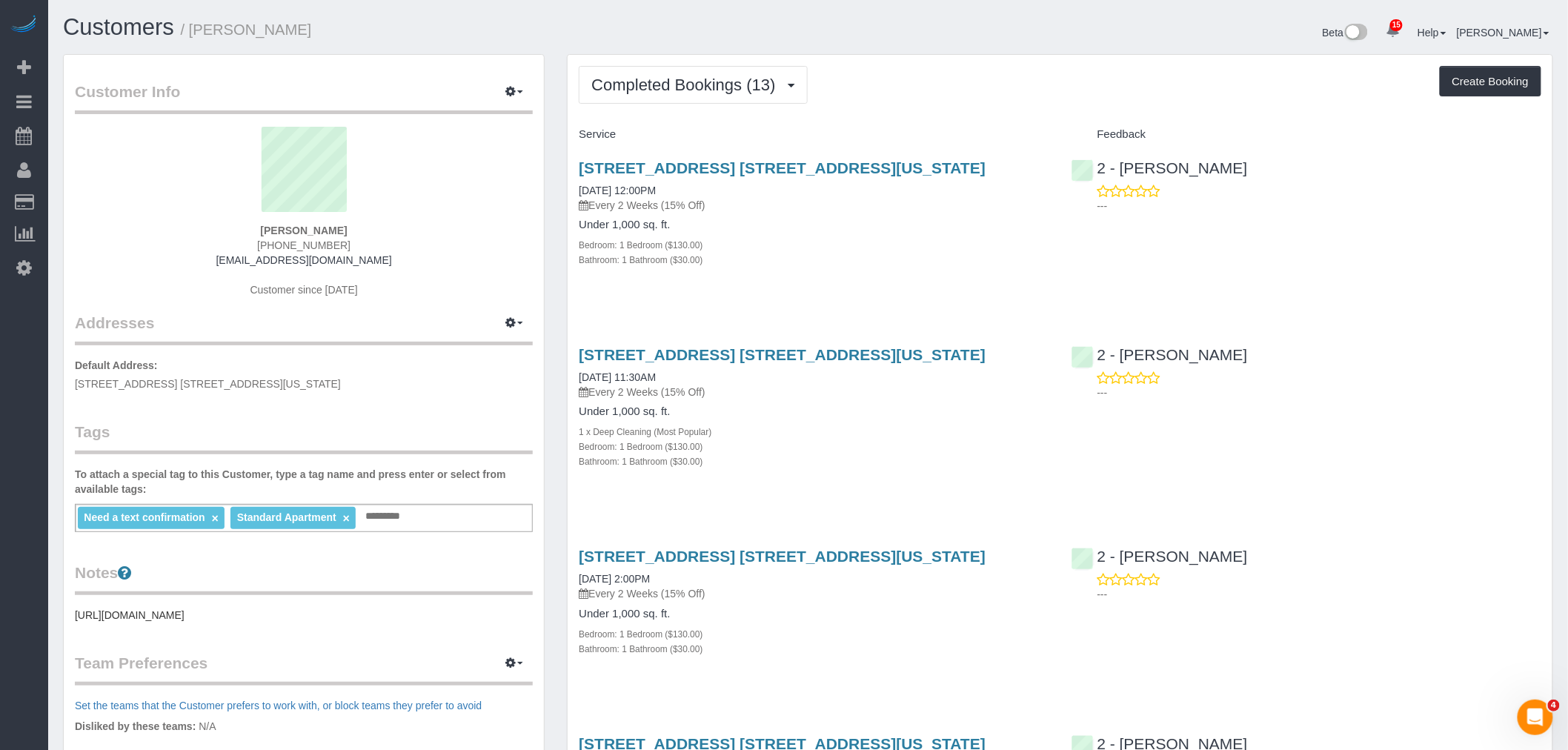
click at [1015, 90] on div "Completed Bookings (13) Completed Bookings (13) Upcoming Bookings (7) Cancelled…" at bounding box center [1060, 84] width 963 height 38
drag, startPoint x: 968, startPoint y: 170, endPoint x: 573, endPoint y: 172, distance: 395.0
click at [573, 172] on div "[STREET_ADDRESS] [STREET_ADDRESS][US_STATE] [DATE] 12:00PM Every 2 Weeks (15% O…" at bounding box center [814, 222] width 492 height 150
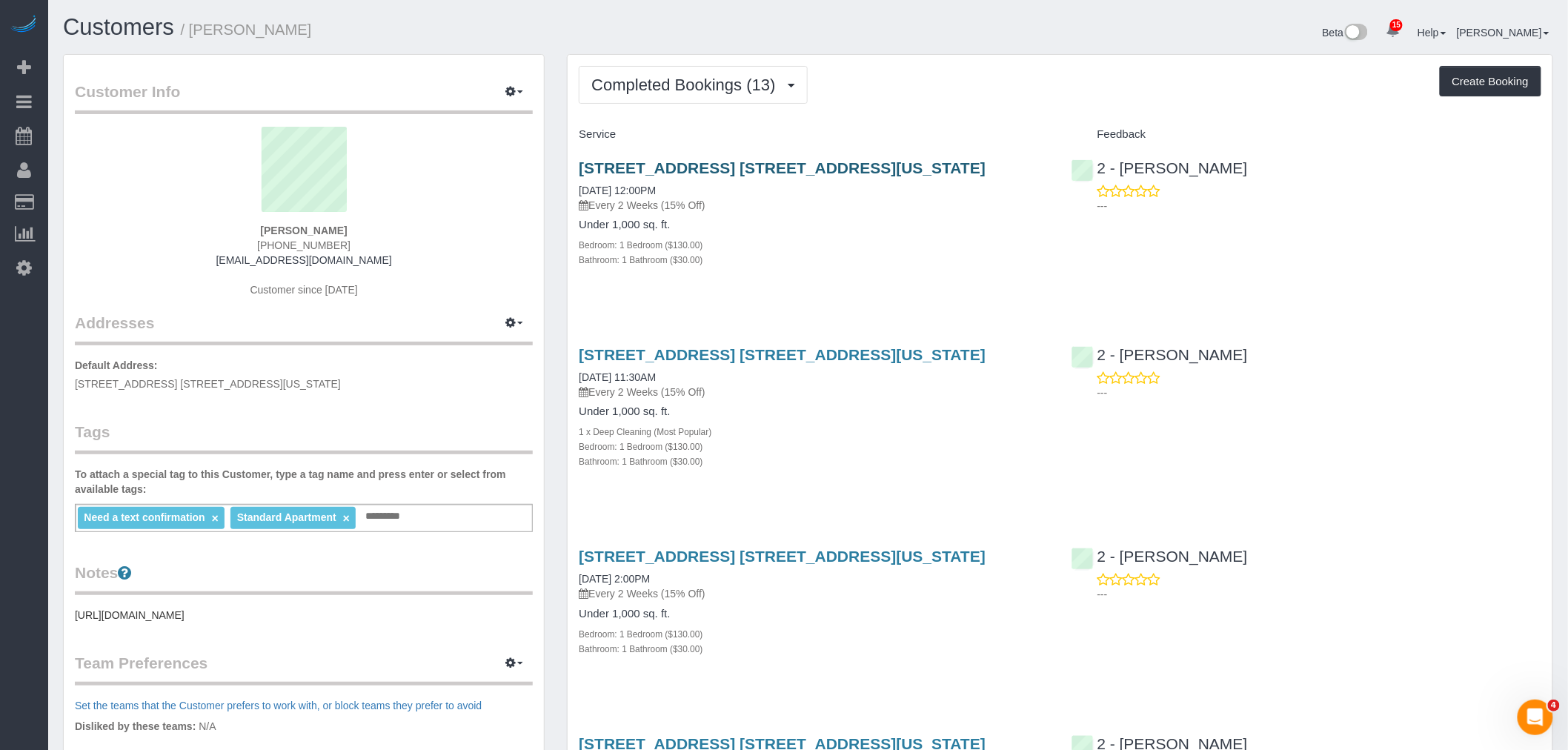
copy link "[STREET_ADDRESS] [STREET_ADDRESS][US_STATE]"
drag, startPoint x: 988, startPoint y: 345, endPoint x: 571, endPoint y: 340, distance: 417.0
click at [571, 340] on div "[STREET_ADDRESS] [STREET_ADDRESS][US_STATE] [DATE] 11:30AM Every 2 Weeks (15% O…" at bounding box center [814, 416] width 492 height 165
copy link "[STREET_ADDRESS] [STREET_ADDRESS][US_STATE]"
click at [827, 280] on div "[STREET_ADDRESS] [STREET_ADDRESS][US_STATE] [DATE] 12:00PM Every 2 Weeks (15% O…" at bounding box center [814, 222] width 492 height 150
